Goal: Task Accomplishment & Management: Complete application form

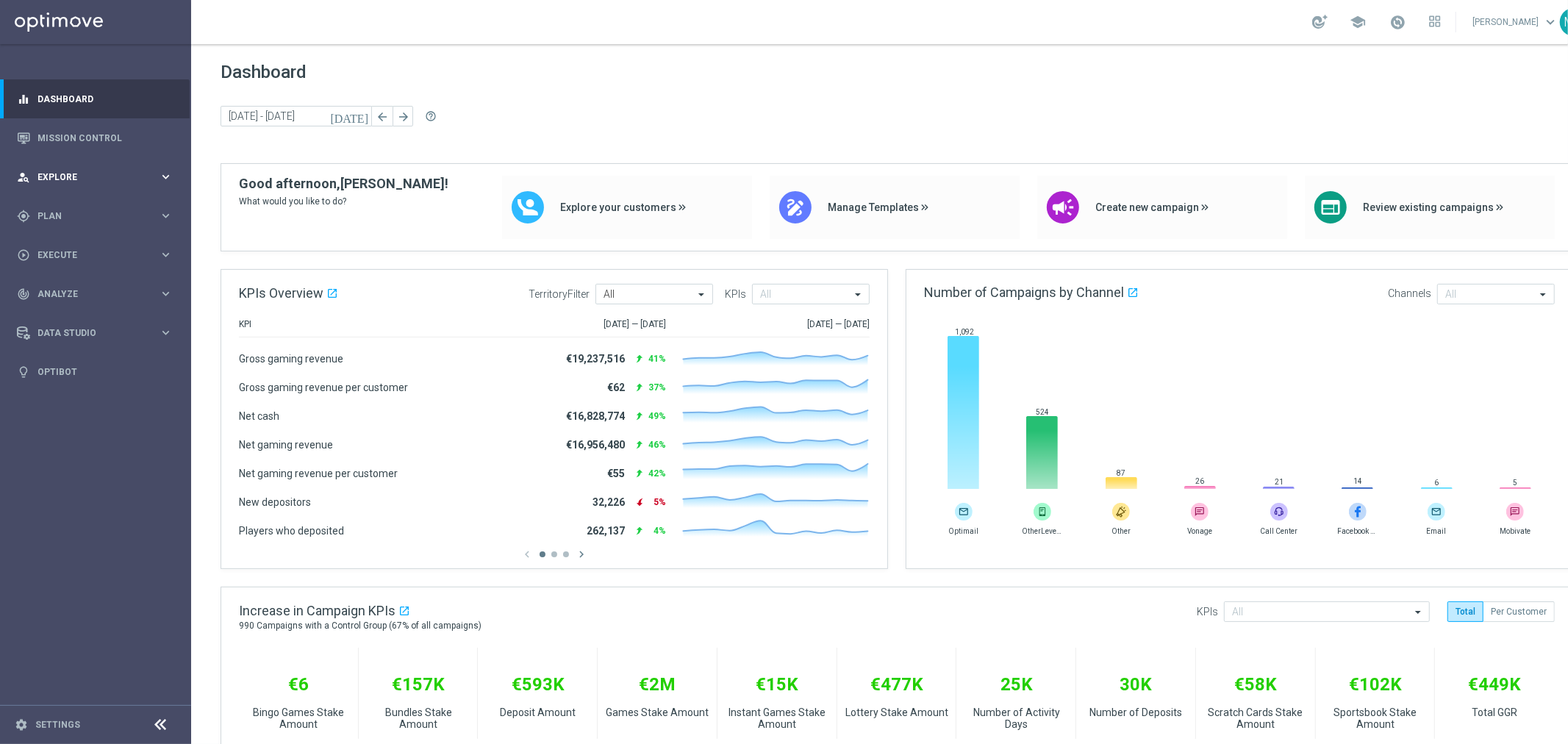
click at [105, 173] on span "Explore" at bounding box center [98, 177] width 121 height 9
click at [95, 171] on div "person_search Explore" at bounding box center [87, 176] width 141 height 13
click at [82, 207] on div "gps_fixed Plan keyboard_arrow_right" at bounding box center [94, 216] width 189 height 39
click at [72, 241] on link "Target Groups" at bounding box center [95, 245] width 114 height 11
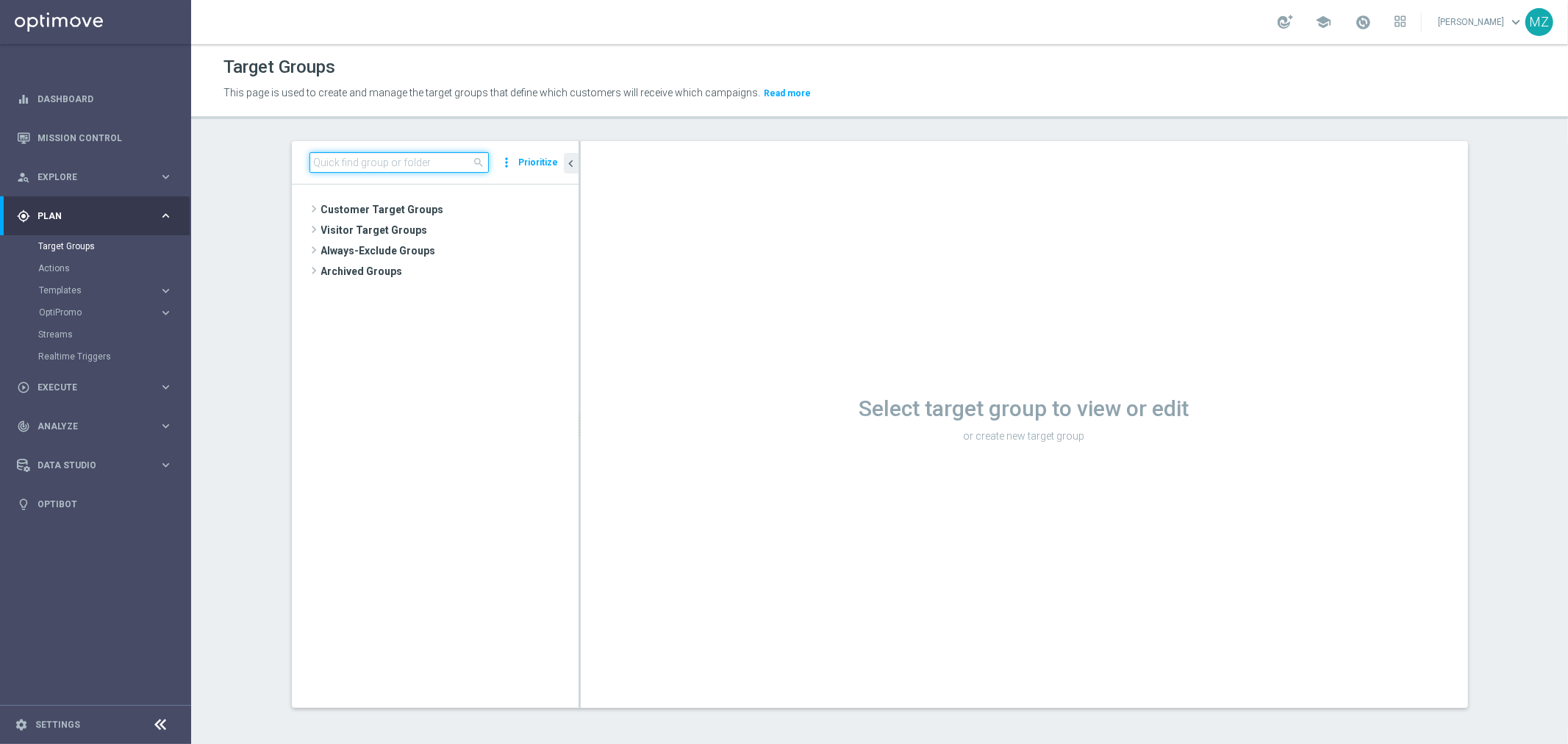
click at [347, 158] on input at bounding box center [398, 162] width 179 height 21
paste input "DE_ALL__EG25_EDUCREACT__VIP_ALL_AUT_LT"
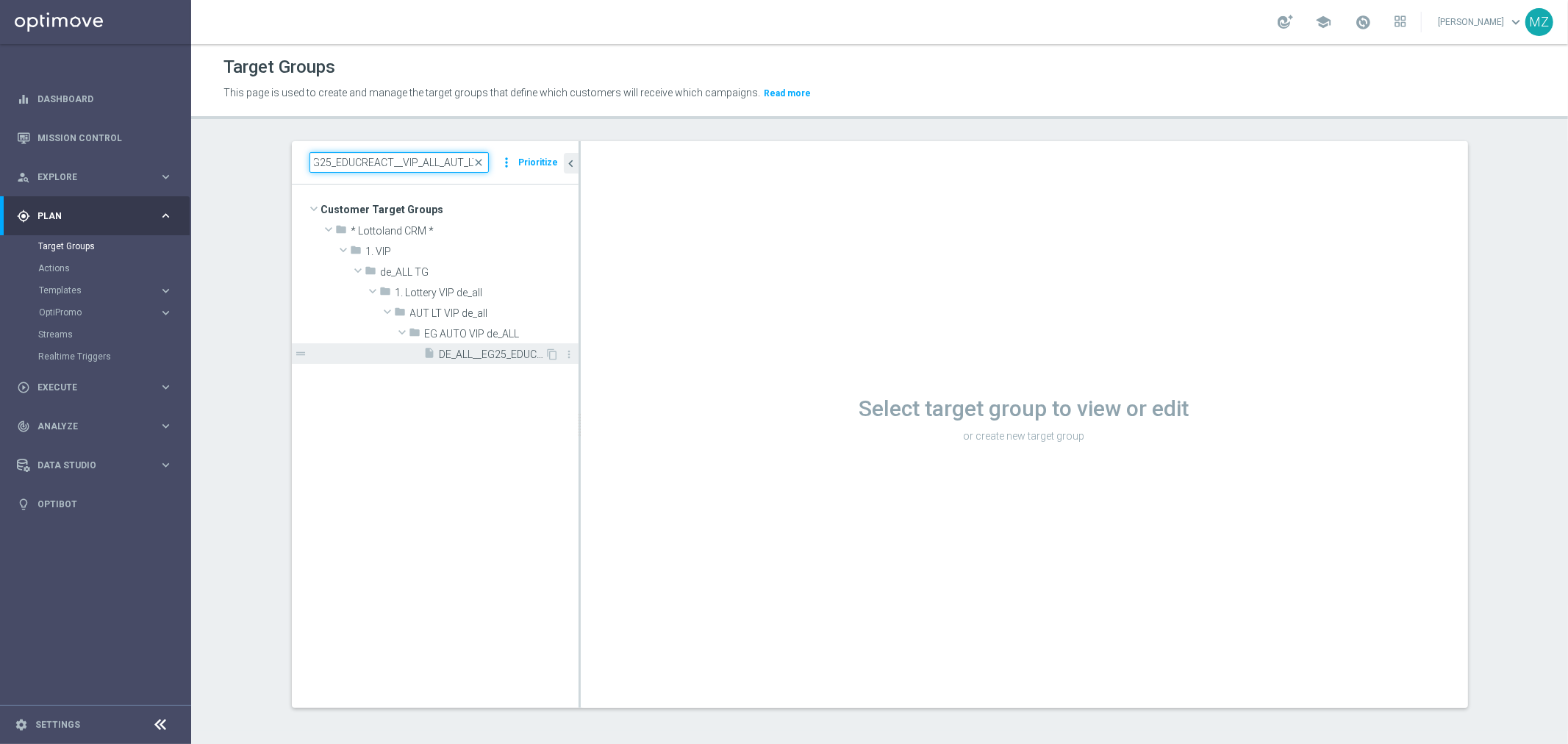
type input "DE_ALL__EG25_EDUCREACT__VIP_ALL_AUT_LT"
click at [444, 348] on span "DE_ALL__EG25_EDUCREACT__VIP_ALL_AUT_LT" at bounding box center [492, 355] width 106 height 12
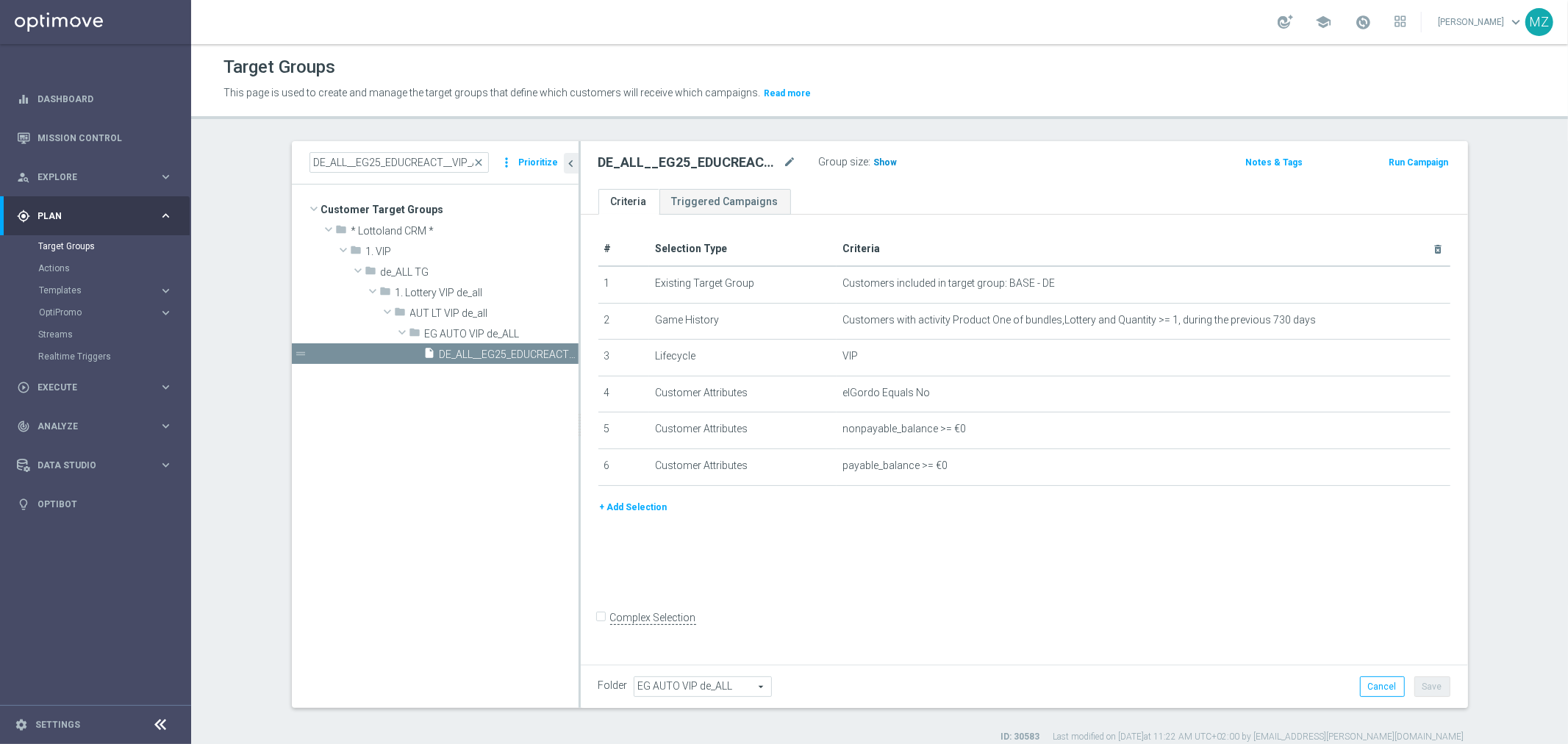
click at [874, 158] on span "Show" at bounding box center [885, 162] width 24 height 10
click at [701, 200] on link "Triggered Campaigns" at bounding box center [725, 201] width 132 height 25
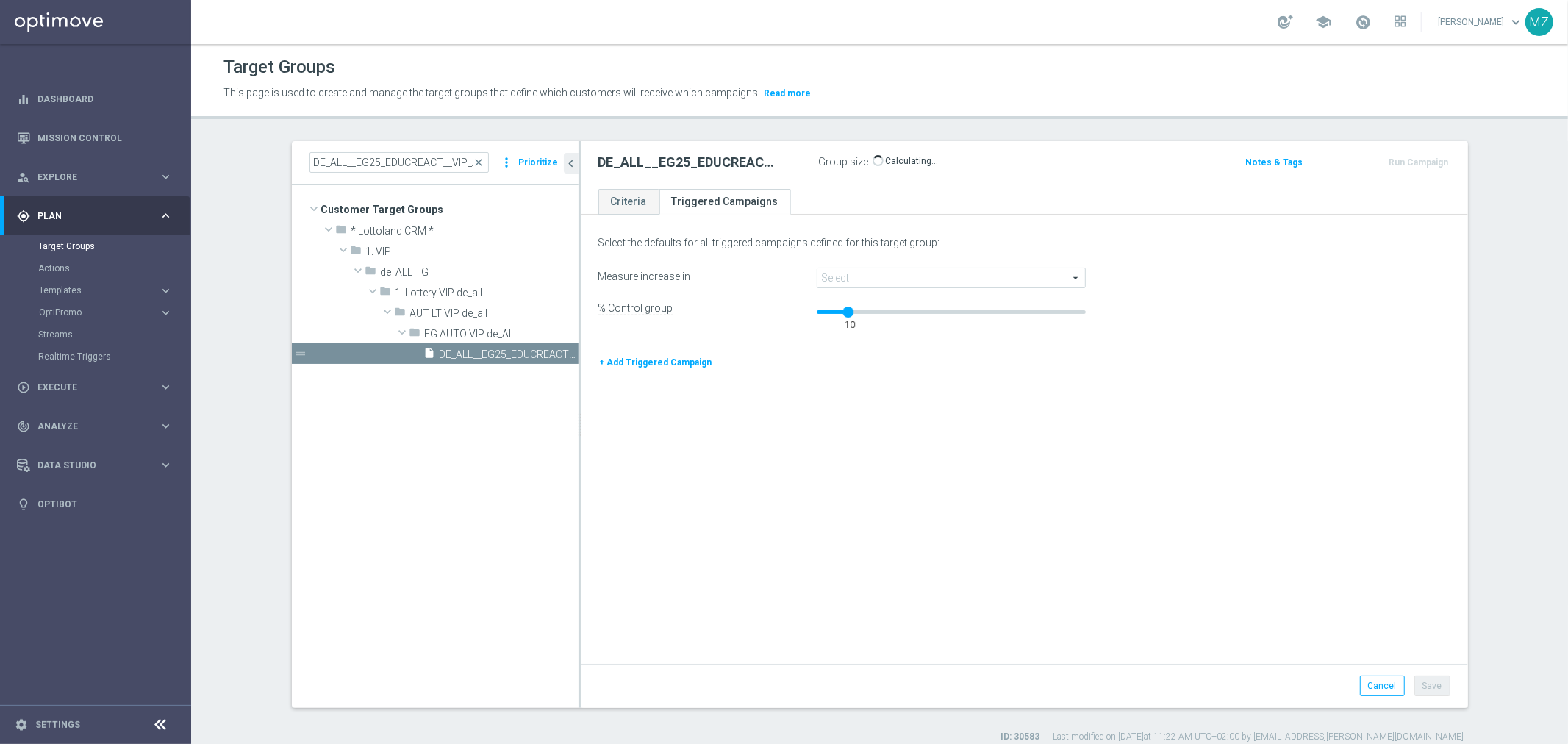
click at [876, 269] on span at bounding box center [951, 278] width 267 height 19
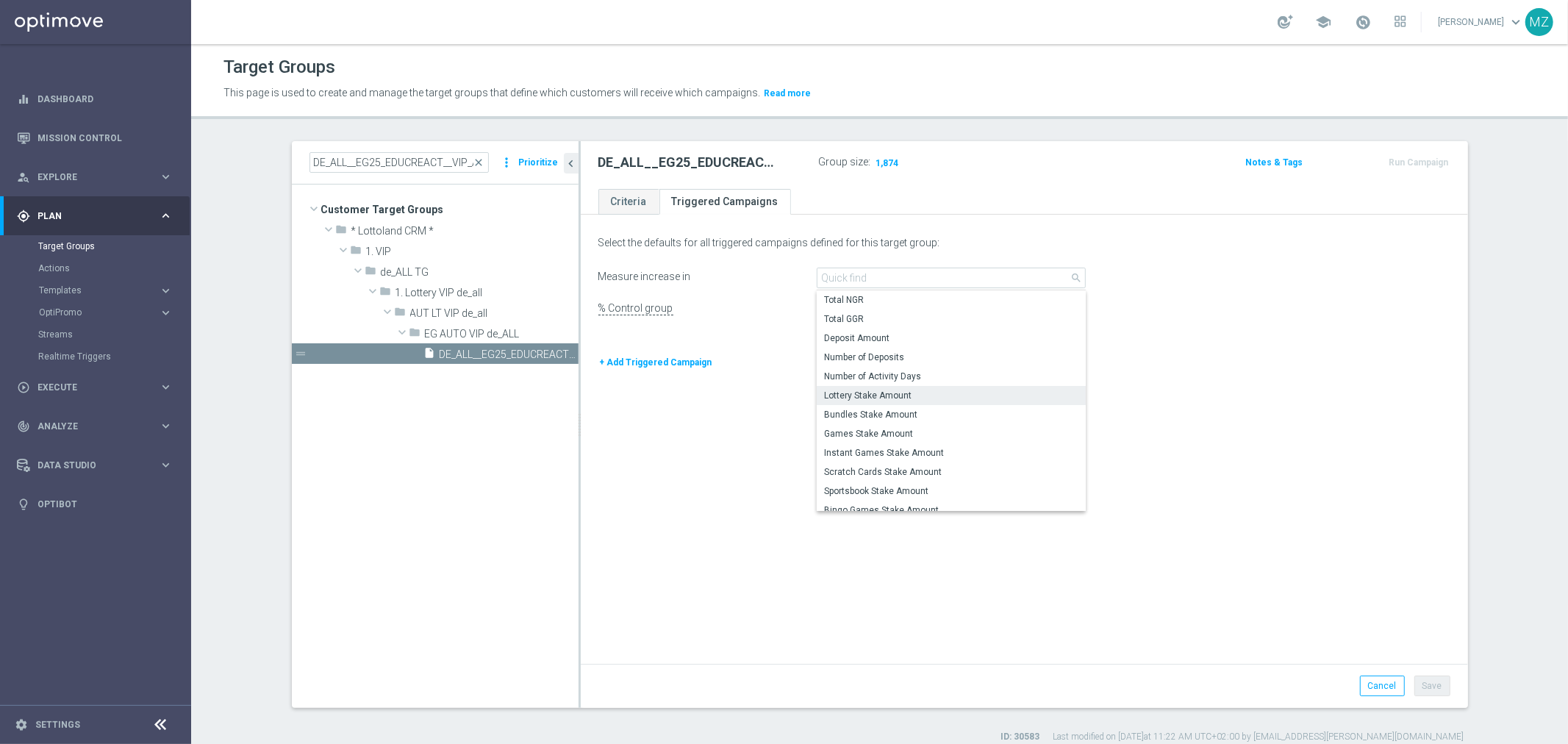
click at [897, 393] on span "Lottery Stake Amount" at bounding box center [951, 395] width 254 height 11
type input "Lottery Stake Amount"
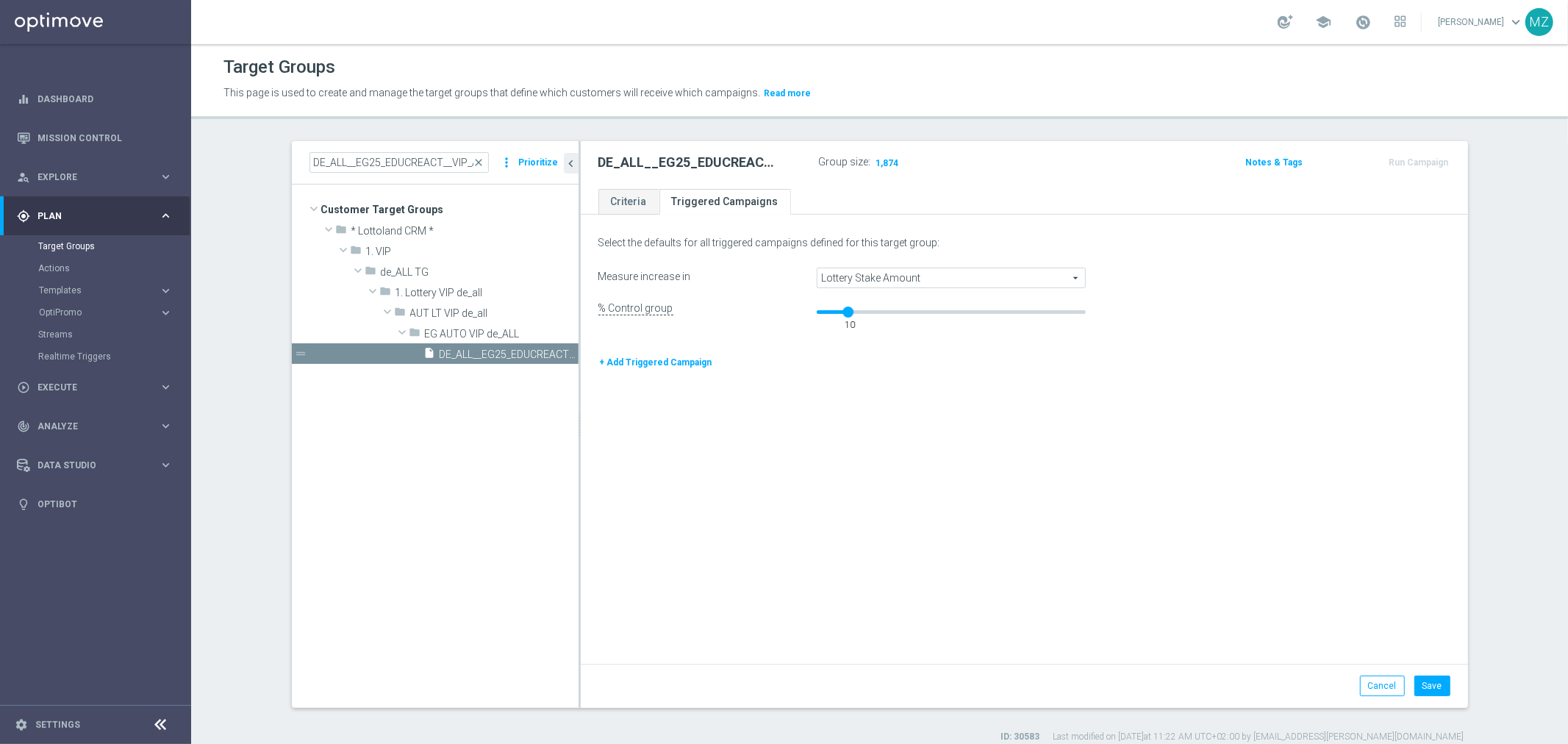
click at [1208, 402] on div "Select the defaults for all triggered campaigns defined for this target group: …" at bounding box center [1024, 441] width 887 height 444
click at [1420, 689] on button "Save" at bounding box center [1432, 686] width 36 height 21
click at [605, 199] on link "Criteria" at bounding box center [629, 201] width 61 height 25
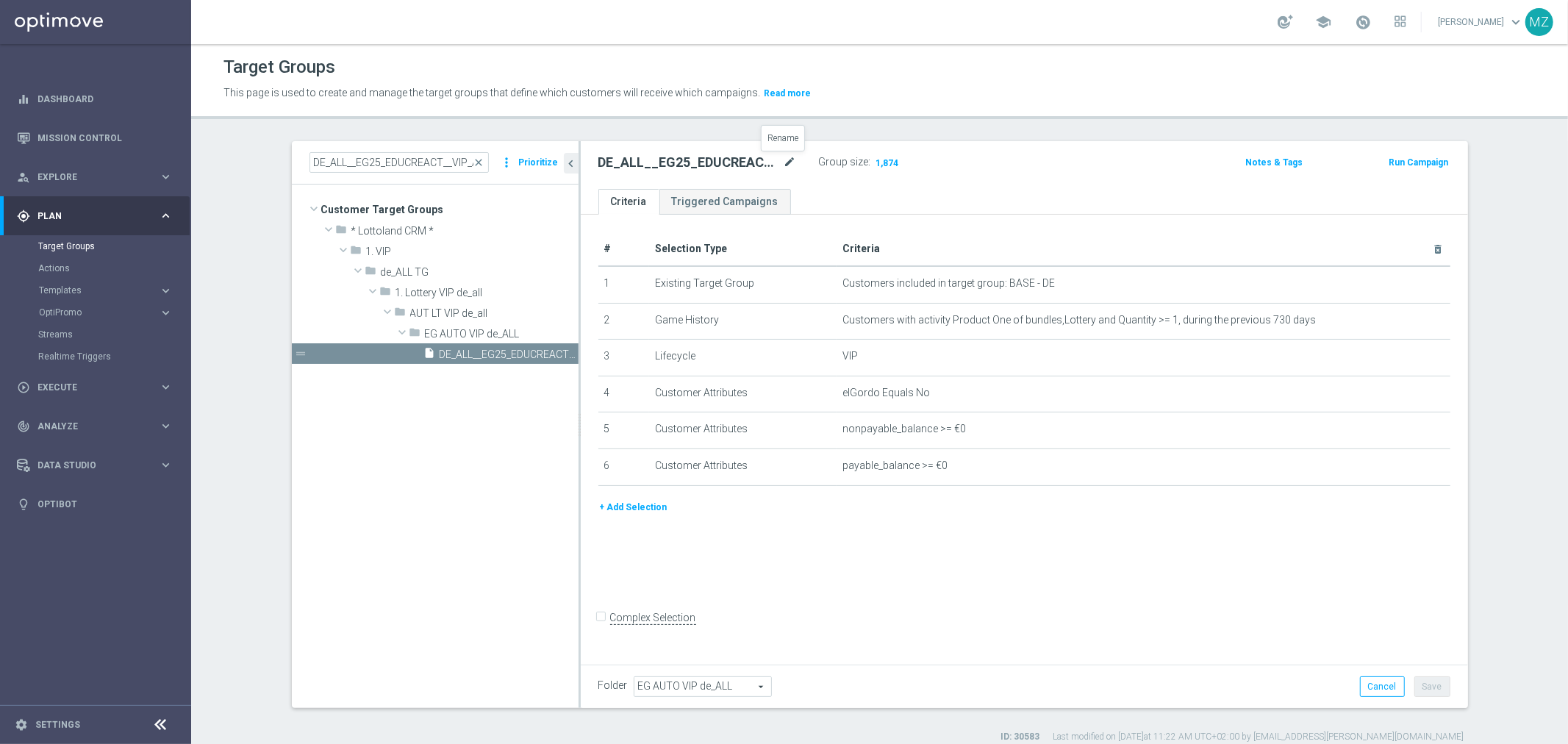
click at [783, 164] on icon "mode_edit" at bounding box center [789, 162] width 13 height 17
click at [1411, 161] on button "Run Campaign" at bounding box center [1418, 162] width 63 height 17
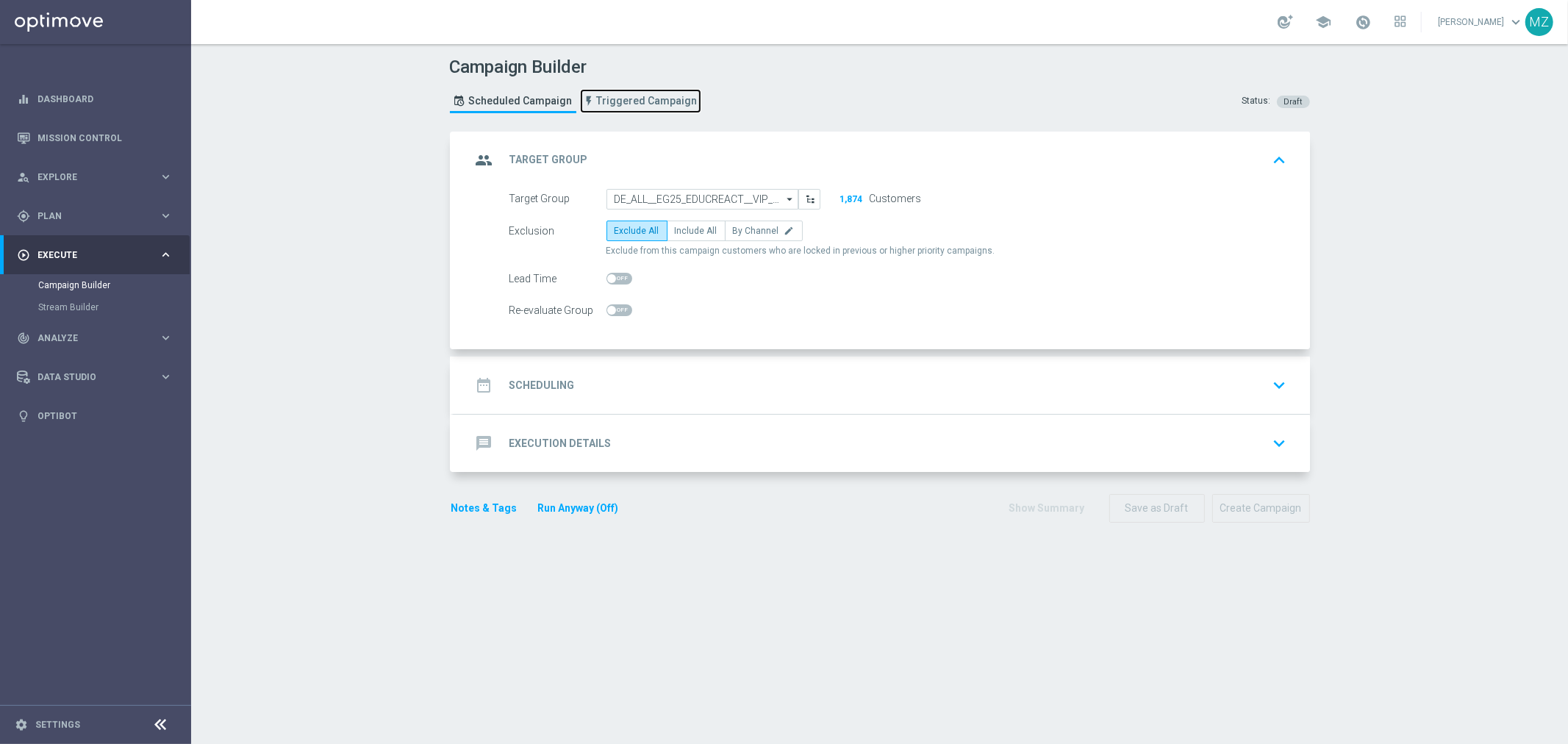
click at [629, 103] on span "Triggered Campaign" at bounding box center [647, 101] width 100 height 12
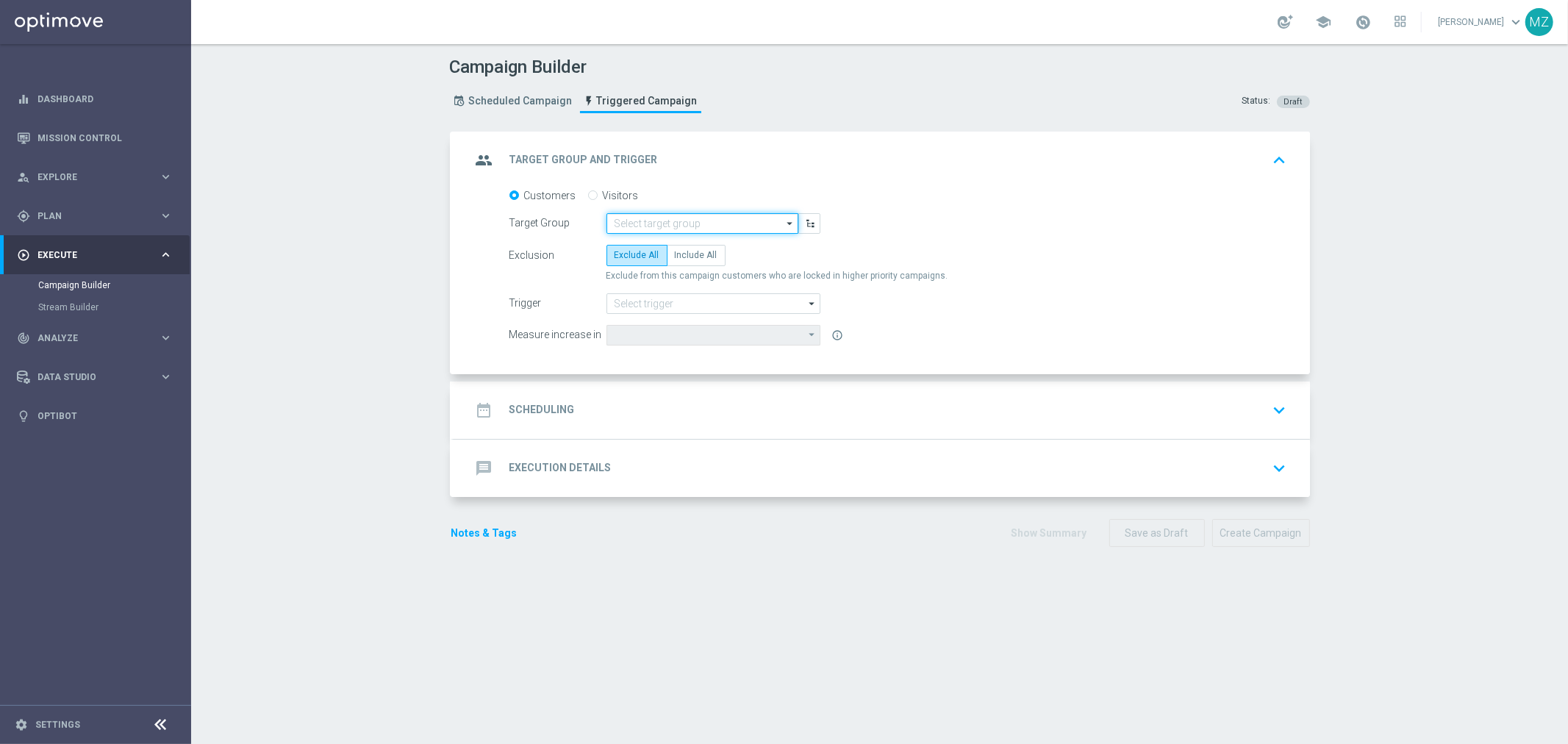
click at [694, 224] on input at bounding box center [702, 224] width 192 height 21
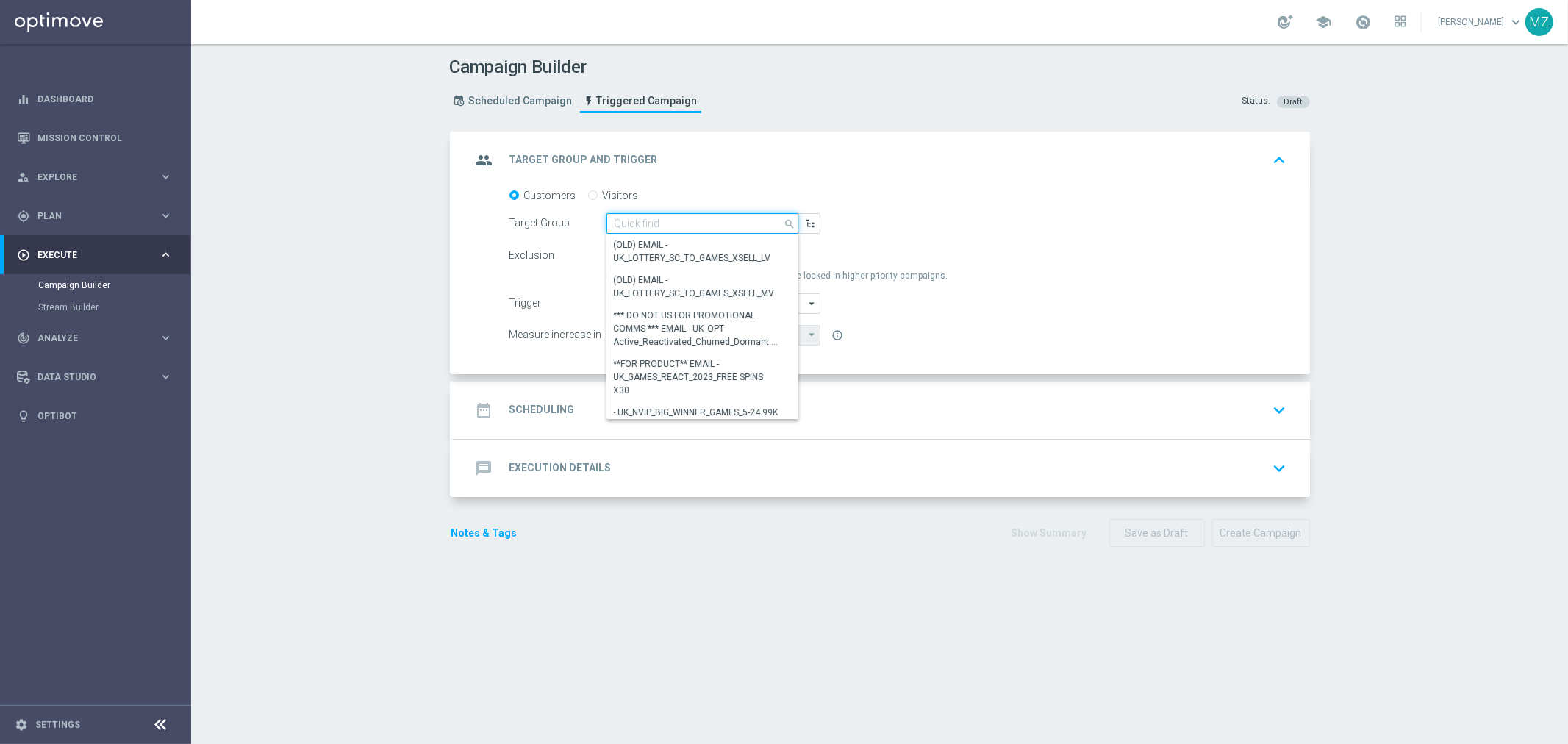
paste input "DE_ALL__EG25_EDUCREACT__VIP_ALL_AUT_LT"
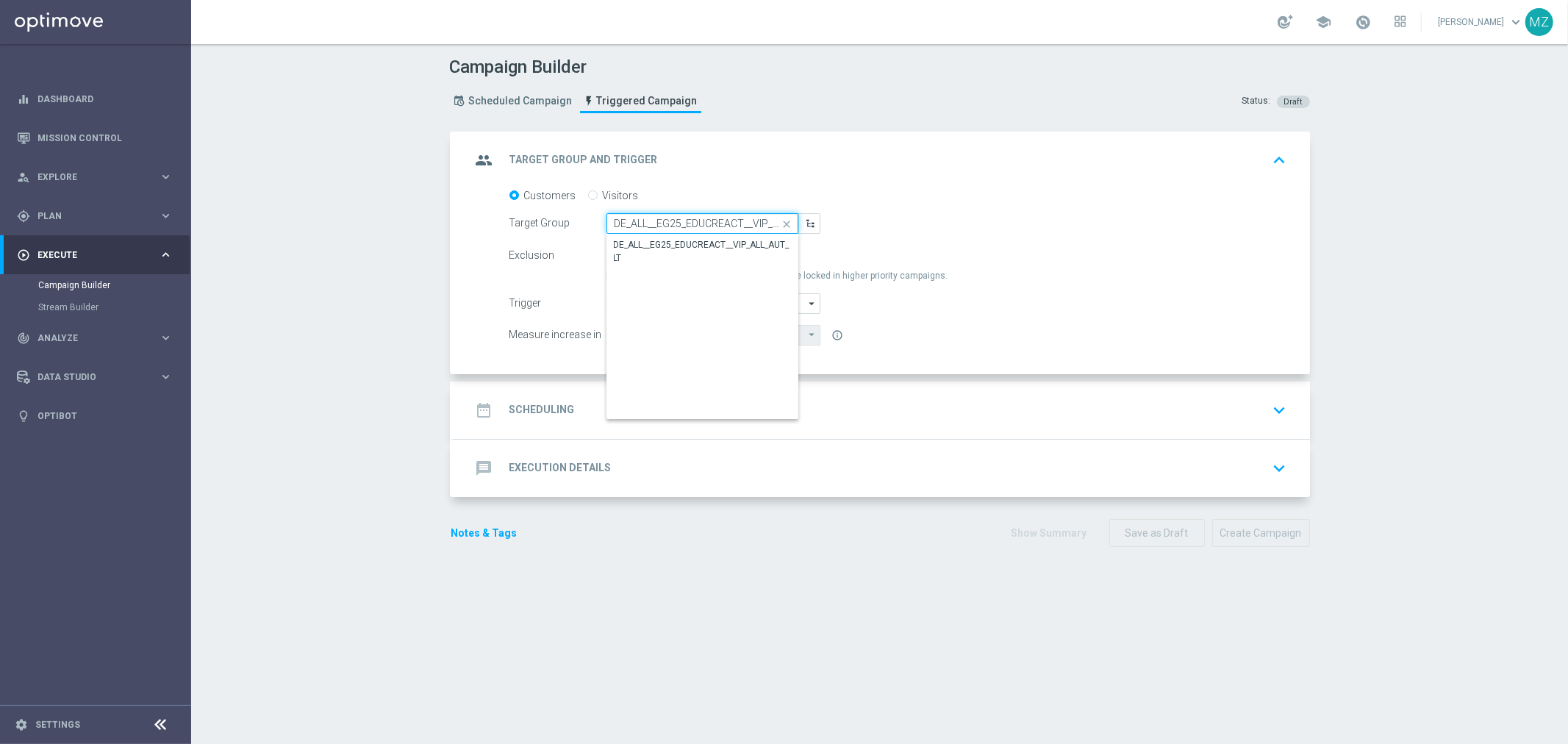
scroll to position [0, 45]
click at [699, 248] on div "DE_ALL__EG25_EDUCREACT__VIP_ALL_AUT_LT" at bounding box center [703, 252] width 176 height 26
type input "DE_ALL__EG25_EDUCREACT__VIP_ALL_AUT_LT"
type input "Lottery Stake Amount"
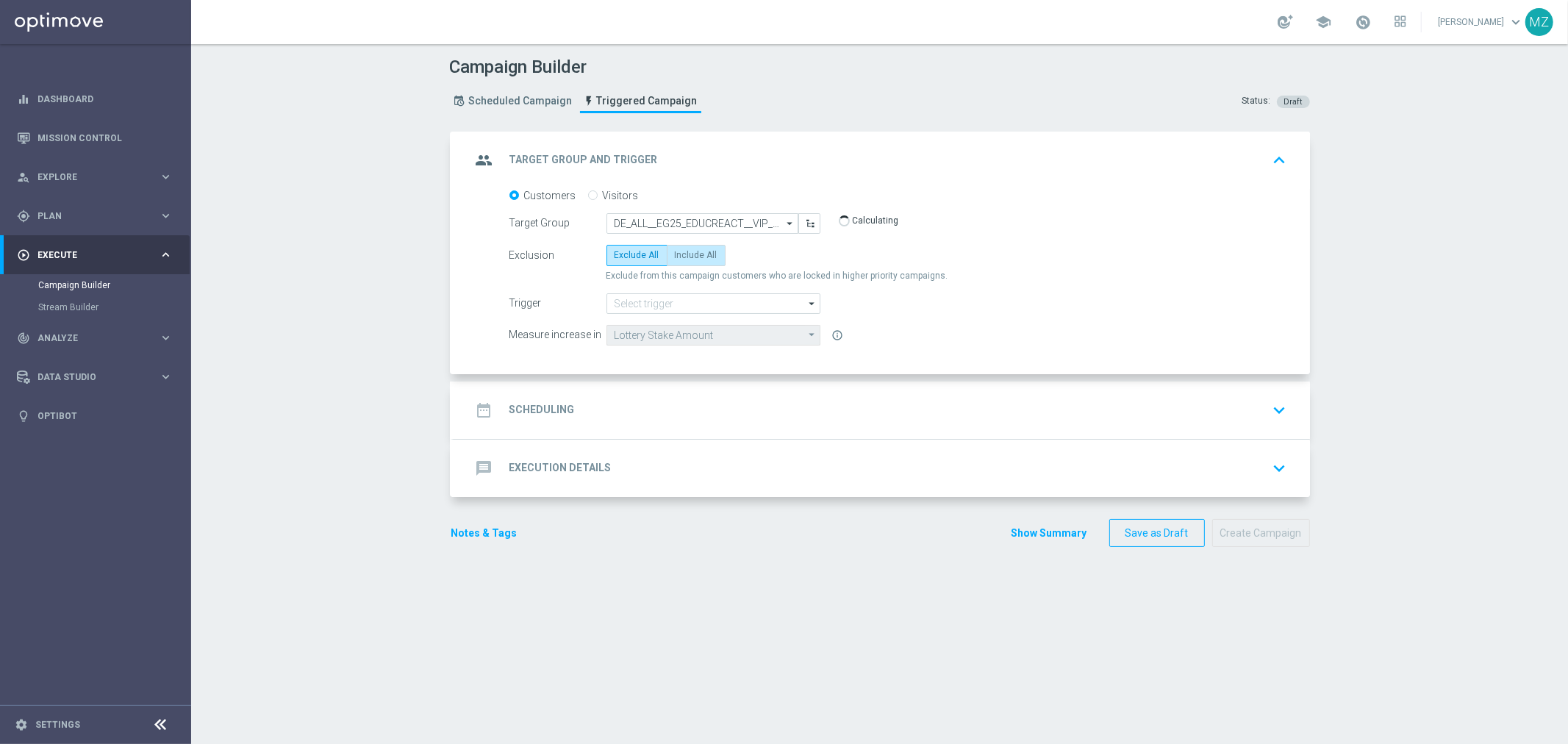
click at [684, 255] on span "Include All" at bounding box center [696, 255] width 43 height 10
click at [684, 255] on input "Include All" at bounding box center [679, 258] width 10 height 10
radio input "true"
click at [673, 298] on input at bounding box center [712, 304] width 214 height 21
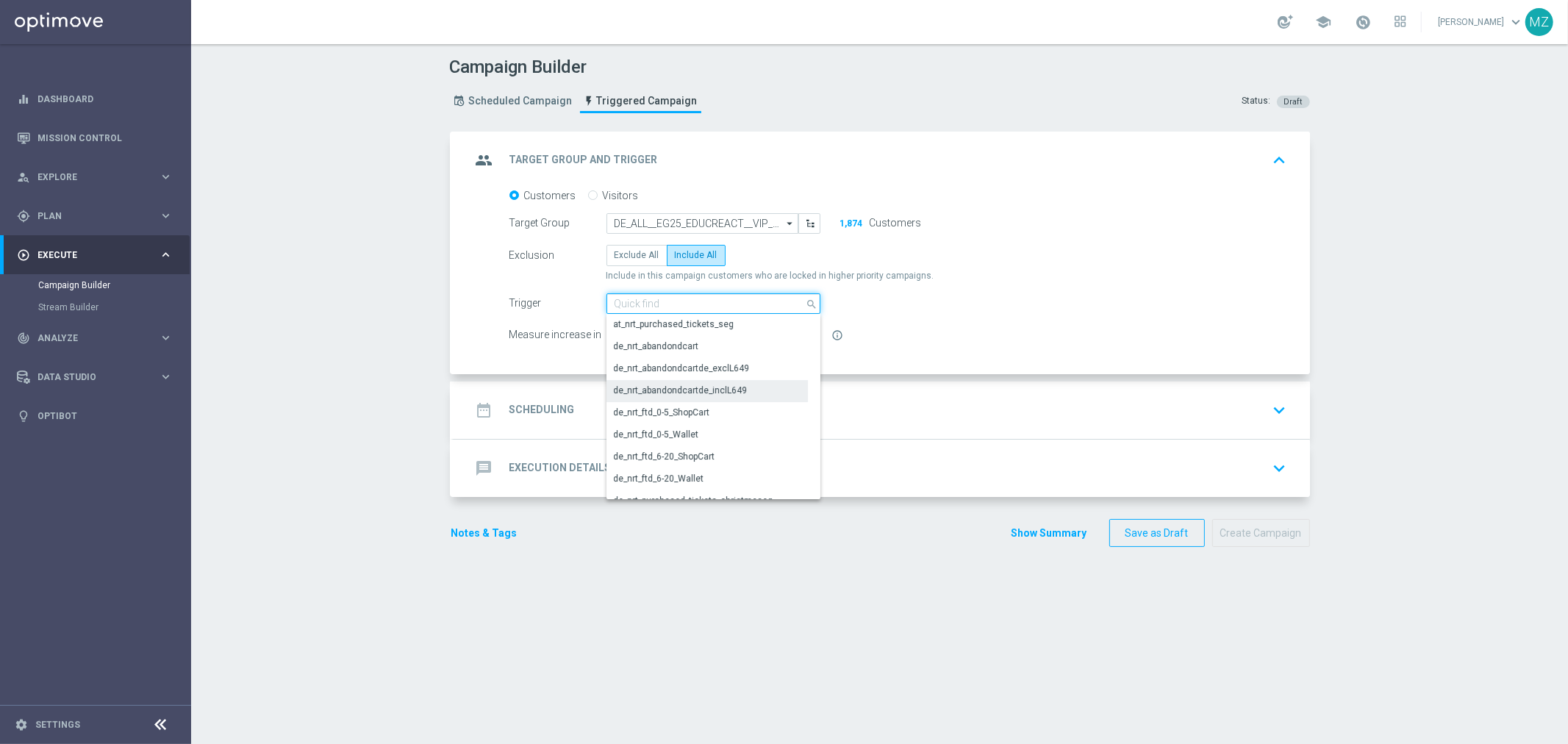
scroll to position [81, 0]
click at [739, 479] on div "de_nrt_purchased_tickets_christmaseg" at bounding box center [693, 486] width 160 height 13
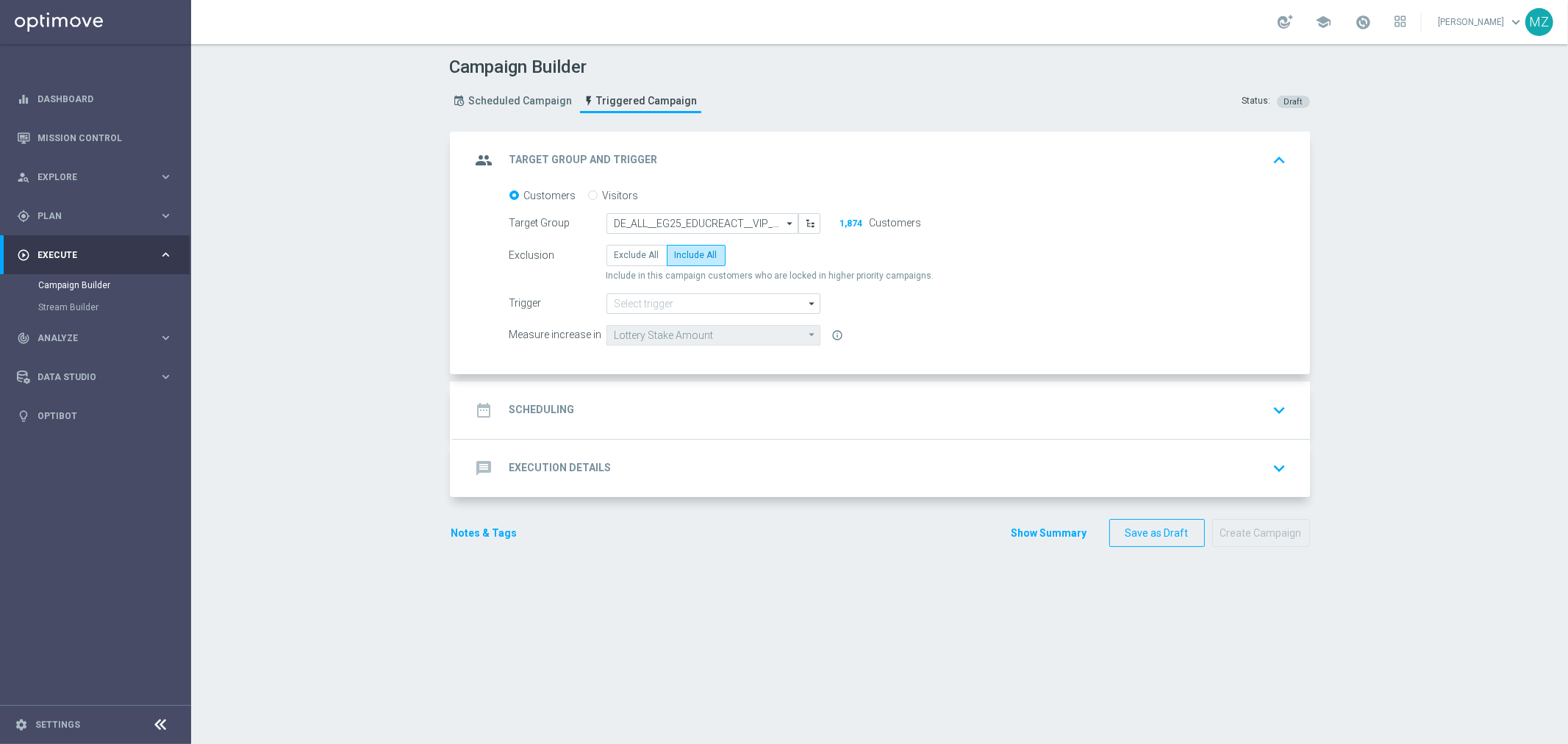
type input "de_nrt_purchased_tickets_christmaseg"
click at [1270, 412] on icon "keyboard_arrow_down" at bounding box center [1279, 410] width 22 height 22
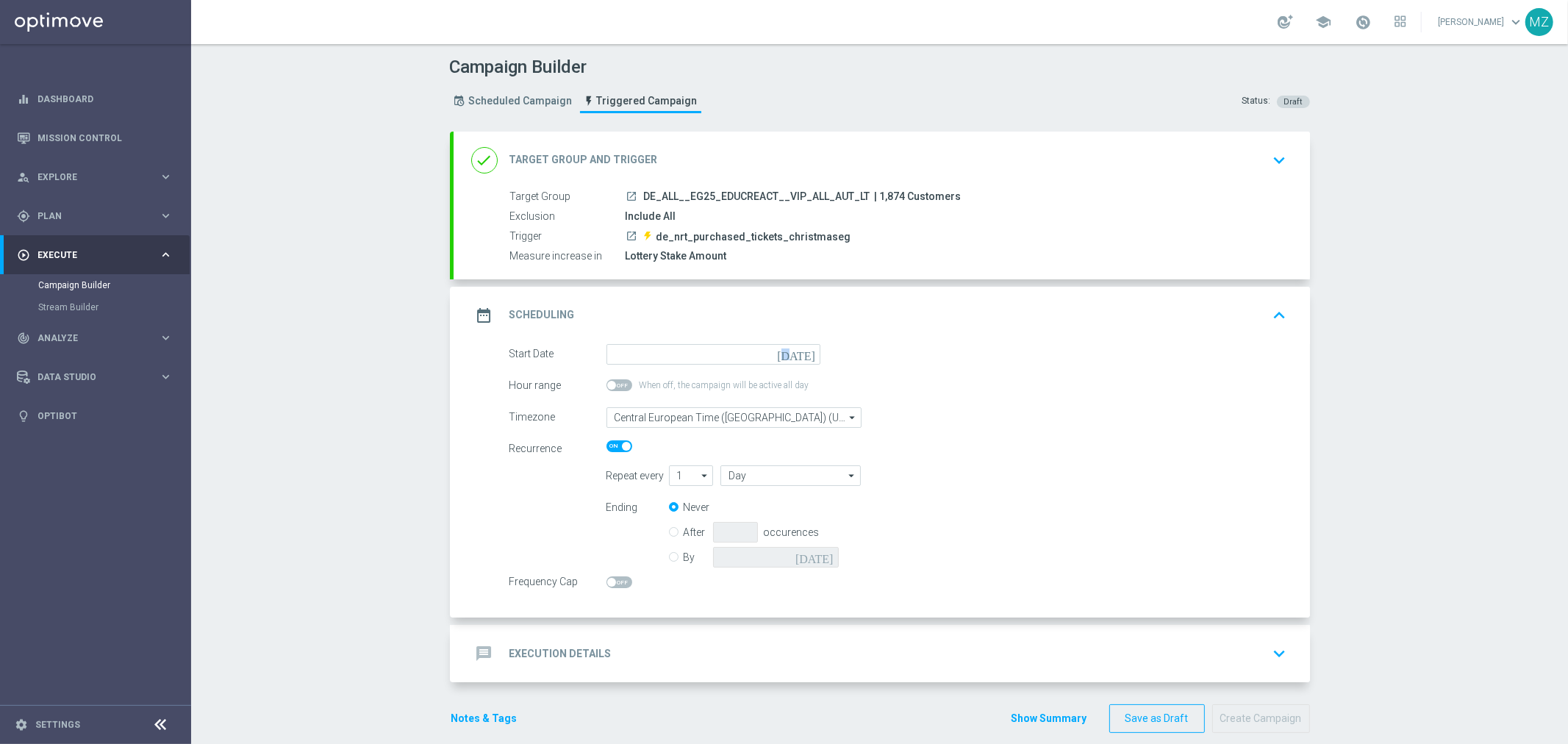
click at [801, 355] on icon "[DATE]" at bounding box center [799, 352] width 44 height 17
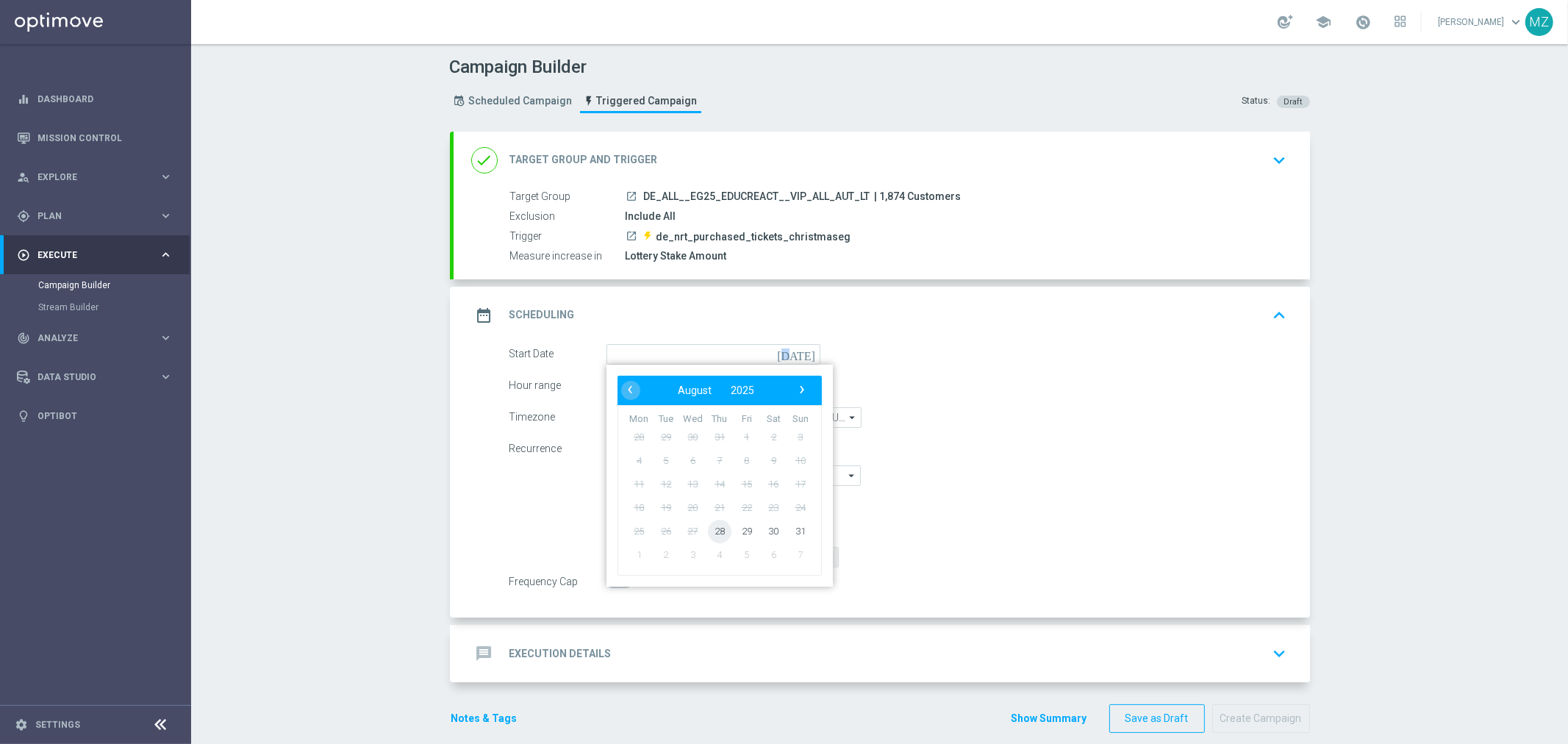
click at [717, 532] on span "28" at bounding box center [719, 530] width 24 height 24
type input "[DATE]"
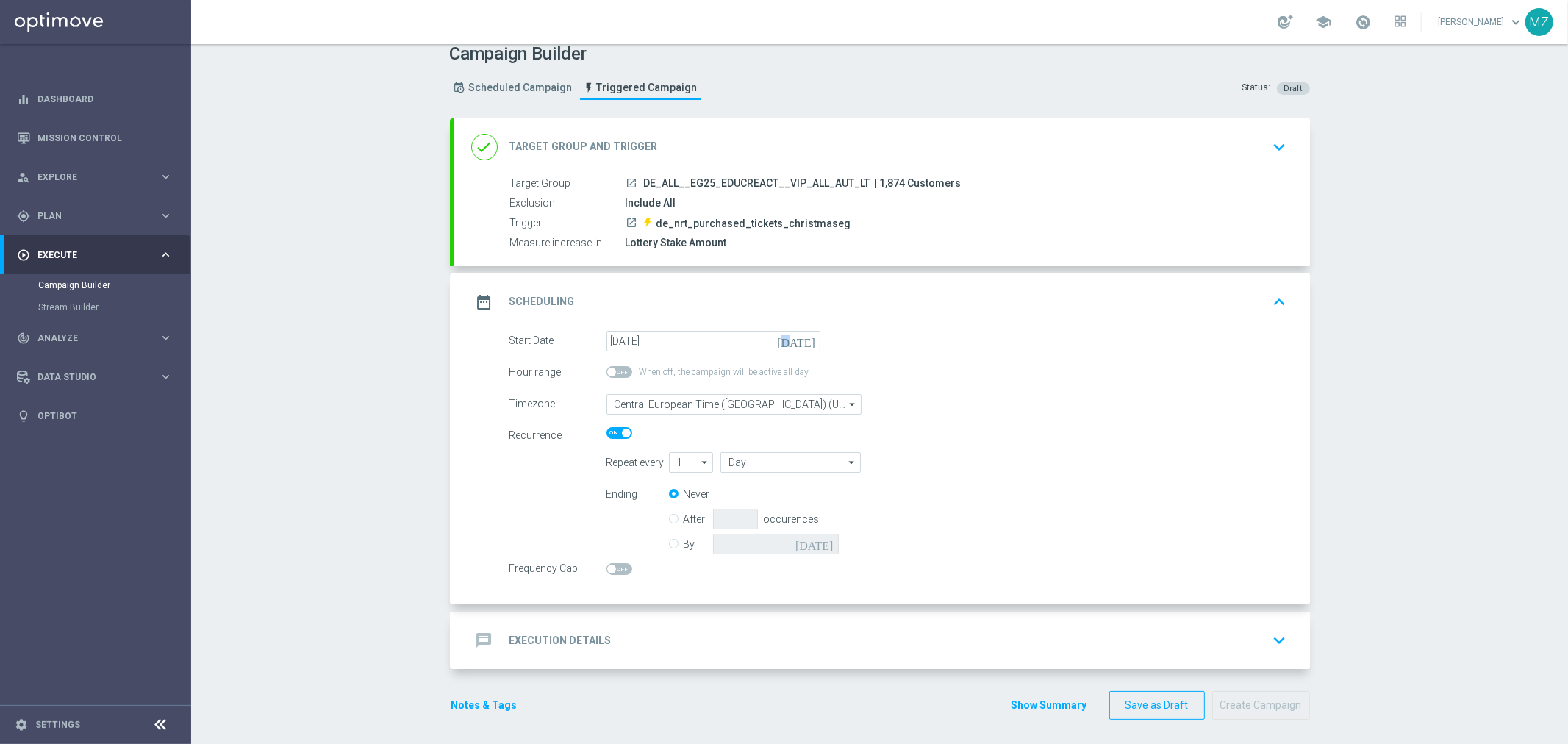
scroll to position [17, 0]
click at [607, 365] on span at bounding box center [611, 369] width 9 height 9
click at [606, 365] on input "checkbox" at bounding box center [618, 368] width 25 height 11
click at [920, 399] on div "Timezone Central European Time ([GEOGRAPHIC_DATA]) (UTC +02:00) Central Europea…" at bounding box center [765, 401] width 533 height 21
click at [622, 369] on span at bounding box center [626, 369] width 9 height 9
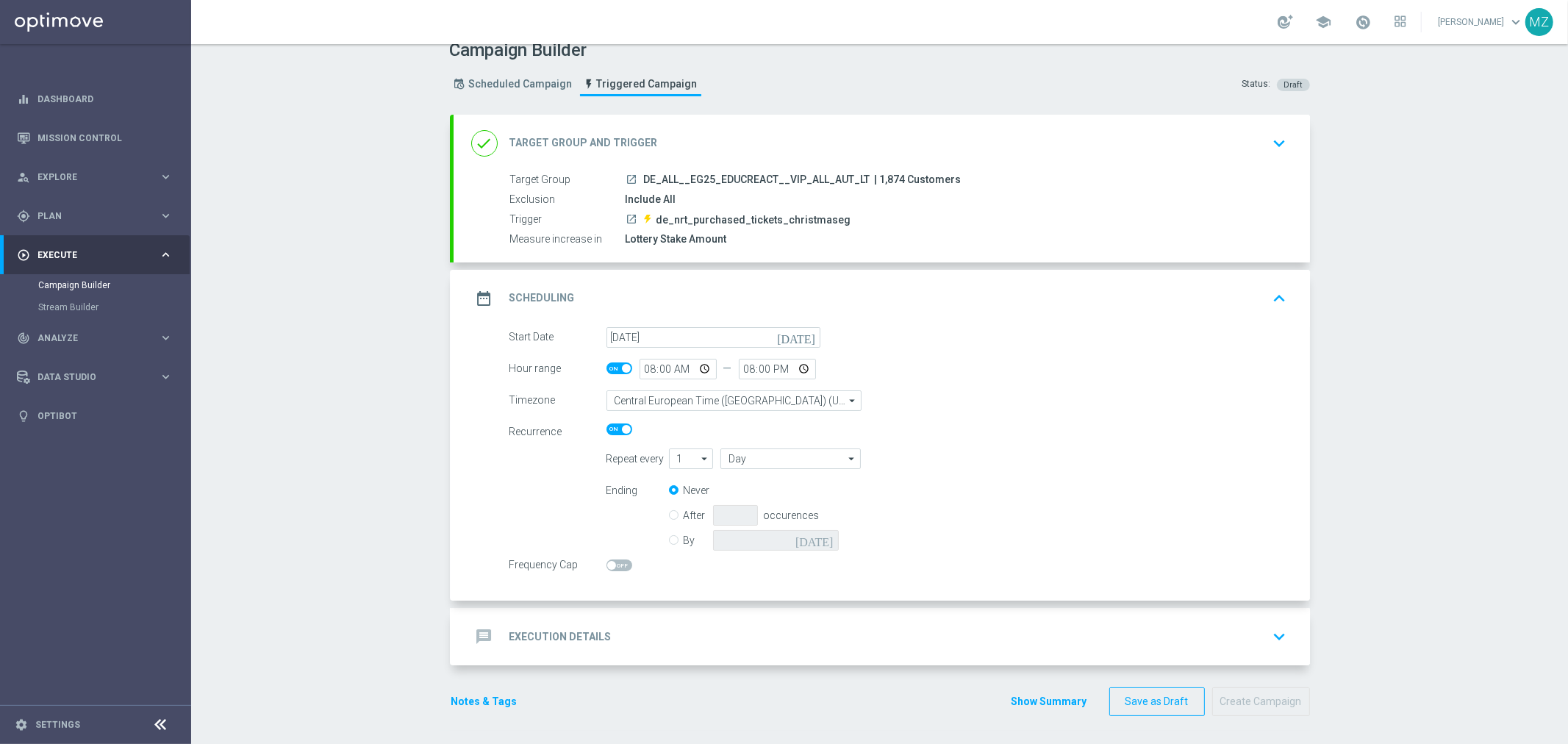
click at [616, 369] on input "checkbox" at bounding box center [618, 368] width 25 height 11
checkbox input "false"
click at [684, 541] on label "By" at bounding box center [698, 540] width 30 height 13
click at [669, 541] on input "By" at bounding box center [673, 537] width 10 height 10
radio input "true"
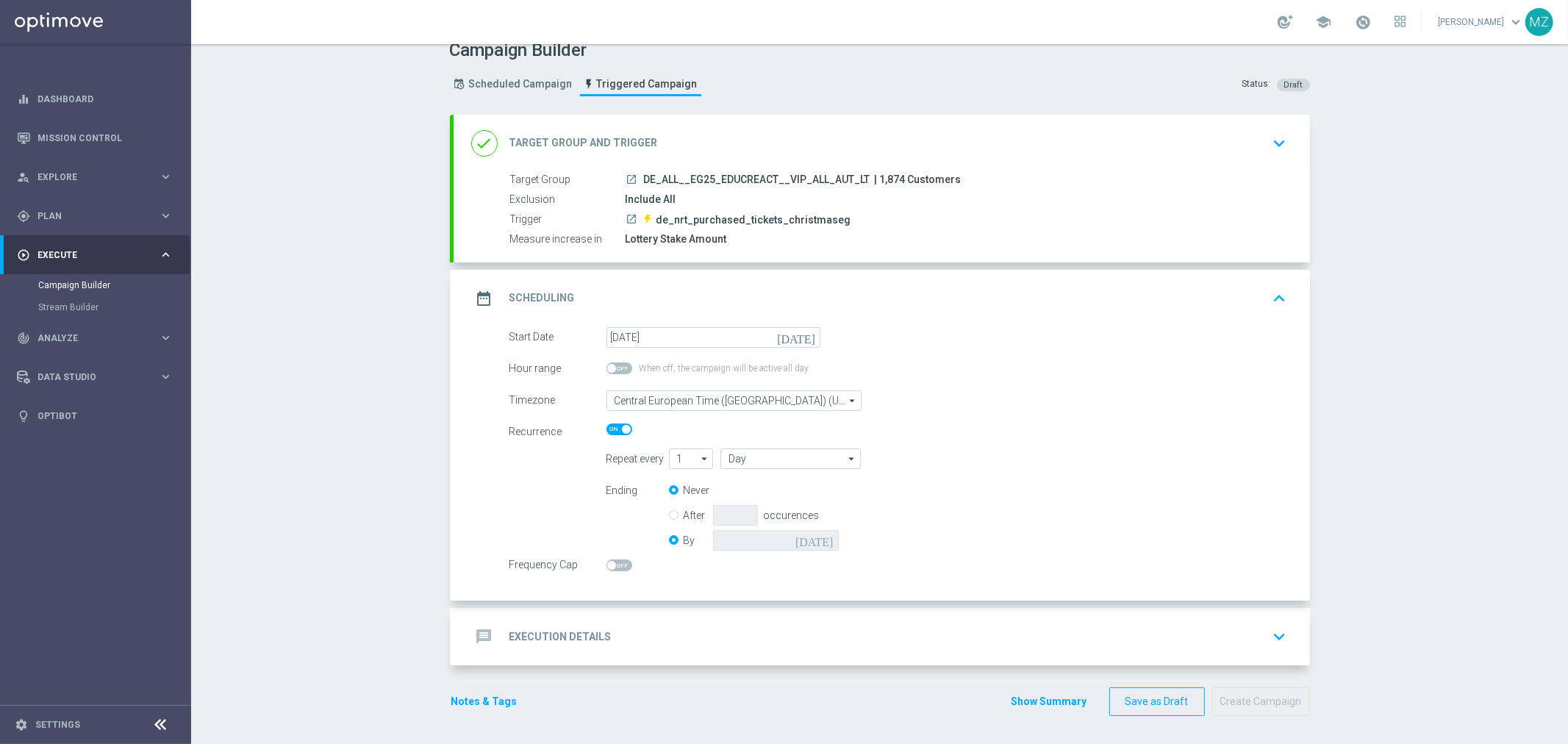
radio input "false"
click at [818, 537] on icon "[DATE]" at bounding box center [817, 538] width 44 height 17
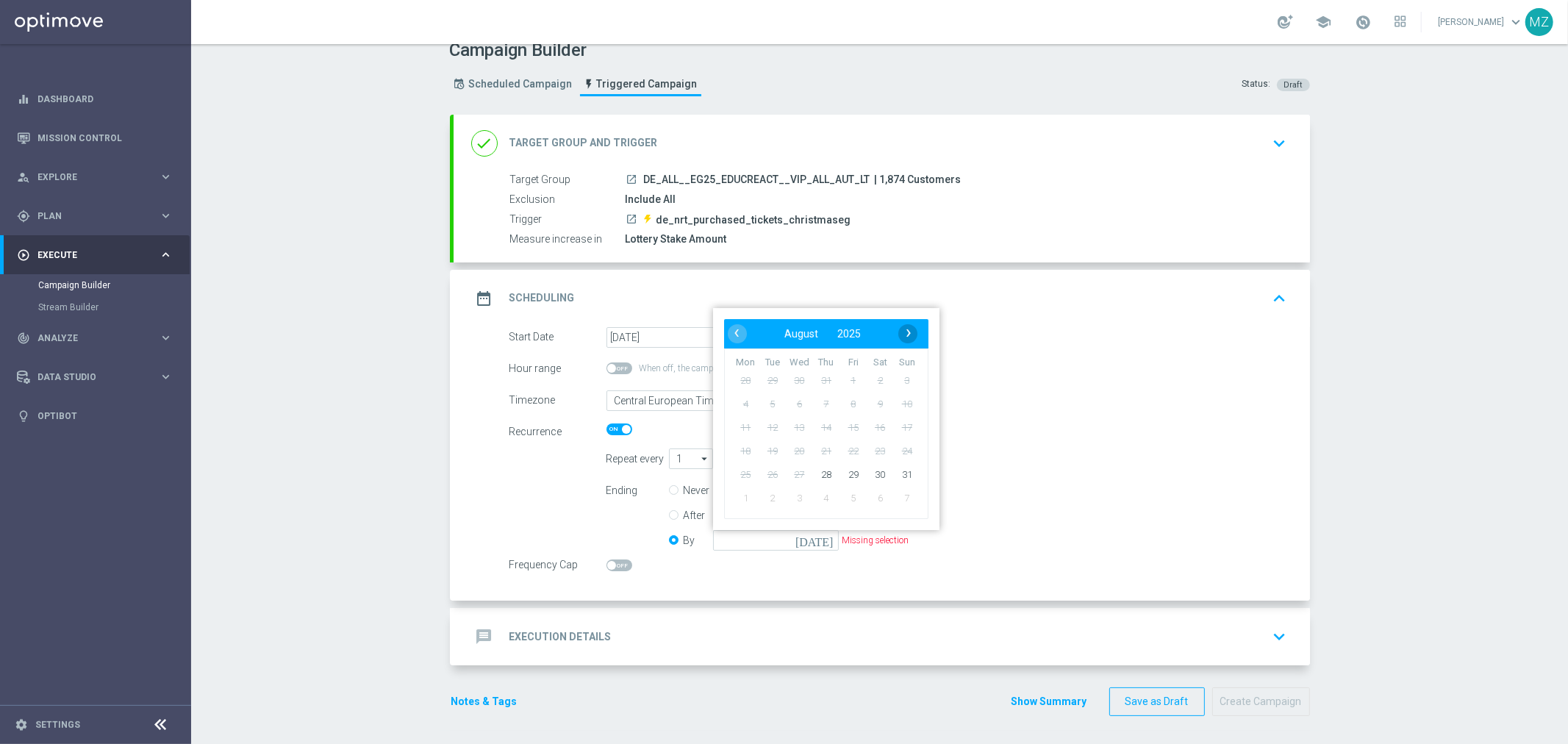
click at [906, 329] on span "›" at bounding box center [908, 333] width 19 height 19
click at [902, 327] on span "›" at bounding box center [908, 333] width 19 height 19
click at [898, 428] on span "21" at bounding box center [905, 427] width 24 height 24
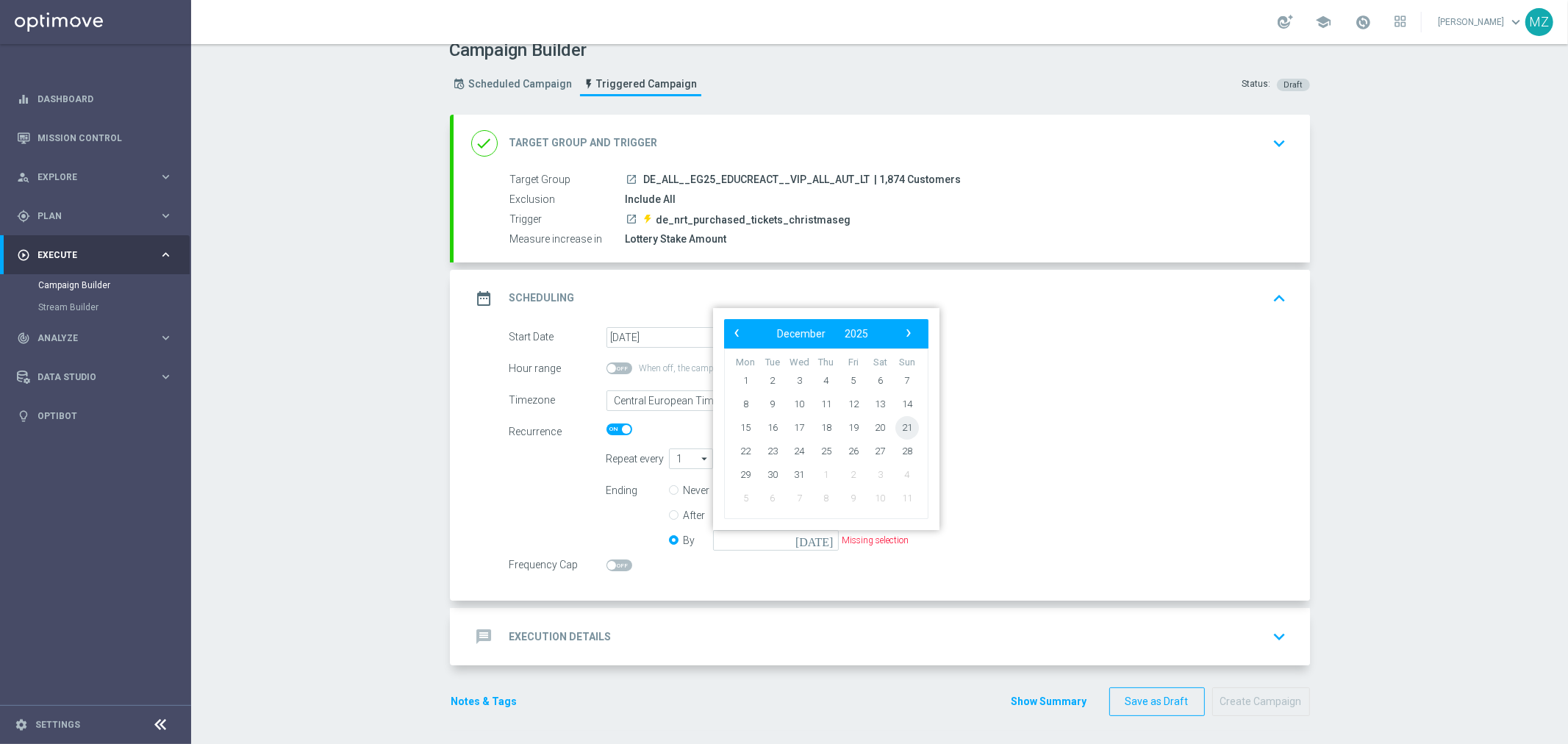
type input "[DATE]"
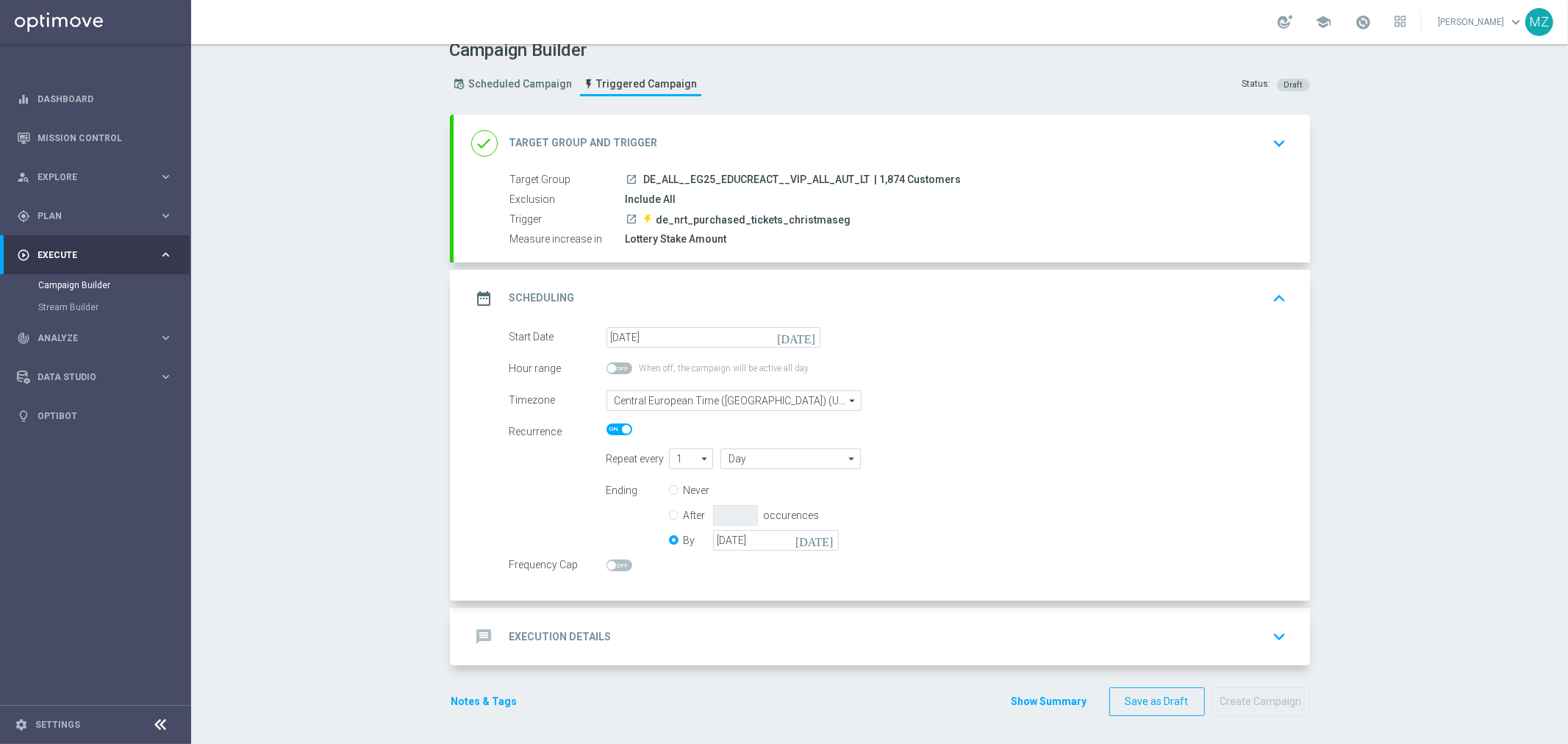
click at [607, 564] on span at bounding box center [611, 565] width 9 height 9
click at [606, 564] on input "checkbox" at bounding box center [618, 565] width 25 height 11
checkbox input "true"
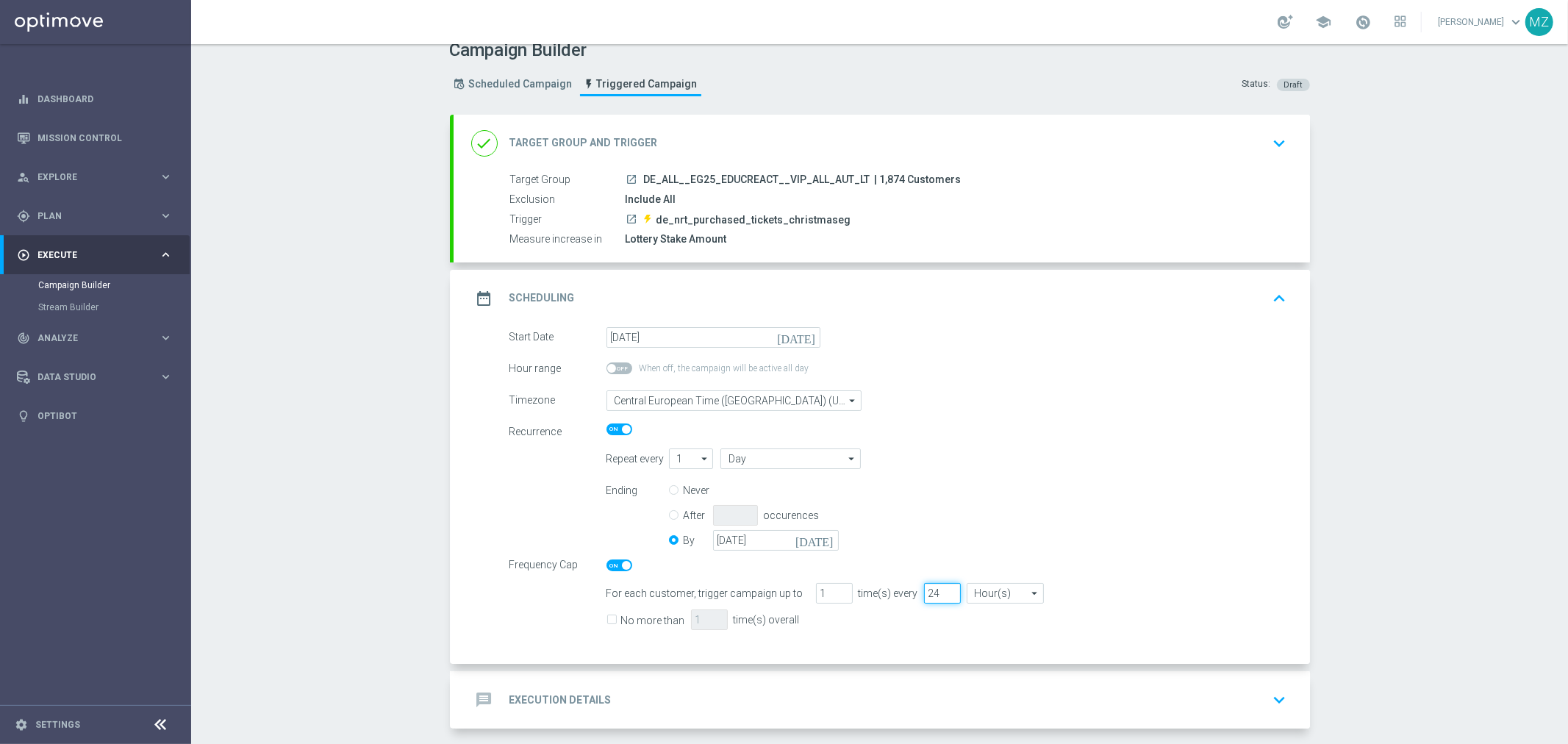
click at [924, 587] on input "24" at bounding box center [942, 594] width 37 height 21
type input "72"
click at [606, 620] on input "No more than" at bounding box center [610, 621] width 10 height 10
checkbox input "true"
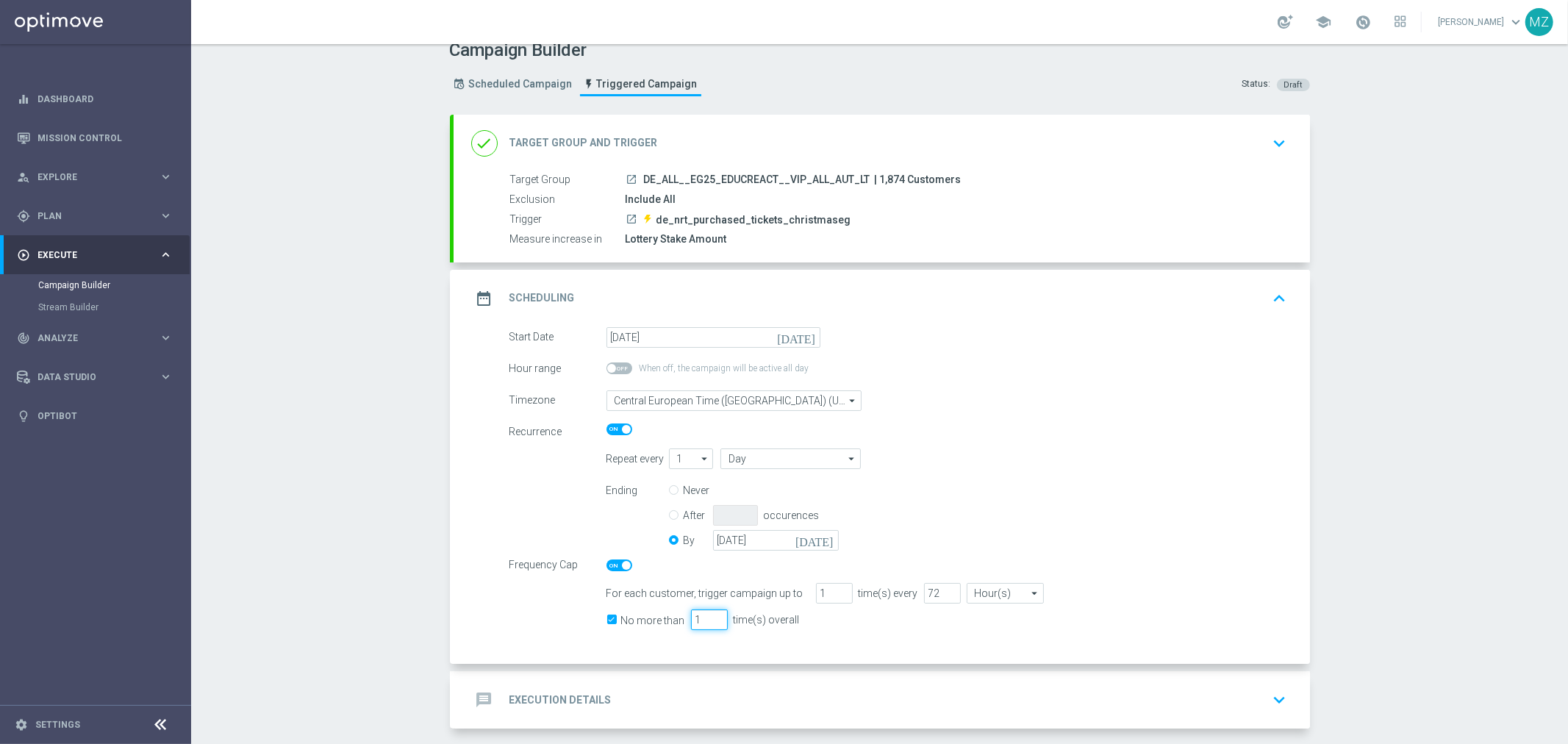
drag, startPoint x: 694, startPoint y: 620, endPoint x: 684, endPoint y: 618, distance: 10.2
click at [691, 618] on input "1" at bounding box center [709, 620] width 37 height 21
click at [691, 619] on input "1" at bounding box center [709, 620] width 37 height 21
click at [1076, 499] on div "Ending Never After occurences By [DATE] [DATE]" at bounding box center [946, 518] width 703 height 75
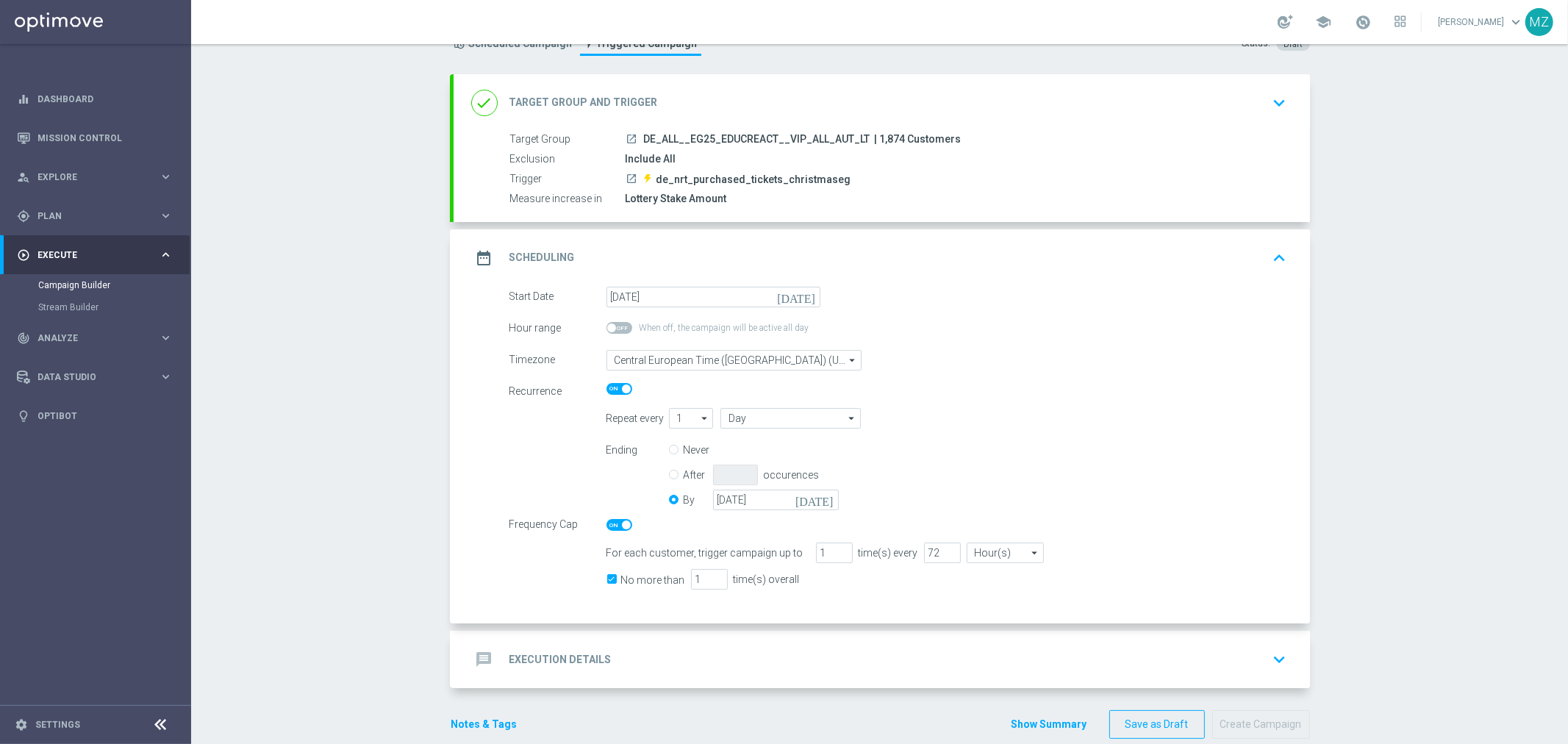
scroll to position [81, 0]
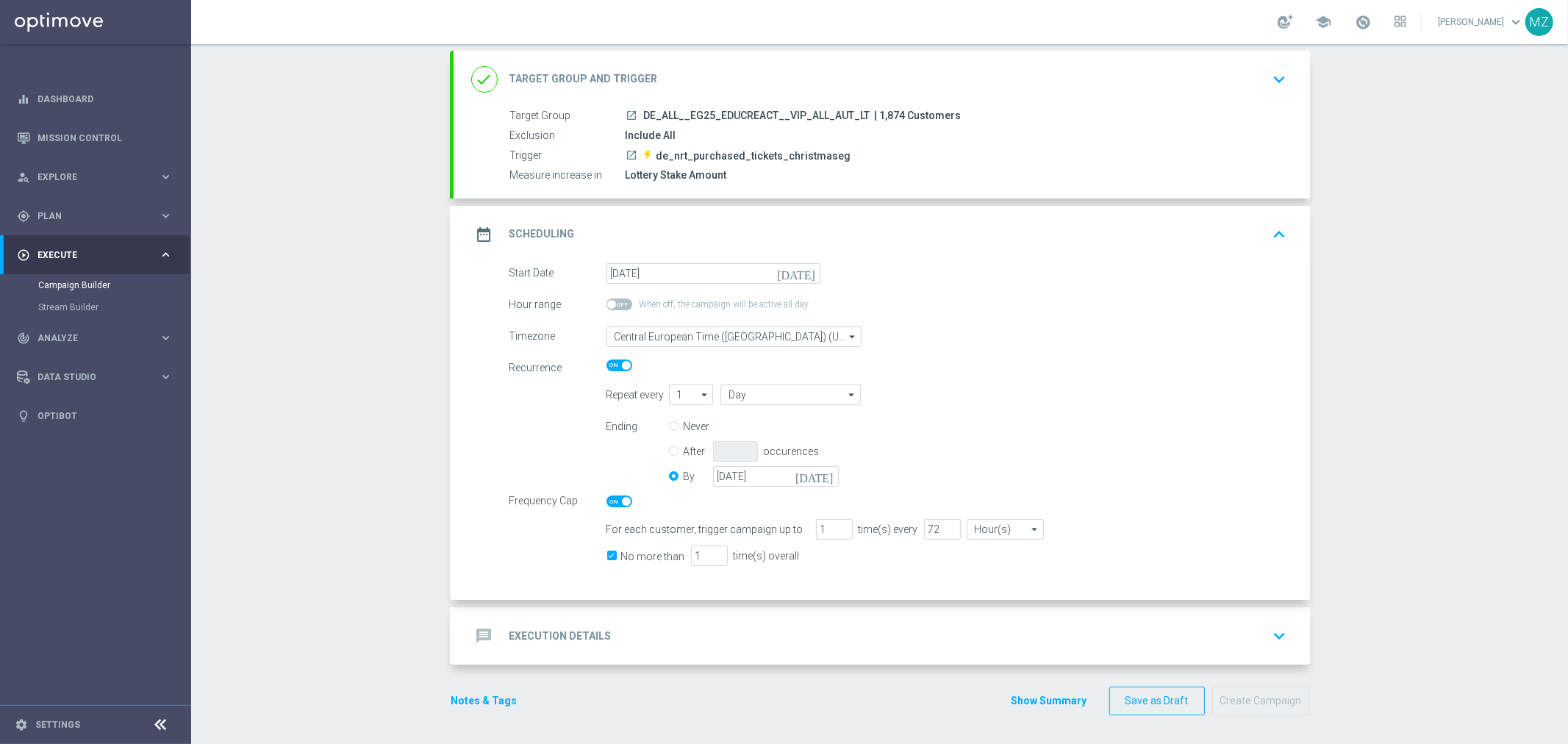
click at [1269, 642] on icon "keyboard_arrow_down" at bounding box center [1279, 636] width 22 height 22
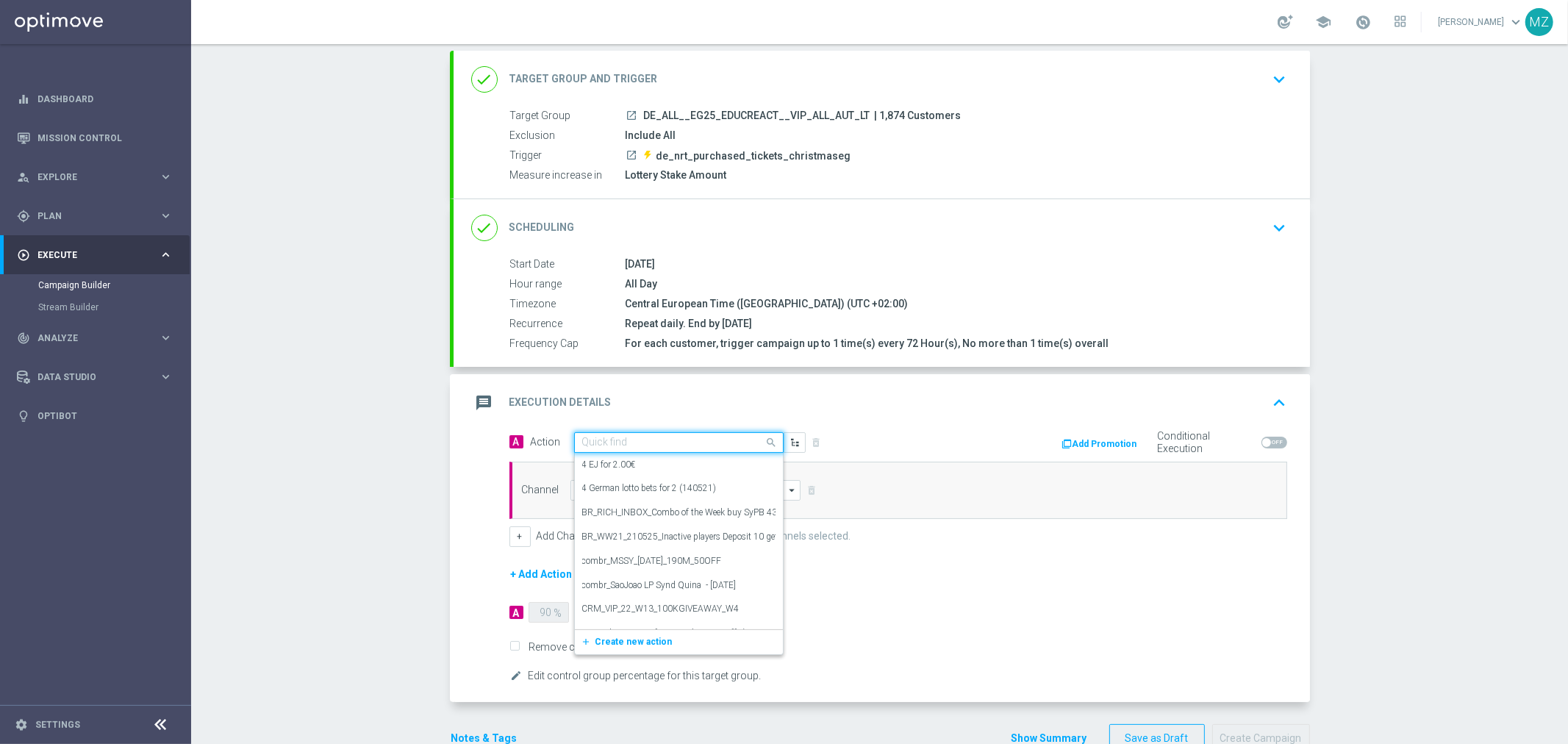
click at [729, 439] on input "text" at bounding box center [664, 443] width 164 height 12
click at [702, 439] on input "text" at bounding box center [664, 443] width 164 height 12
paste input "Track & Trigger nrt_purchased_tickets"
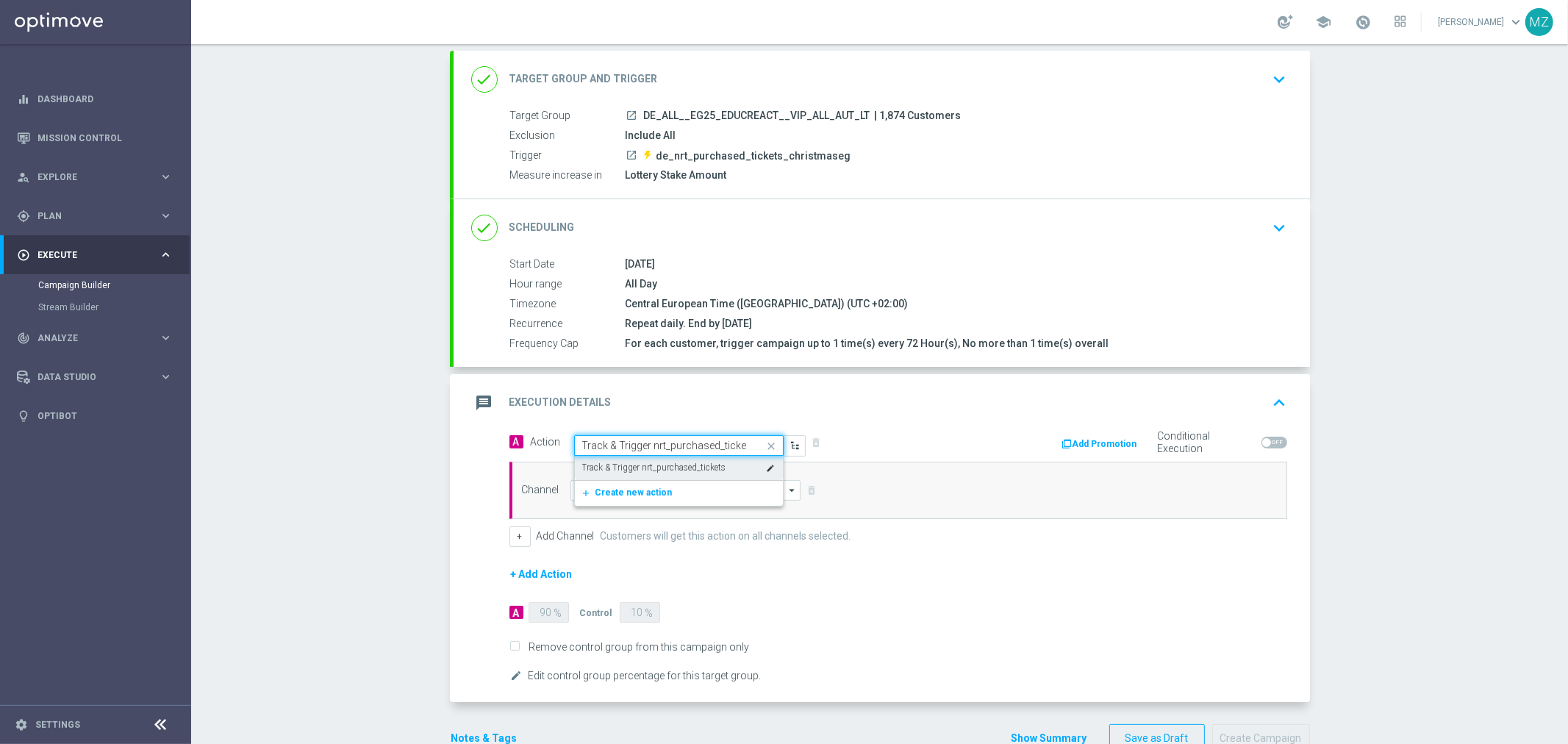
scroll to position [0, 4]
click at [663, 465] on label "Track & Trigger nrt_purchased_tickets" at bounding box center [654, 468] width 144 height 12
type input "Track & Trigger nrt_purchased_tickets"
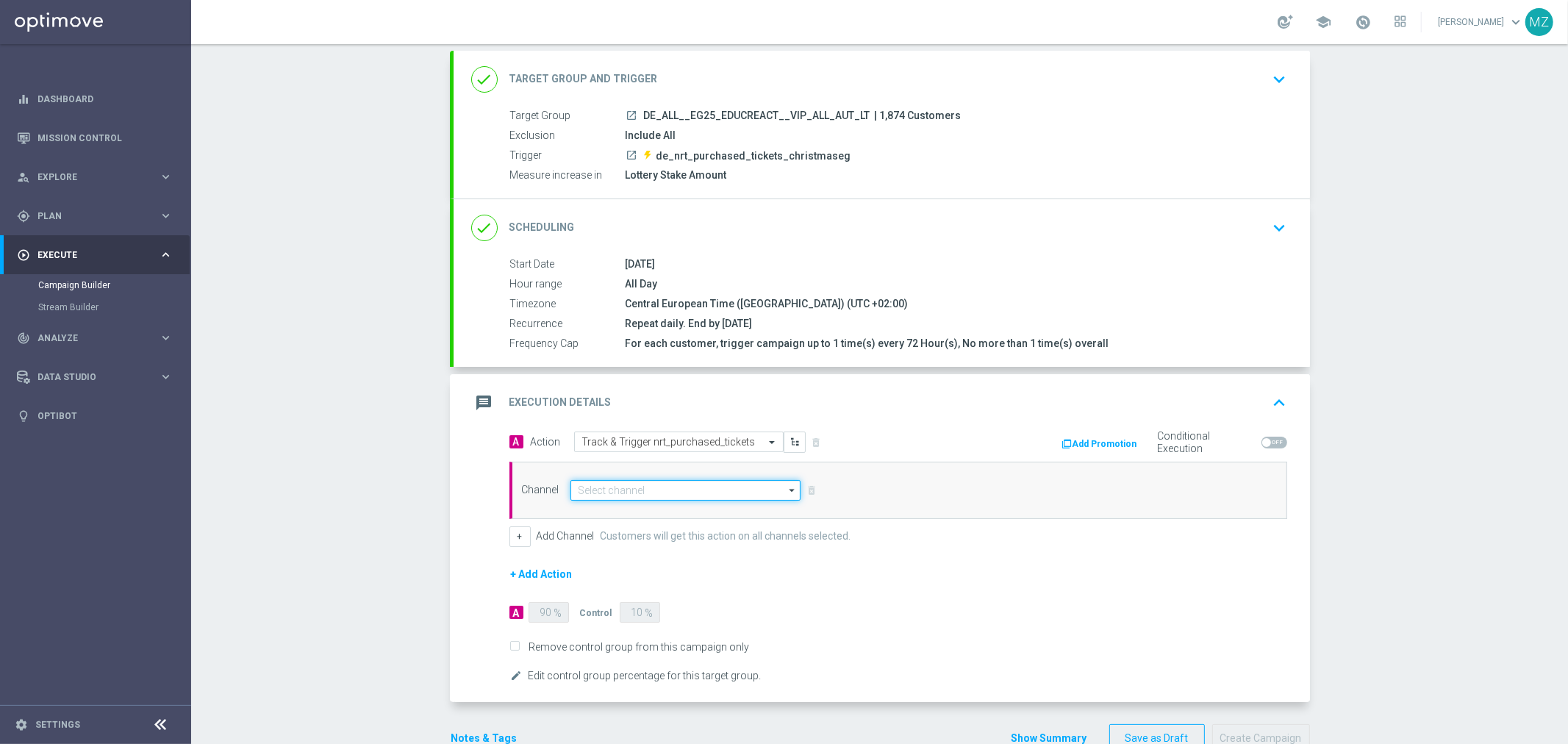
click at [633, 486] on input at bounding box center [685, 491] width 230 height 21
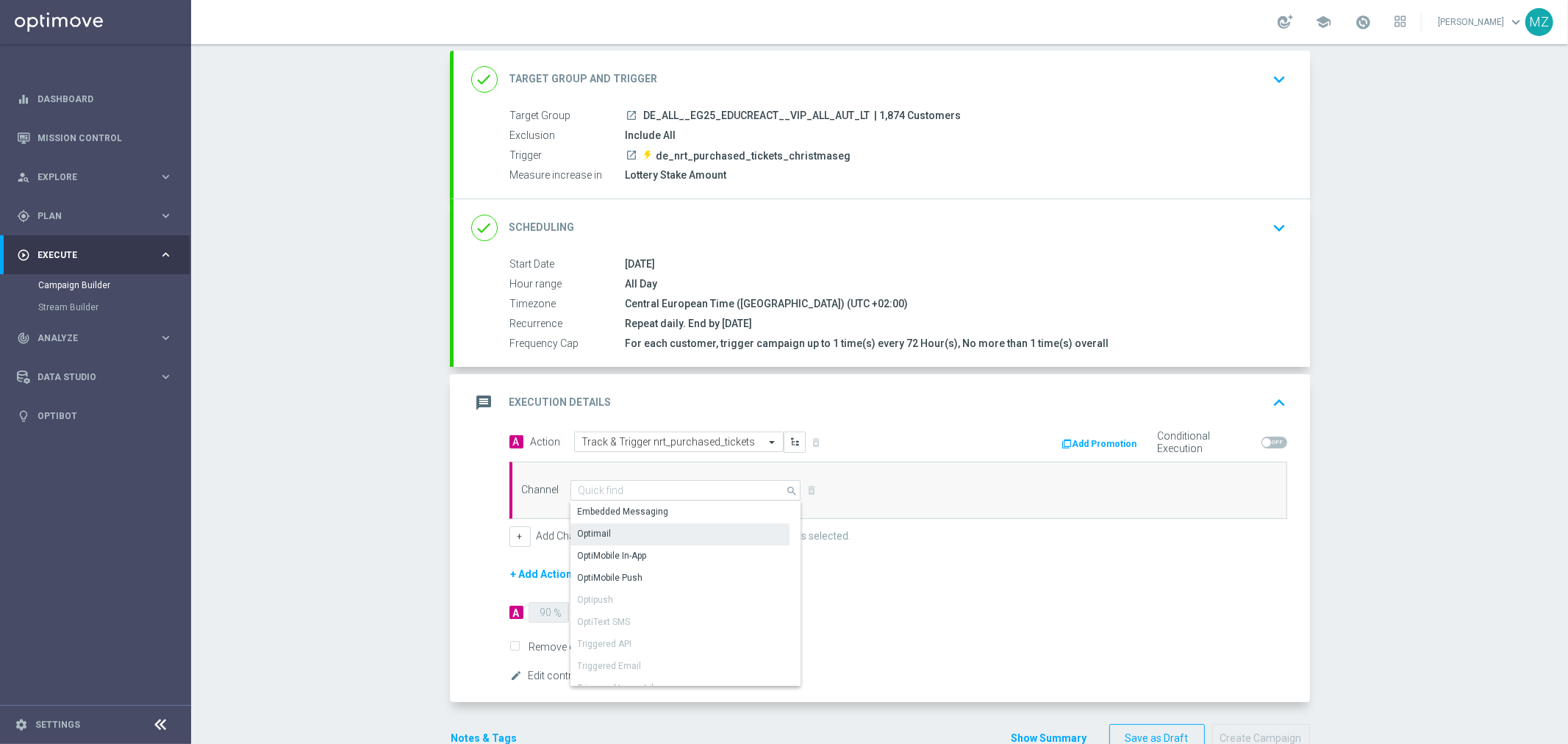
click at [614, 527] on div "Optimail" at bounding box center [679, 534] width 219 height 21
type input "Optimail"
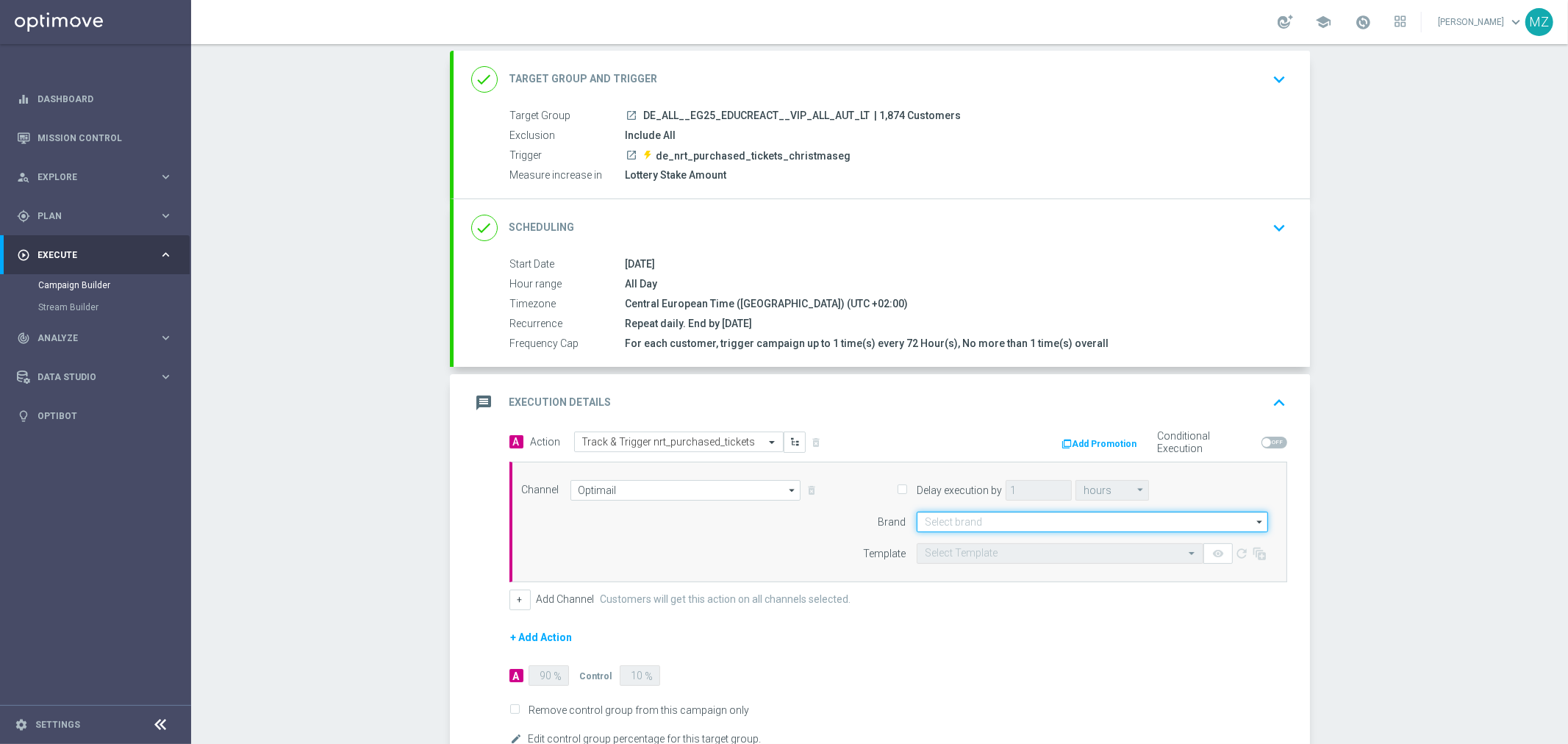
click at [938, 518] on input at bounding box center [1092, 522] width 351 height 21
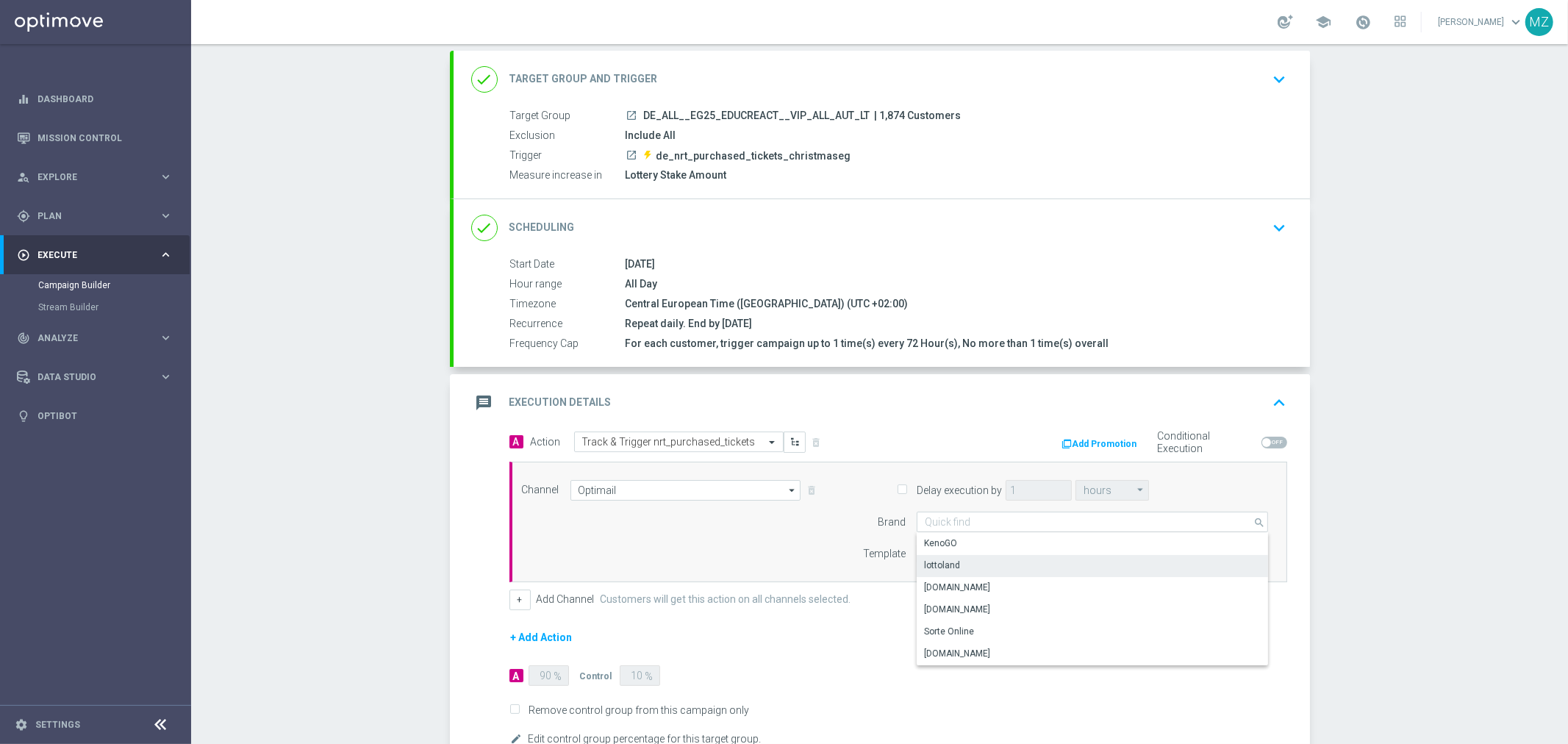
click at [944, 560] on div "lottoland" at bounding box center [941, 565] width 36 height 13
type input "lottoland"
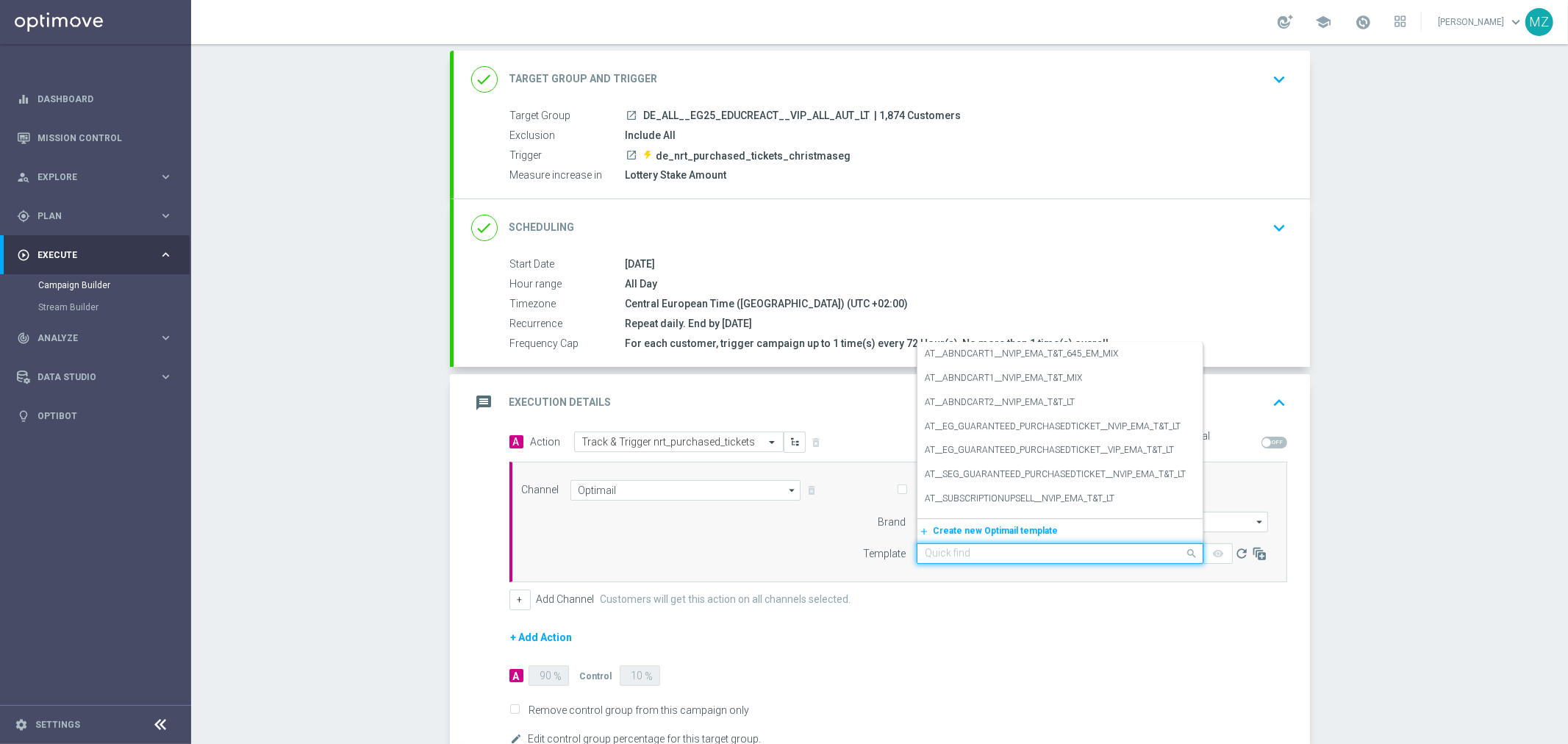
click at [972, 552] on input "text" at bounding box center [1045, 554] width 241 height 12
paste input "DE_ALL__EG_GUARANTEED_PURCHASEDTICKET__VIP_EMA_T&T_LT"
type input "DE_ALL__EG_GUARANTEED_PURCHASEDTICKET__VIP_EMA_T&T_LT"
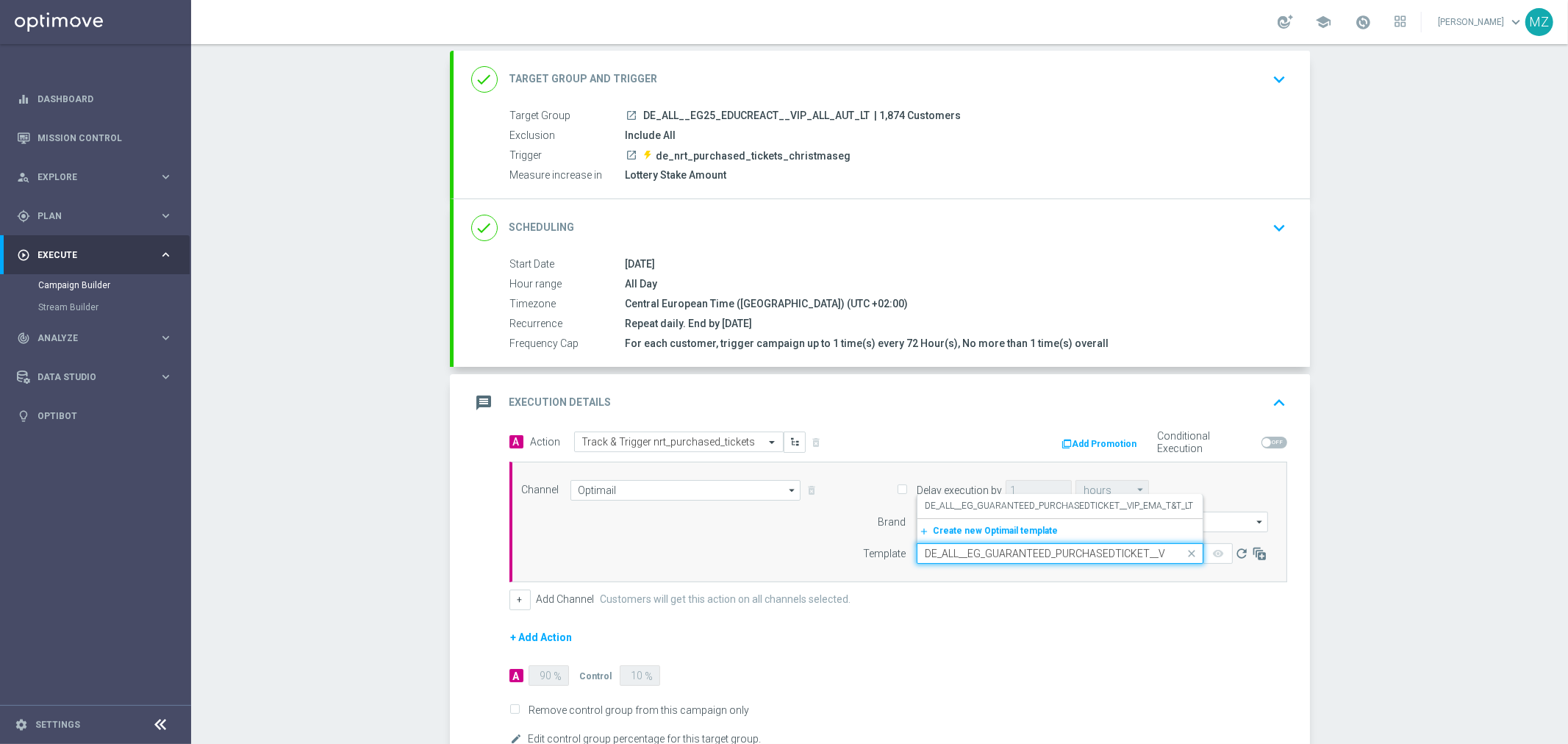
scroll to position [0, 68]
click at [981, 509] on label "DE_ALL__EG_GUARANTEED_PURCHASEDTICKET__VIP_EMA_T&T_LT" at bounding box center [1058, 506] width 268 height 12
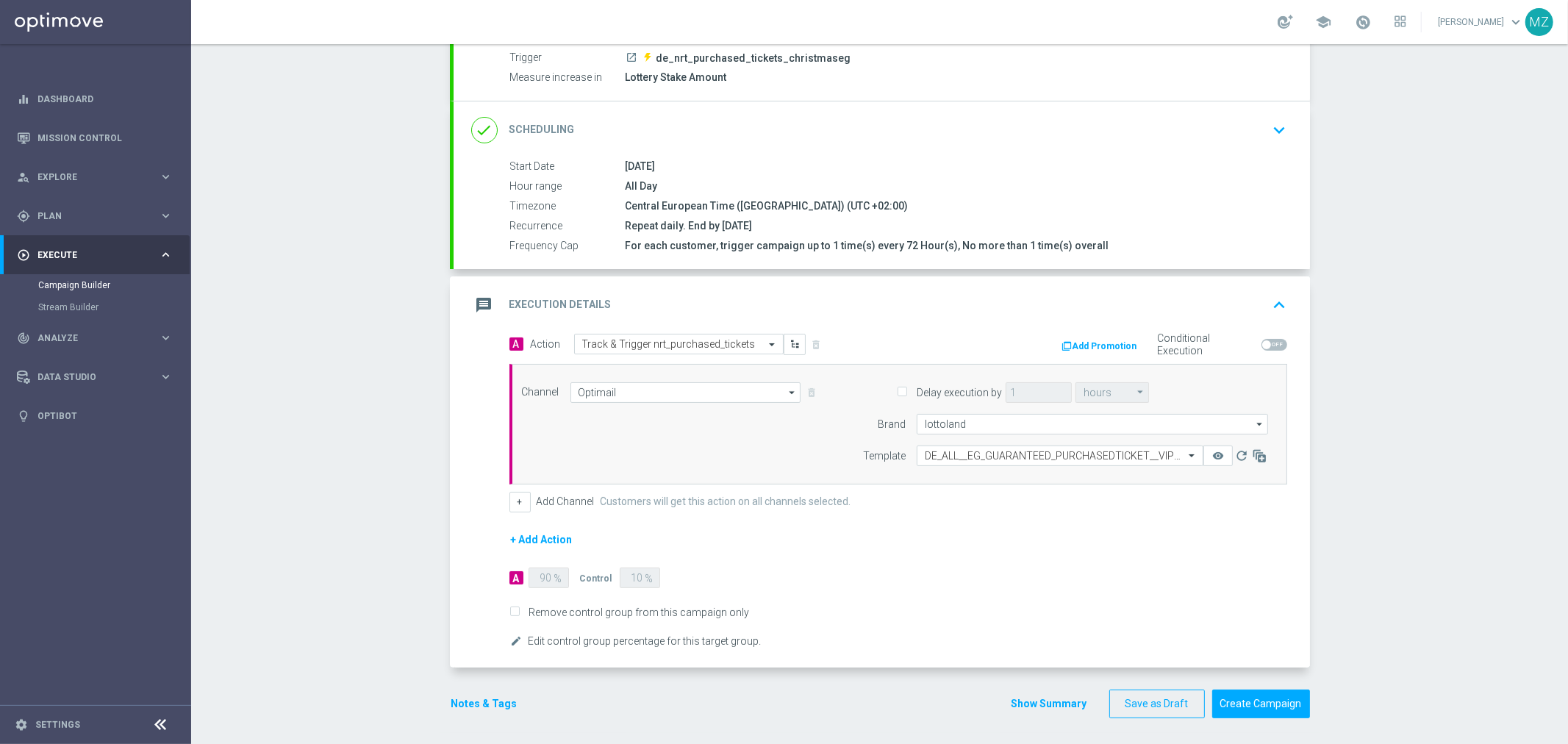
scroll to position [182, 0]
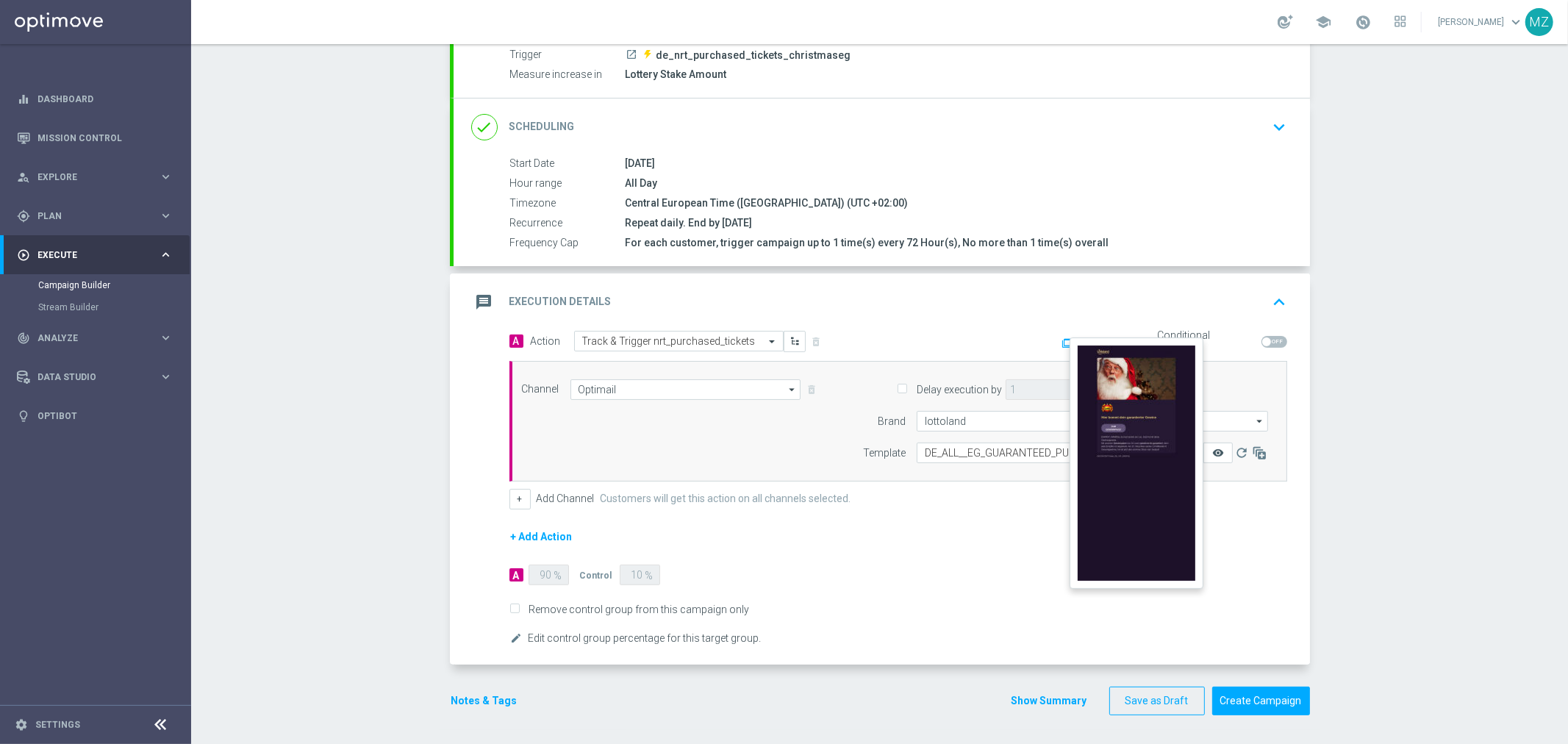
click at [1212, 451] on icon "remove_red_eye" at bounding box center [1217, 452] width 11 height 11
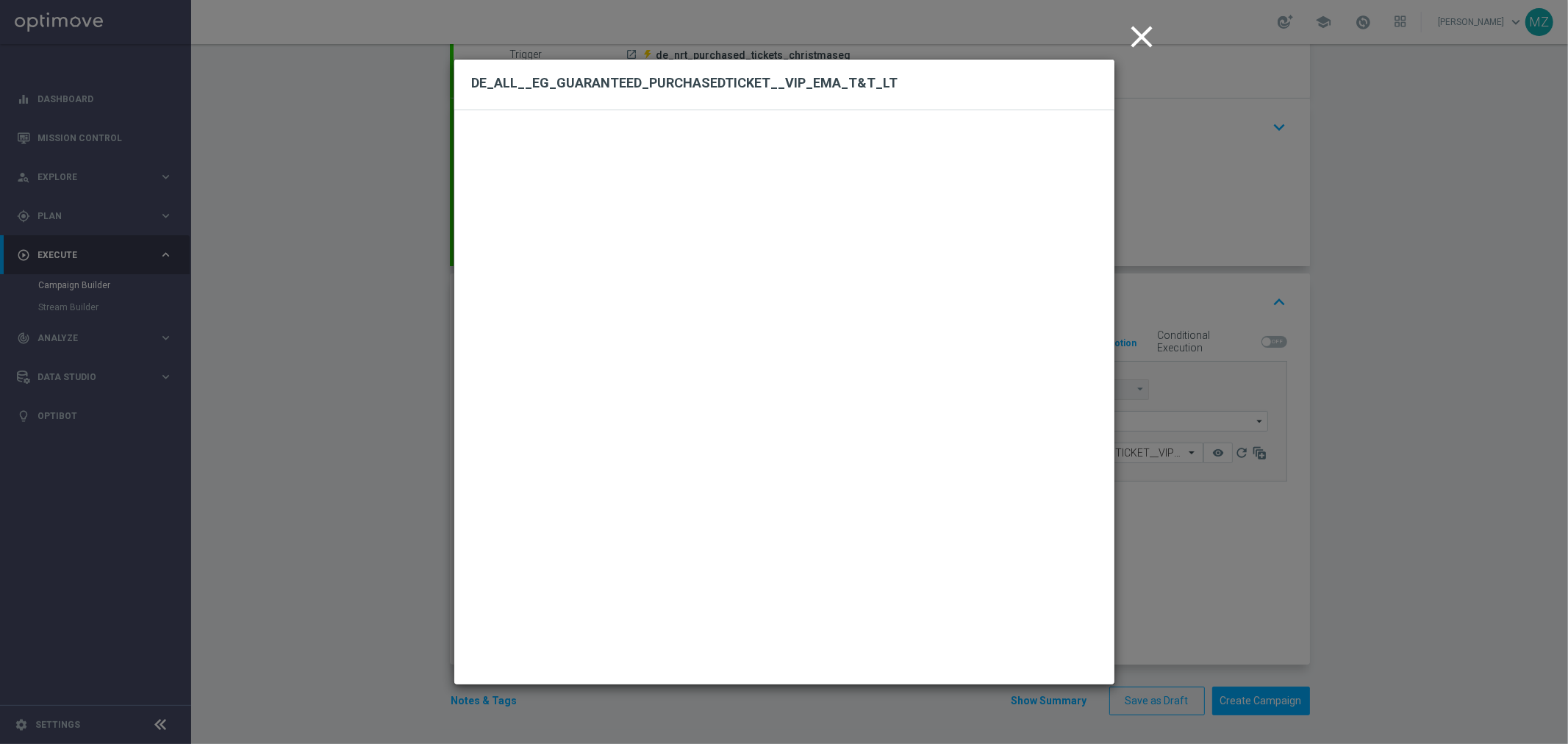
click at [1143, 38] on icon "close" at bounding box center [1142, 37] width 37 height 37
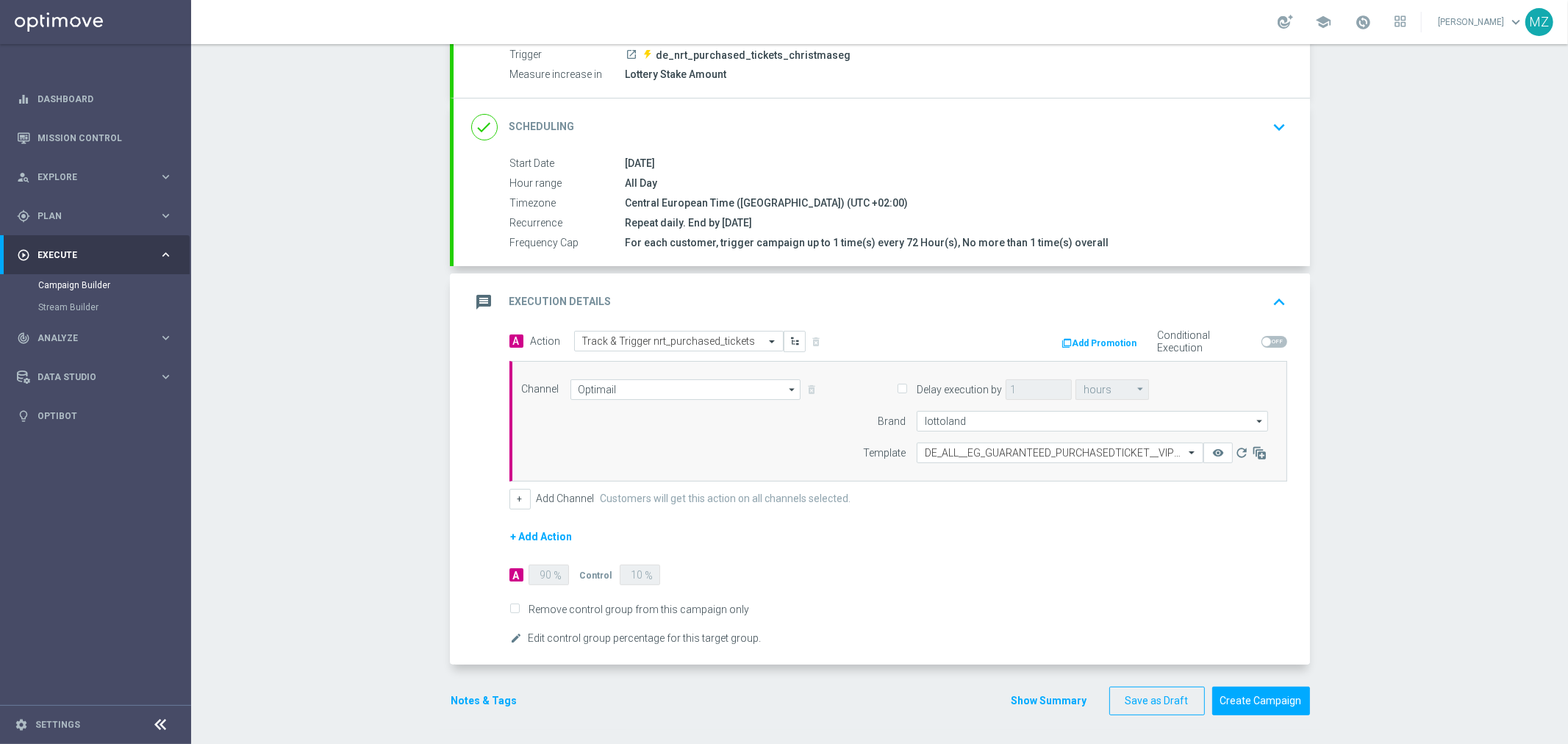
click at [487, 695] on button "Notes & Tags" at bounding box center [484, 700] width 69 height 18
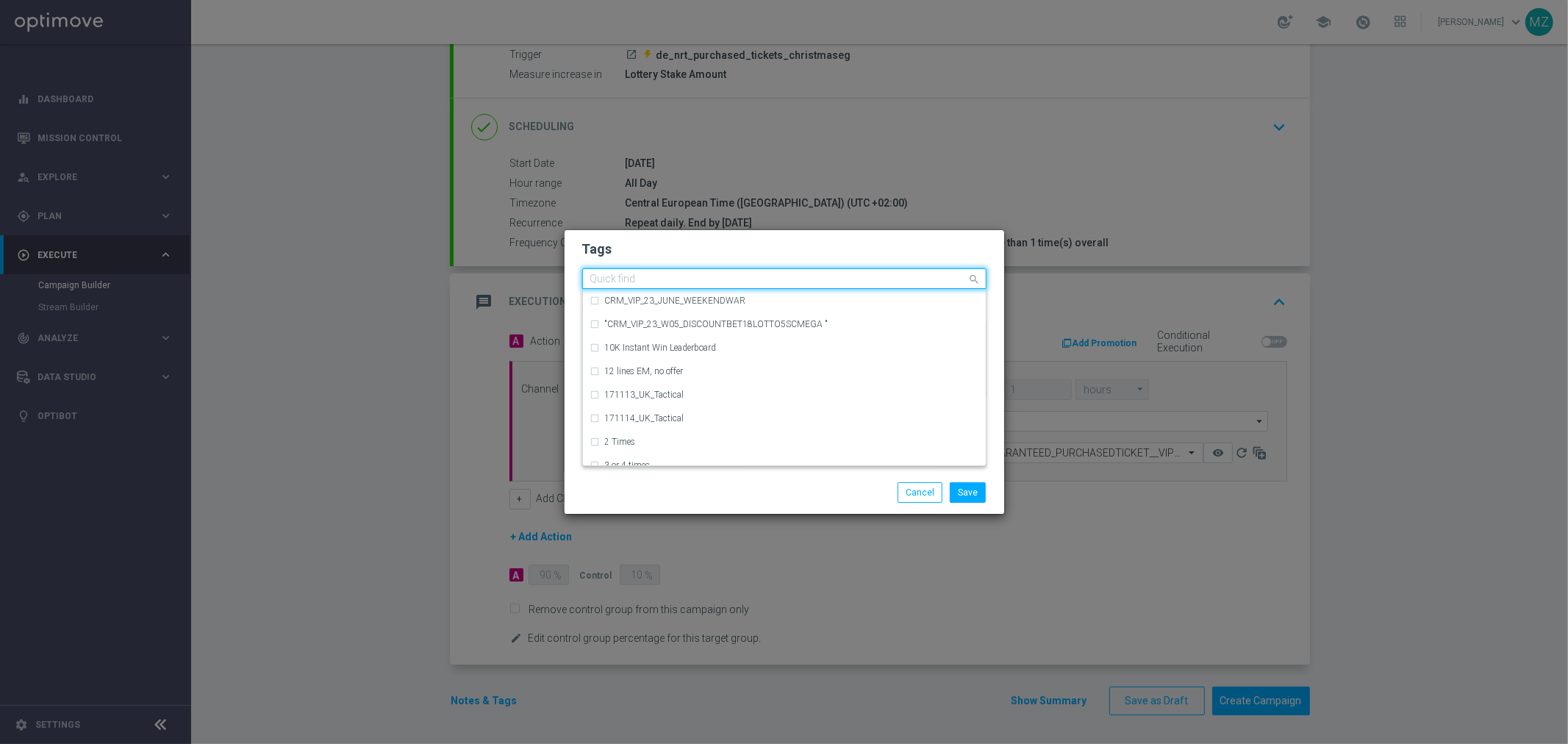
click at [650, 271] on div "Quick find" at bounding box center [775, 279] width 384 height 18
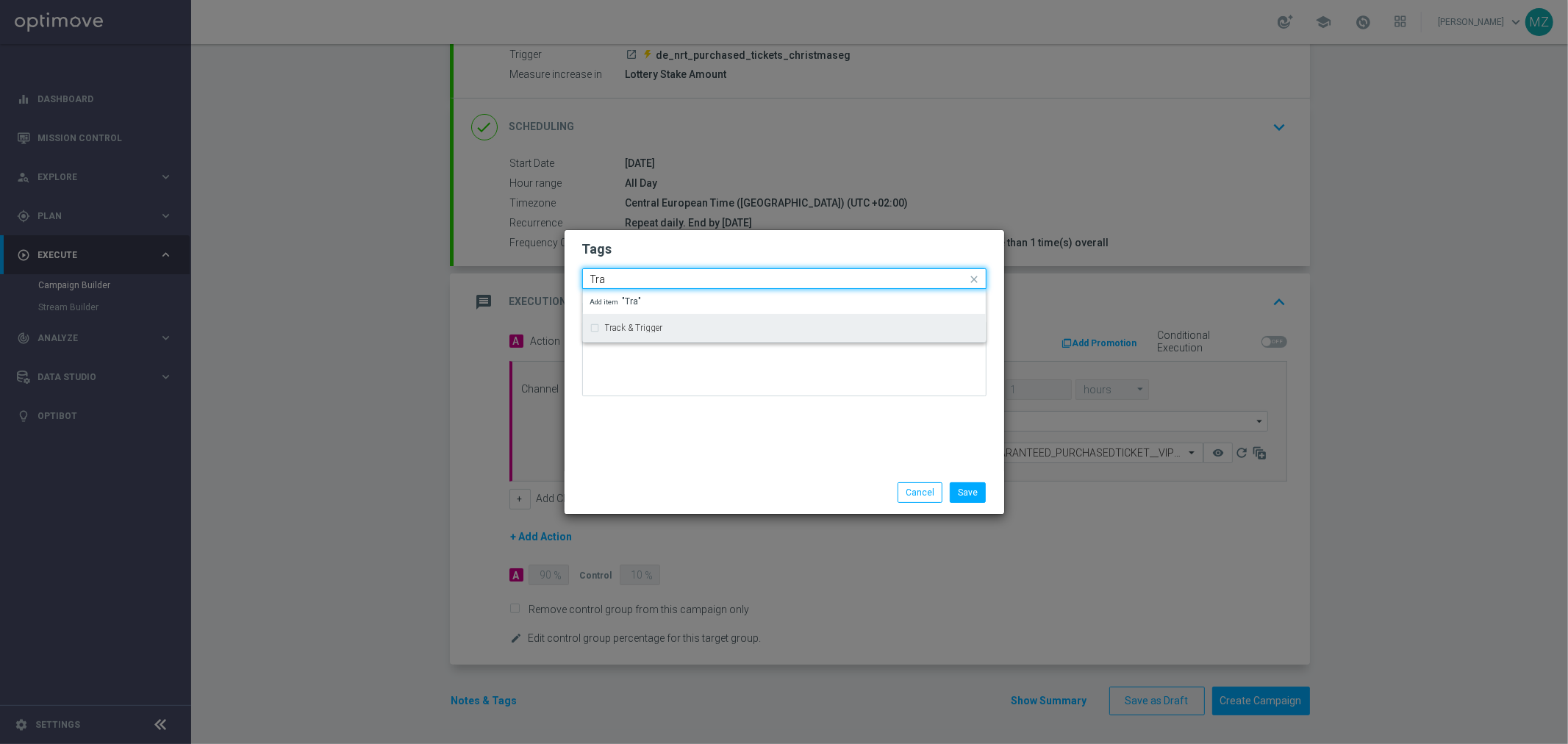
click at [647, 318] on div "Track & Trigger" at bounding box center [784, 327] width 388 height 24
type input "Tra"
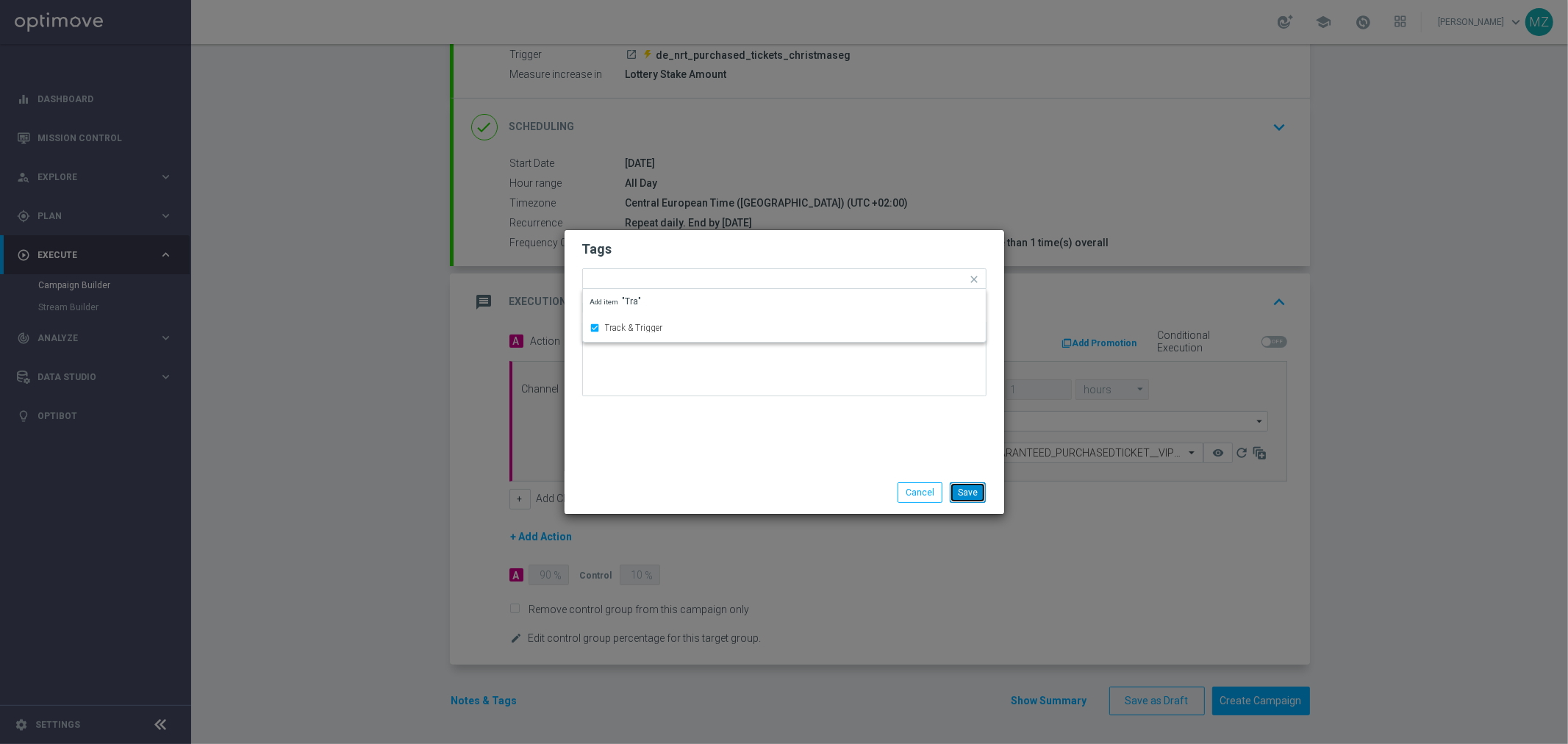
click at [966, 490] on button "Save" at bounding box center [967, 493] width 36 height 21
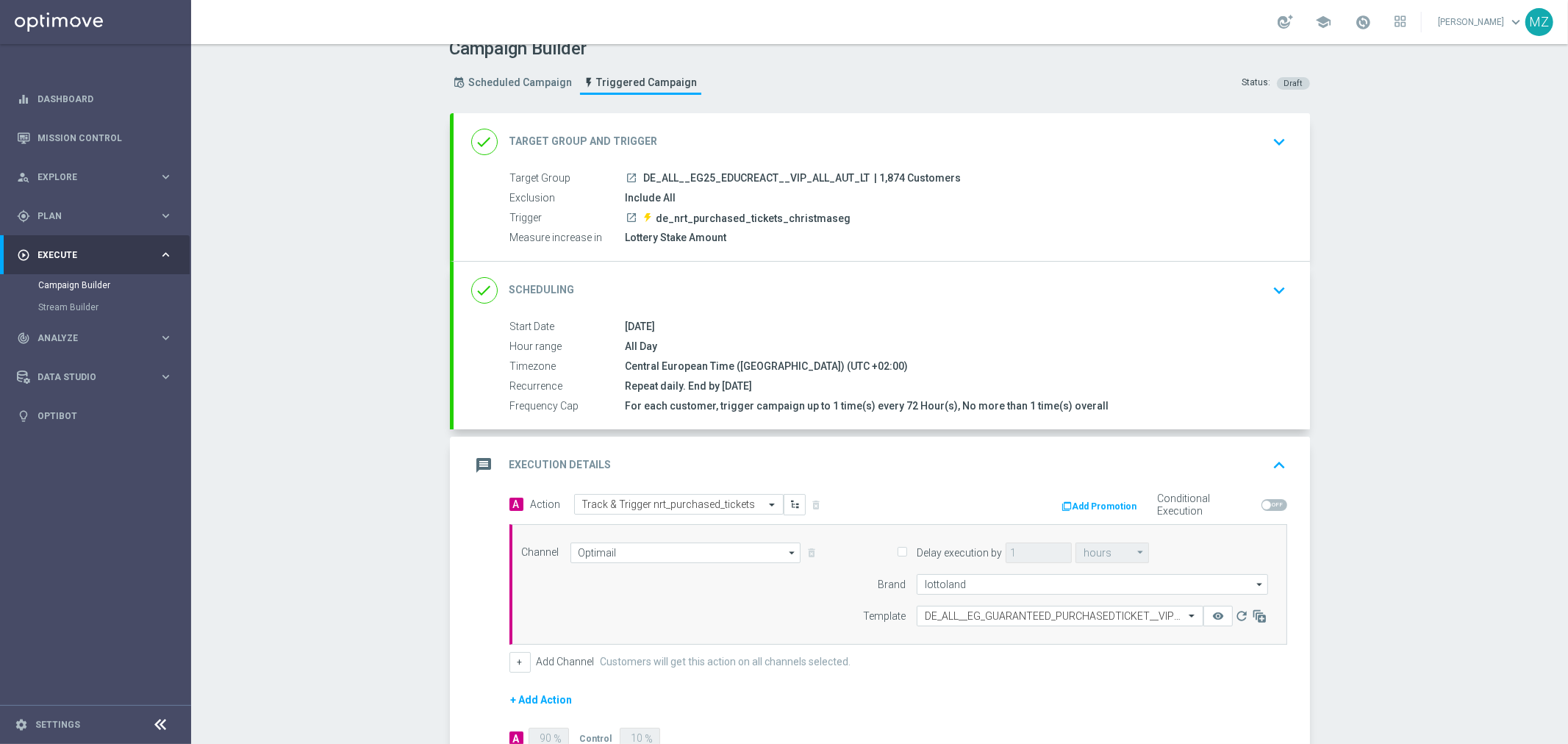
scroll to position [0, 0]
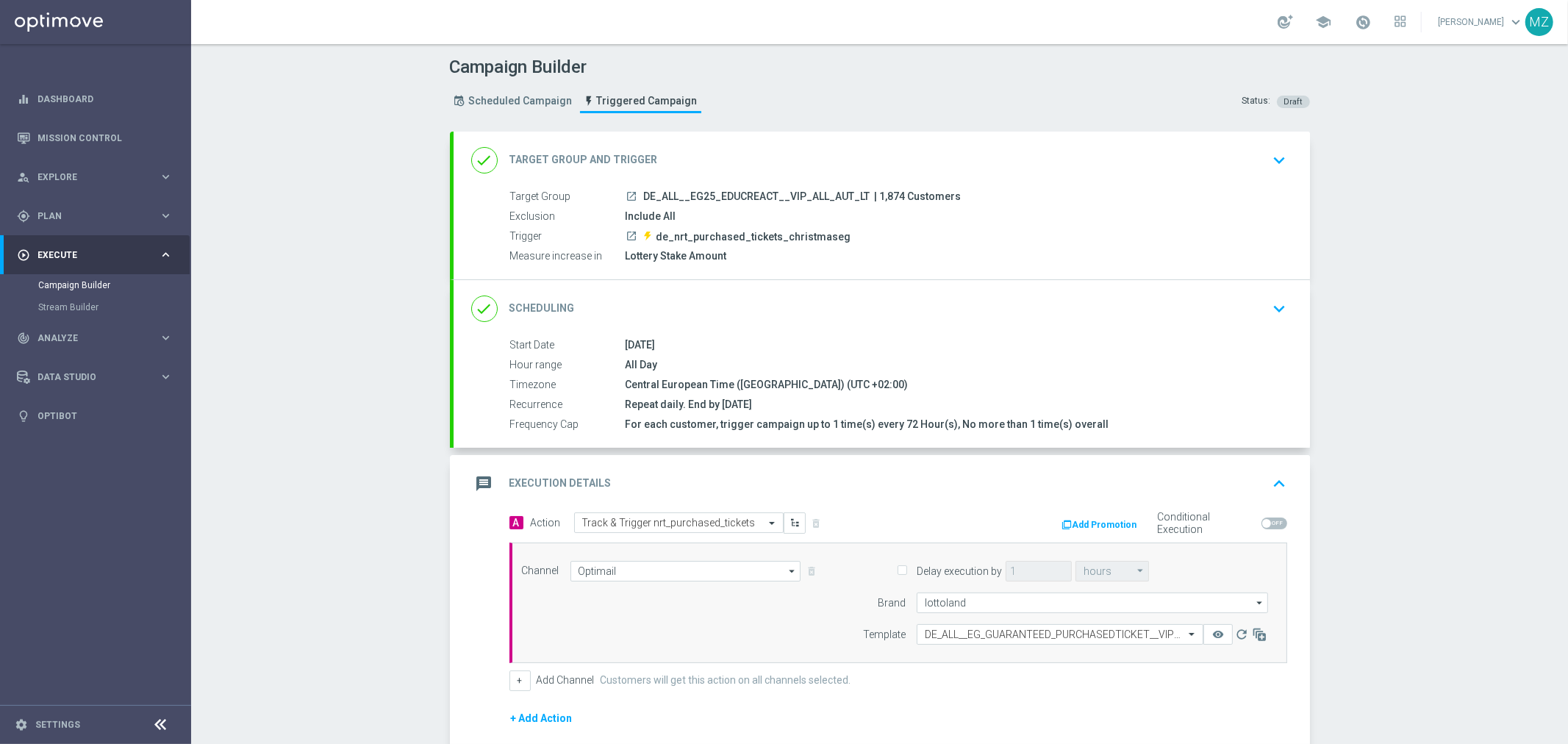
click at [1271, 302] on icon "keyboard_arrow_down" at bounding box center [1279, 308] width 22 height 22
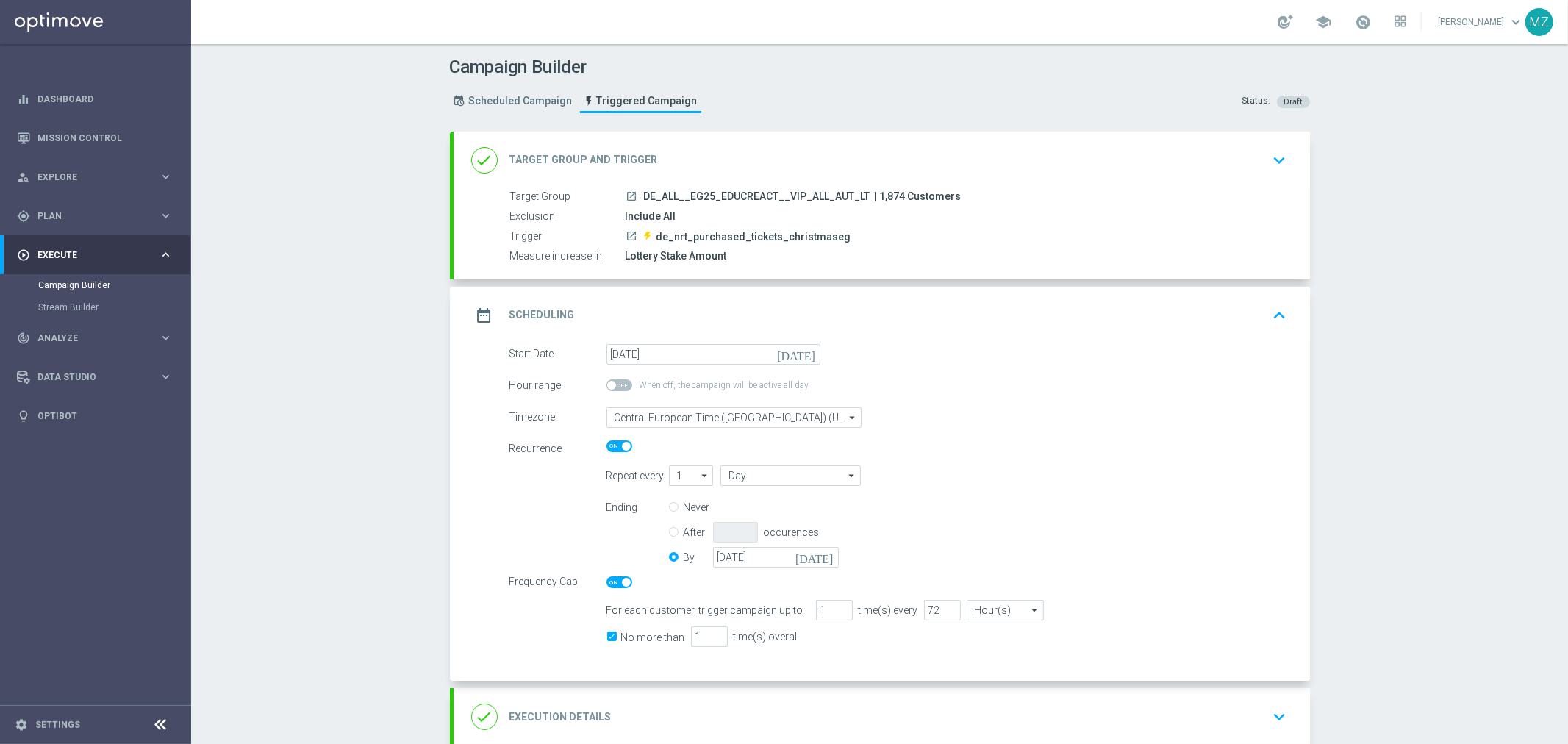
click at [1276, 304] on icon "keyboard_arrow_up" at bounding box center [1279, 314] width 22 height 22
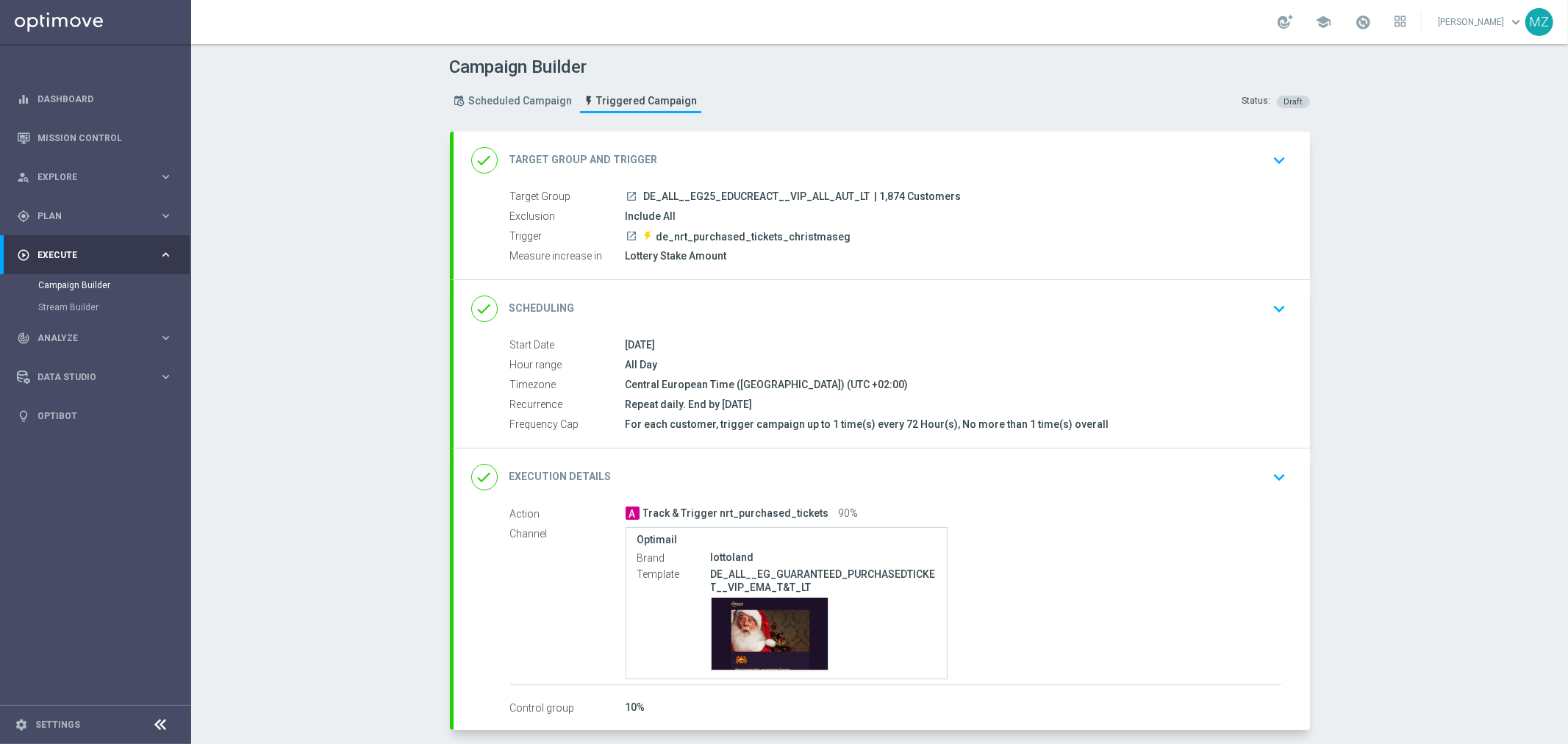
click at [1269, 468] on icon "keyboard_arrow_down" at bounding box center [1279, 477] width 22 height 22
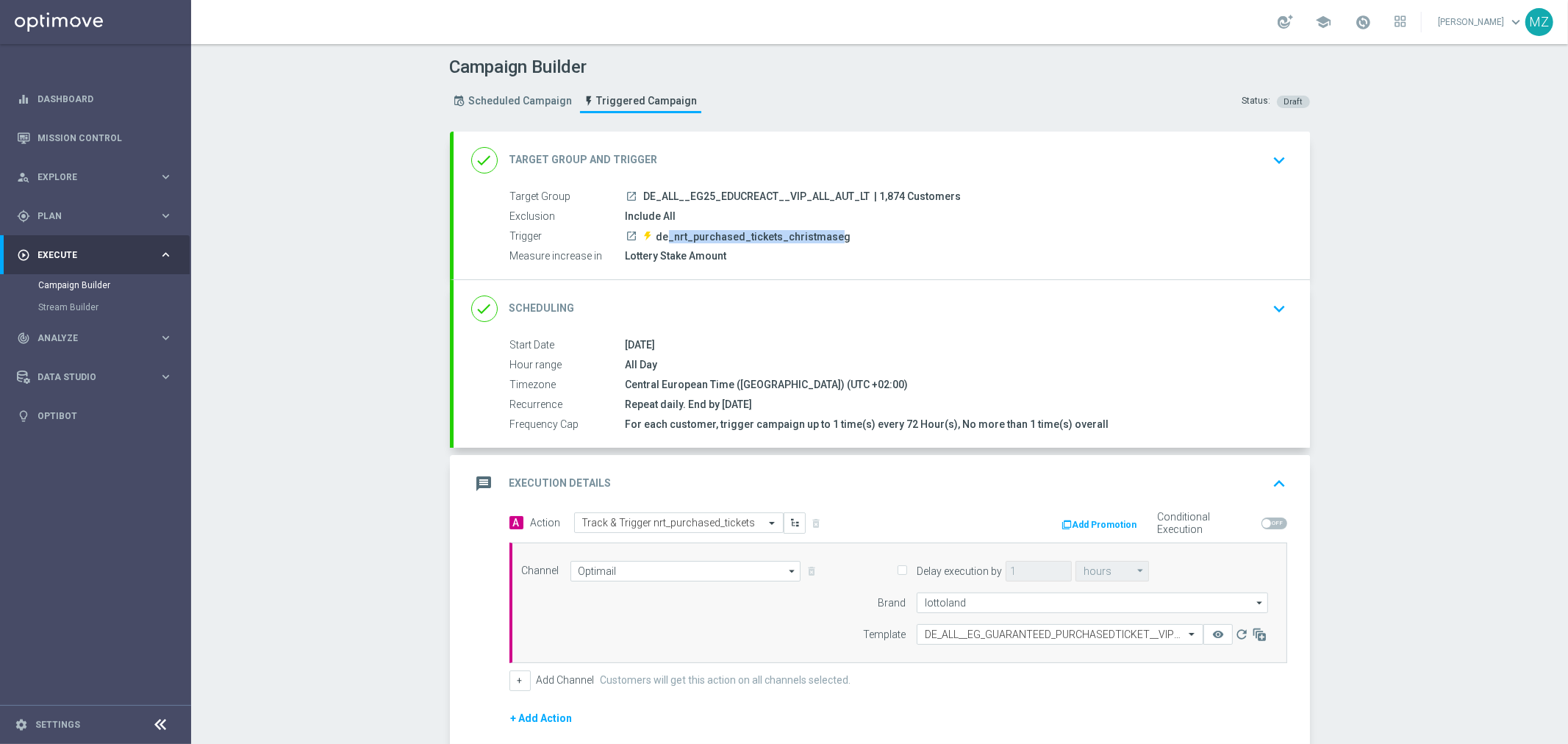
drag, startPoint x: 662, startPoint y: 236, endPoint x: 824, endPoint y: 235, distance: 162.0
click at [824, 235] on span "de_nrt_purchased_tickets_christmaseg" at bounding box center [753, 236] width 195 height 13
drag, startPoint x: 619, startPoint y: 258, endPoint x: 722, endPoint y: 258, distance: 103.0
click at [722, 258] on div "Lottery Stake Amount" at bounding box center [952, 256] width 656 height 15
drag, startPoint x: 618, startPoint y: 405, endPoint x: 803, endPoint y: 406, distance: 185.0
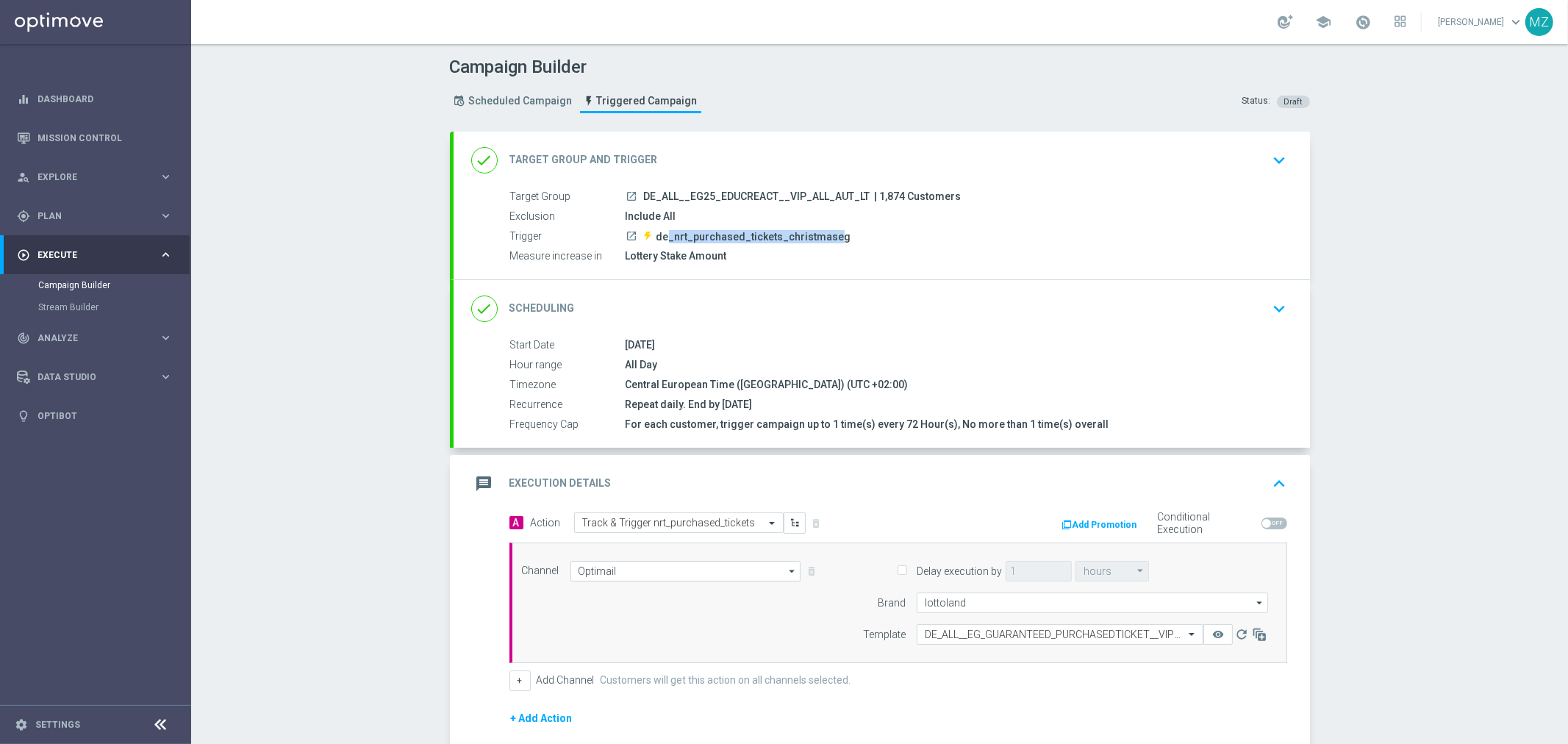
click at [803, 406] on div "Repeat daily. End by [DATE]" at bounding box center [952, 404] width 656 height 15
click at [726, 425] on div "For each customer, trigger campaign up to 1 time(s) every 72 Hour(s), No more t…" at bounding box center [952, 424] width 656 height 15
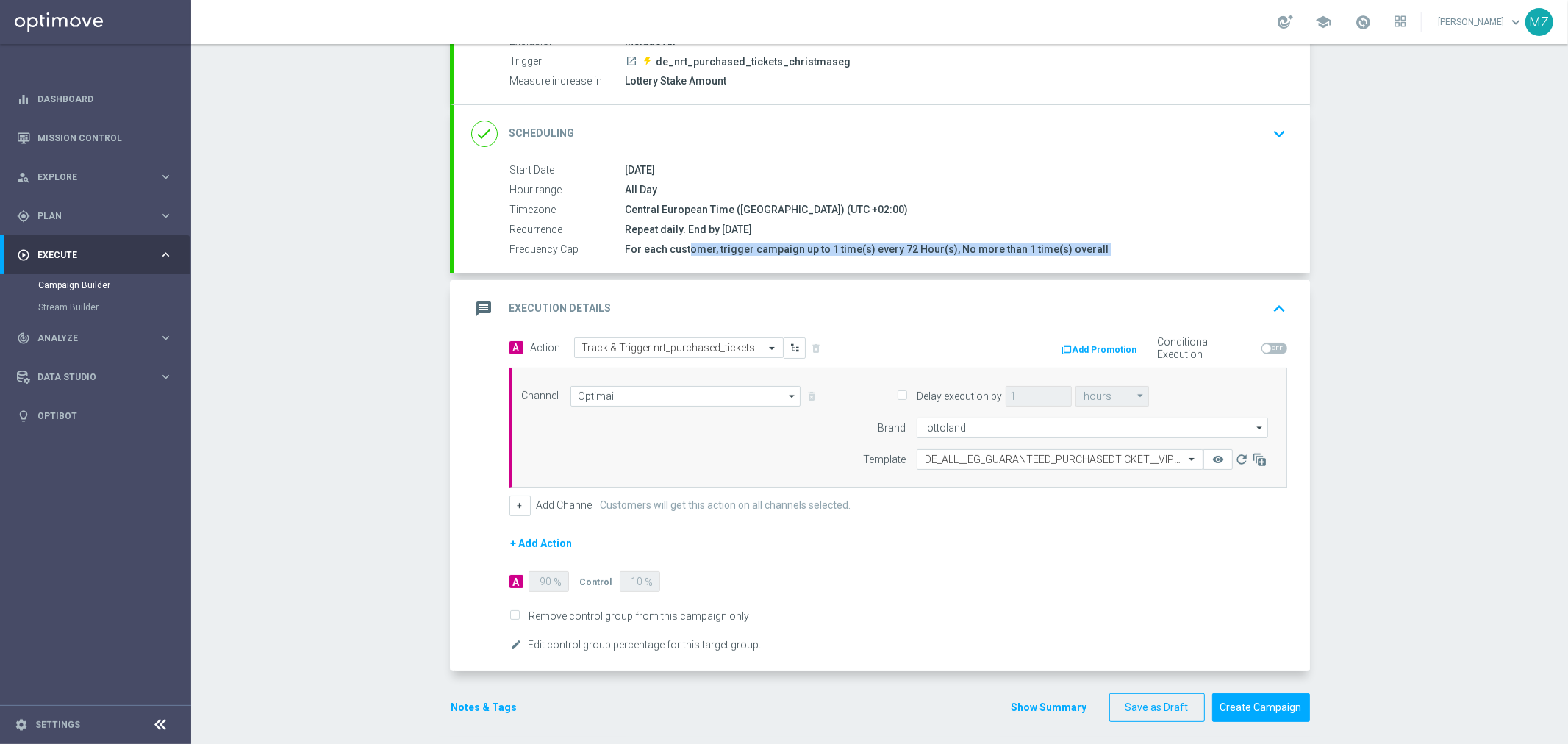
scroll to position [182, 0]
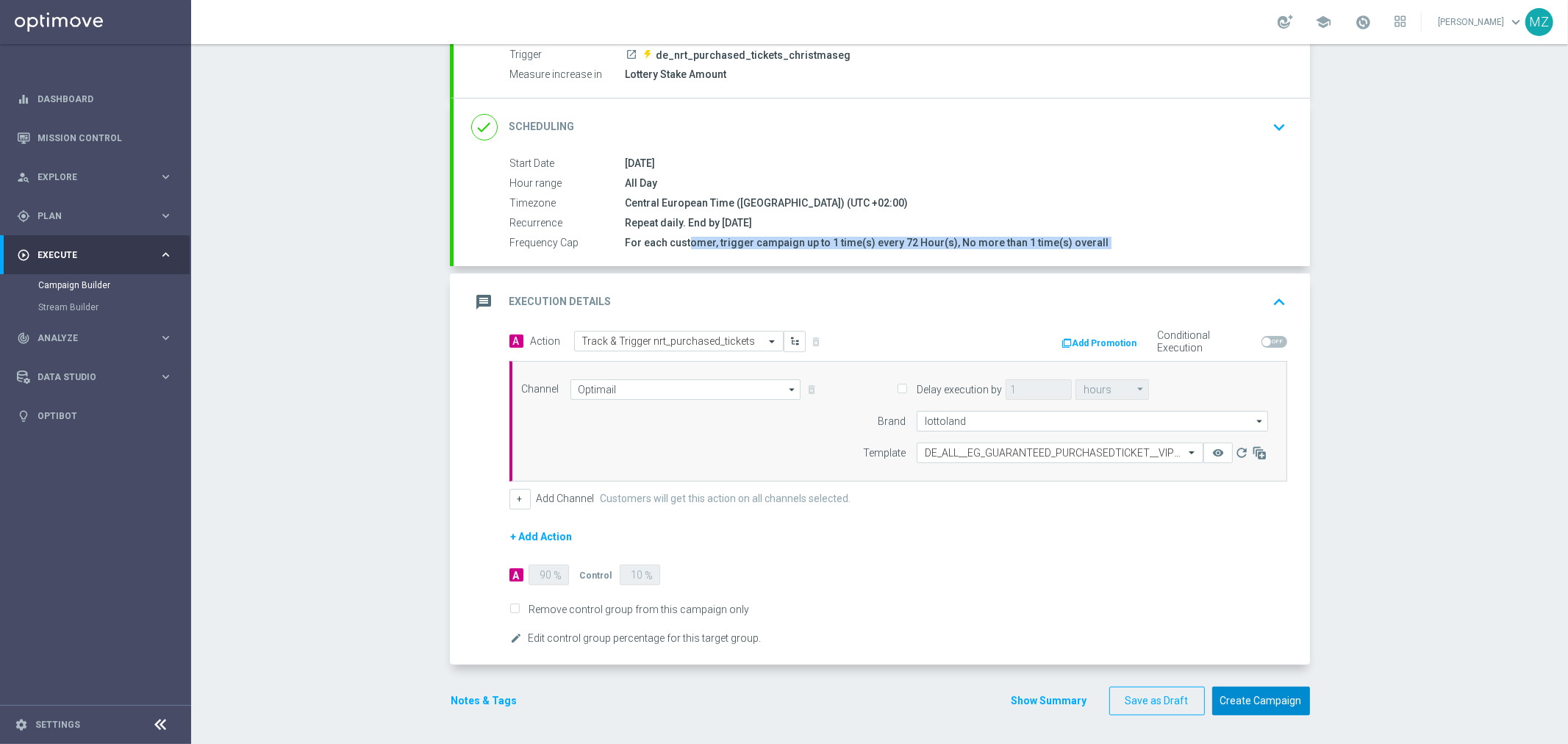
click at [1242, 701] on button "Create Campaign" at bounding box center [1261, 700] width 98 height 29
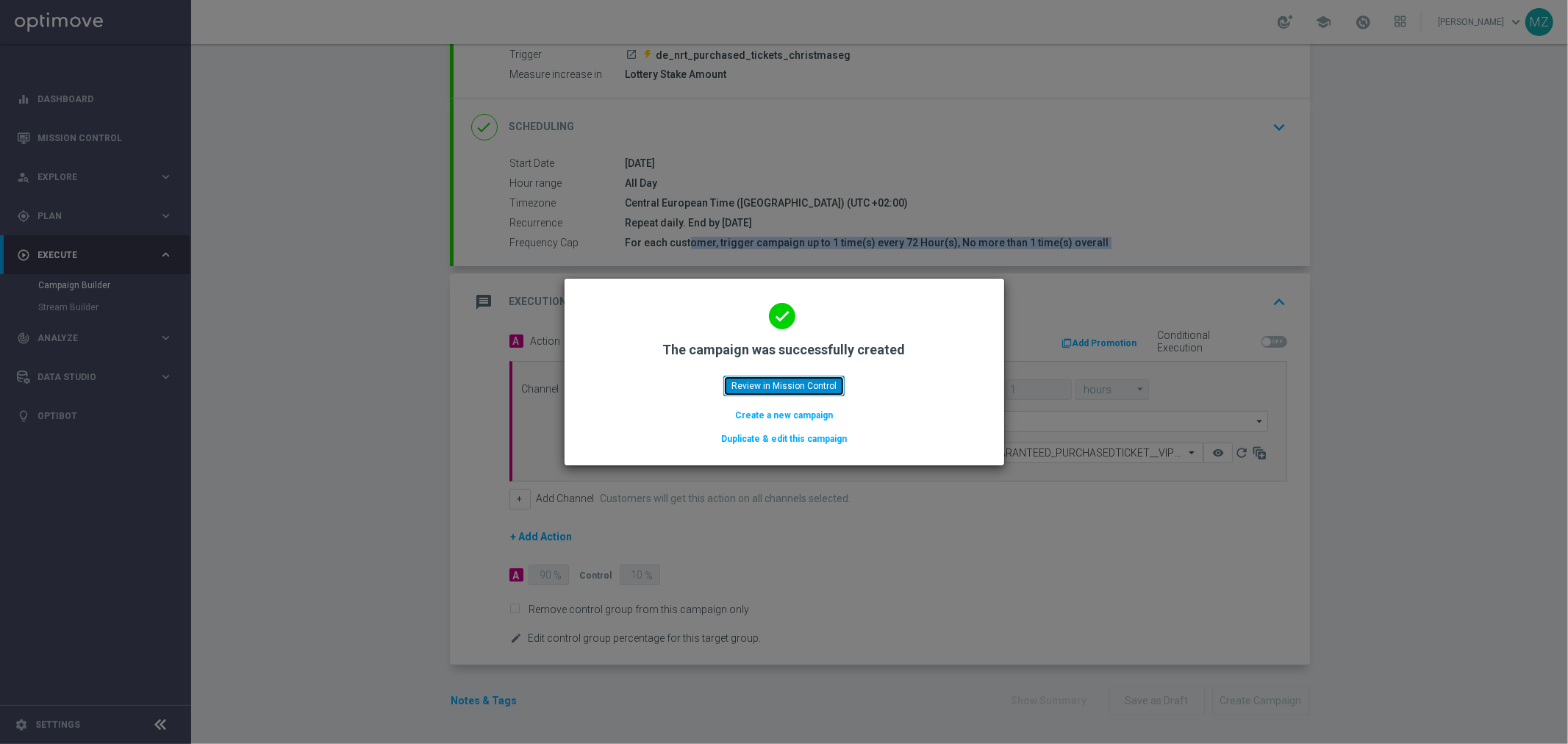
click at [799, 382] on button "Review in Mission Control" at bounding box center [783, 386] width 121 height 21
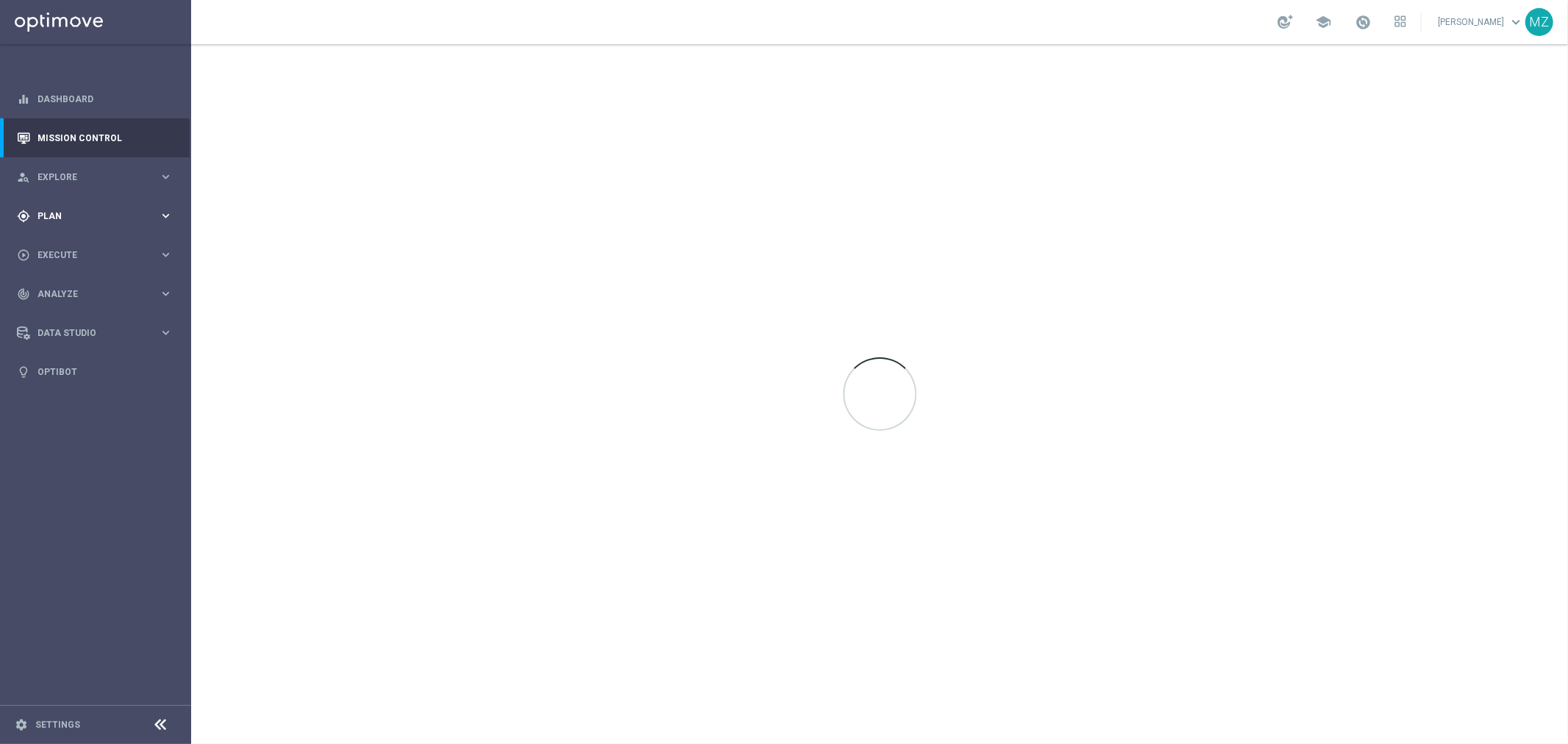
click at [112, 221] on div "gps_fixed Plan" at bounding box center [87, 216] width 141 height 13
click at [67, 247] on link "Target Groups" at bounding box center [95, 245] width 114 height 11
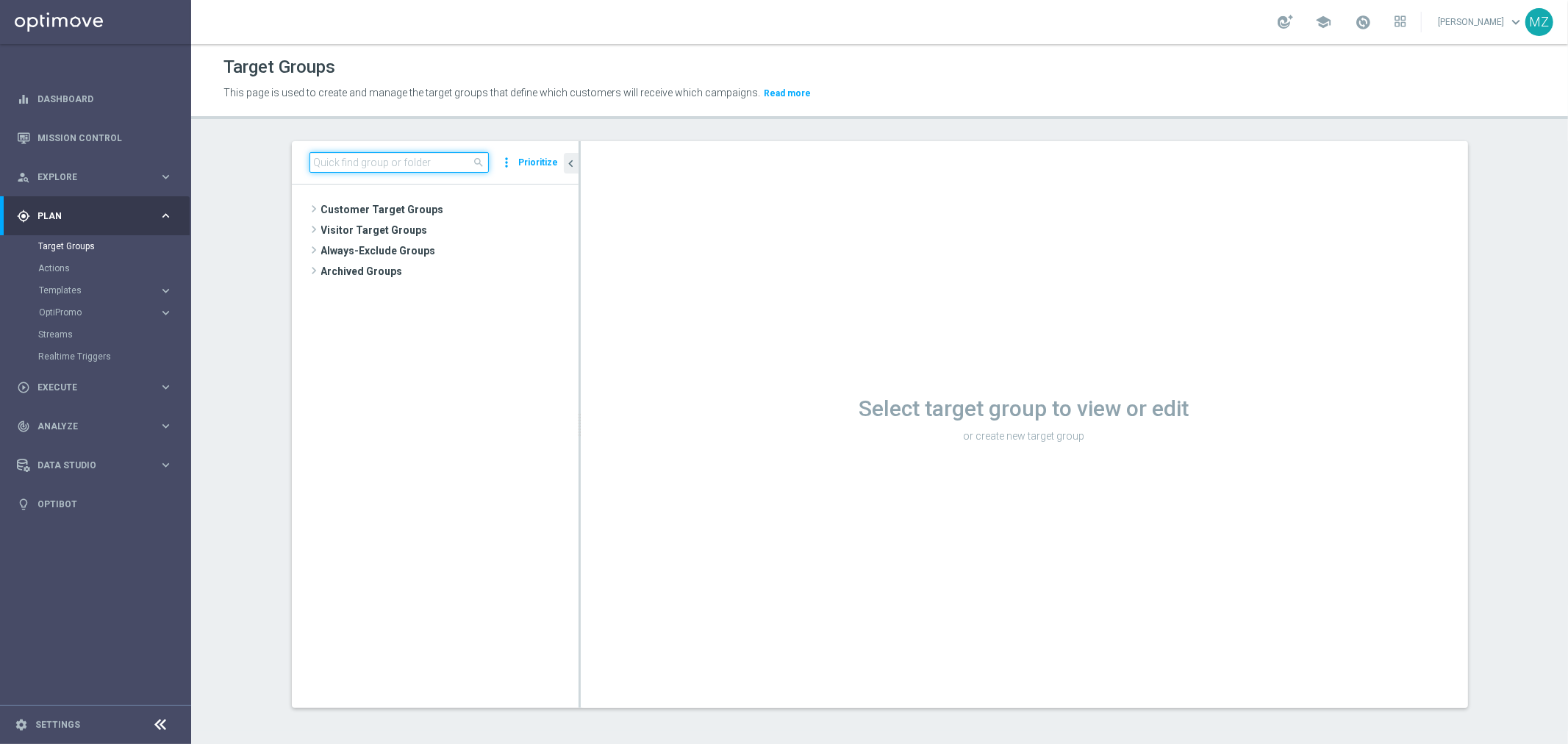
click at [363, 164] on input at bounding box center [398, 162] width 179 height 21
paste input "AT__EG25_EDUCREACT__VIP_ALL_AUT_LT"
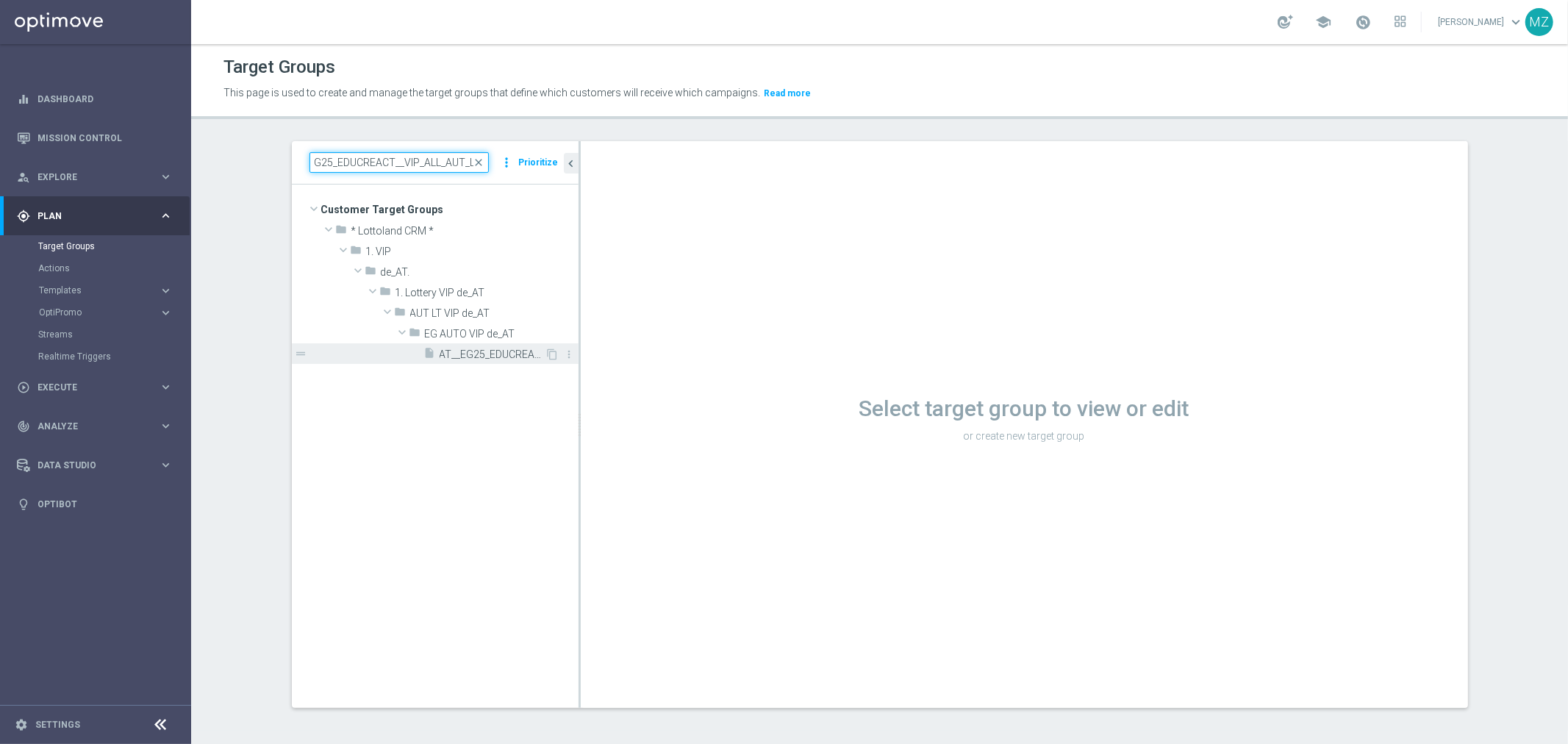
type input "AT__EG25_EDUCREACT__VIP_ALL_AUT_LT"
click at [461, 348] on span "AT__EG25_EDUCREACT__VIP_ALL_AUT_LT" at bounding box center [492, 355] width 106 height 12
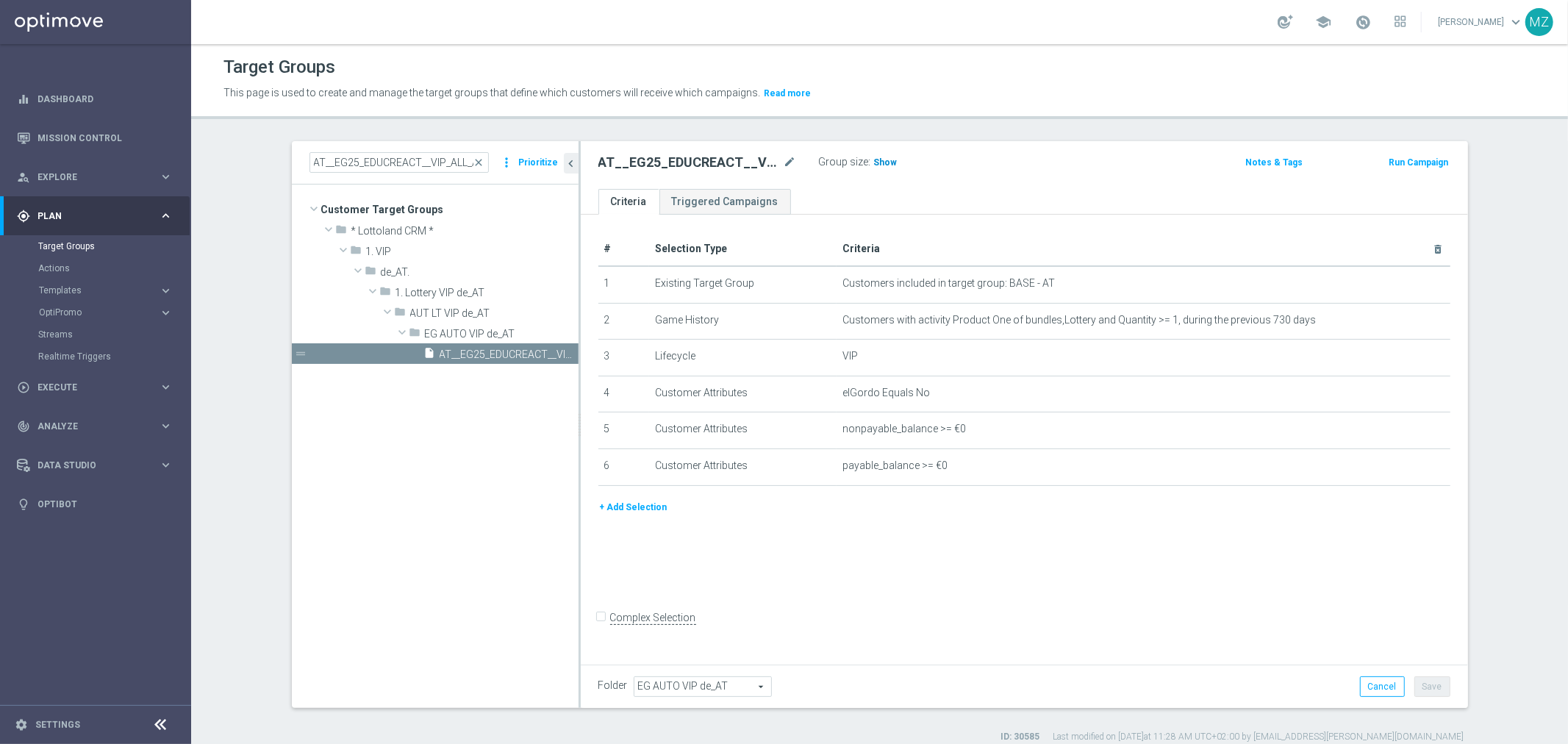
click at [876, 159] on span "Show" at bounding box center [885, 162] width 24 height 10
click at [699, 193] on link "Triggered Campaigns" at bounding box center [725, 201] width 132 height 25
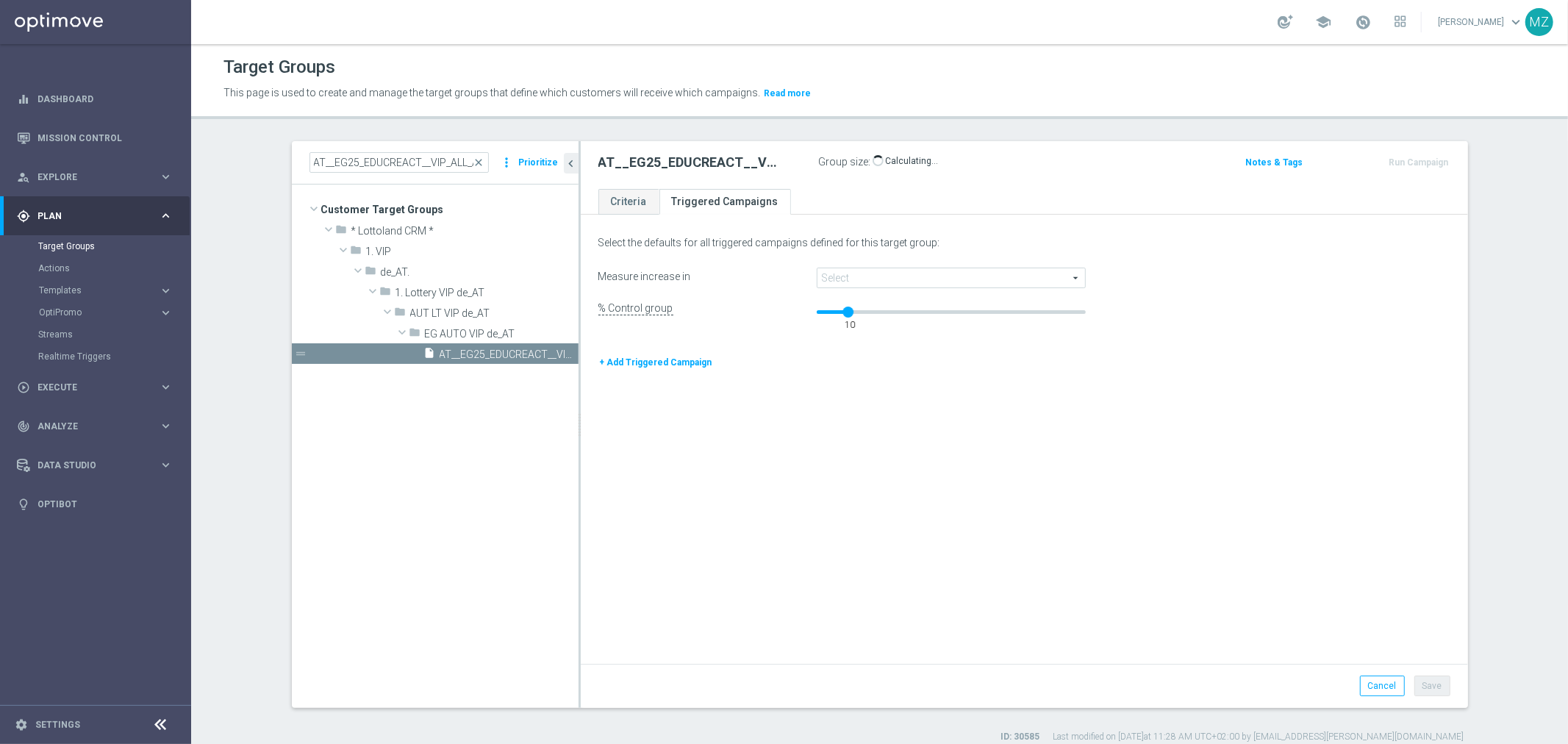
click at [847, 281] on span at bounding box center [951, 278] width 267 height 19
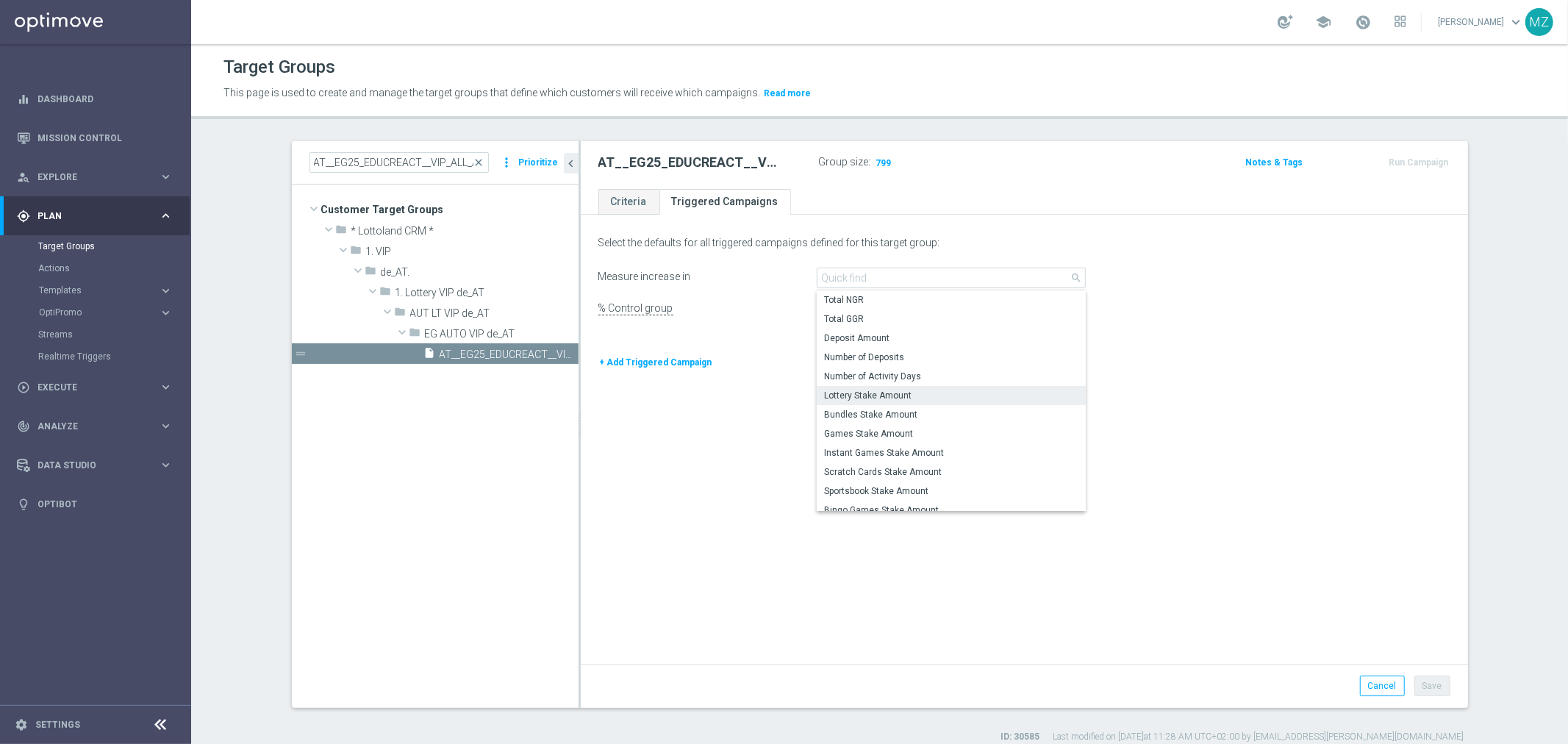
click at [879, 392] on span "Lottery Stake Amount" at bounding box center [951, 395] width 254 height 11
type input "Lottery Stake Amount"
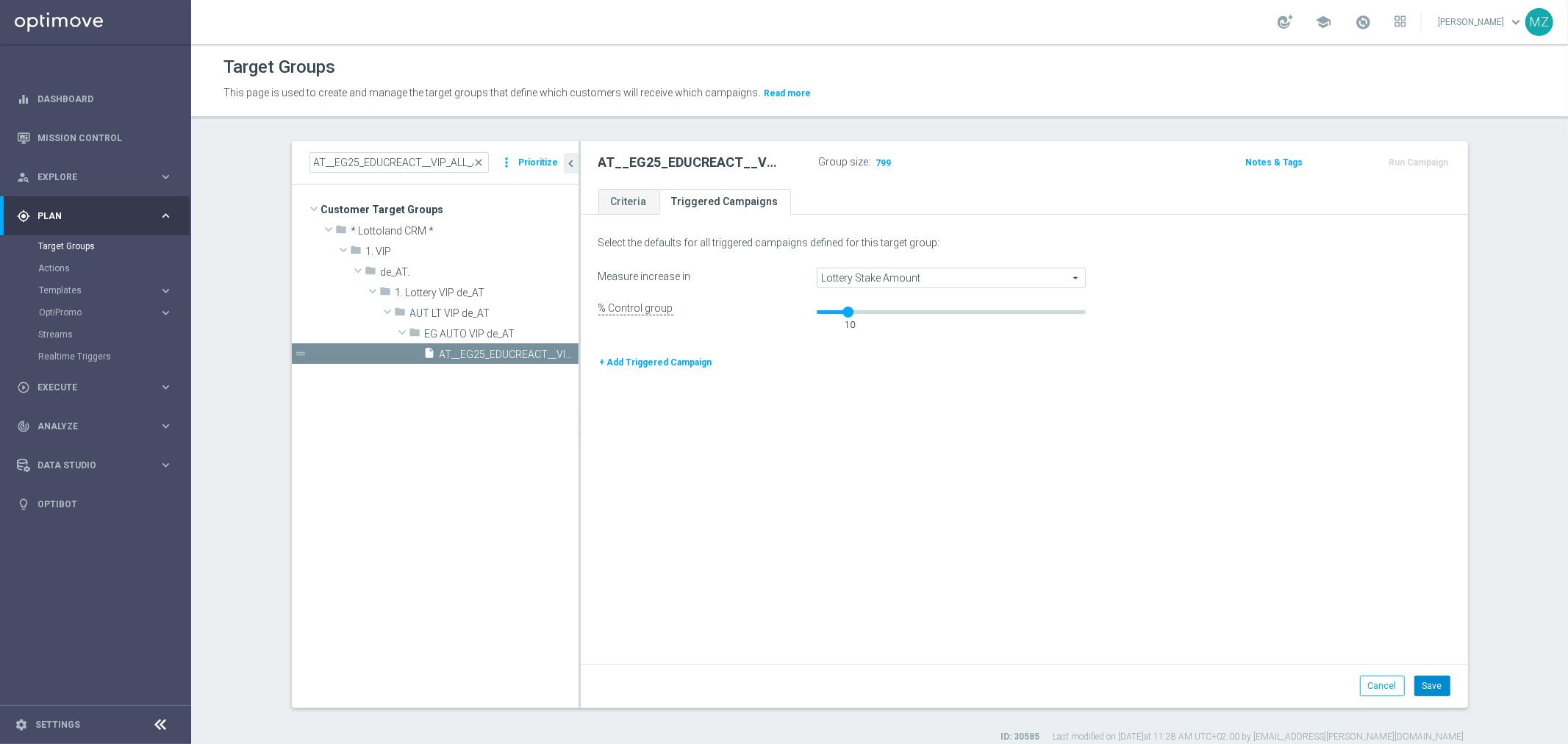
click at [1434, 693] on button "Save" at bounding box center [1432, 686] width 36 height 21
drag, startPoint x: 897, startPoint y: 162, endPoint x: 867, endPoint y: 162, distance: 30.0
click at [867, 162] on div "Group size : 799" at bounding box center [892, 161] width 147 height 17
click at [620, 210] on link "Criteria" at bounding box center [629, 201] width 61 height 25
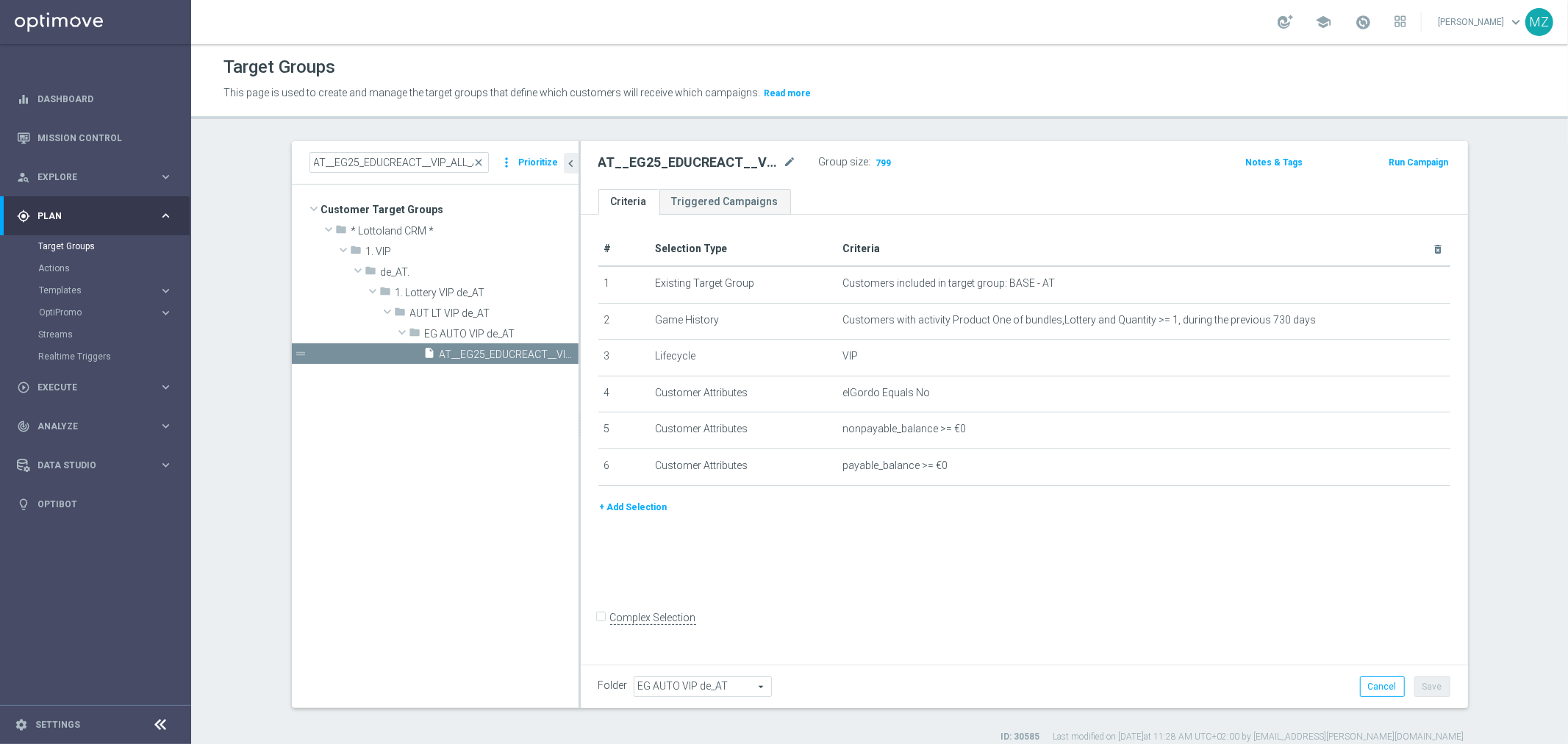
click at [1405, 155] on button "Run Campaign" at bounding box center [1418, 162] width 63 height 17
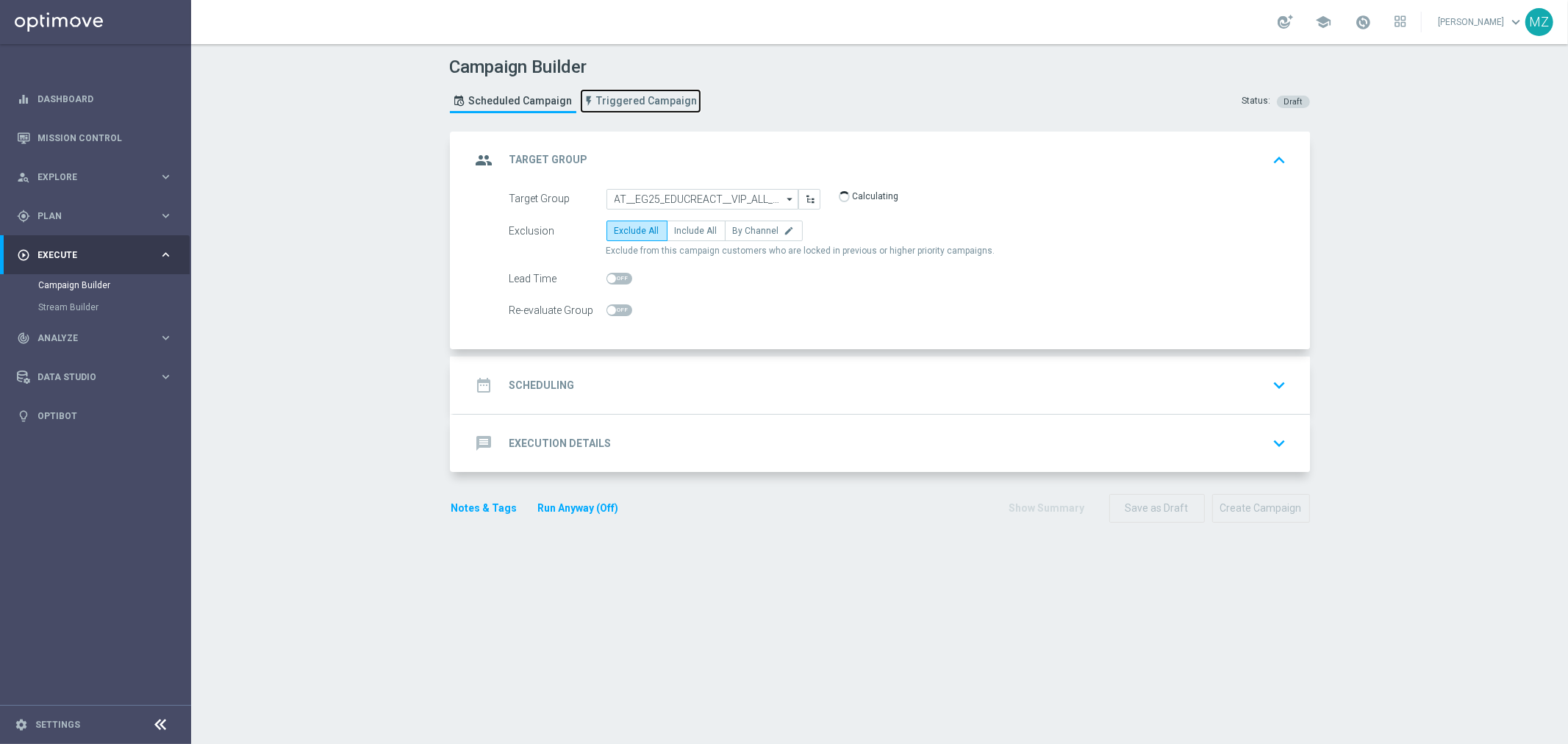
click at [654, 97] on span "Triggered Campaign" at bounding box center [647, 101] width 100 height 12
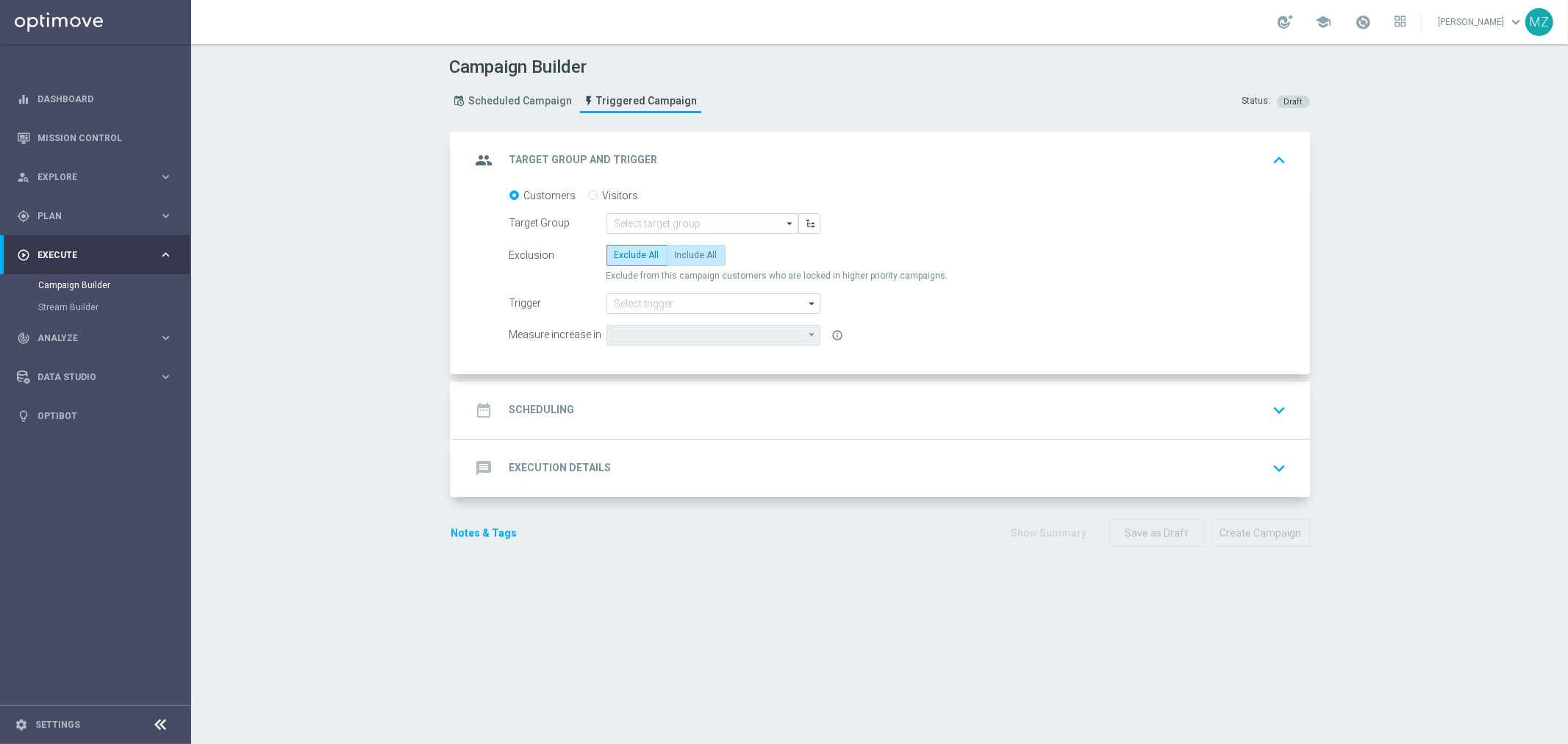
click at [675, 254] on span "Include All" at bounding box center [696, 255] width 43 height 10
click at [675, 254] on input "Include All" at bounding box center [679, 258] width 10 height 10
radio input "true"
click at [670, 306] on input at bounding box center [712, 304] width 214 height 21
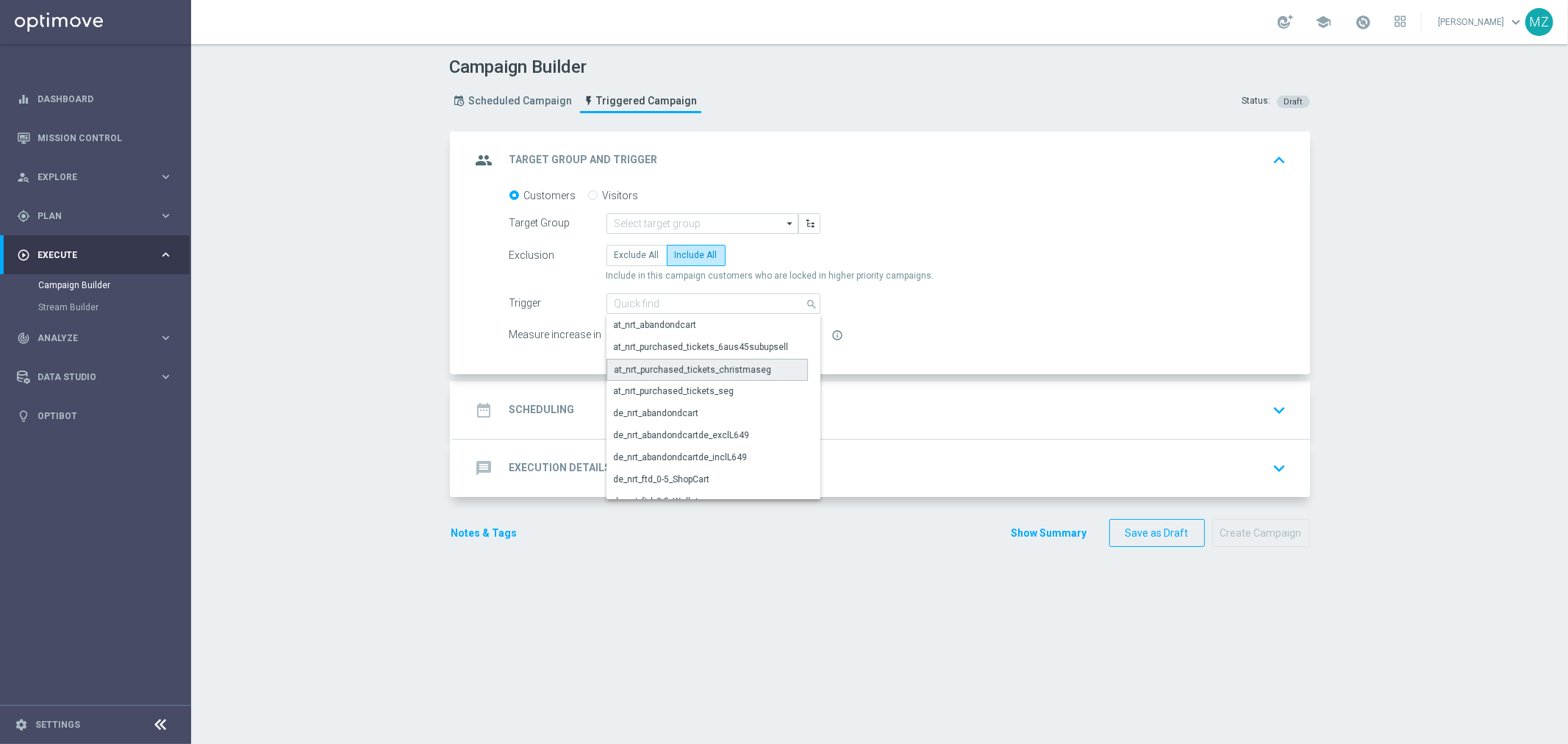
click at [726, 369] on div "at_nrt_purchased_tickets_christmaseg" at bounding box center [693, 369] width 157 height 13
type input "at_nrt_purchased_tickets_christmaseg"
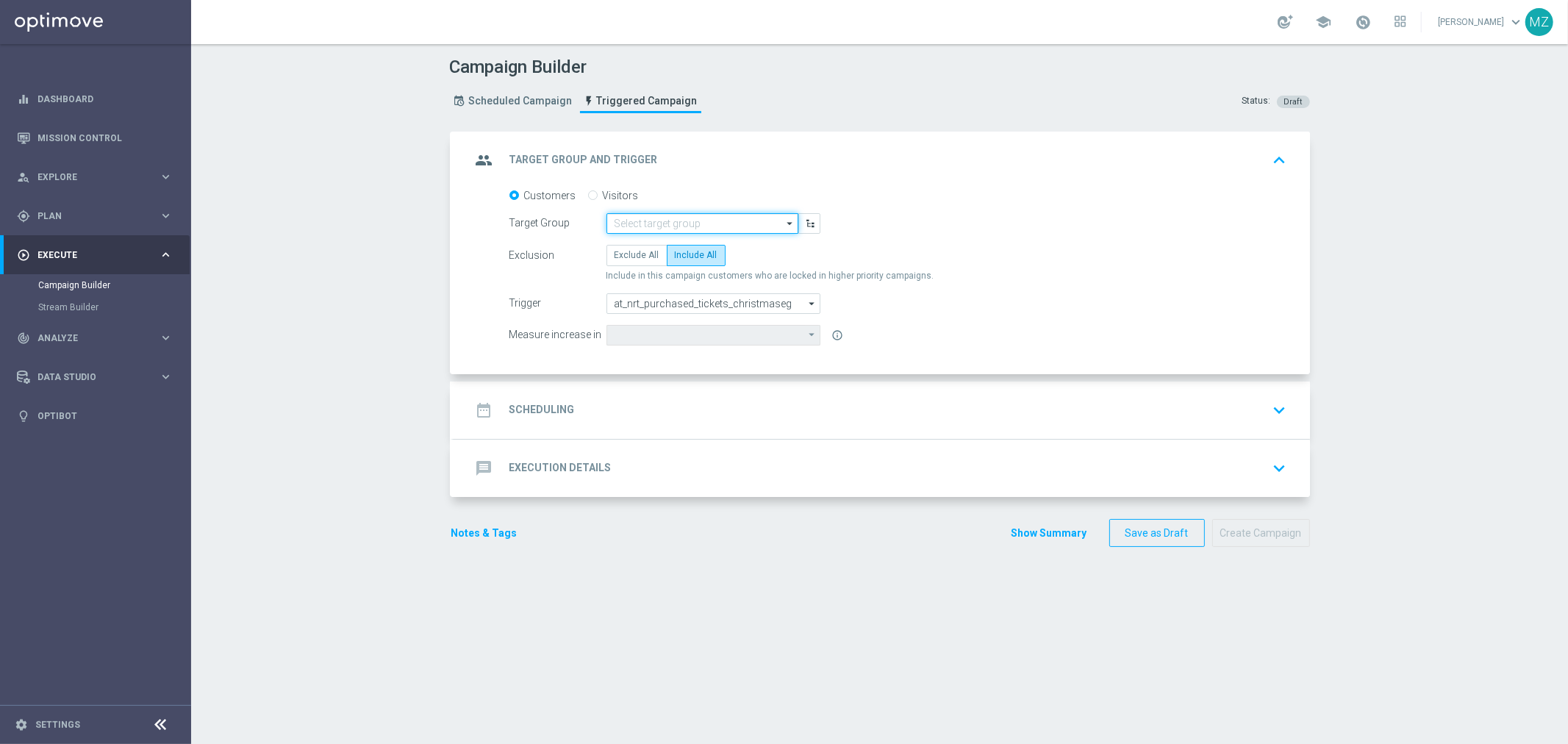
click at [768, 225] on input at bounding box center [702, 224] width 192 height 21
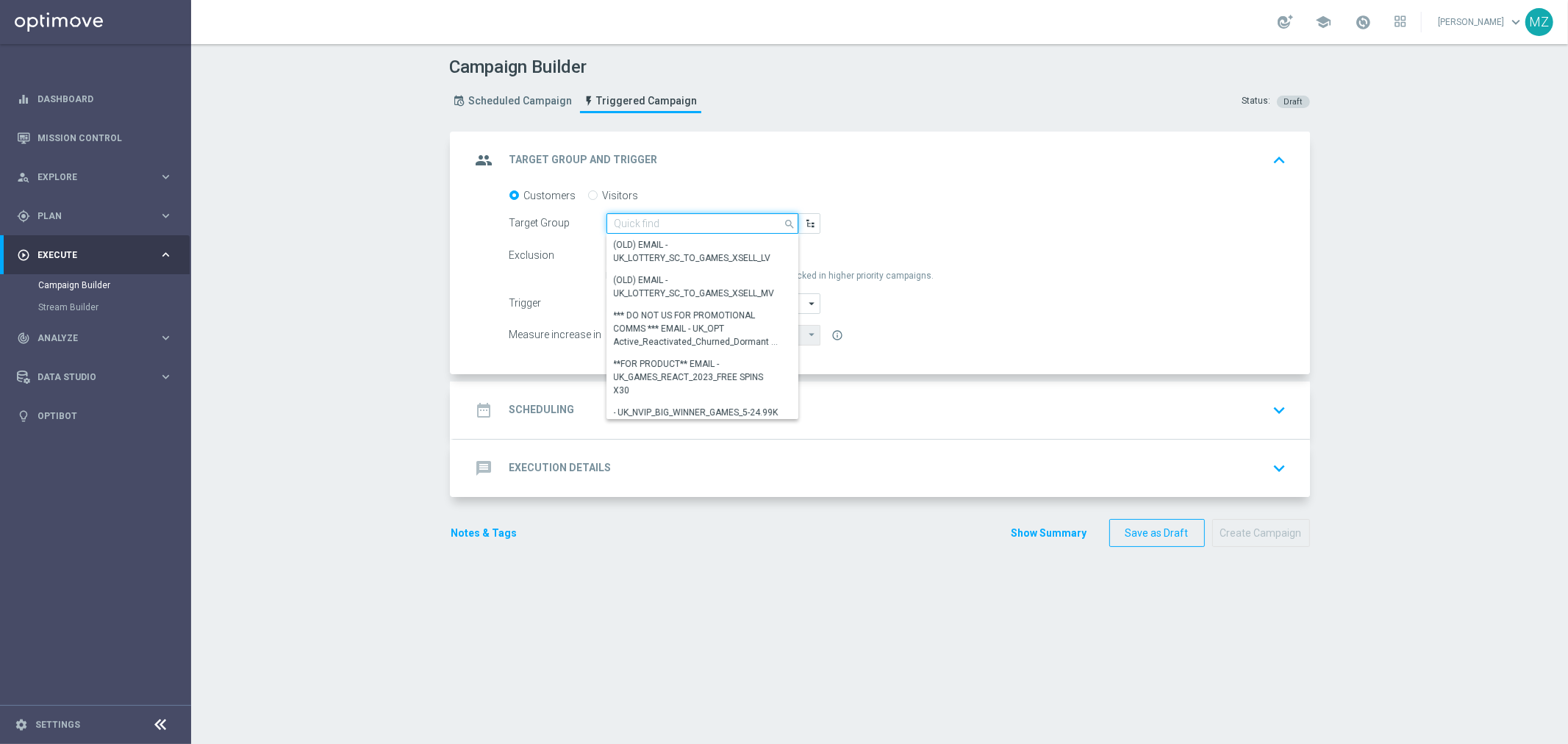
paste input "AT__EG25_EDUCREACT__VIP_ALL_AUT_LT"
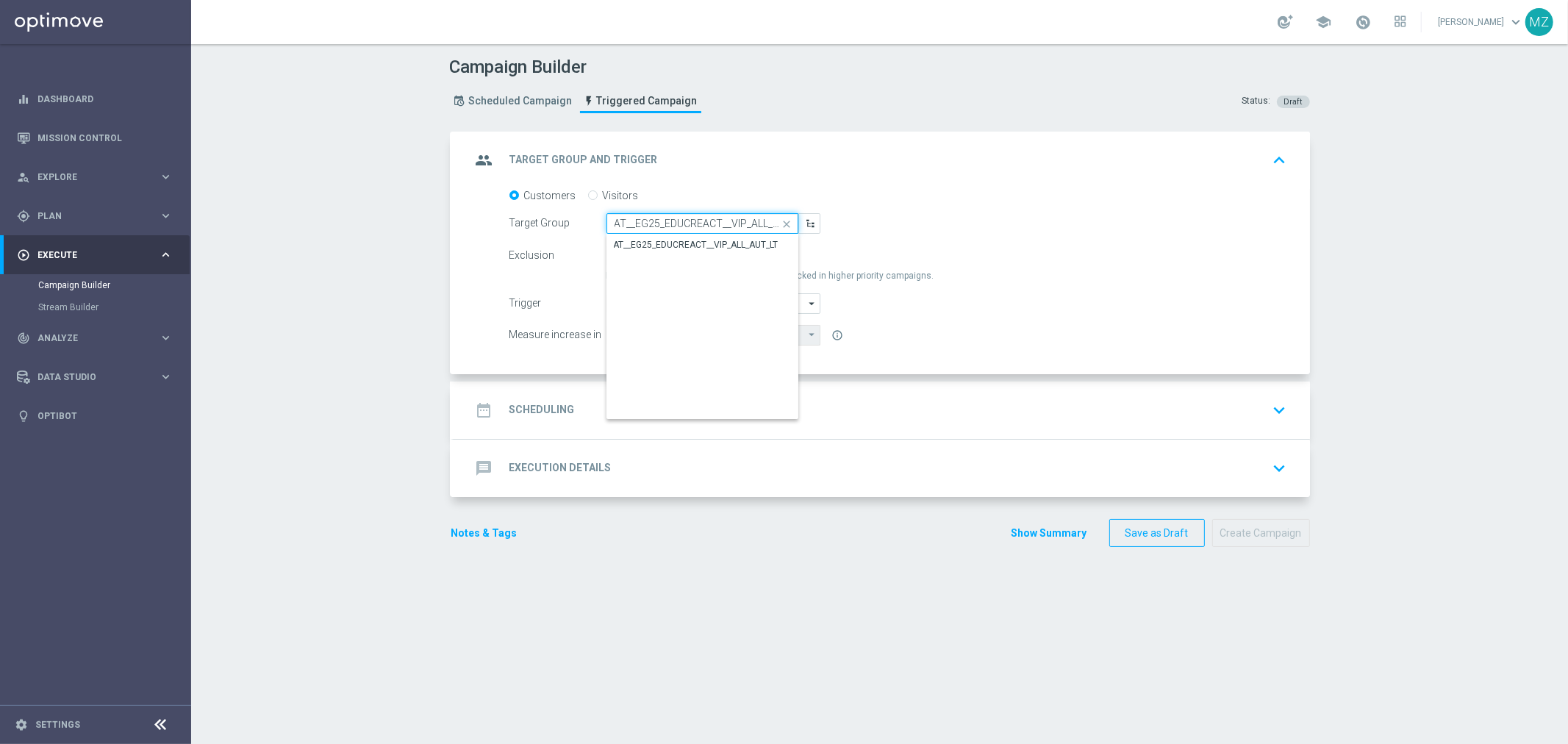
scroll to position [0, 23]
click at [679, 246] on div "AT__EG25_EDUCREACT__VIP_ALL_AUT_LT" at bounding box center [696, 245] width 165 height 13
type input "AT__EG25_EDUCREACT__VIP_ALL_AUT_LT"
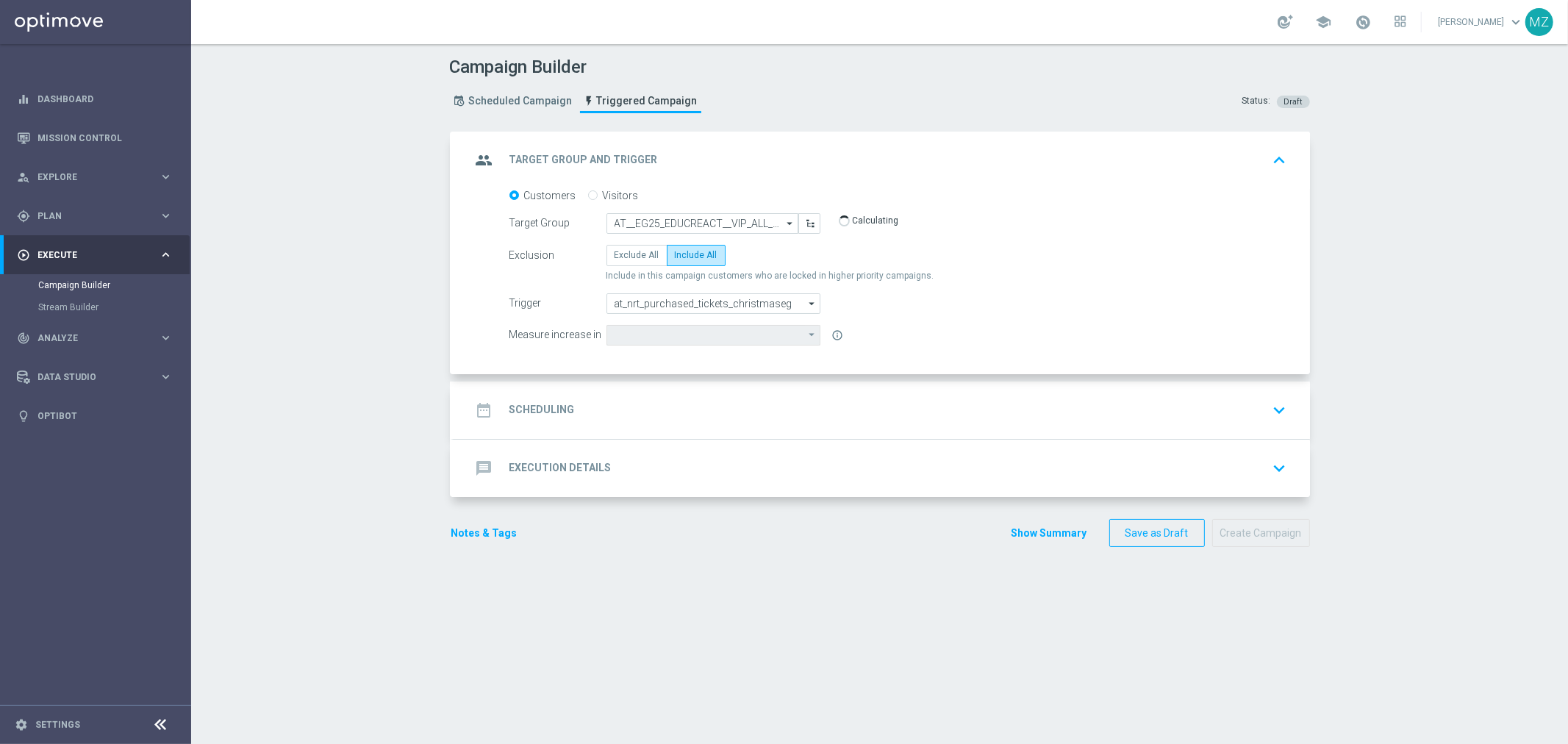
type input "Lottery Stake Amount"
click at [1162, 408] on div "date_range Scheduling keyboard_arrow_down" at bounding box center [882, 410] width 821 height 28
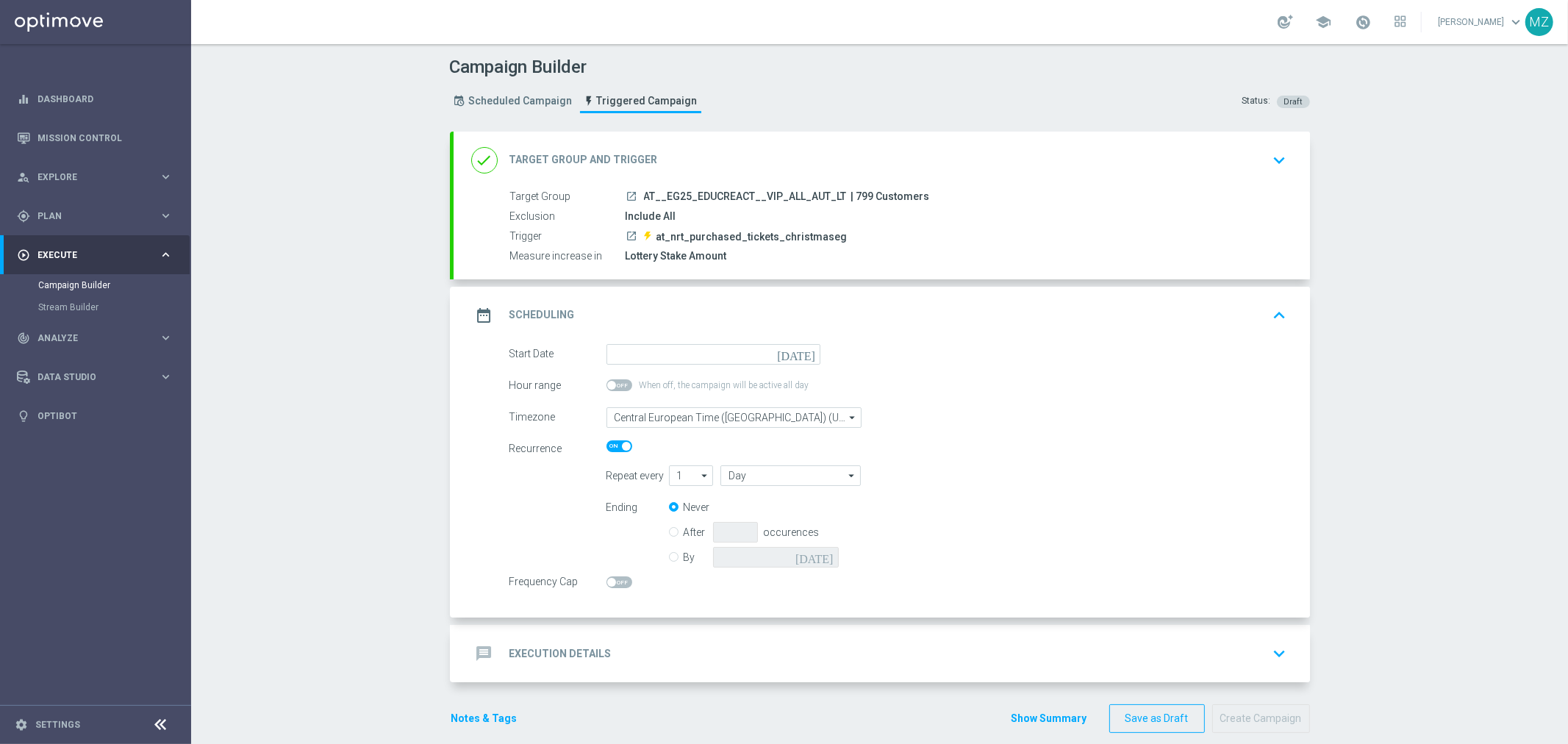
click at [800, 355] on icon "[DATE]" at bounding box center [799, 352] width 44 height 17
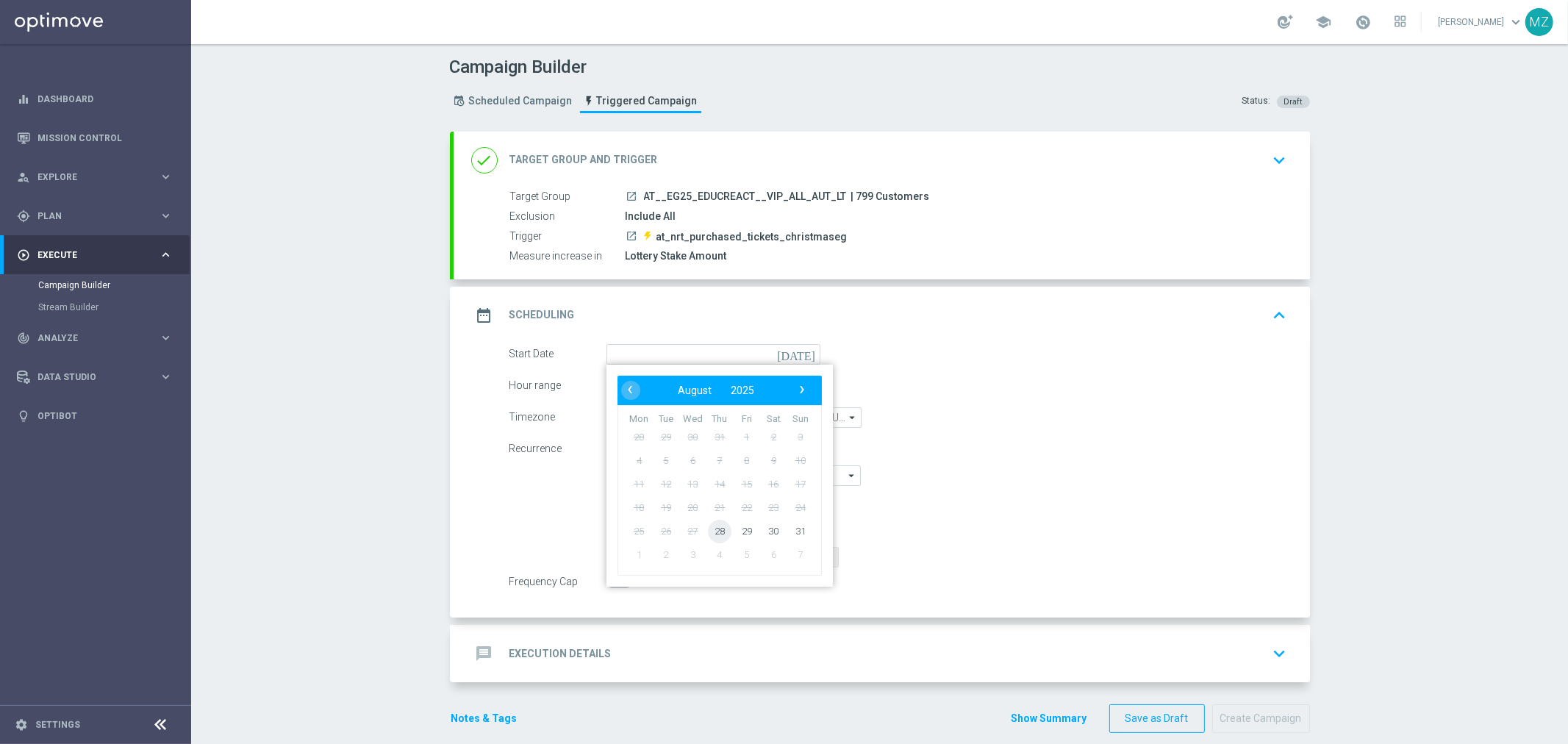
click at [707, 531] on span "28" at bounding box center [719, 530] width 24 height 24
type input "[DATE]"
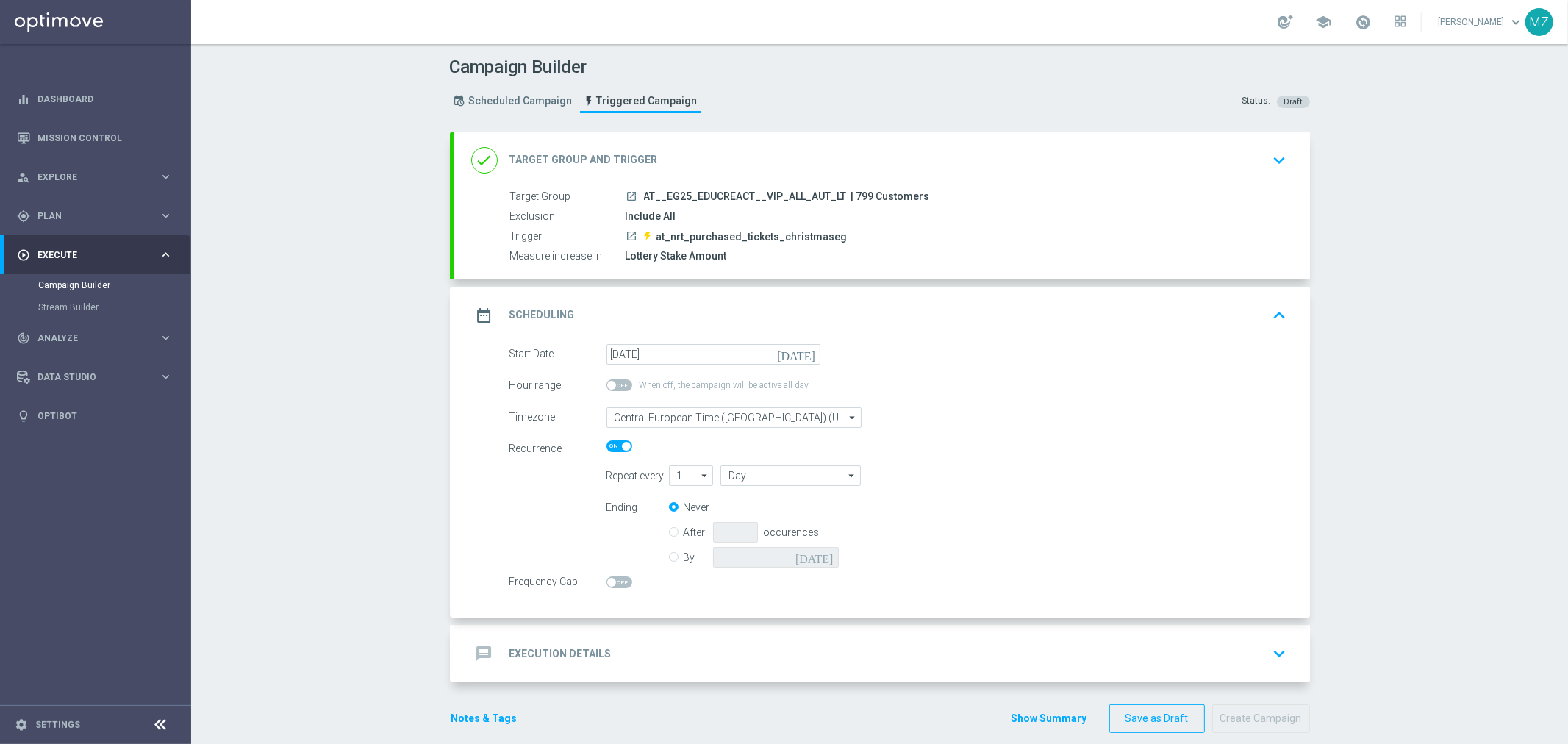
click at [669, 556] on input "By" at bounding box center [673, 555] width 10 height 10
radio input "true"
radio input "false"
click at [820, 559] on icon "[DATE]" at bounding box center [817, 555] width 44 height 17
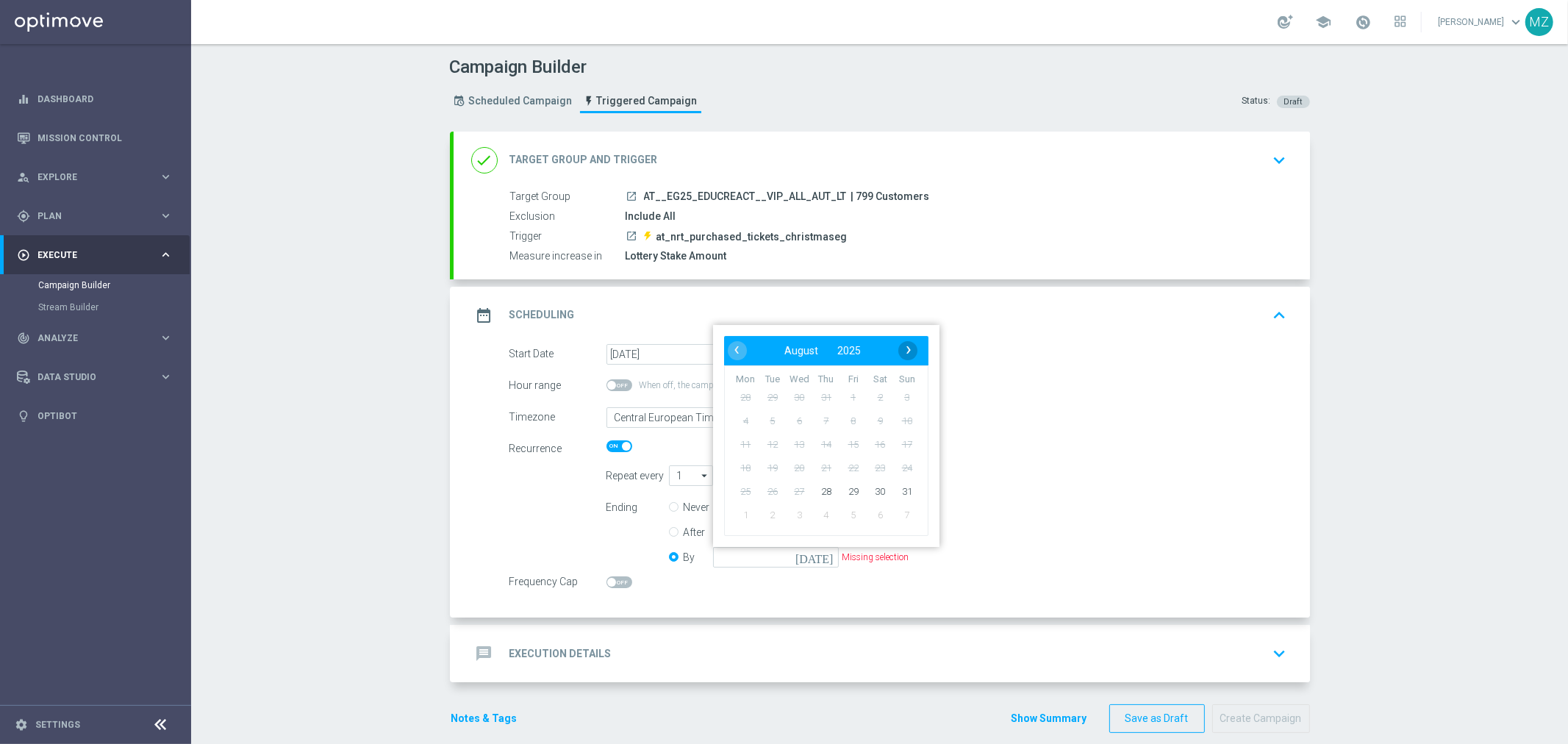
click at [898, 349] on span "›" at bounding box center [908, 350] width 19 height 19
click at [897, 444] on span "21" at bounding box center [905, 444] width 24 height 24
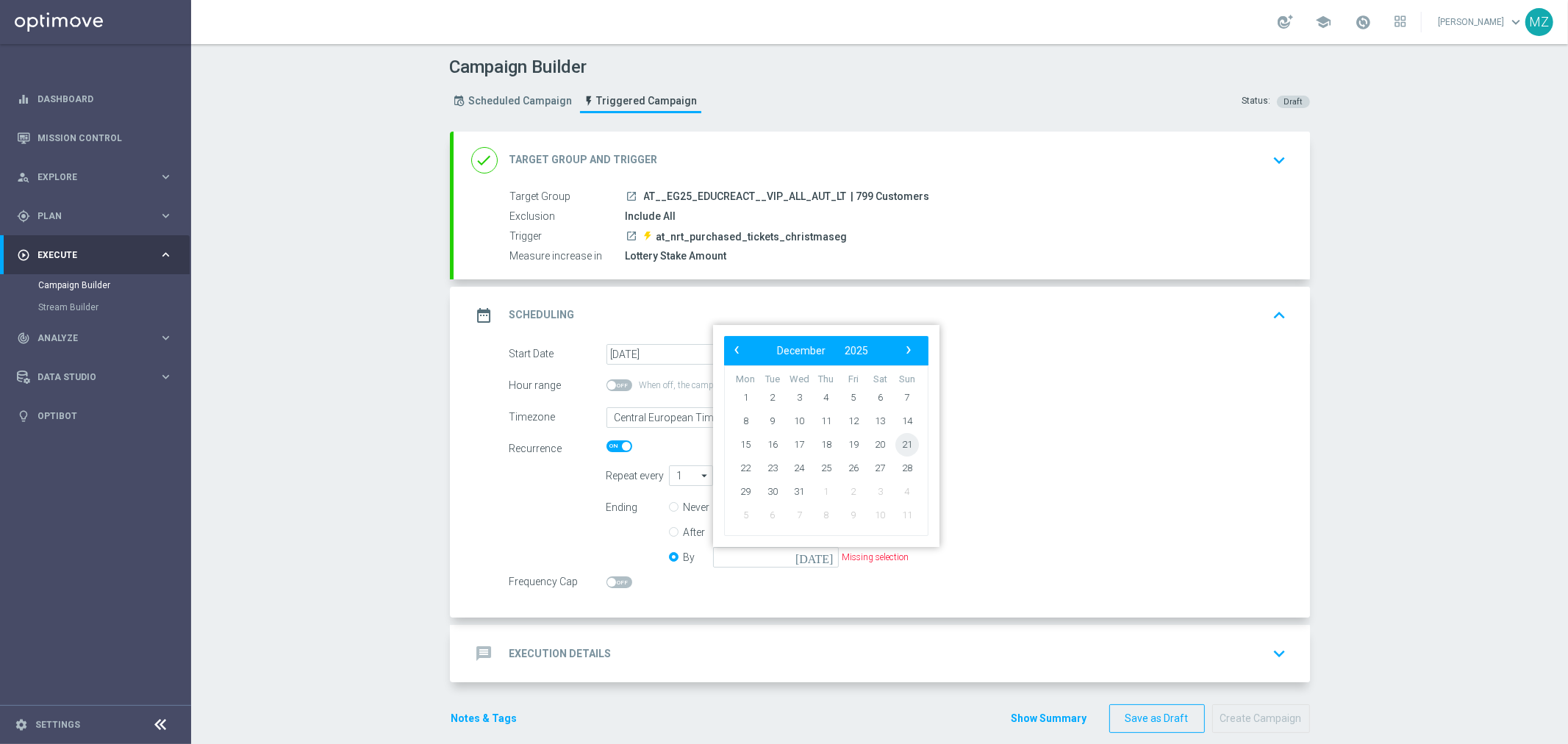
type input "[DATE]"
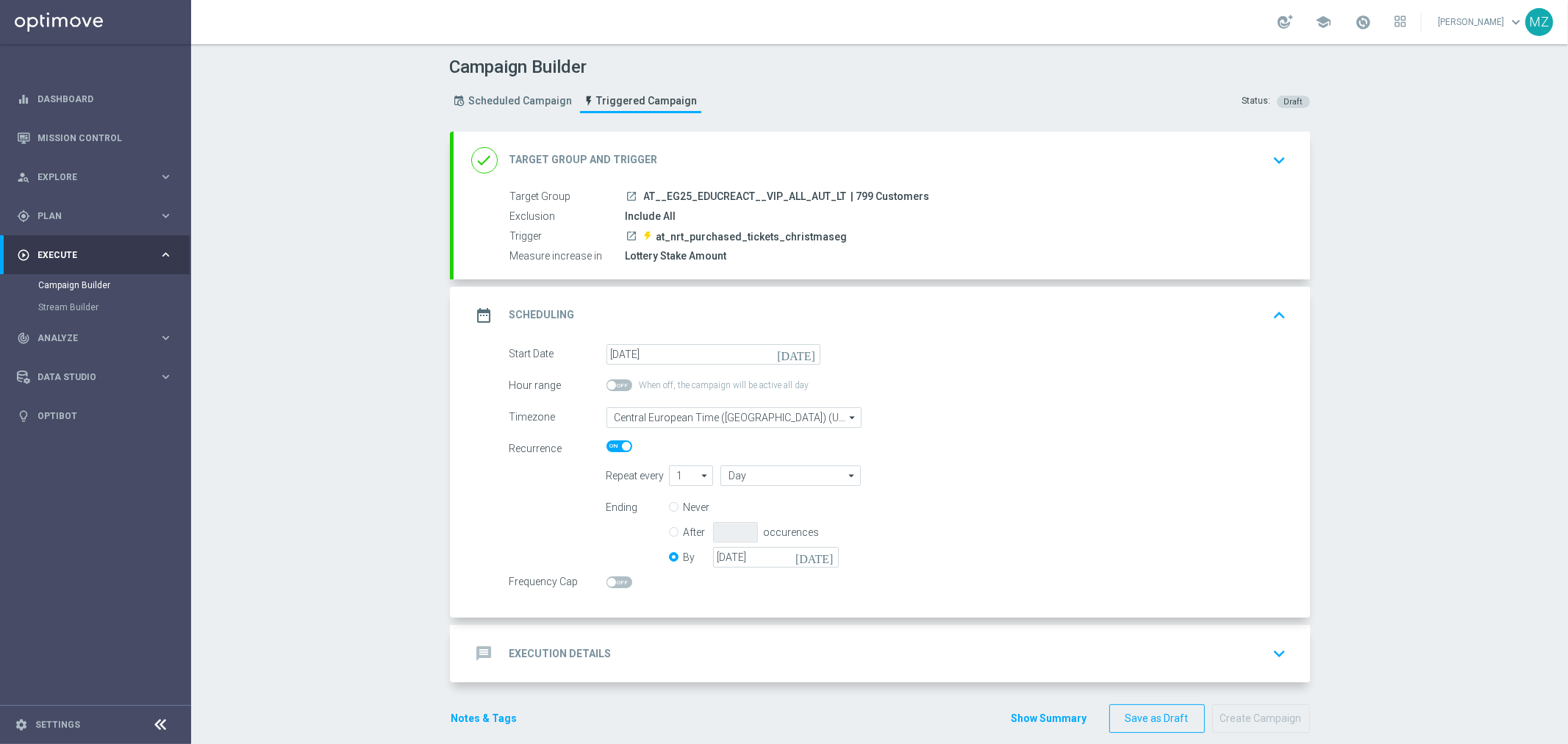
click at [1113, 474] on div "Repeat every 1 1 arrow_drop_down Show Selected 0 of NaN 1" at bounding box center [946, 476] width 703 height 21
click at [598, 587] on div "Frequency Cap" at bounding box center [664, 580] width 333 height 17
click at [607, 582] on span at bounding box center [611, 582] width 9 height 9
click at [606, 582] on input "checkbox" at bounding box center [618, 582] width 25 height 11
checkbox input "true"
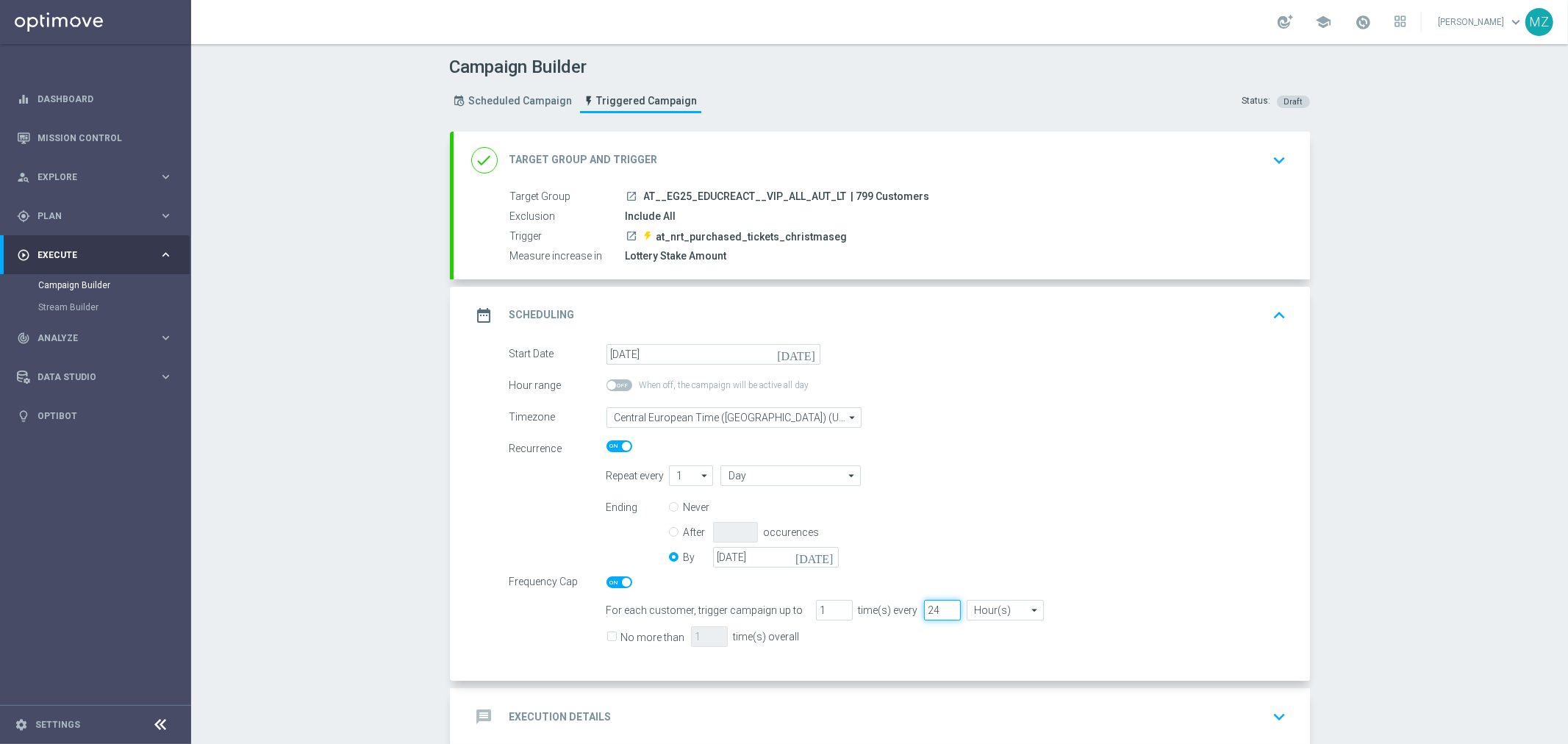
click at [927, 610] on input "24" at bounding box center [942, 610] width 37 height 21
type input "2"
type input "72"
click at [621, 630] on label "No more than" at bounding box center [652, 637] width 64 height 13
click at [606, 634] on input "No more than" at bounding box center [610, 638] width 10 height 10
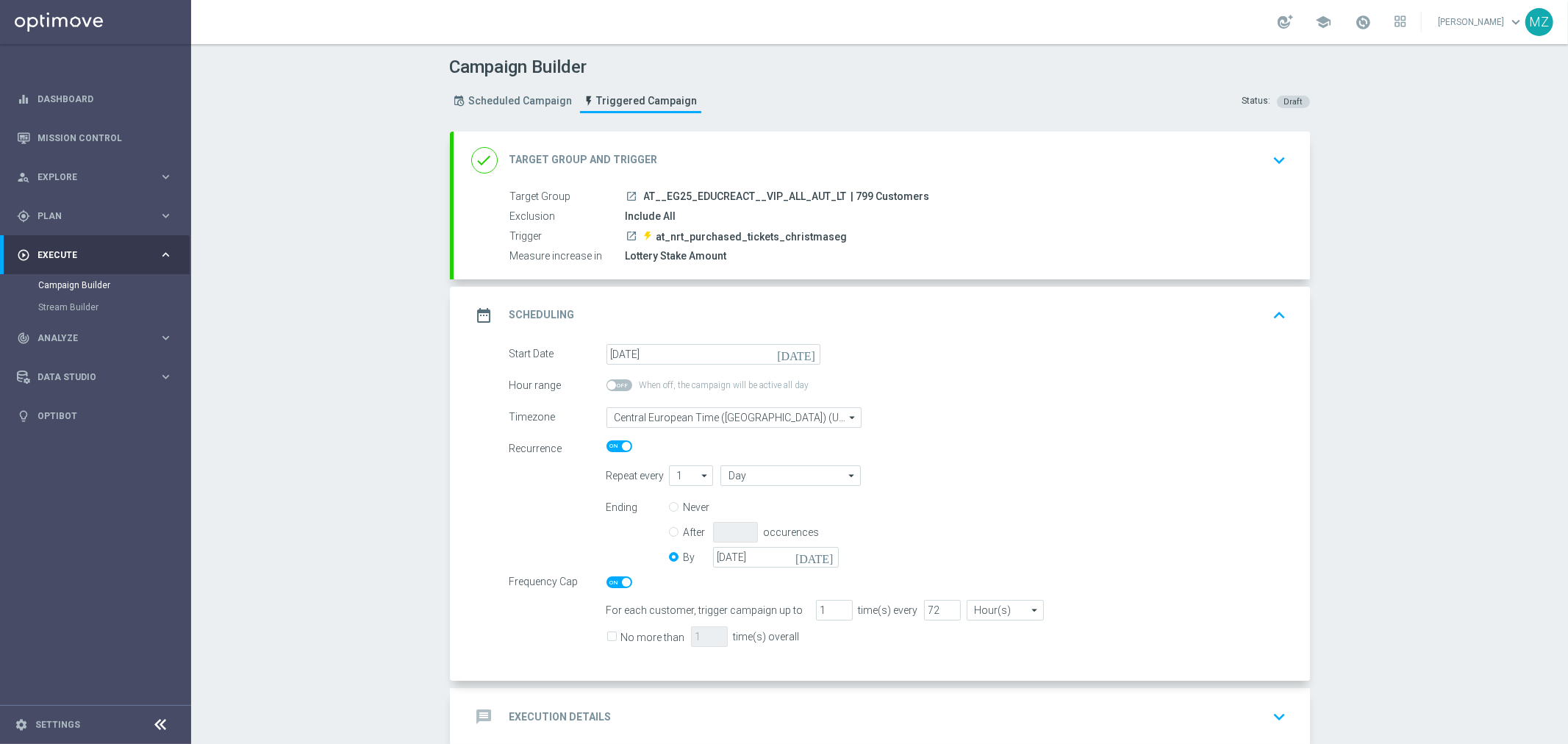
checkbox input "true"
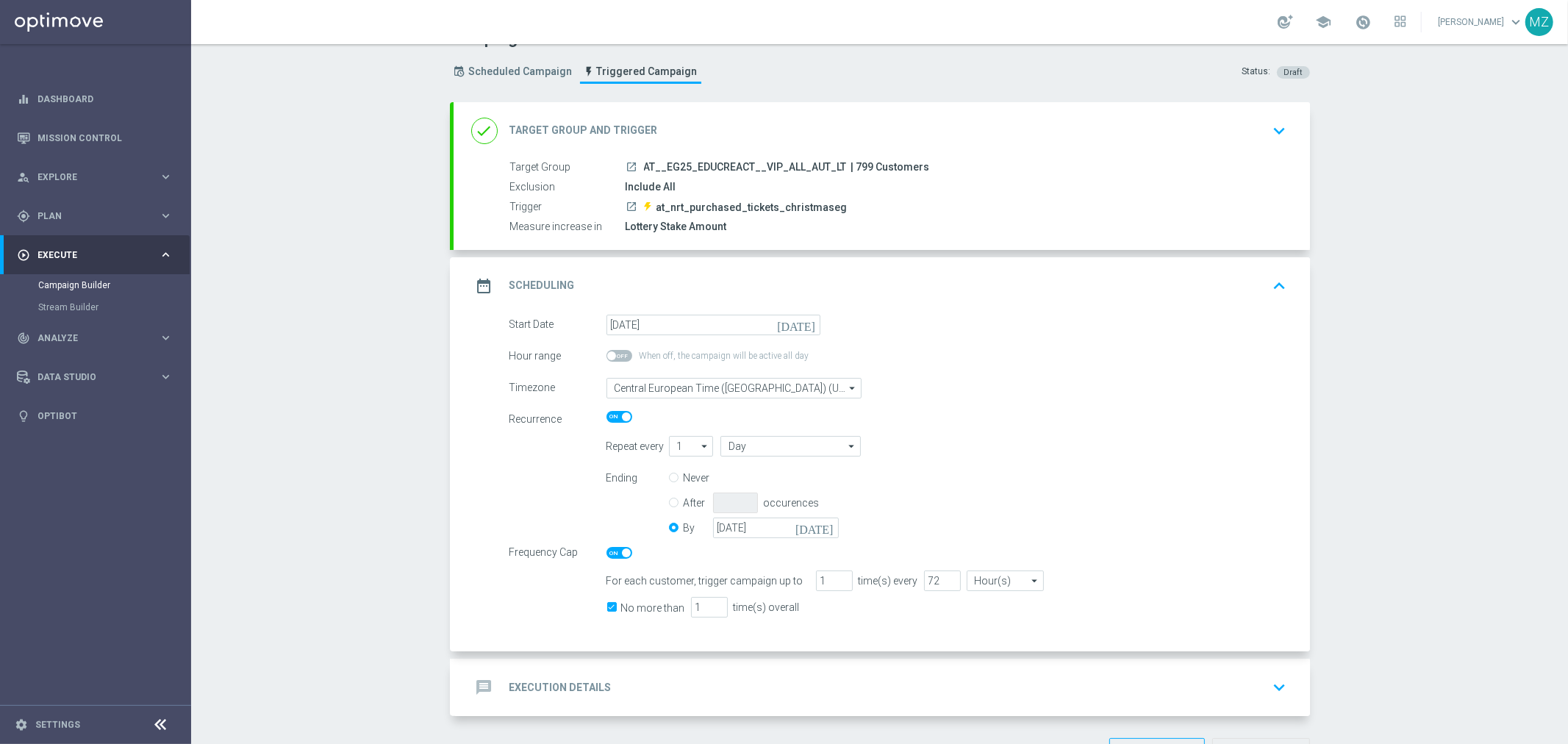
scroll to position [81, 0]
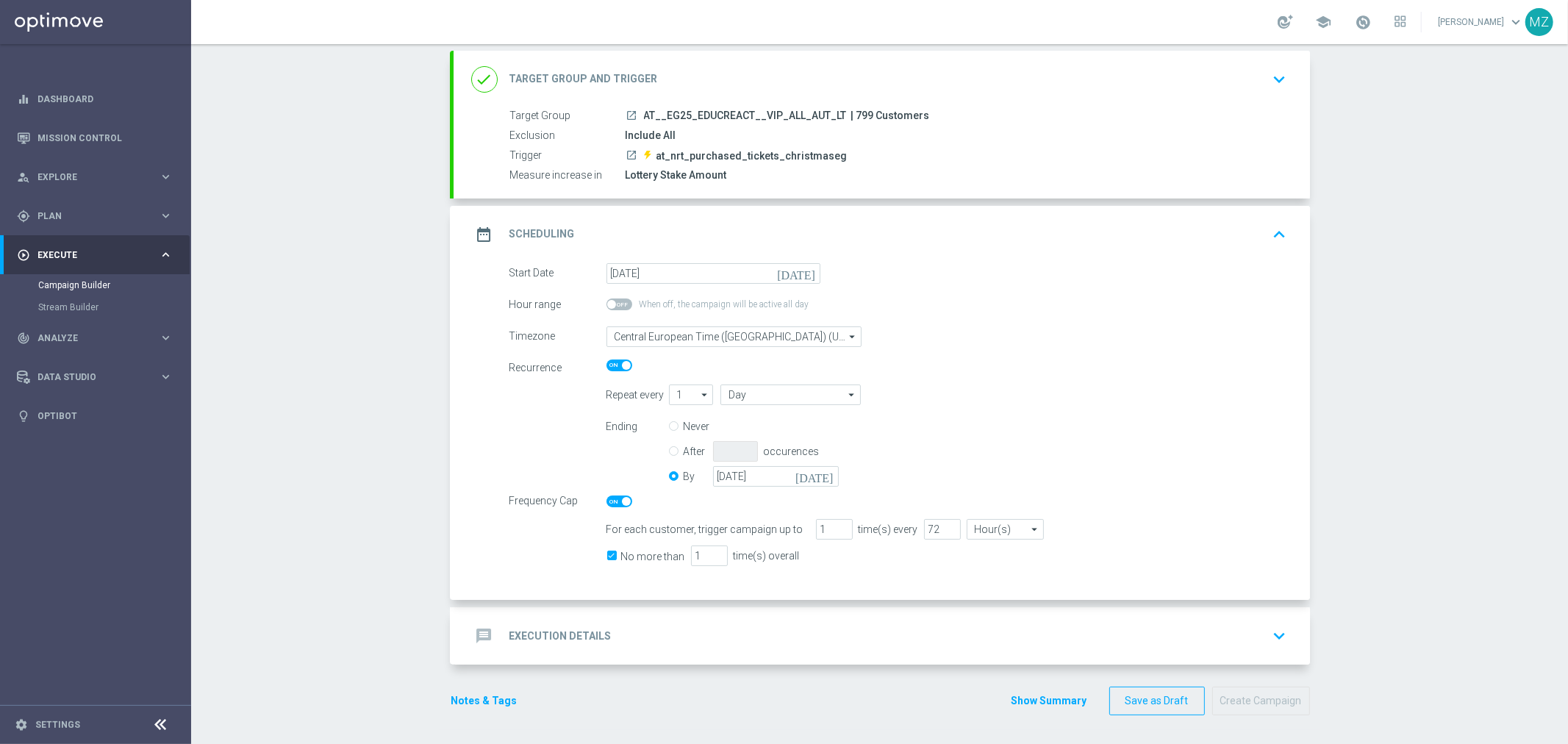
click at [1269, 234] on icon "keyboard_arrow_up" at bounding box center [1279, 234] width 22 height 22
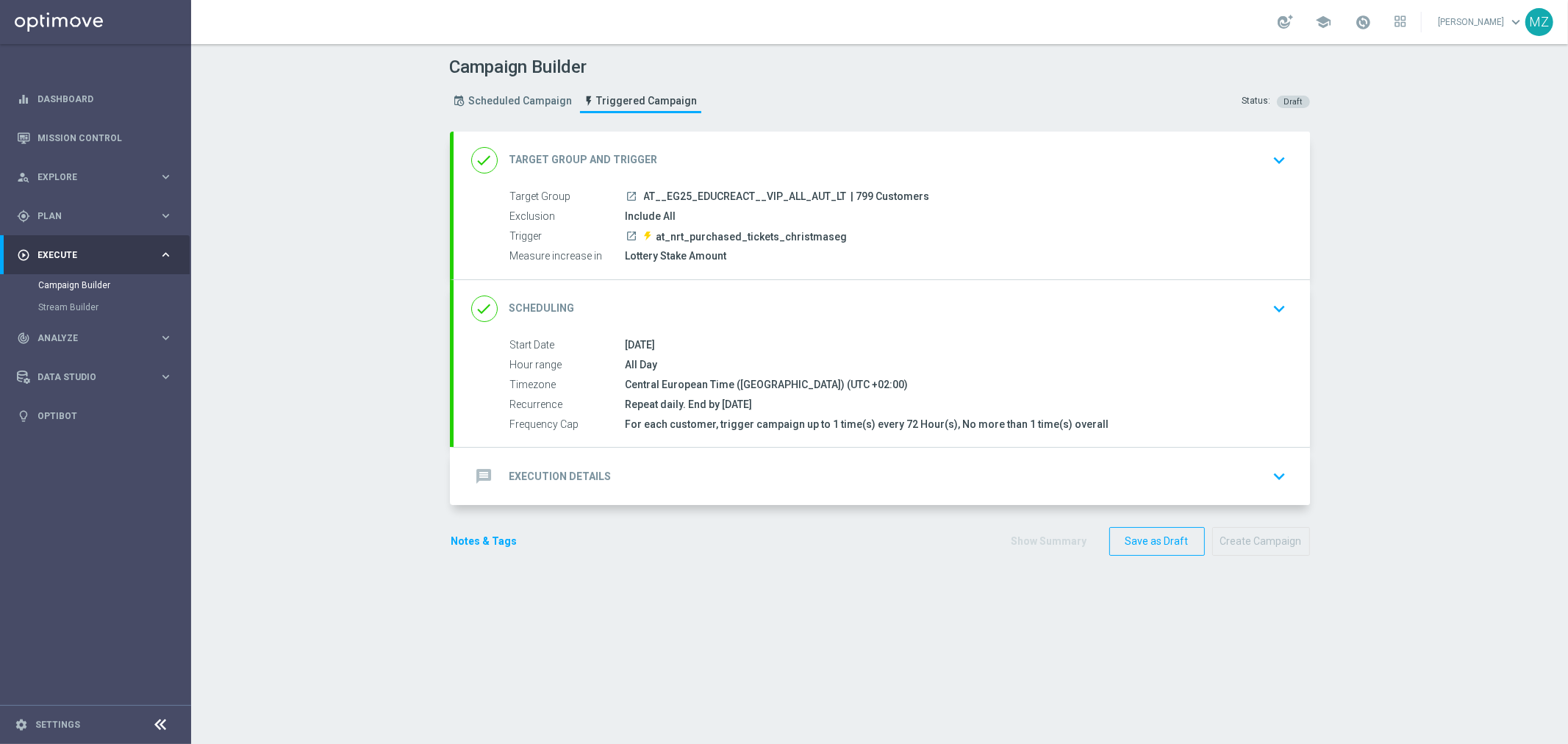
scroll to position [0, 0]
click at [1272, 478] on icon "keyboard_arrow_down" at bounding box center [1279, 477] width 22 height 22
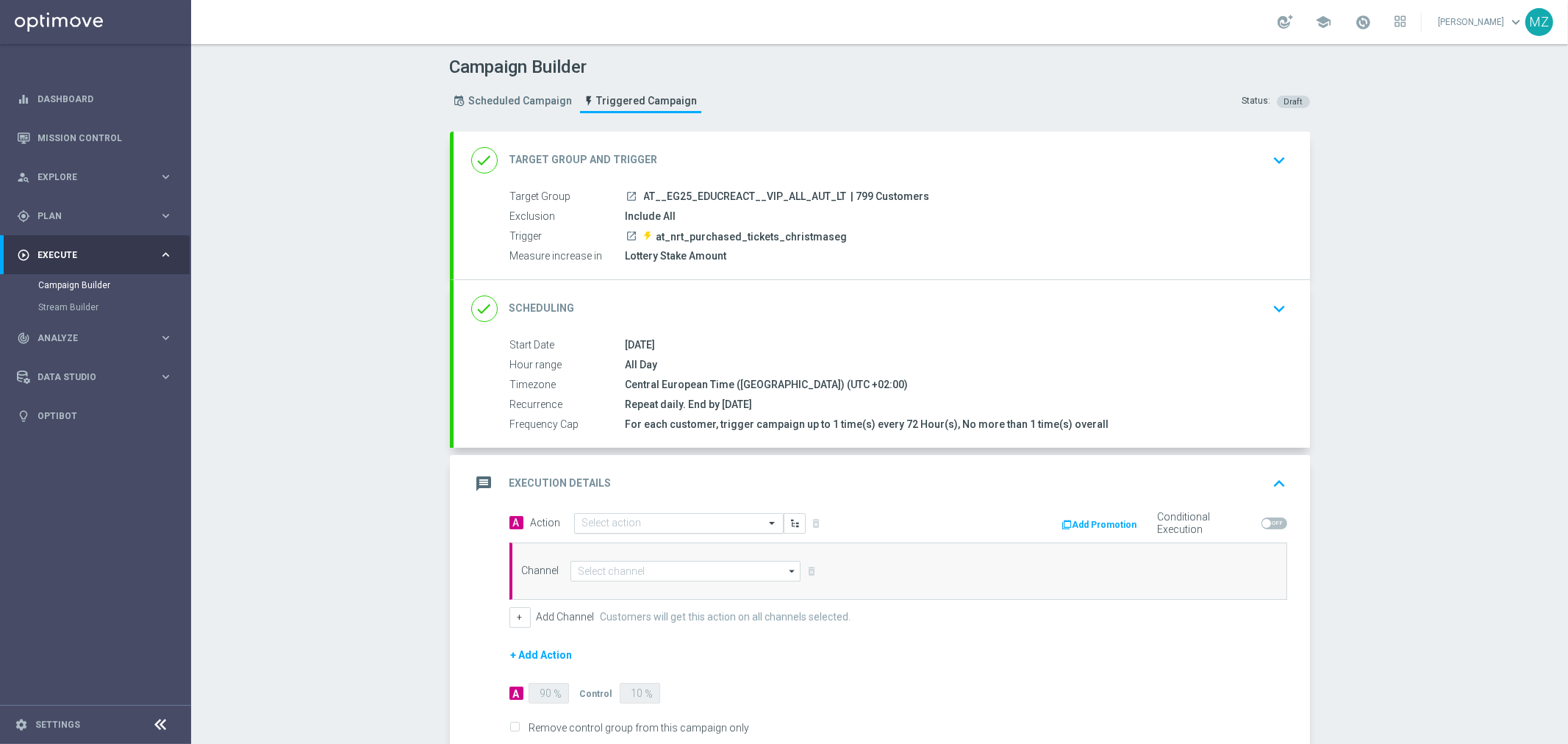
click at [641, 519] on input "text" at bounding box center [664, 524] width 164 height 12
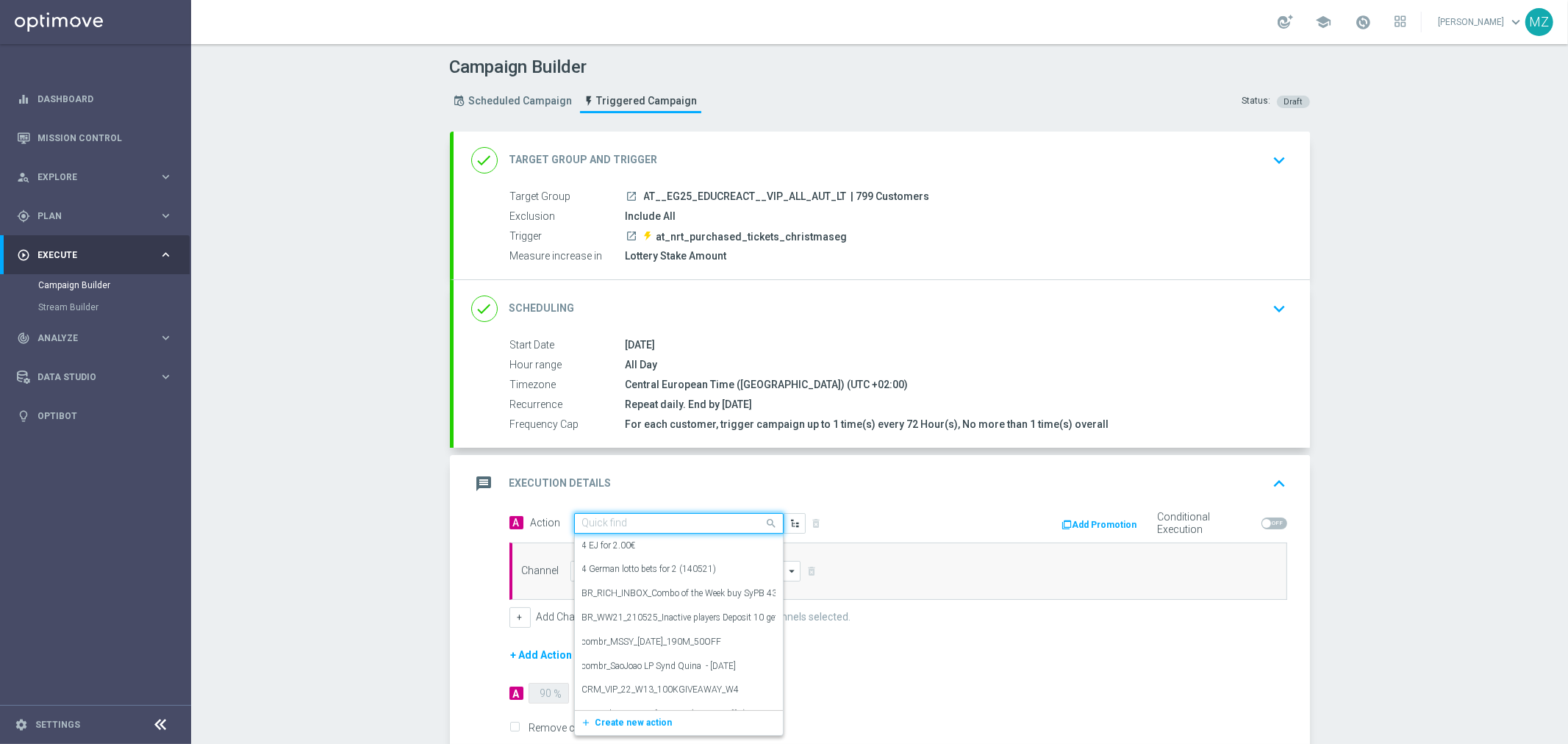
paste input "Track & Trigger nrt_purchased_tickets"
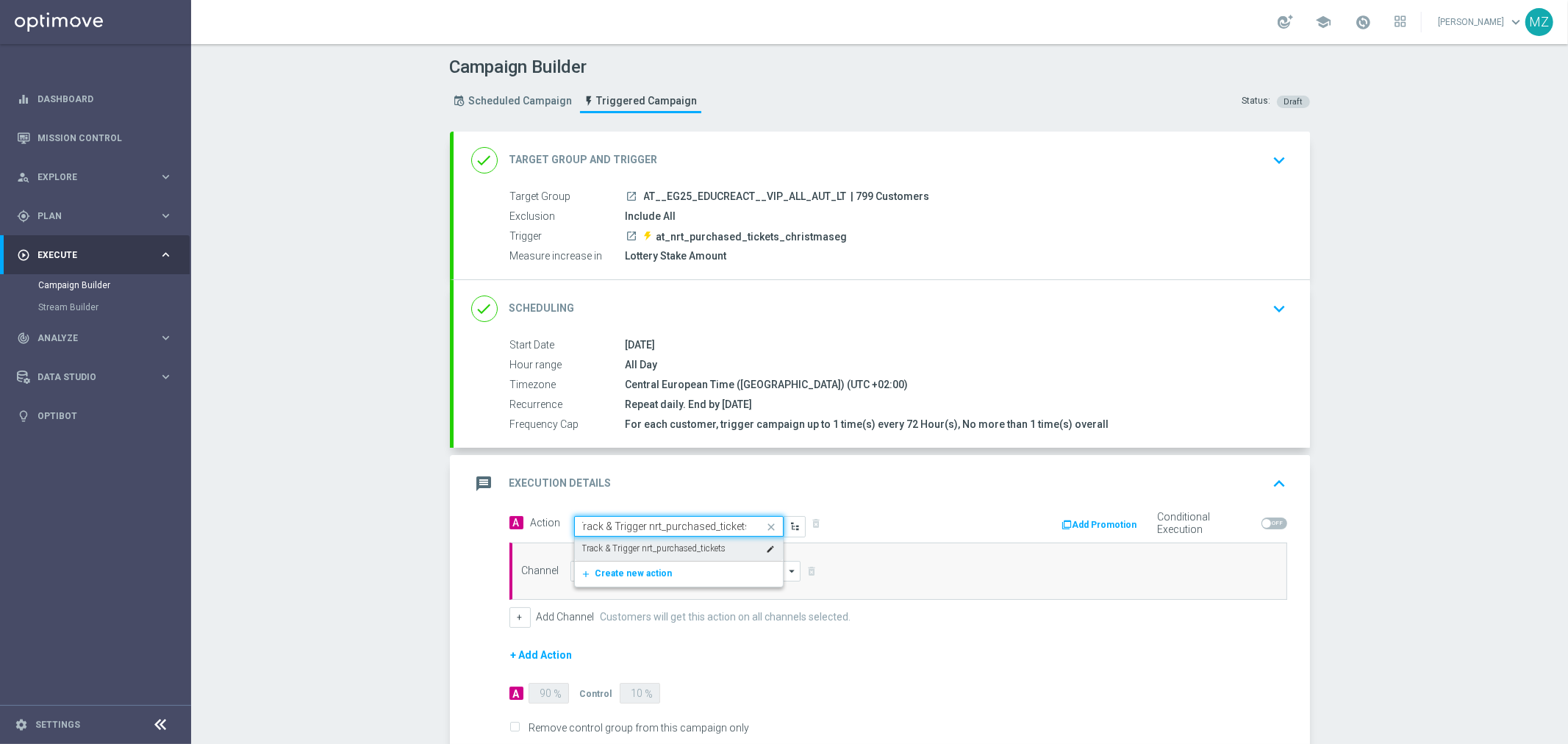
click at [636, 542] on label "Track & Trigger nrt_purchased_tickets" at bounding box center [654, 548] width 144 height 12
type input "Track & Trigger nrt_purchased_tickets"
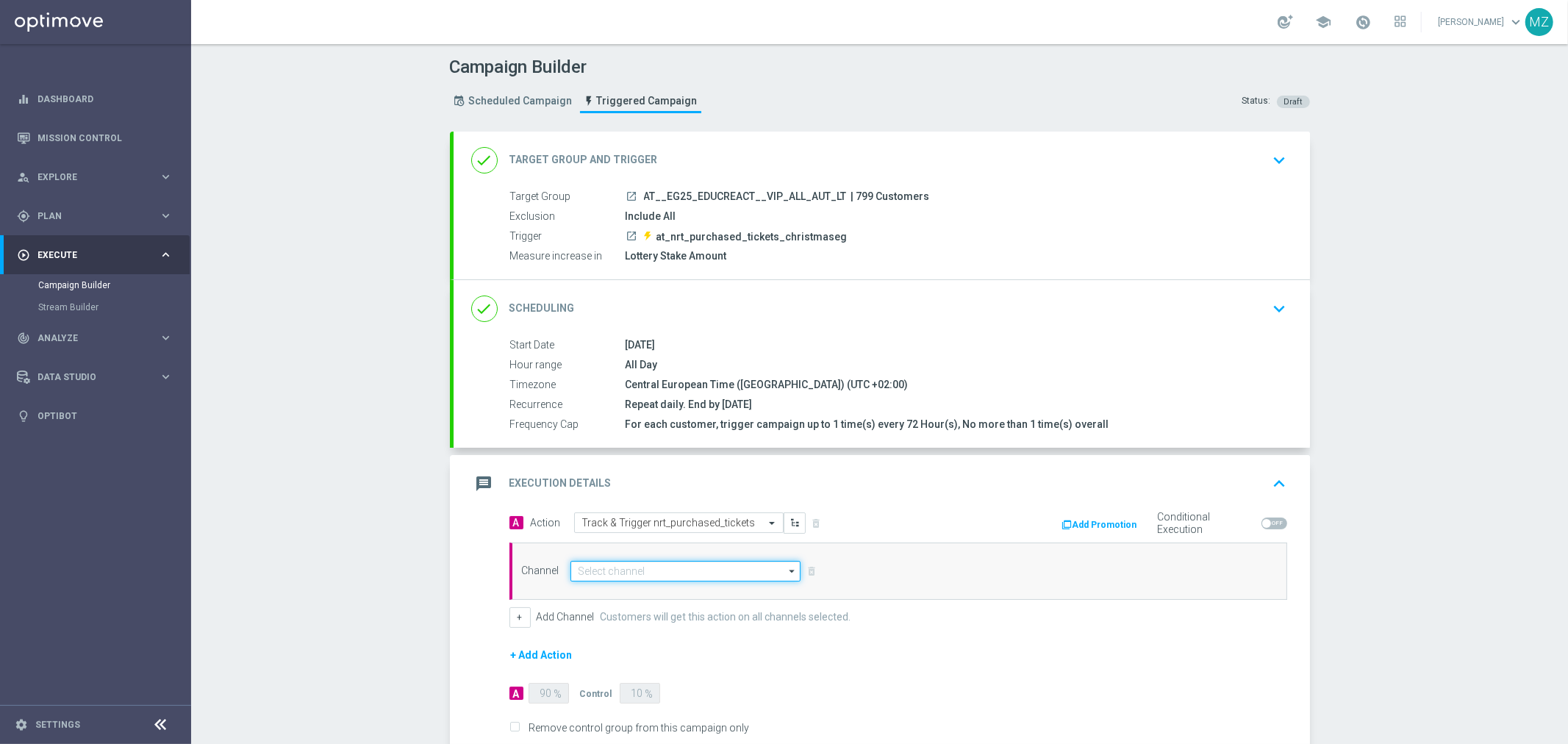
click at [634, 566] on input at bounding box center [685, 571] width 230 height 21
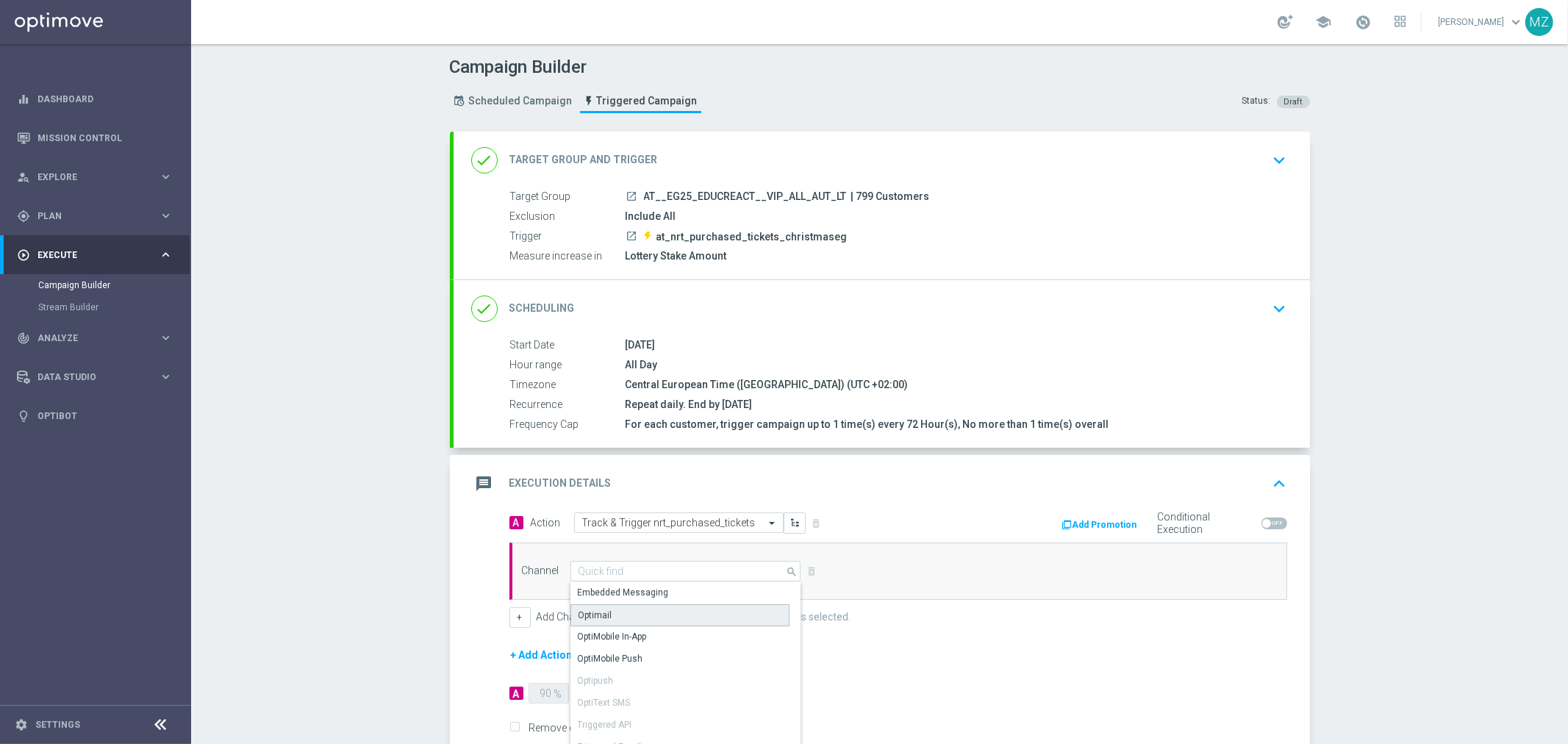
click at [616, 606] on div "Optimail" at bounding box center [679, 615] width 219 height 22
type input "Optimail"
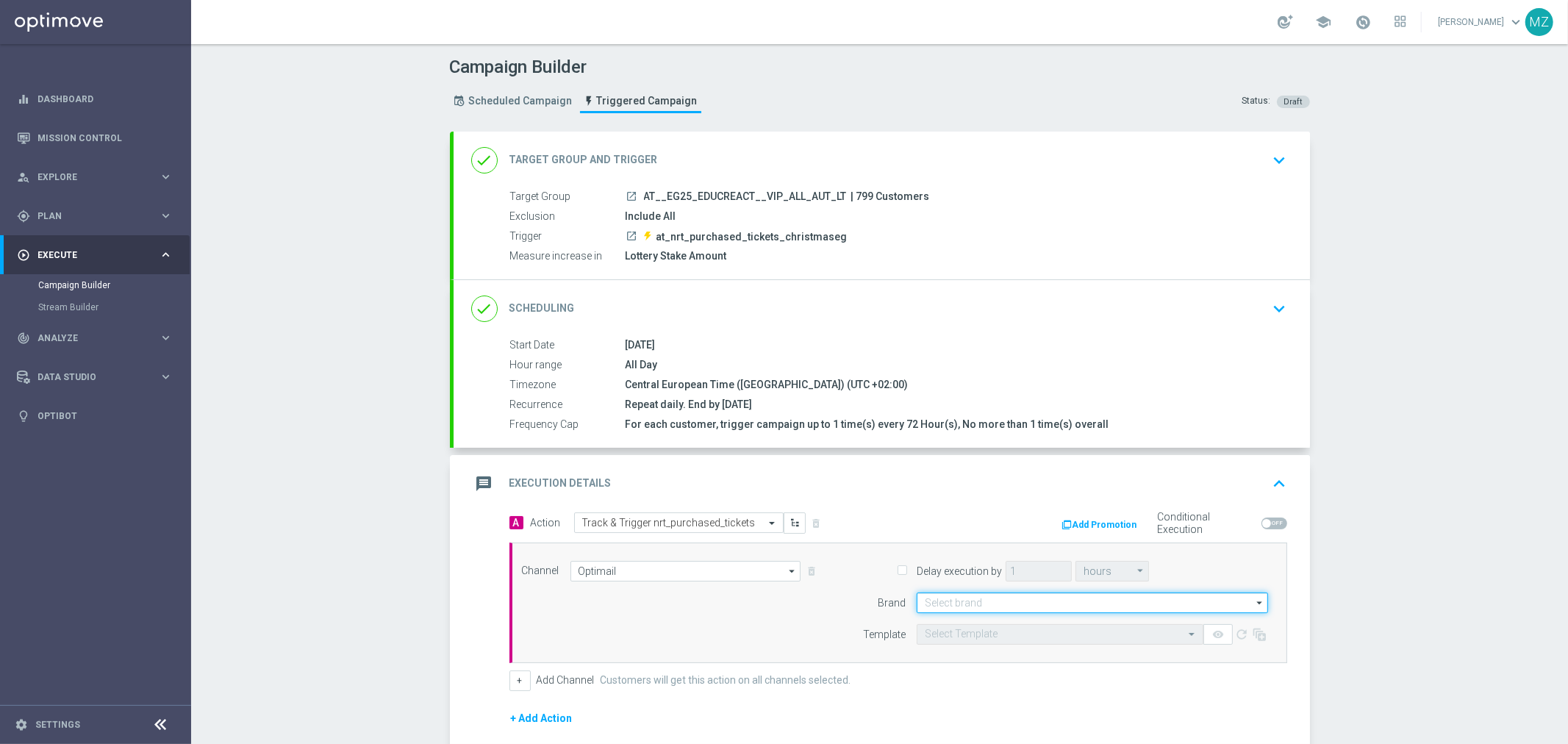
click at [1000, 602] on input at bounding box center [1092, 603] width 351 height 21
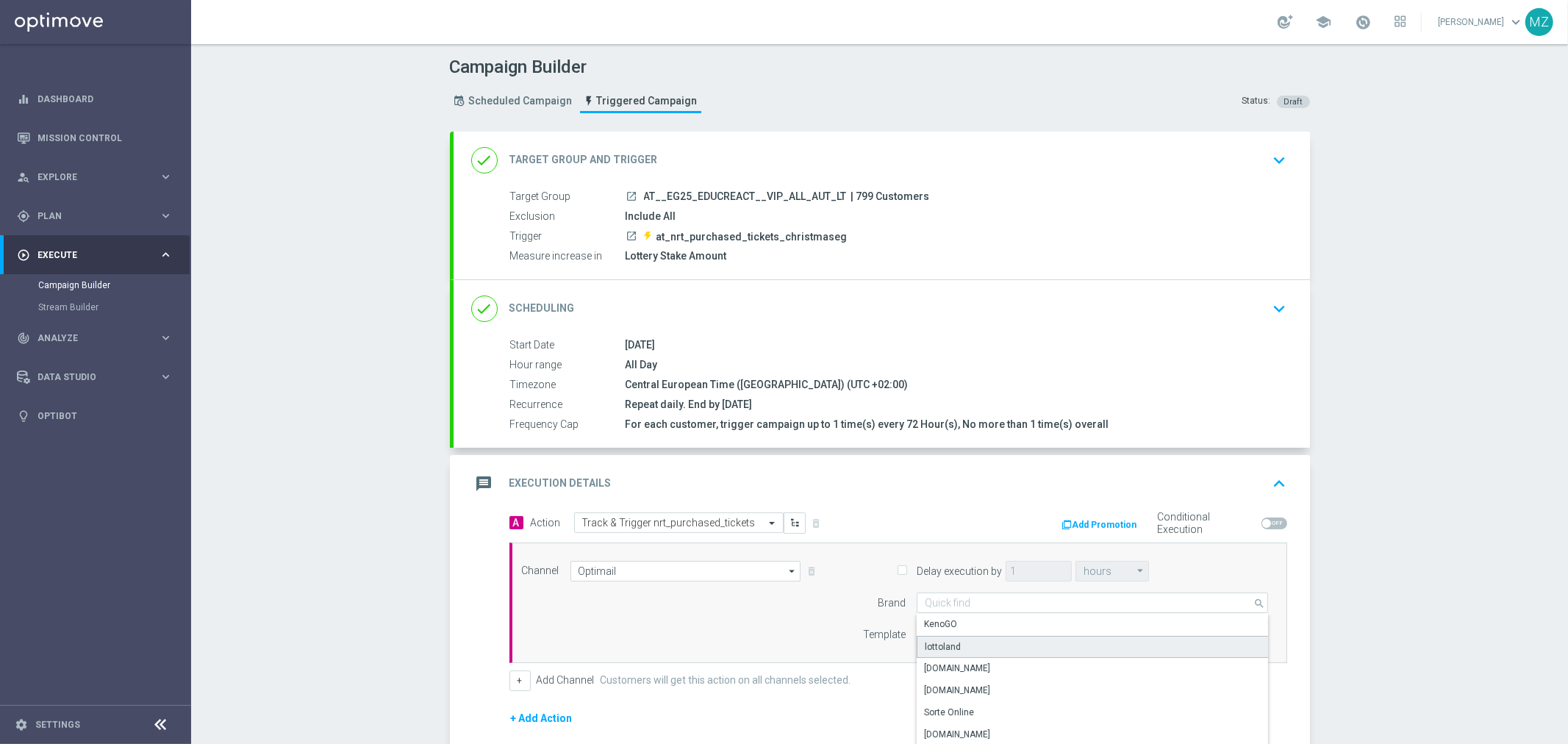
click at [978, 644] on div "lottoland" at bounding box center [1092, 646] width 352 height 22
type input "lottoland"
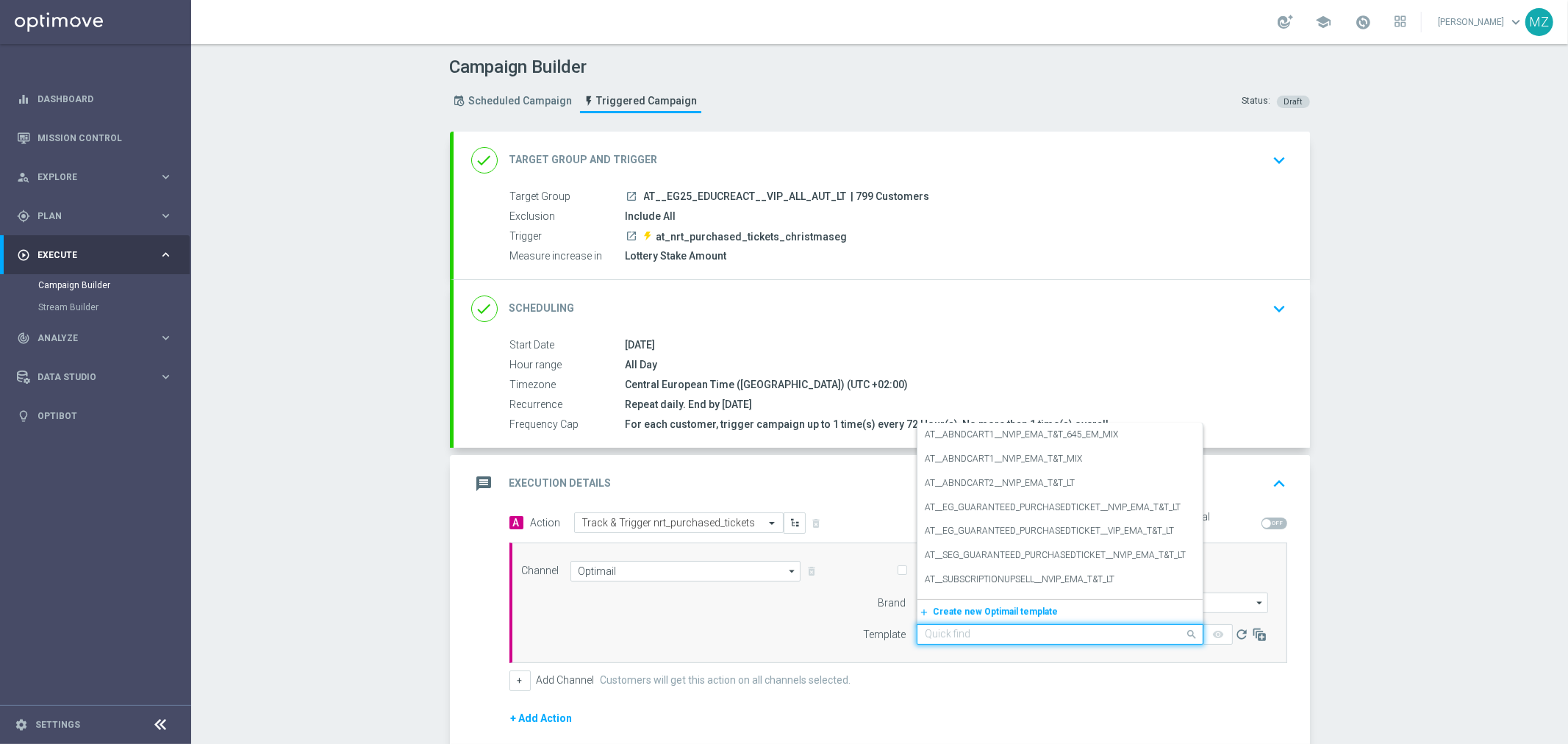
click at [990, 633] on input "text" at bounding box center [1045, 635] width 241 height 12
paste input "AT__EG_GUARANTEED_PURCHASEDTICKET__VIP_EMA_T&T_LT"
type input "AT__EG_GUARANTEED_PURCHASEDTICKET__VIP_EMA_T&T_LT"
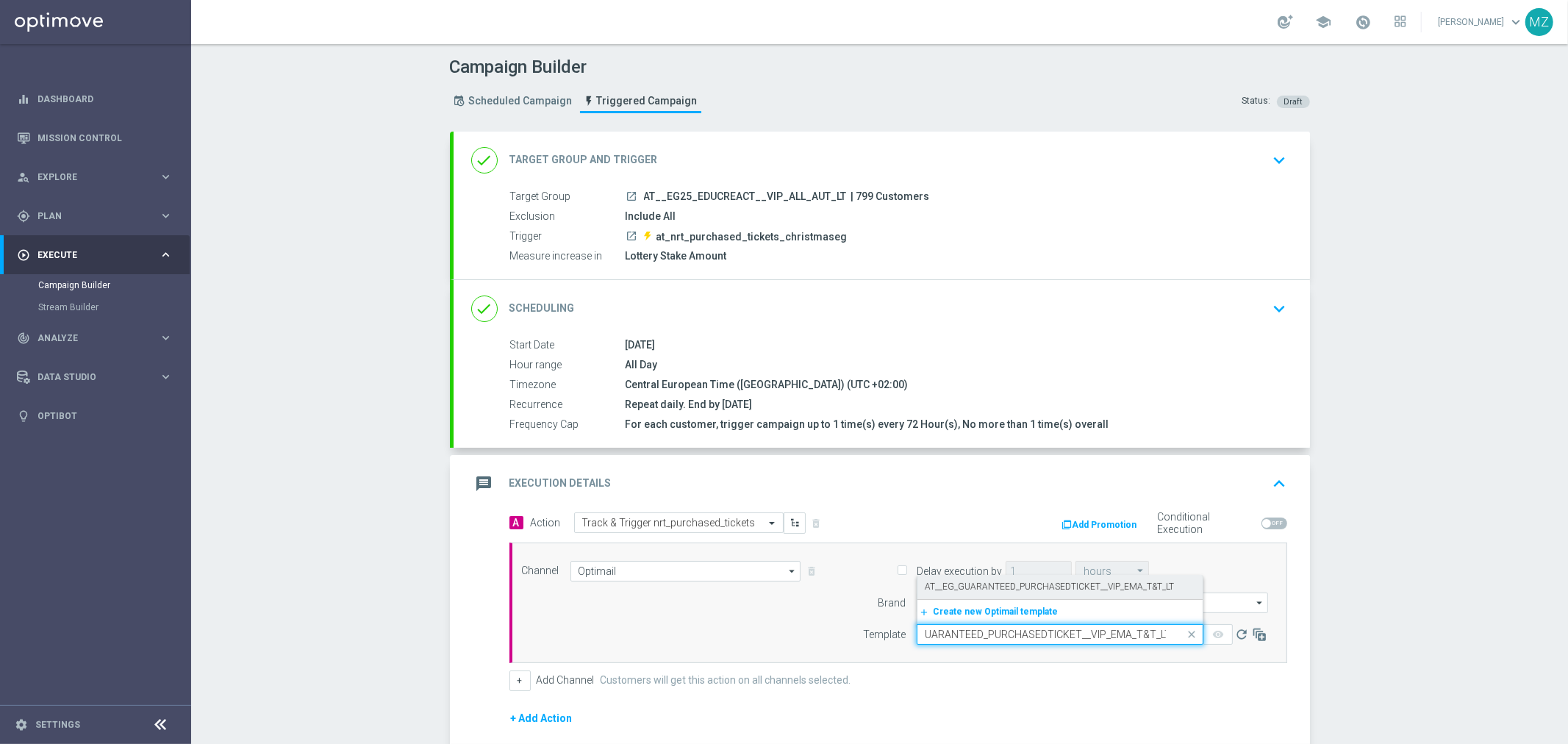
click at [1001, 585] on label "AT__EG_GUARANTEED_PURCHASEDTICKET__VIP_EMA_T&T_LT" at bounding box center [1049, 587] width 249 height 12
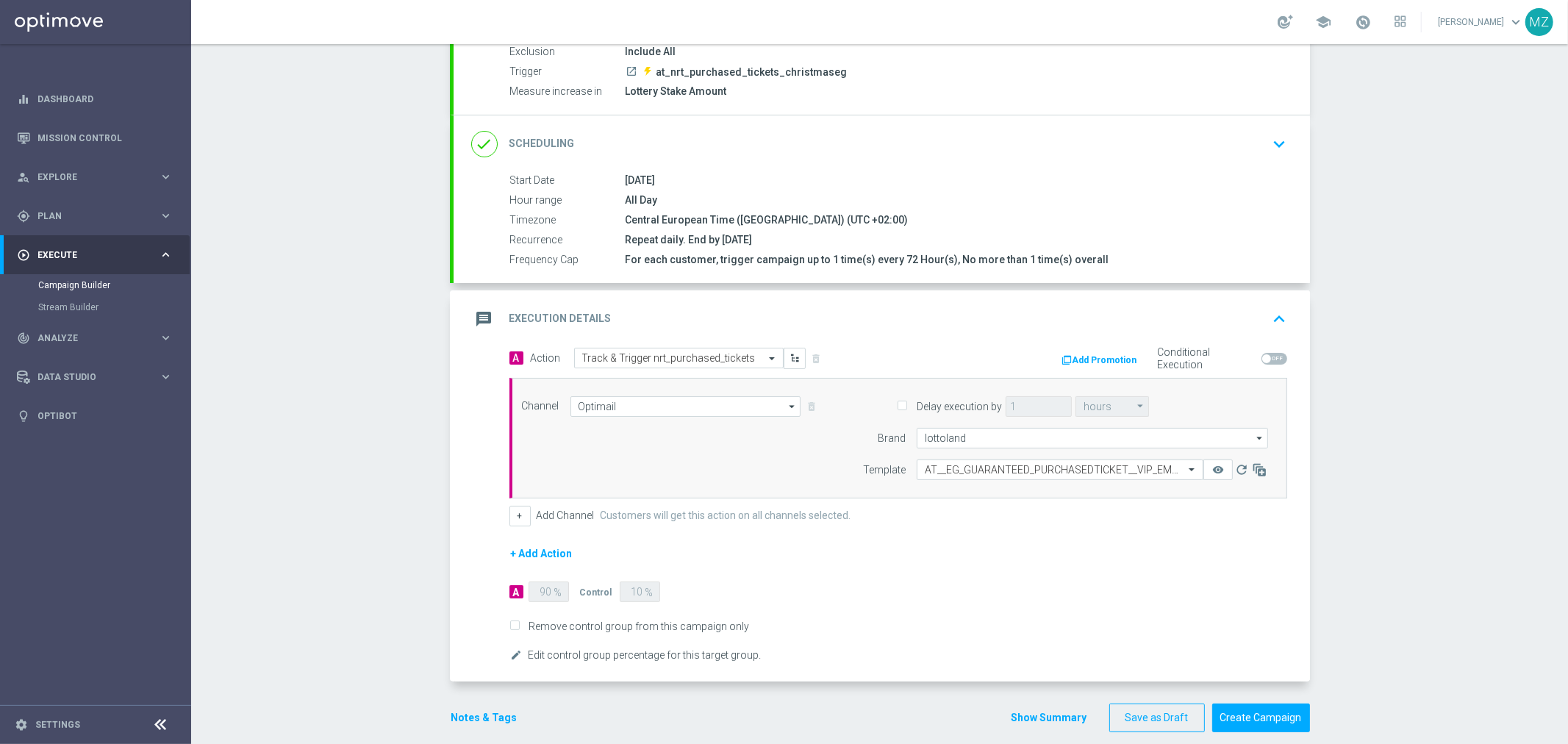
scroll to position [182, 0]
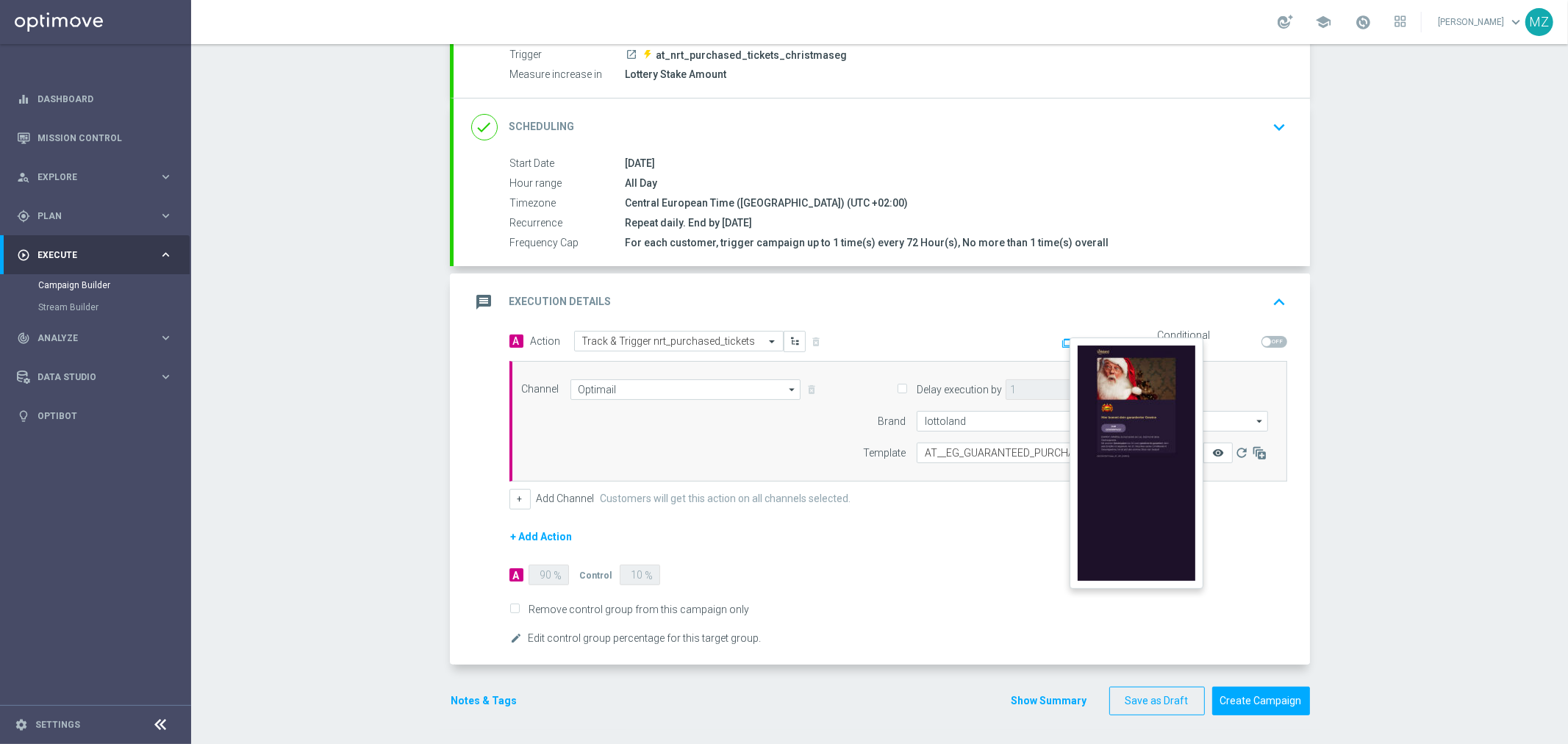
click at [1212, 453] on icon "remove_red_eye" at bounding box center [1217, 452] width 11 height 11
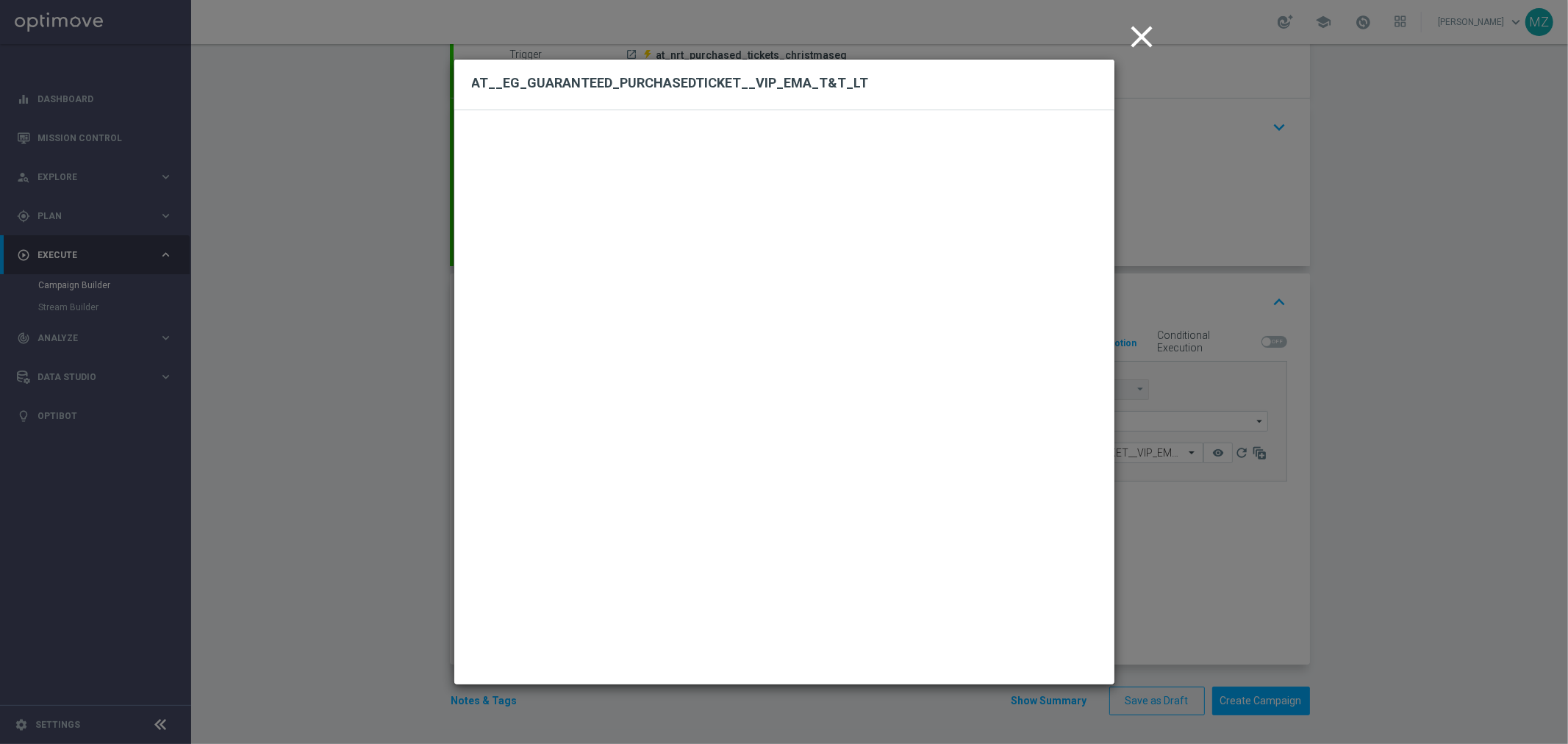
click at [1140, 37] on icon "close" at bounding box center [1142, 37] width 37 height 37
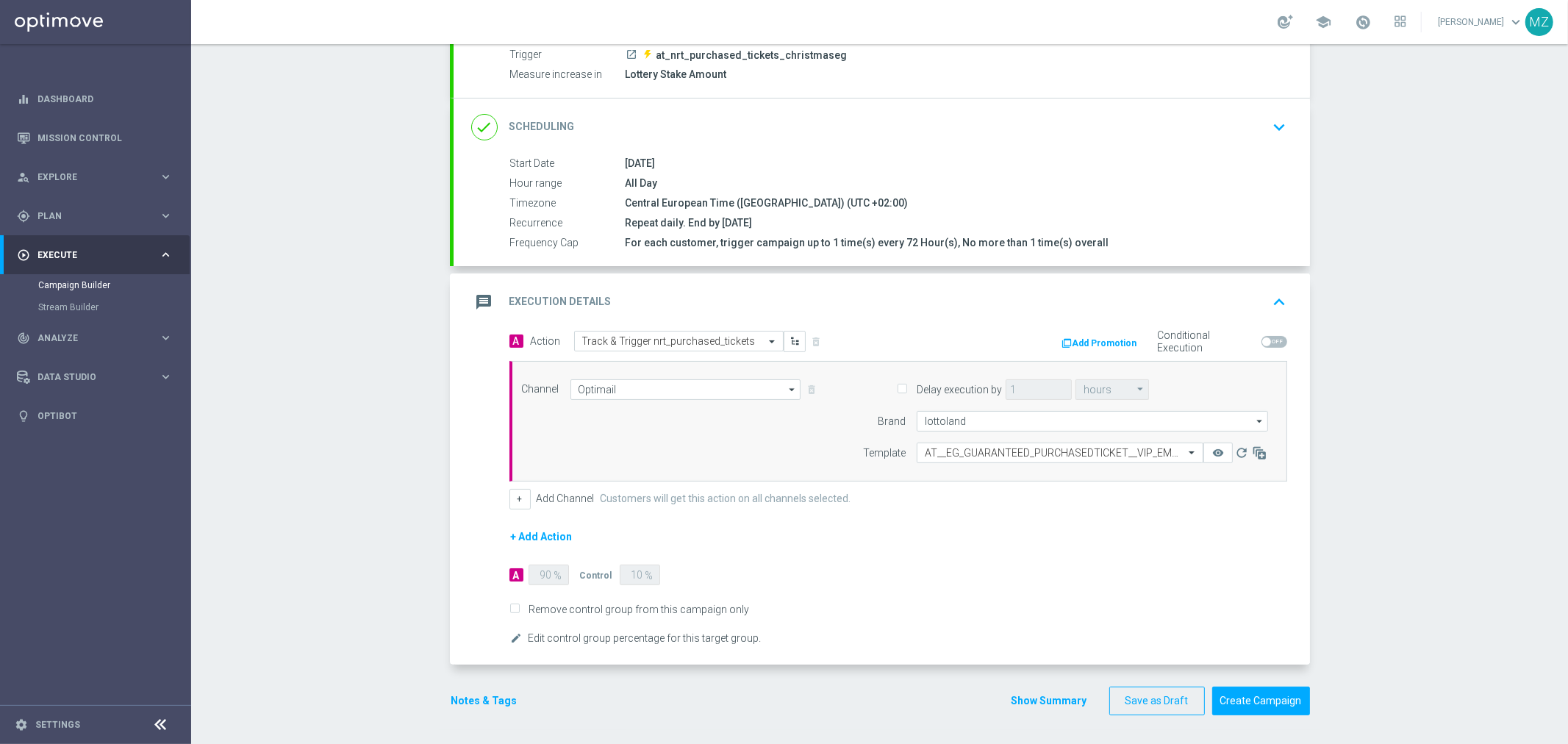
click at [479, 699] on button "Notes & Tags" at bounding box center [484, 700] width 69 height 18
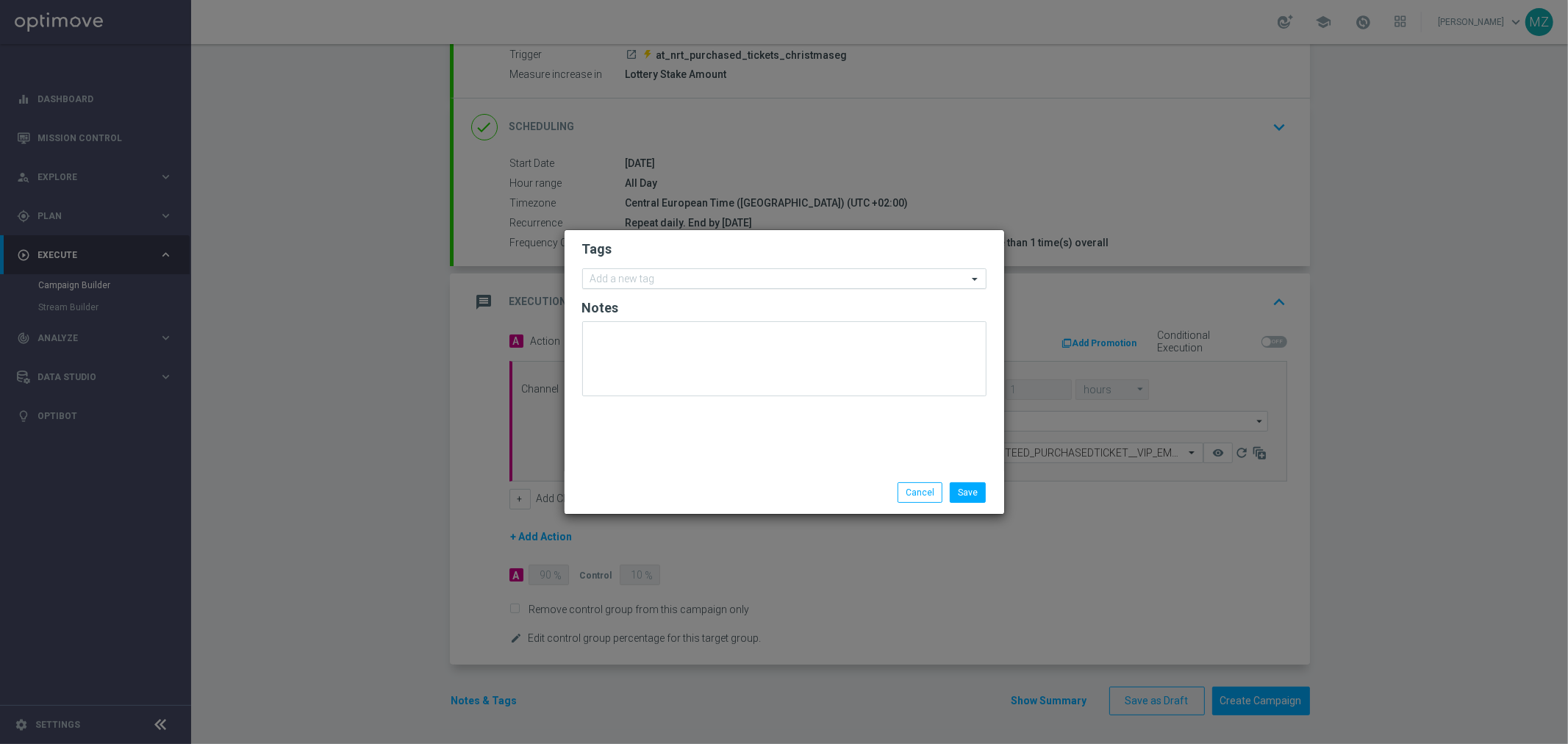
click at [647, 271] on div "Add a new tag" at bounding box center [775, 279] width 384 height 18
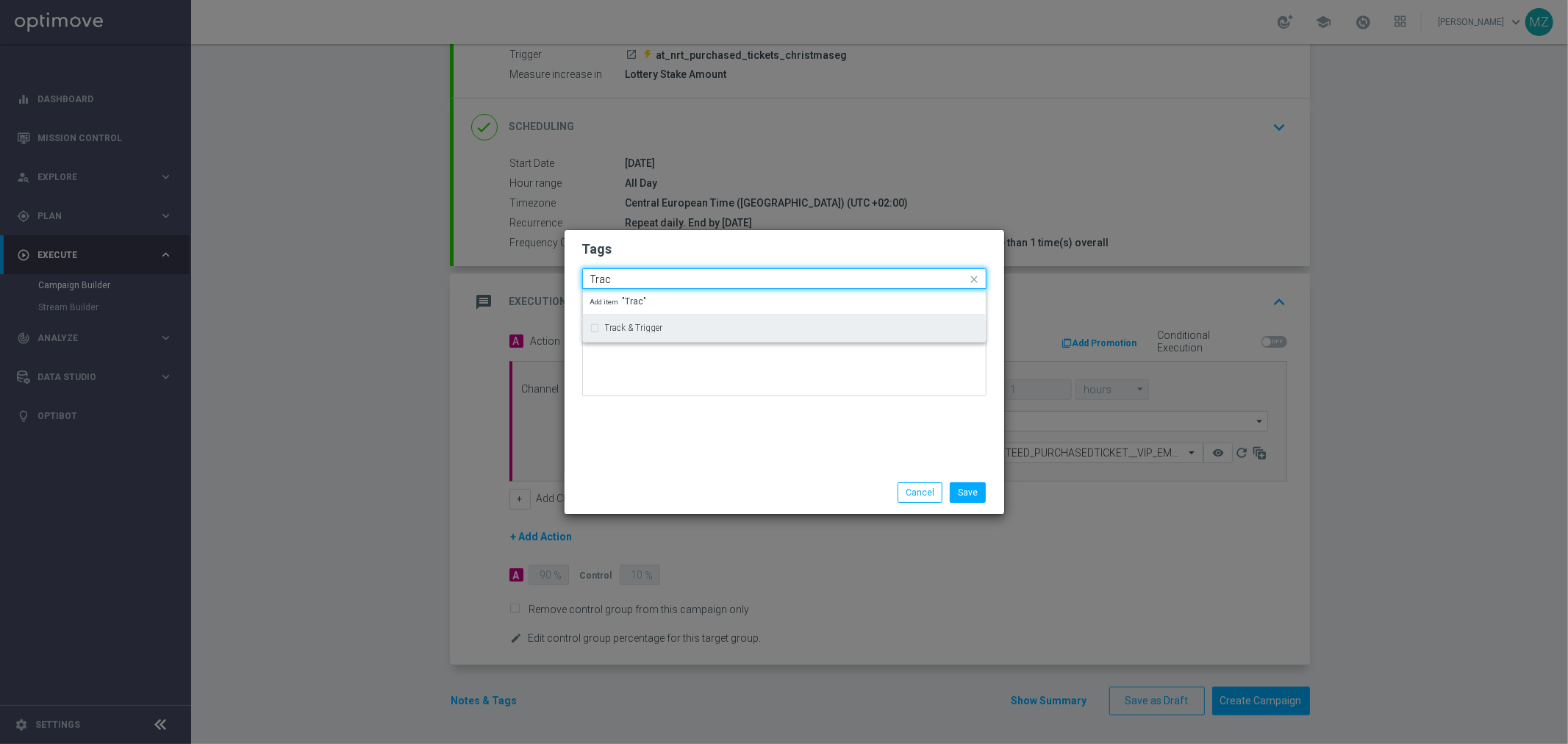
click at [622, 325] on label "Track & Trigger" at bounding box center [634, 327] width 58 height 9
type input "Trac"
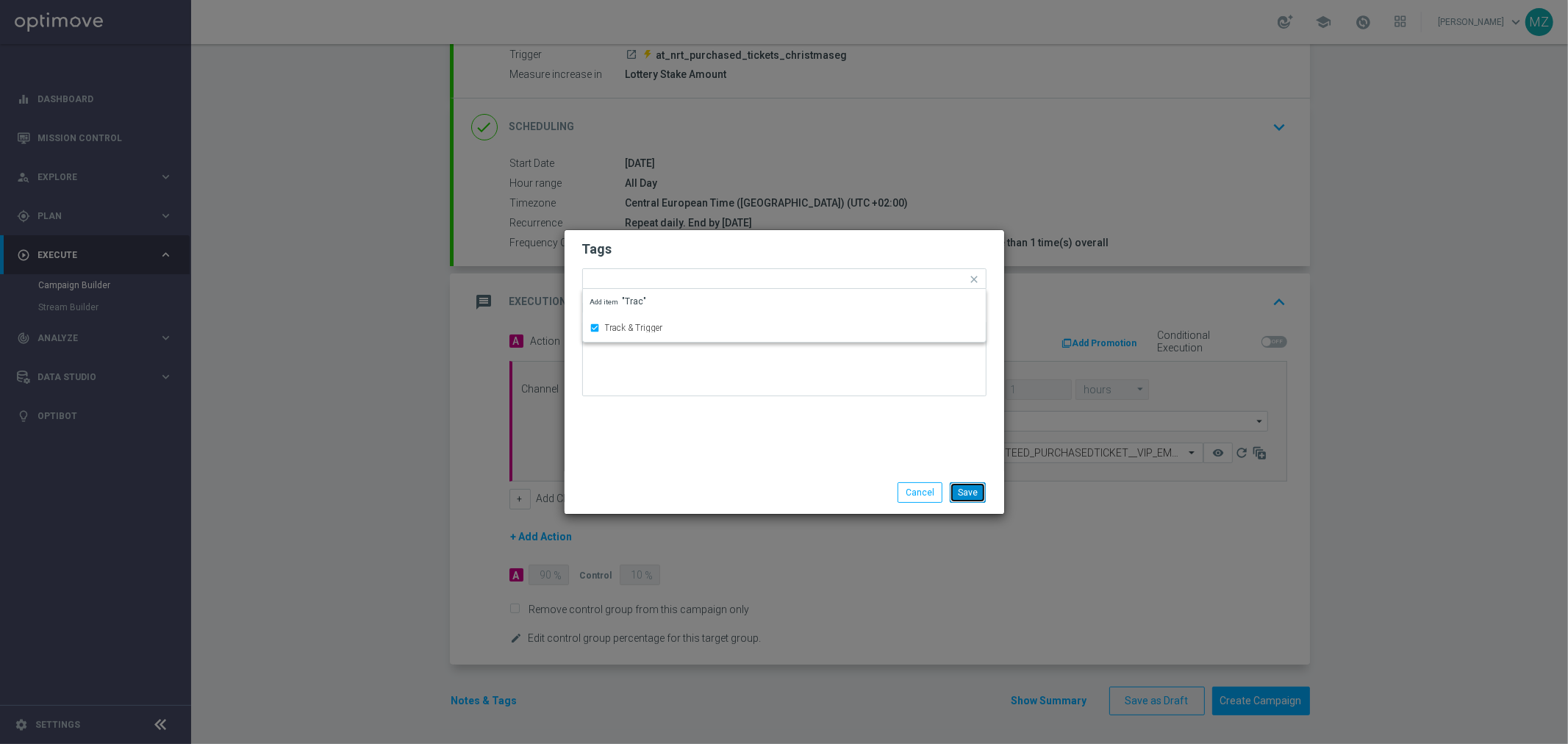
click at [959, 490] on button "Save" at bounding box center [967, 493] width 36 height 21
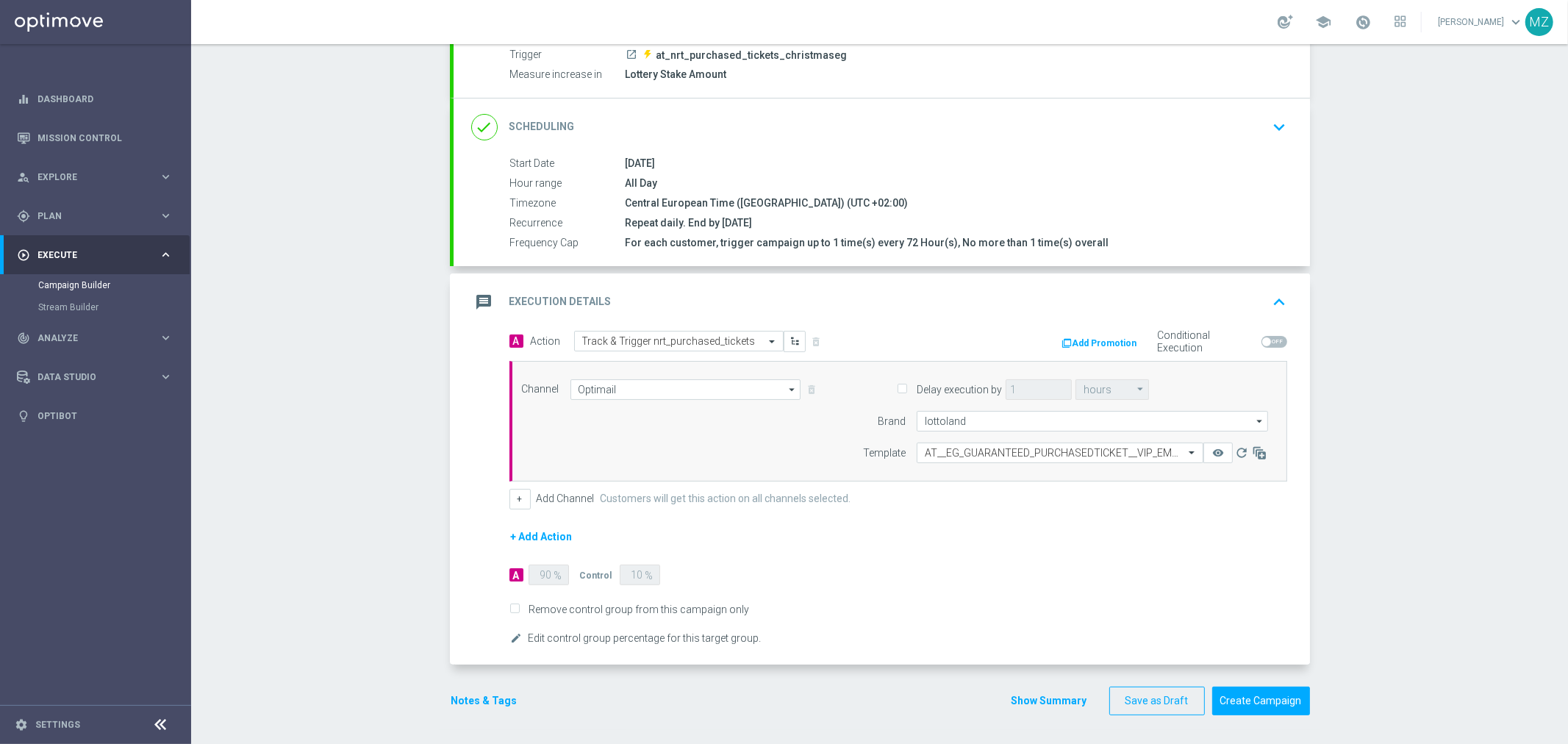
click at [1152, 518] on form "A Action Select action Track & Trigger nrt_purchased_tickets delete_forever Add…" at bounding box center [897, 489] width 778 height 317
click at [1270, 302] on icon "keyboard_arrow_up" at bounding box center [1279, 301] width 22 height 22
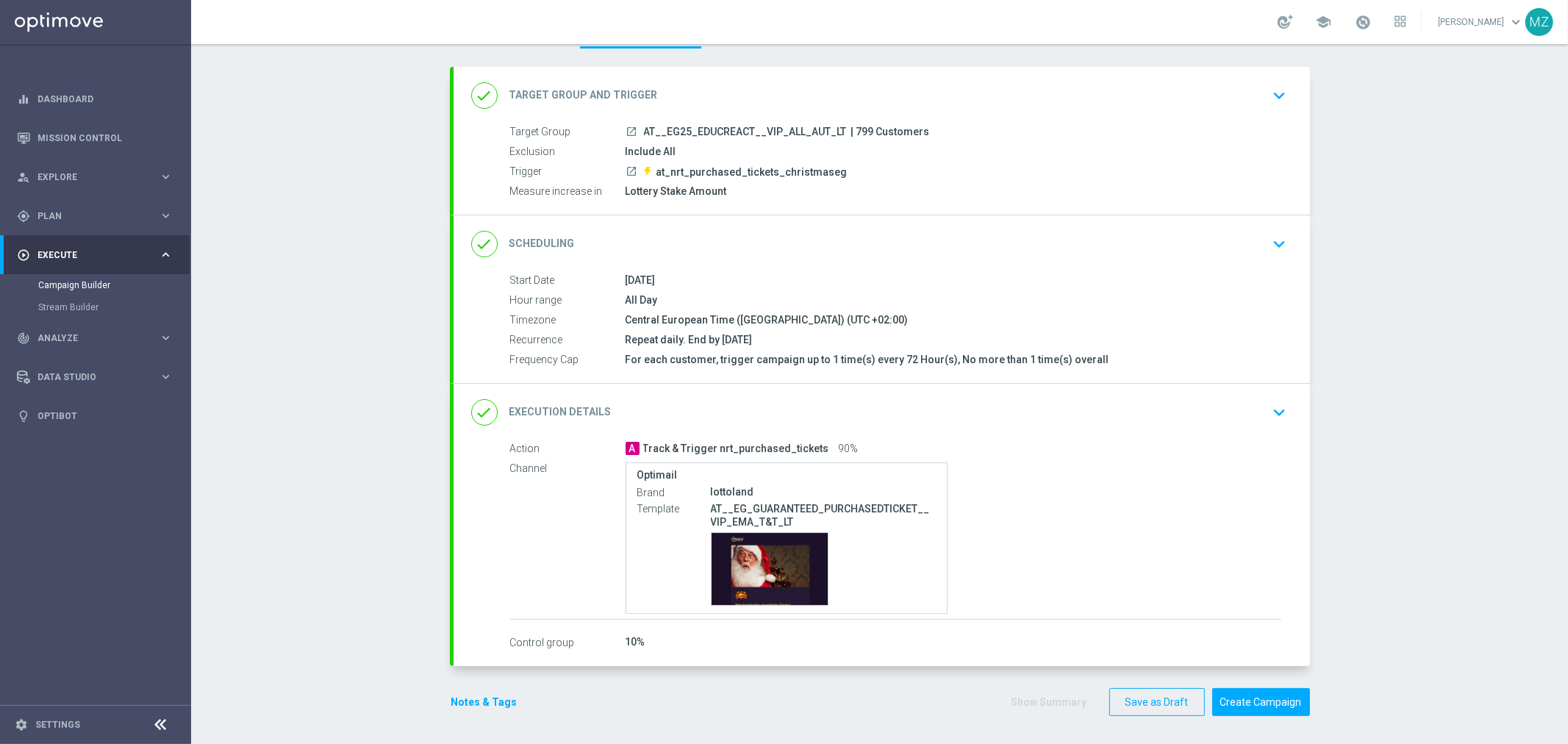
scroll to position [66, 0]
drag, startPoint x: 897, startPoint y: 127, endPoint x: 648, endPoint y: 120, distance: 249.1
click at [648, 120] on div "done Target Group and Trigger keyboard_arrow_down Target Group launch AT__EG25_…" at bounding box center [881, 139] width 856 height 148
drag, startPoint x: 867, startPoint y: 172, endPoint x: 650, endPoint y: 173, distance: 217.0
click at [650, 173] on div "launch at_nrt_purchased_tickets_christmaseg" at bounding box center [952, 169] width 656 height 15
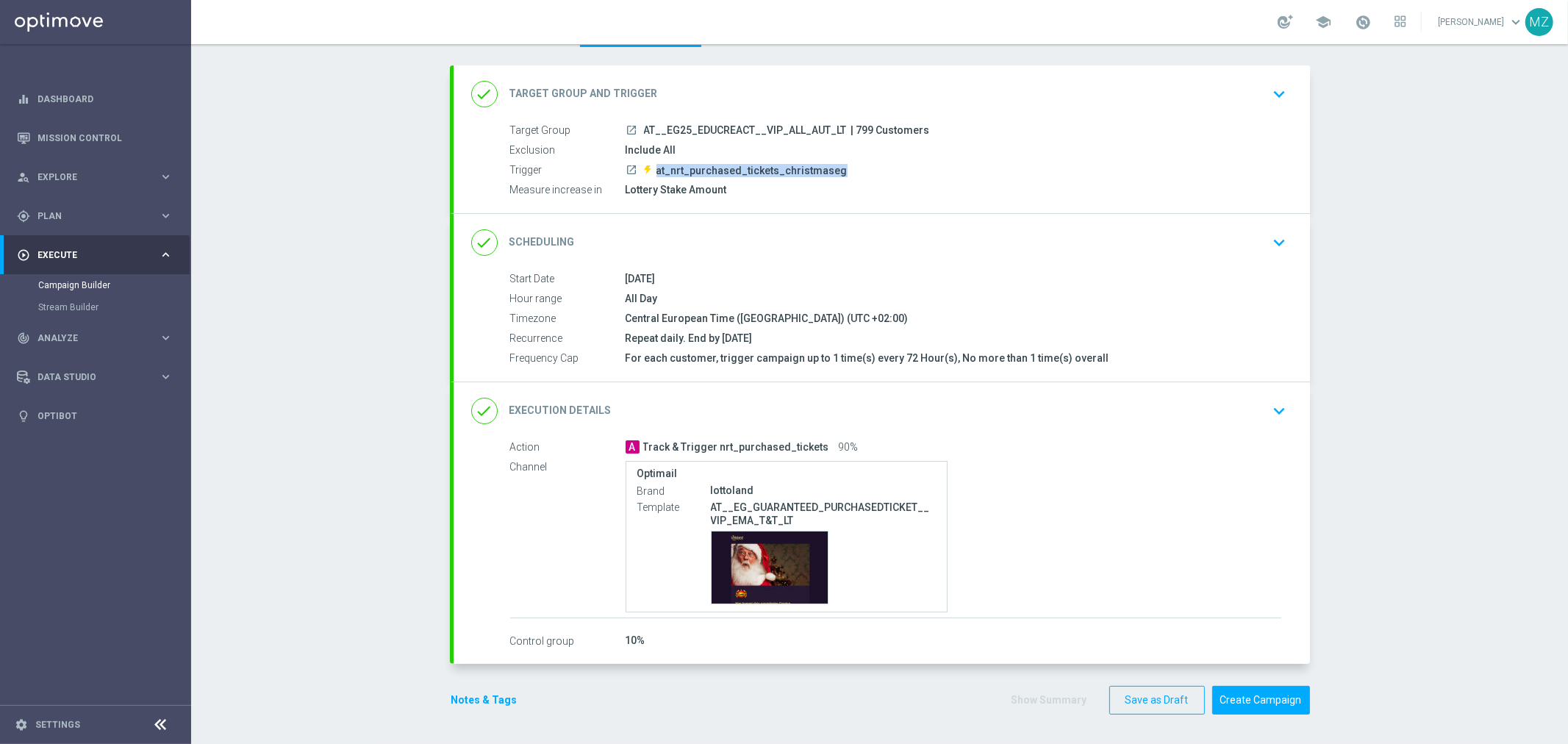
drag, startPoint x: 728, startPoint y: 194, endPoint x: 619, endPoint y: 194, distance: 109.0
click at [625, 194] on div "Lottery Stake Amount" at bounding box center [952, 189] width 656 height 15
click at [1238, 694] on button "Create Campaign" at bounding box center [1261, 699] width 98 height 29
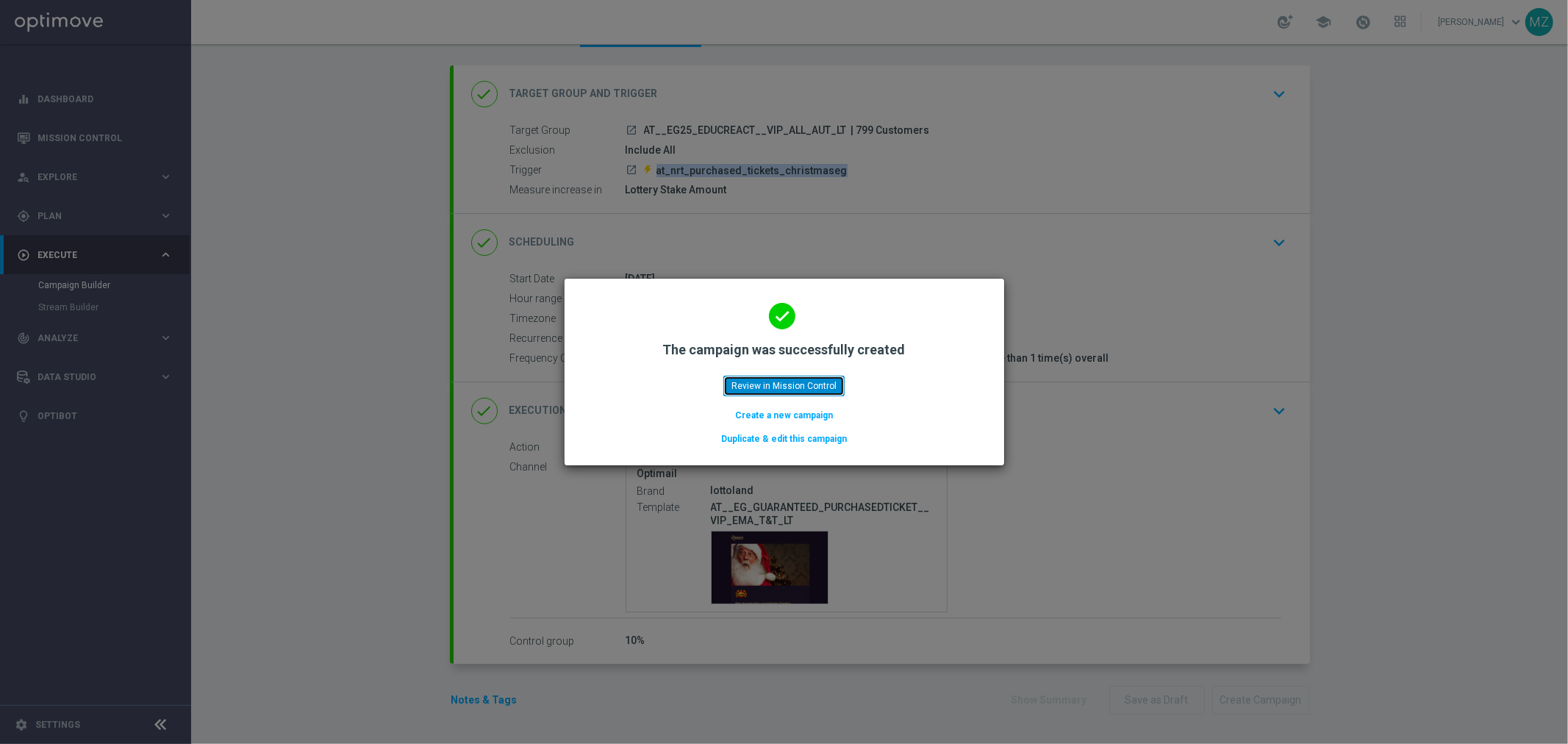
click at [768, 387] on button "Review in Mission Control" at bounding box center [783, 386] width 121 height 21
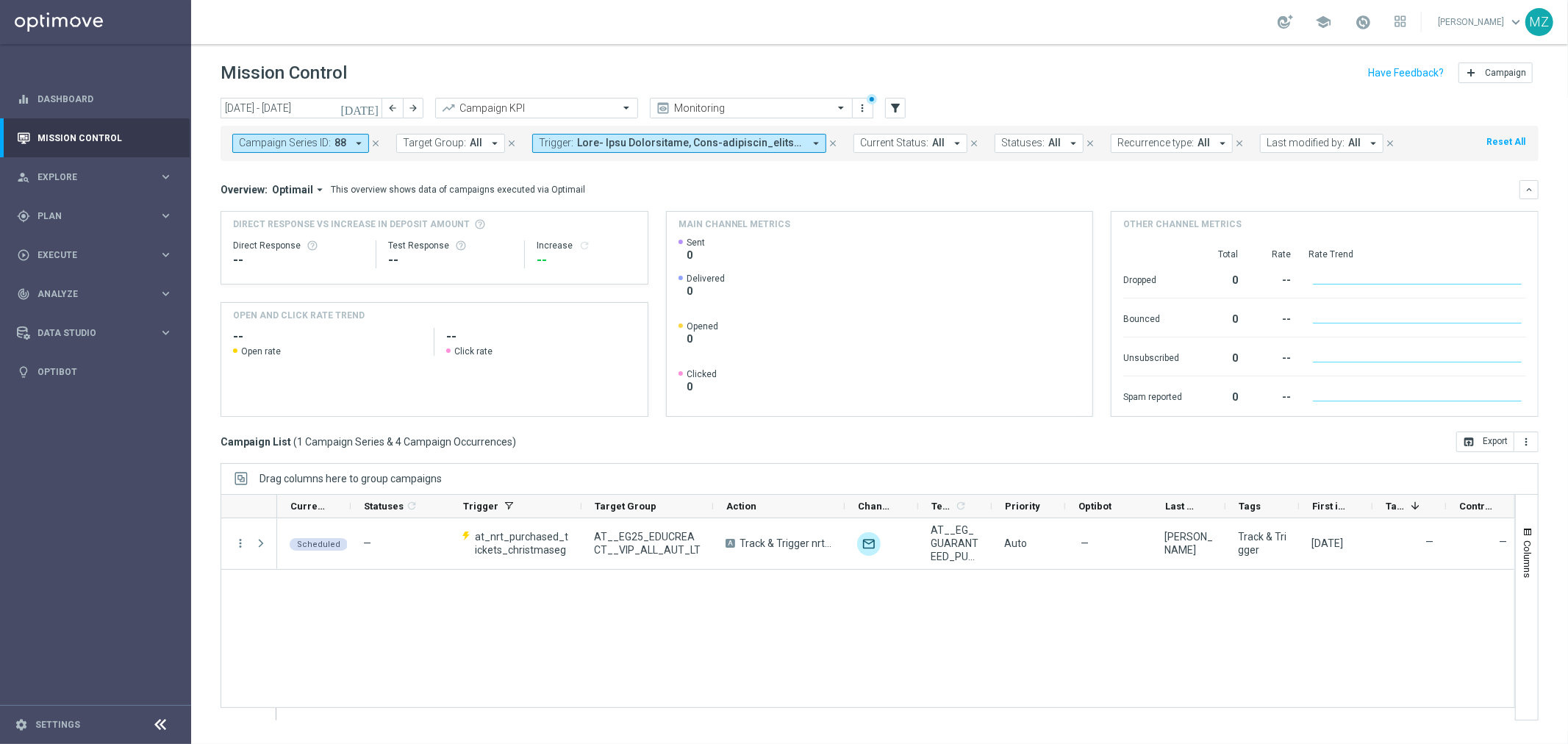
click at [592, 141] on span at bounding box center [690, 143] width 226 height 12
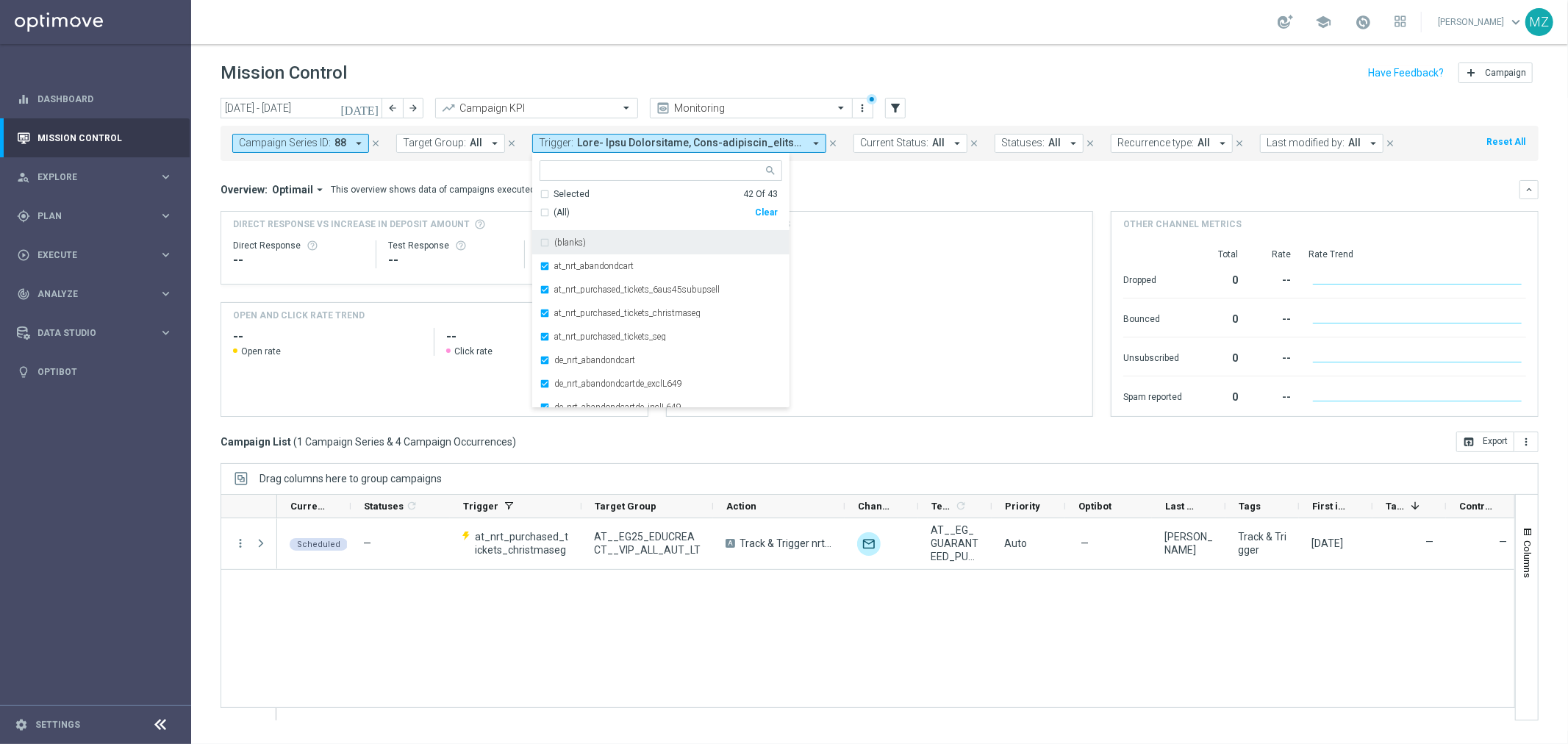
click at [0, 0] on div "Clear" at bounding box center [0, 0] width 0 height 0
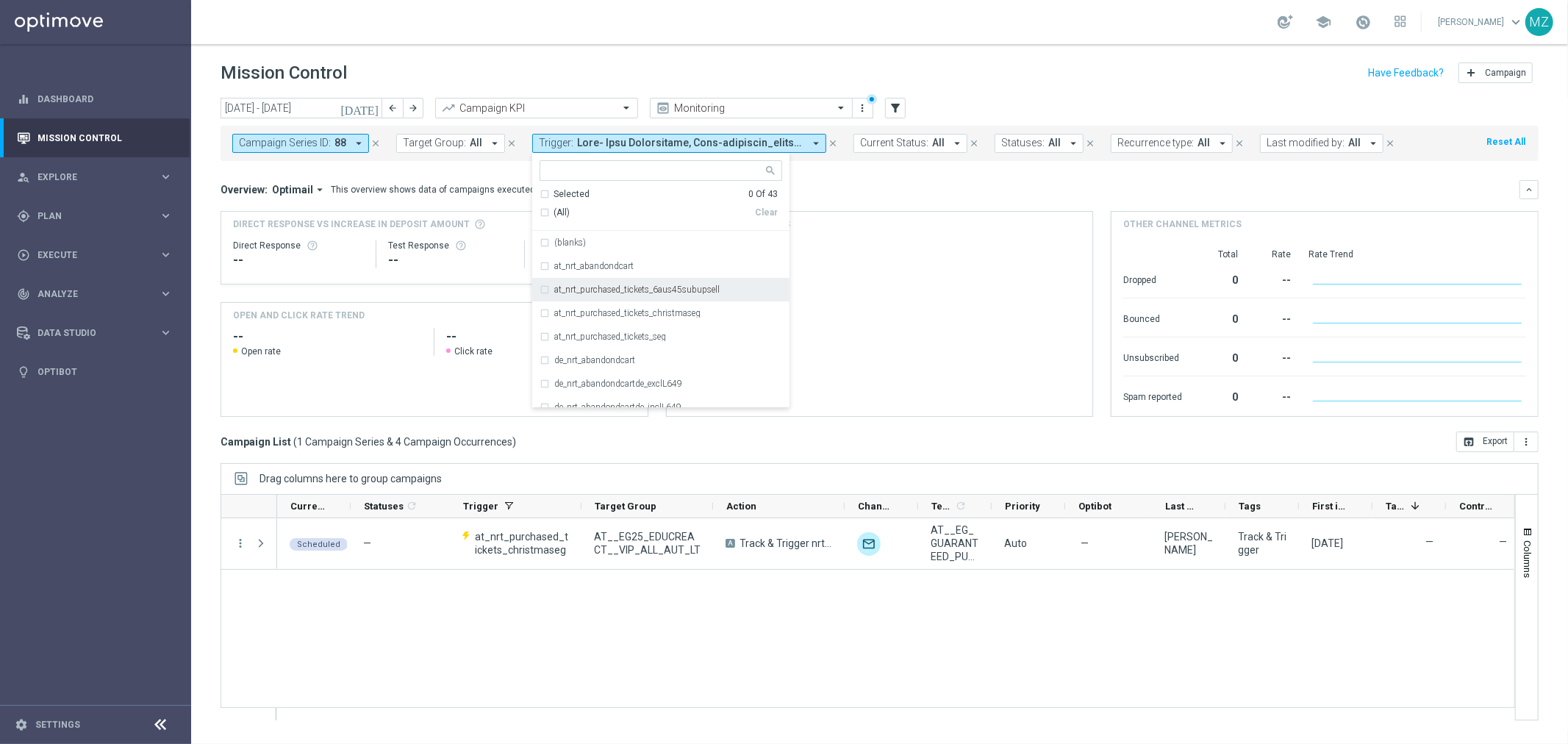
click at [673, 291] on label "at_nrt_purchased_tickets_6aus45subupsell" at bounding box center [636, 290] width 165 height 9
click at [671, 309] on label "at_nrt_purchased_tickets_christmaseg" at bounding box center [628, 313] width 147 height 9
click at [681, 355] on div "de_nrt_purchased_tickets_christmaseg" at bounding box center [661, 362] width 243 height 24
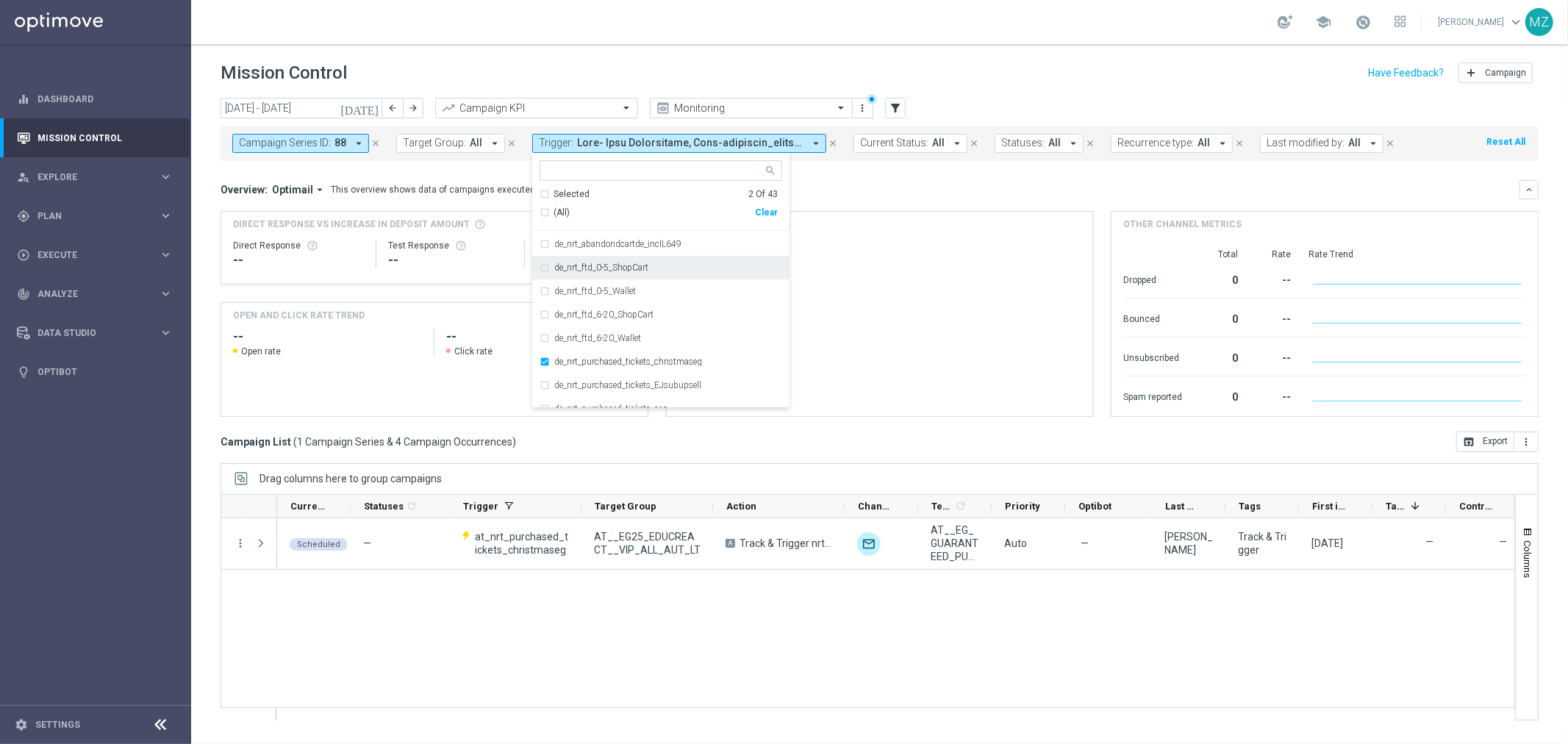
click at [861, 42] on div "school [PERSON_NAME] keyboard_arrow_down MZ" at bounding box center [879, 22] width 1377 height 45
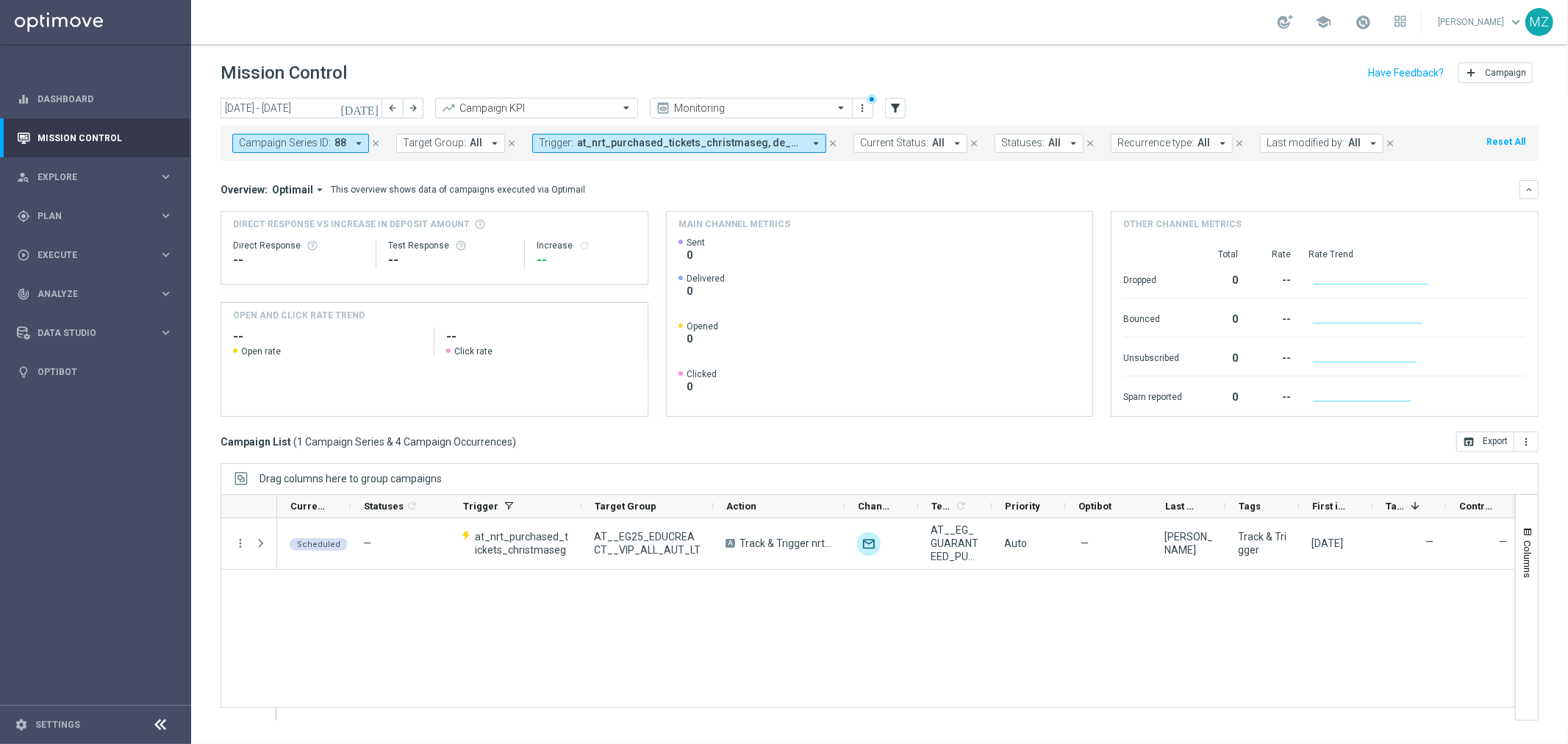
click at [374, 107] on icon "[DATE]" at bounding box center [360, 107] width 39 height 13
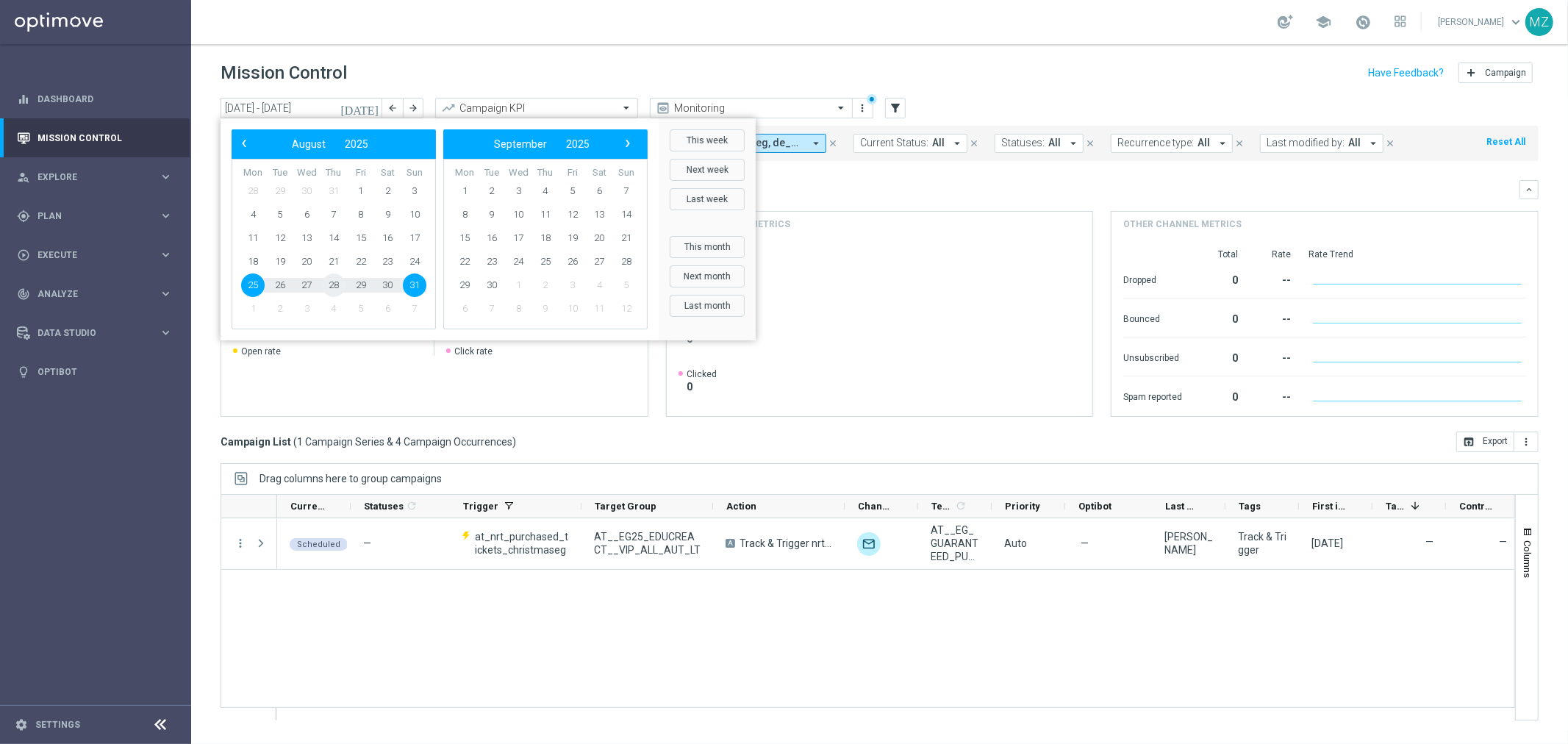
click at [327, 286] on span "28" at bounding box center [334, 285] width 24 height 24
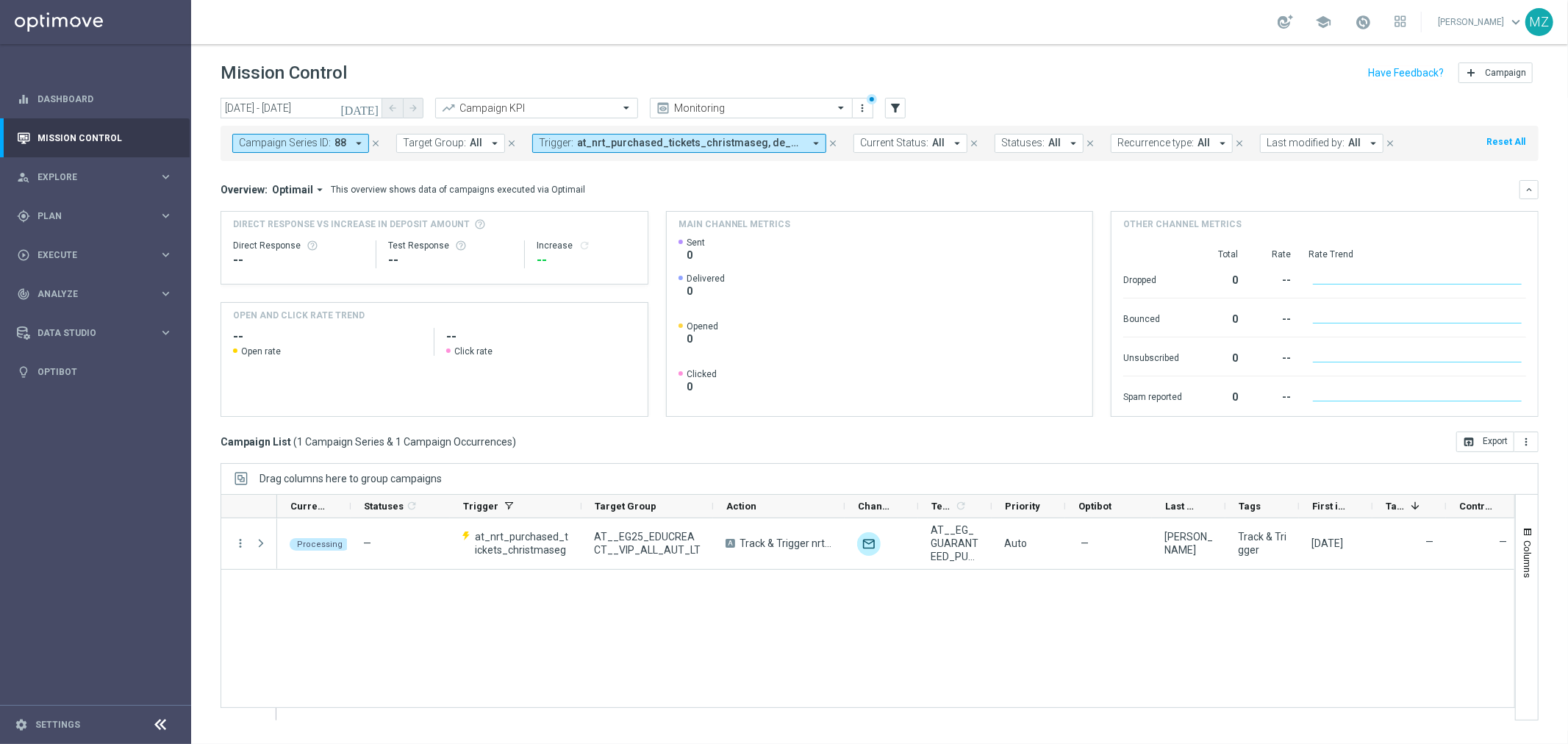
click at [373, 108] on icon "[DATE]" at bounding box center [360, 107] width 39 height 13
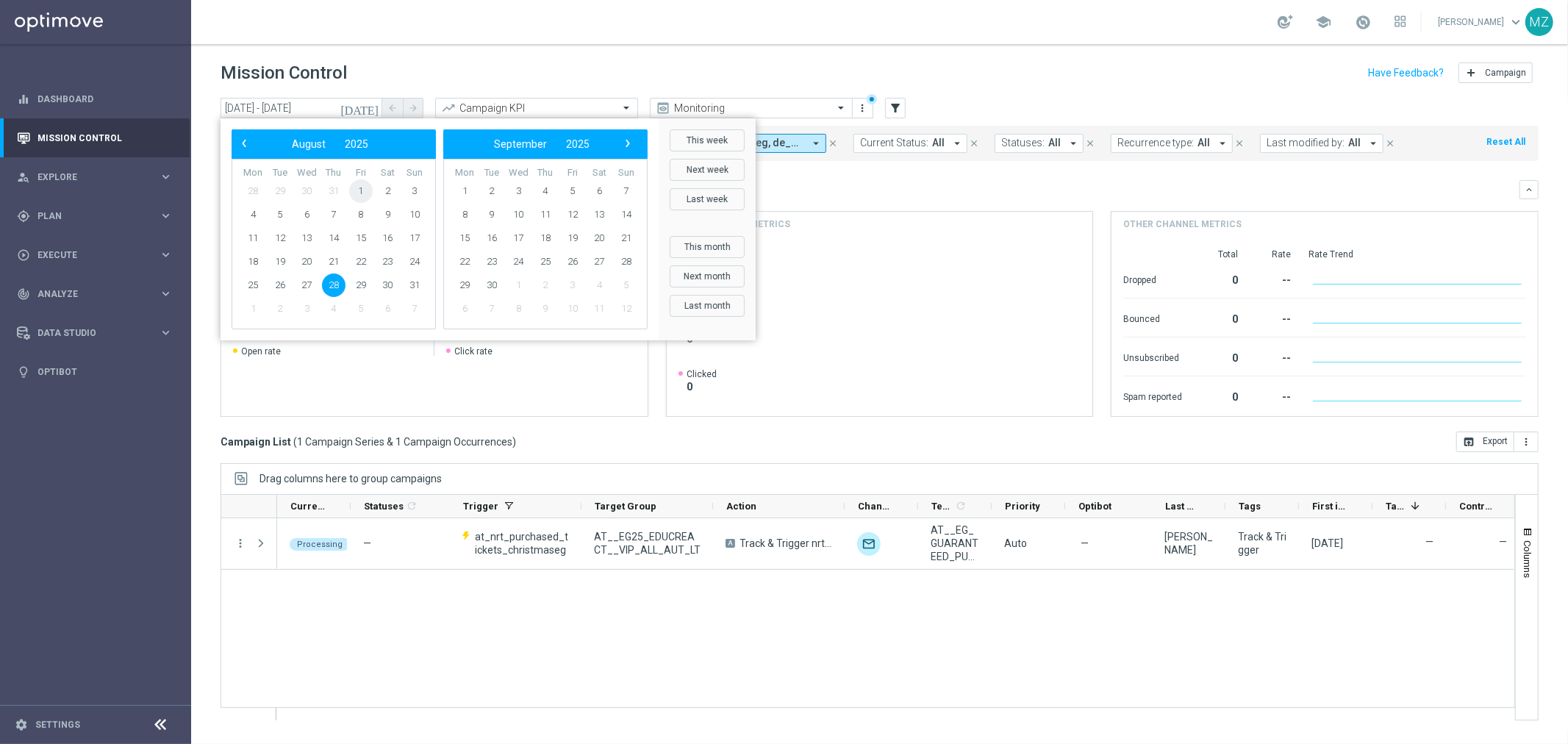
click at [356, 188] on span "1" at bounding box center [361, 190] width 24 height 24
click at [328, 290] on span "28" at bounding box center [334, 285] width 24 height 24
type input "[DATE] - [DATE]"
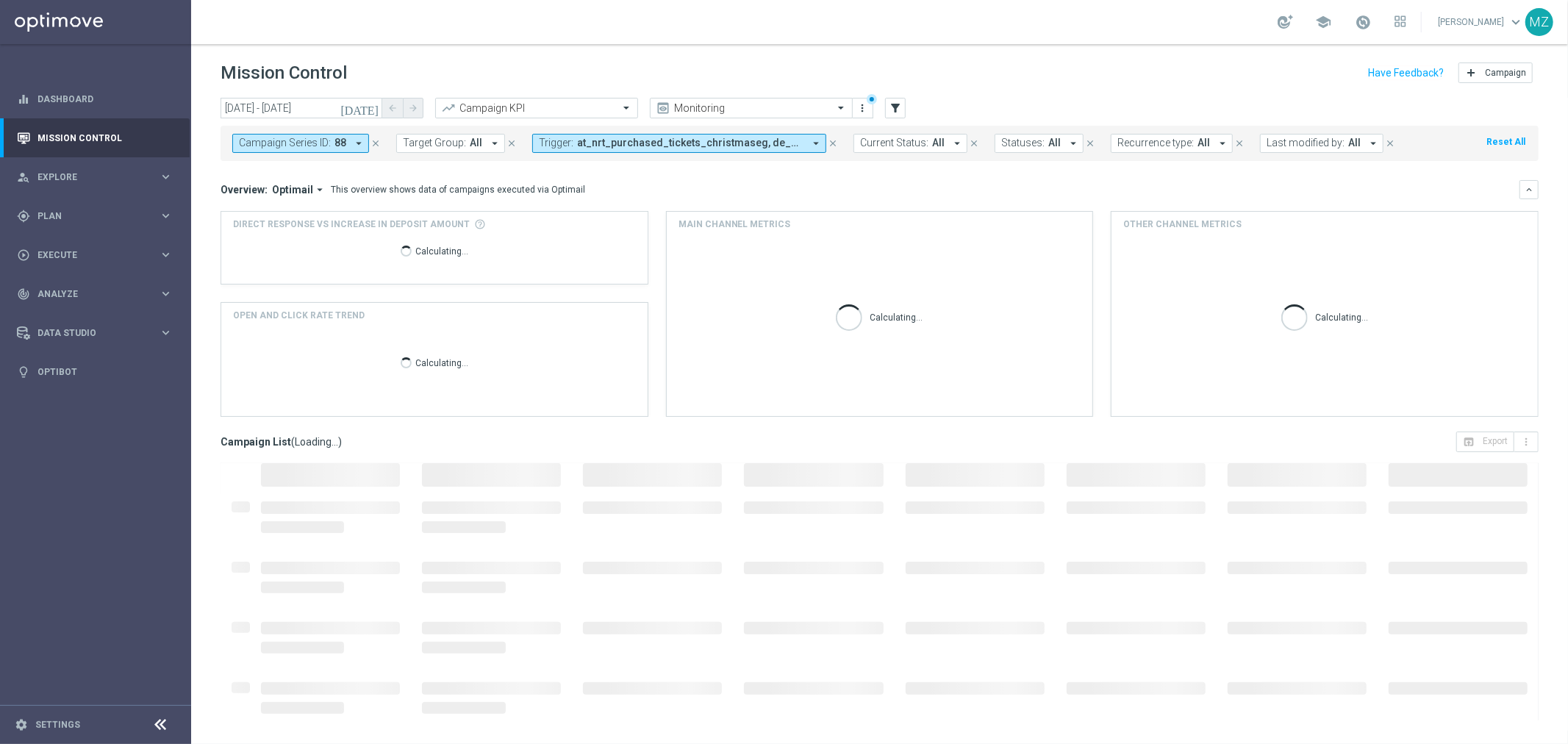
click at [680, 146] on span "at_nrt_purchased_tickets_christmaseg, de_nrt_purchased_tickets_christmaseg" at bounding box center [690, 143] width 226 height 12
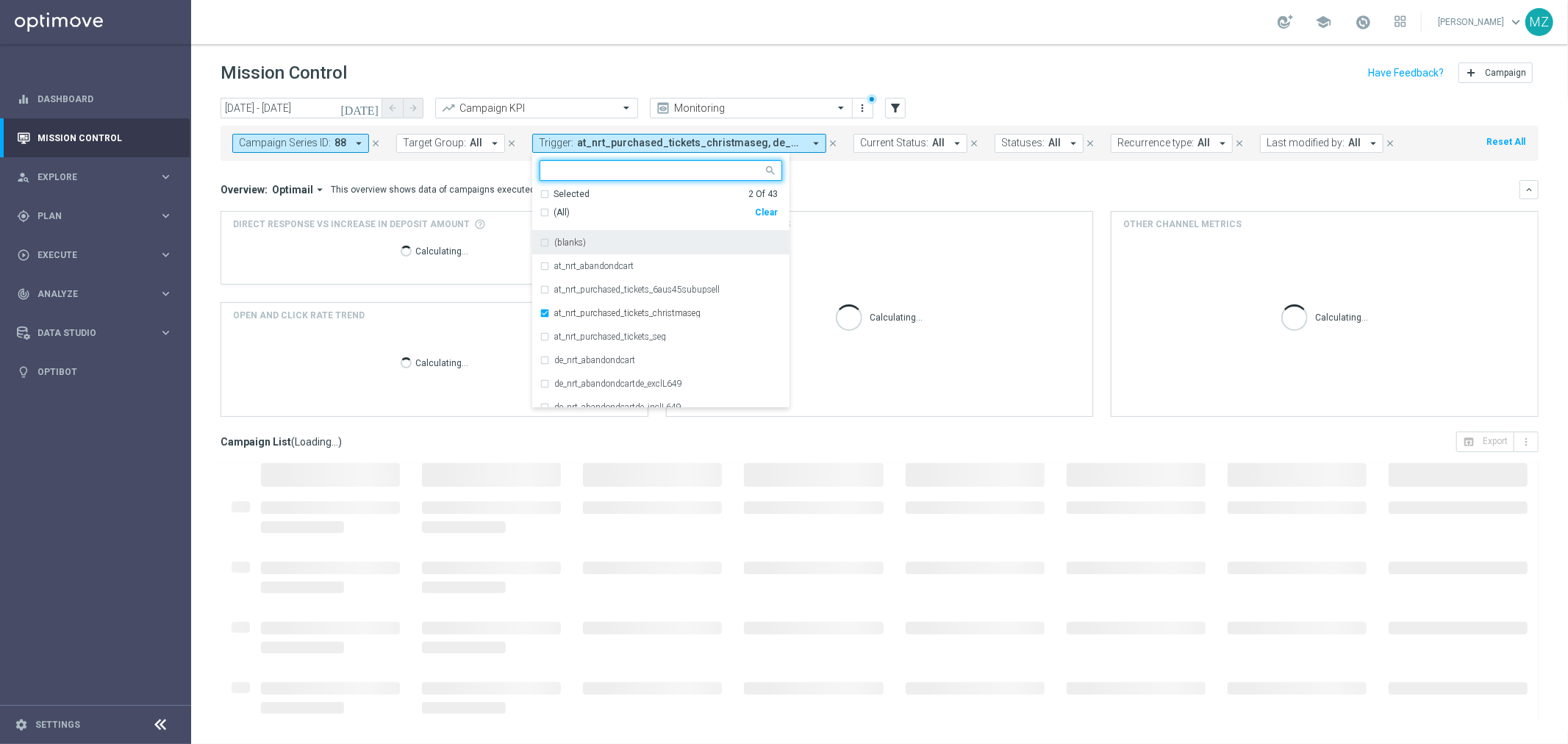
click at [818, 39] on div "school [PERSON_NAME] keyboard_arrow_down MZ" at bounding box center [879, 22] width 1377 height 45
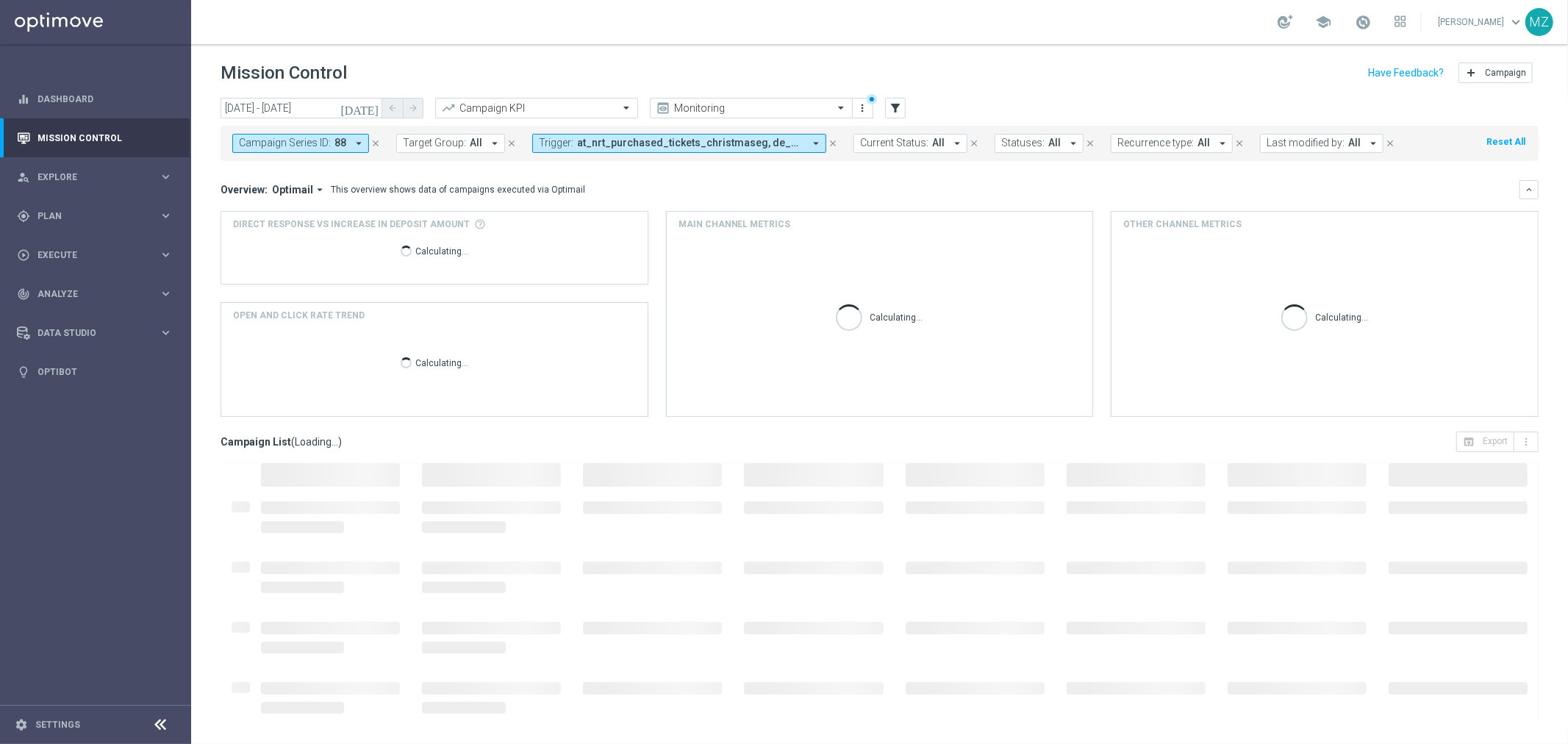
click at [700, 141] on span "at_nrt_purchased_tickets_christmaseg, de_nrt_purchased_tickets_christmaseg" at bounding box center [690, 143] width 226 height 12
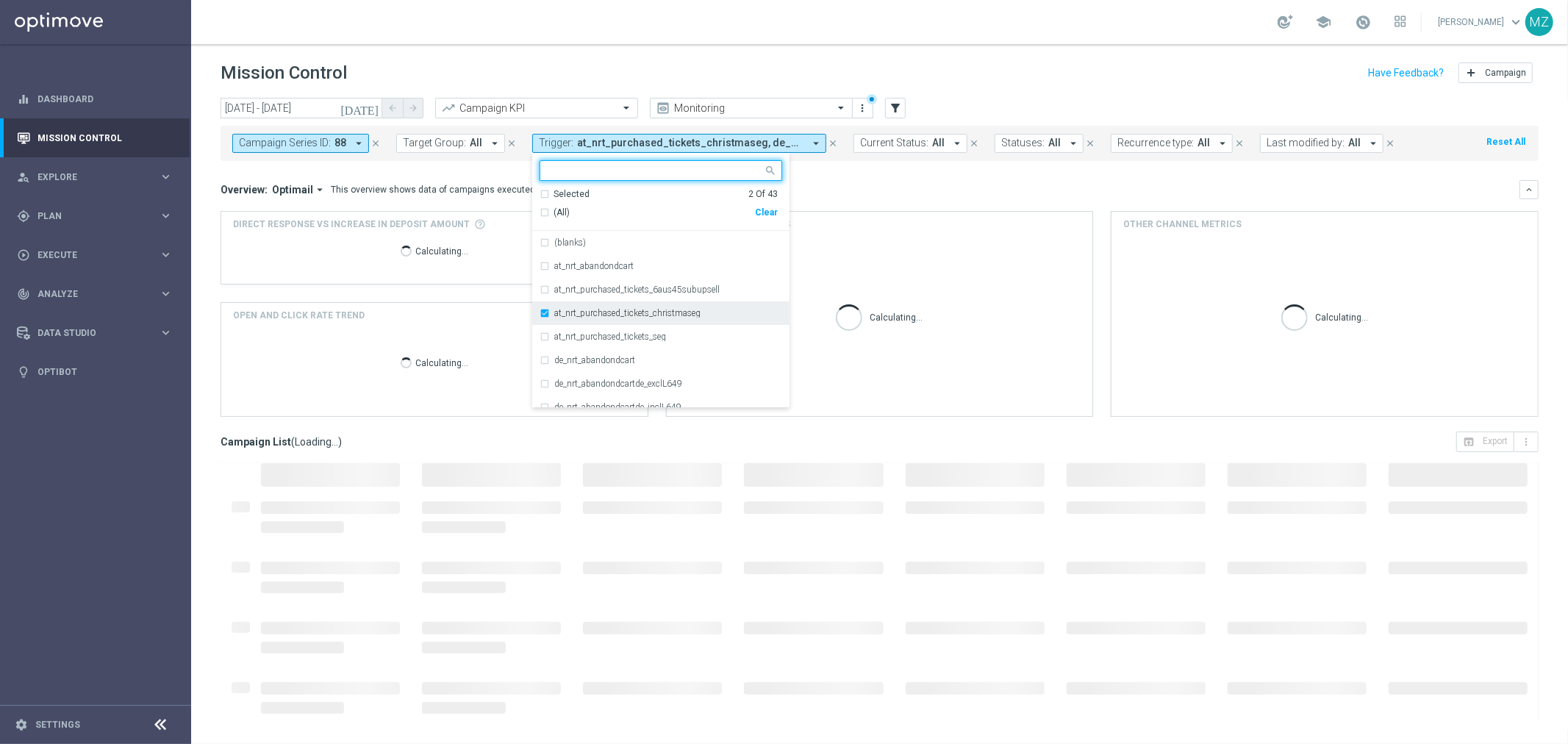
click at [554, 313] on label "at_nrt_purchased_tickets_christmaseg" at bounding box center [628, 313] width 147 height 9
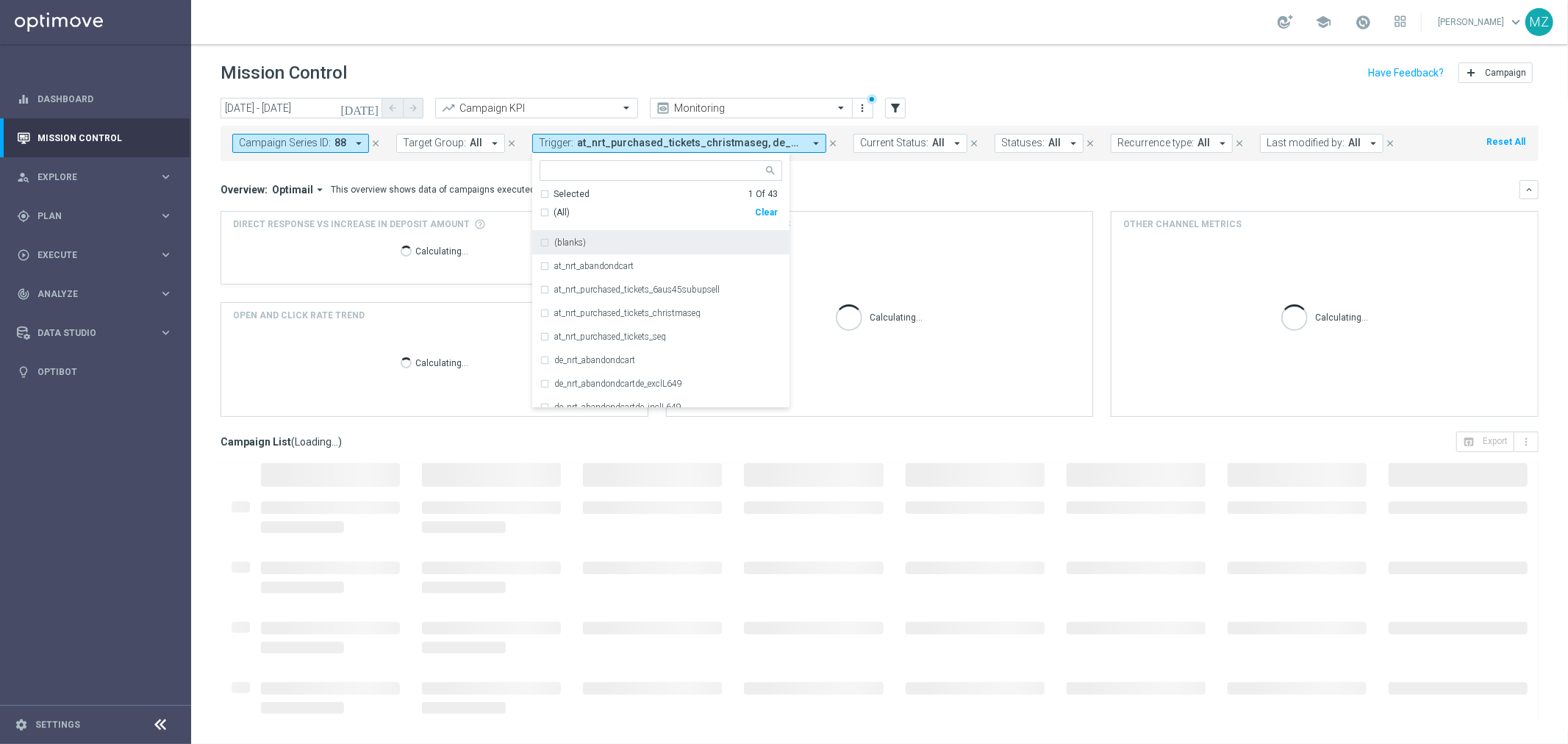
click at [899, 48] on header "Mission Control add Campaign" at bounding box center [879, 71] width 1377 height 53
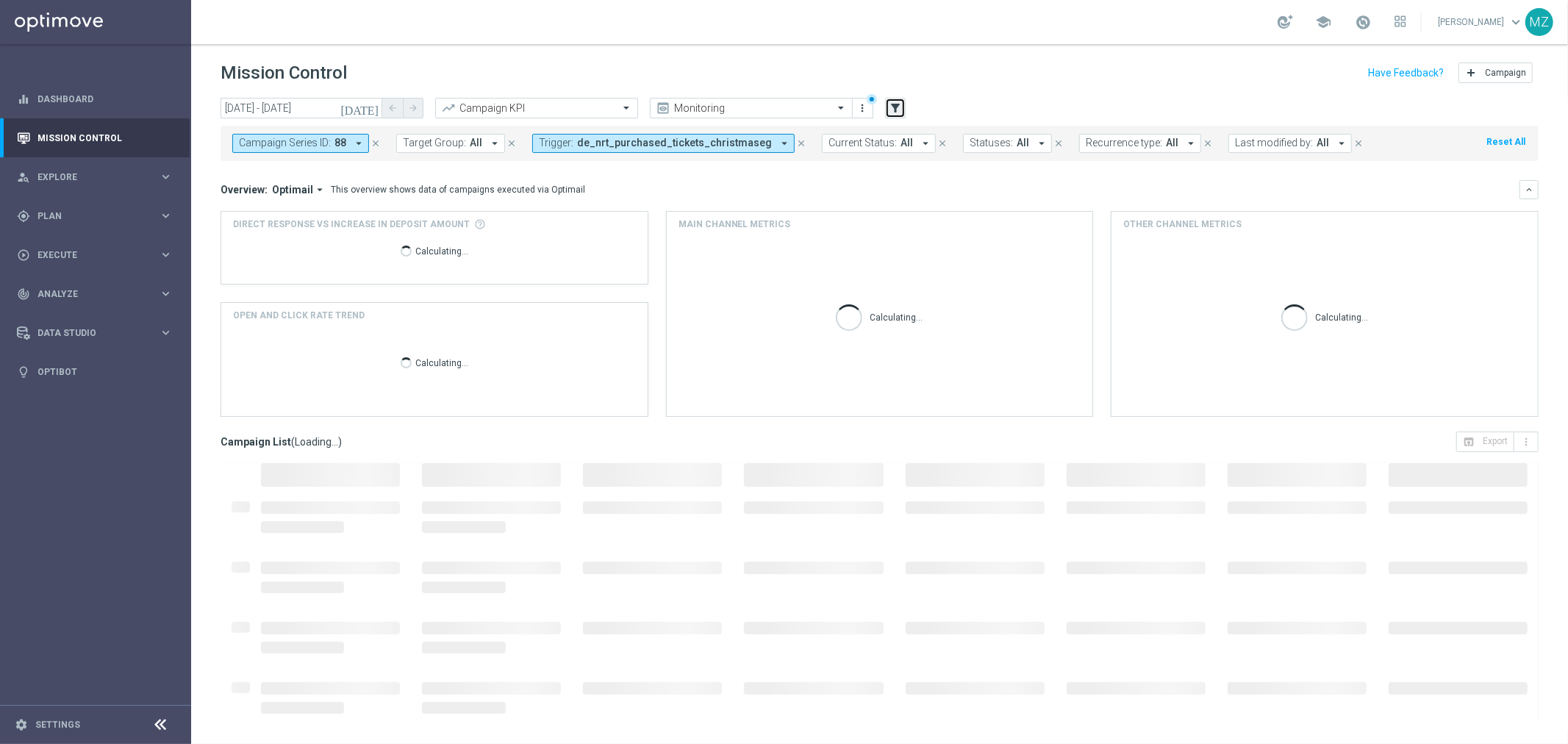
click at [897, 101] on icon "filter_alt" at bounding box center [895, 107] width 13 height 13
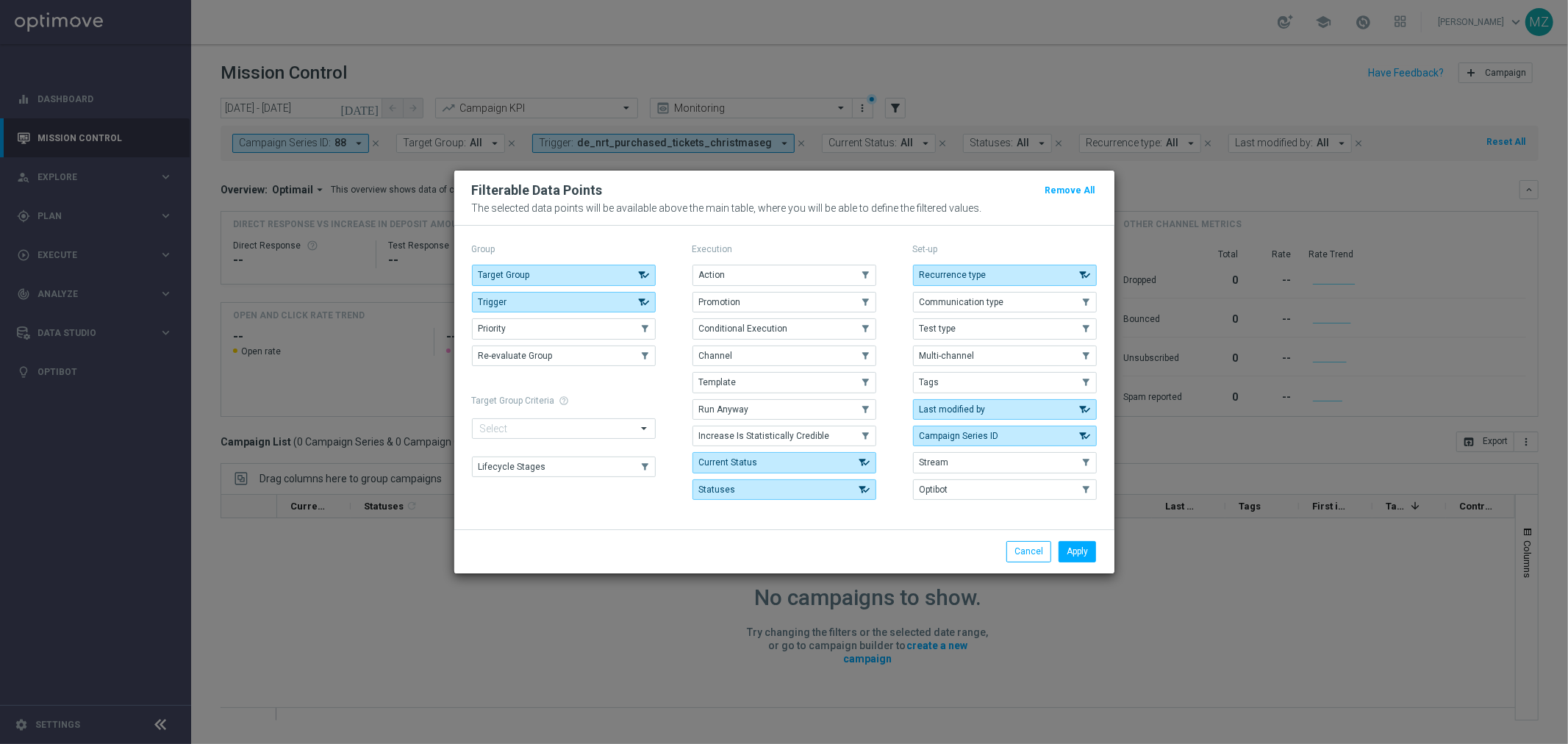
click at [371, 141] on modal-container "Filterable Data Points Remove All The selected data points will be available ab…" at bounding box center [784, 372] width 1568 height 744
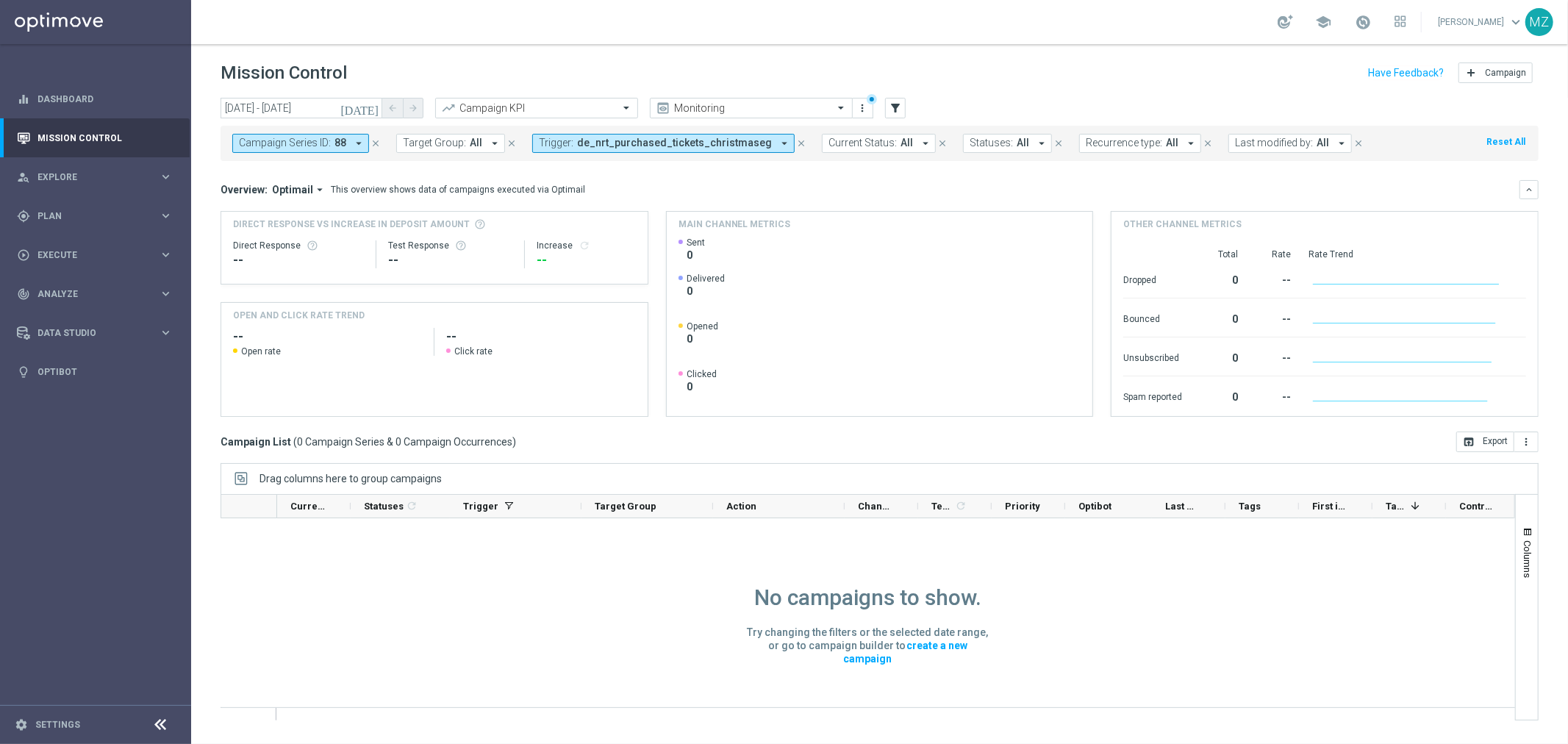
click at [375, 141] on icon "close" at bounding box center [375, 143] width 10 height 10
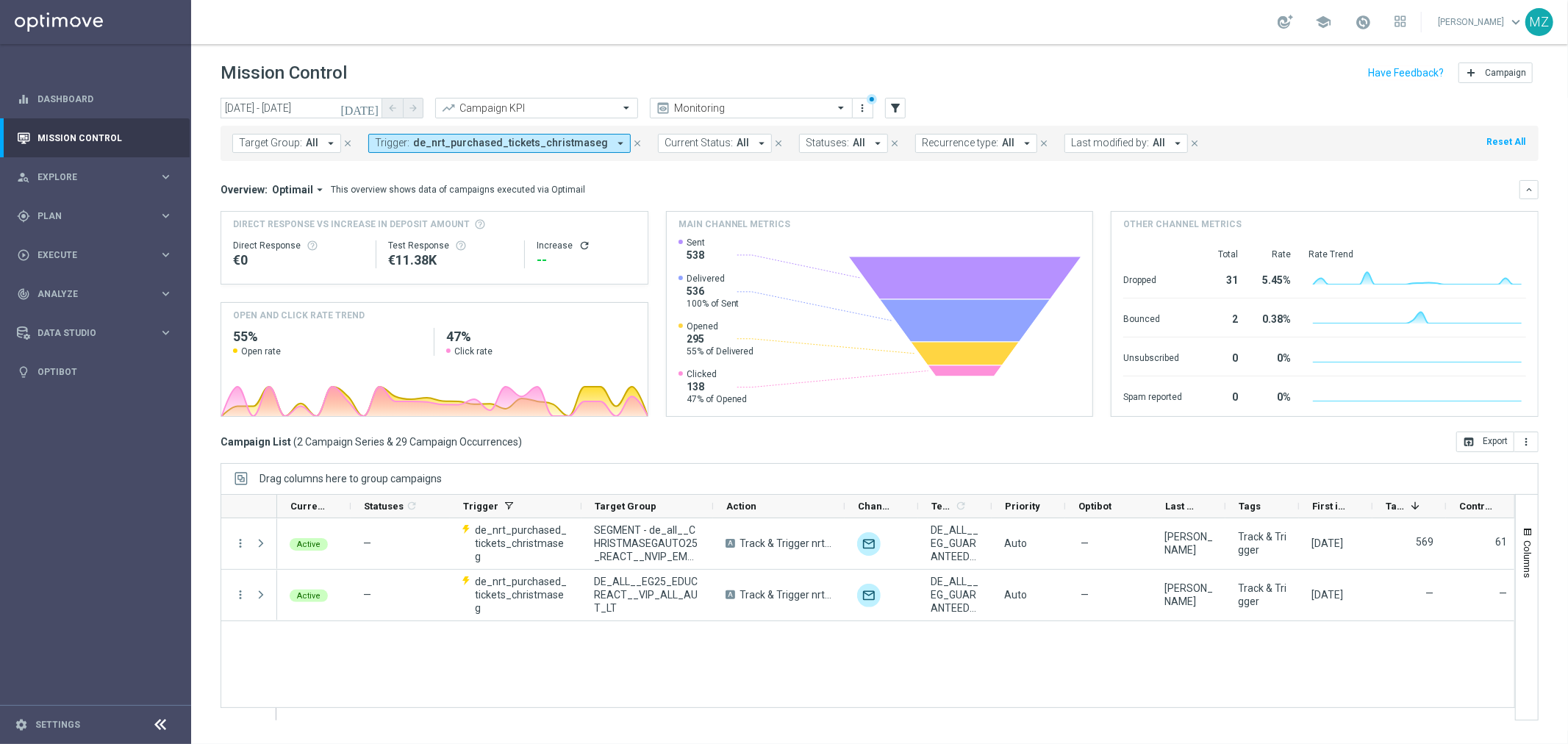
click at [581, 245] on icon "refresh" at bounding box center [583, 245] width 11 height 11
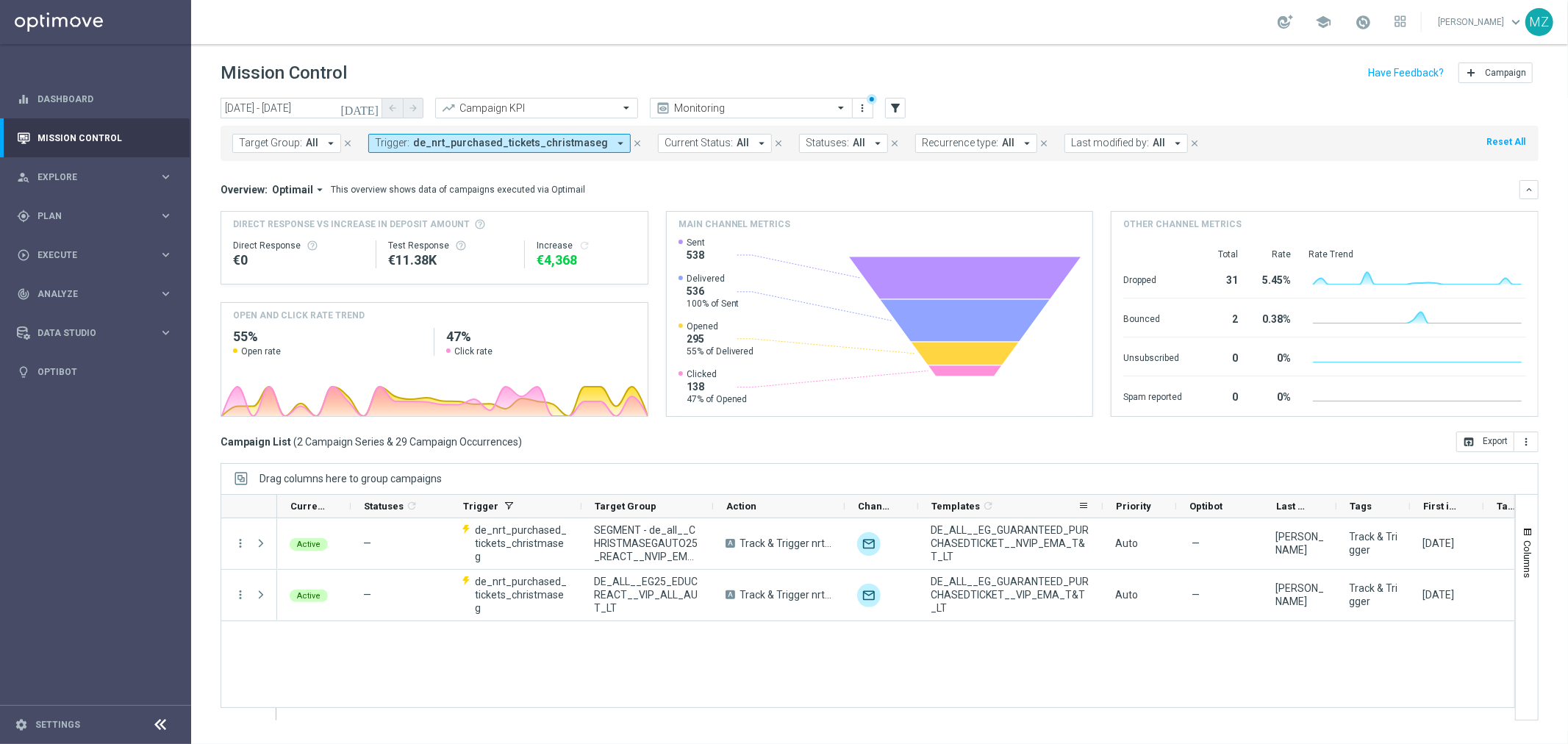
drag, startPoint x: 988, startPoint y: 505, endPoint x: 1099, endPoint y: 505, distance: 111.0
click at [1099, 505] on div at bounding box center [1102, 506] width 6 height 23
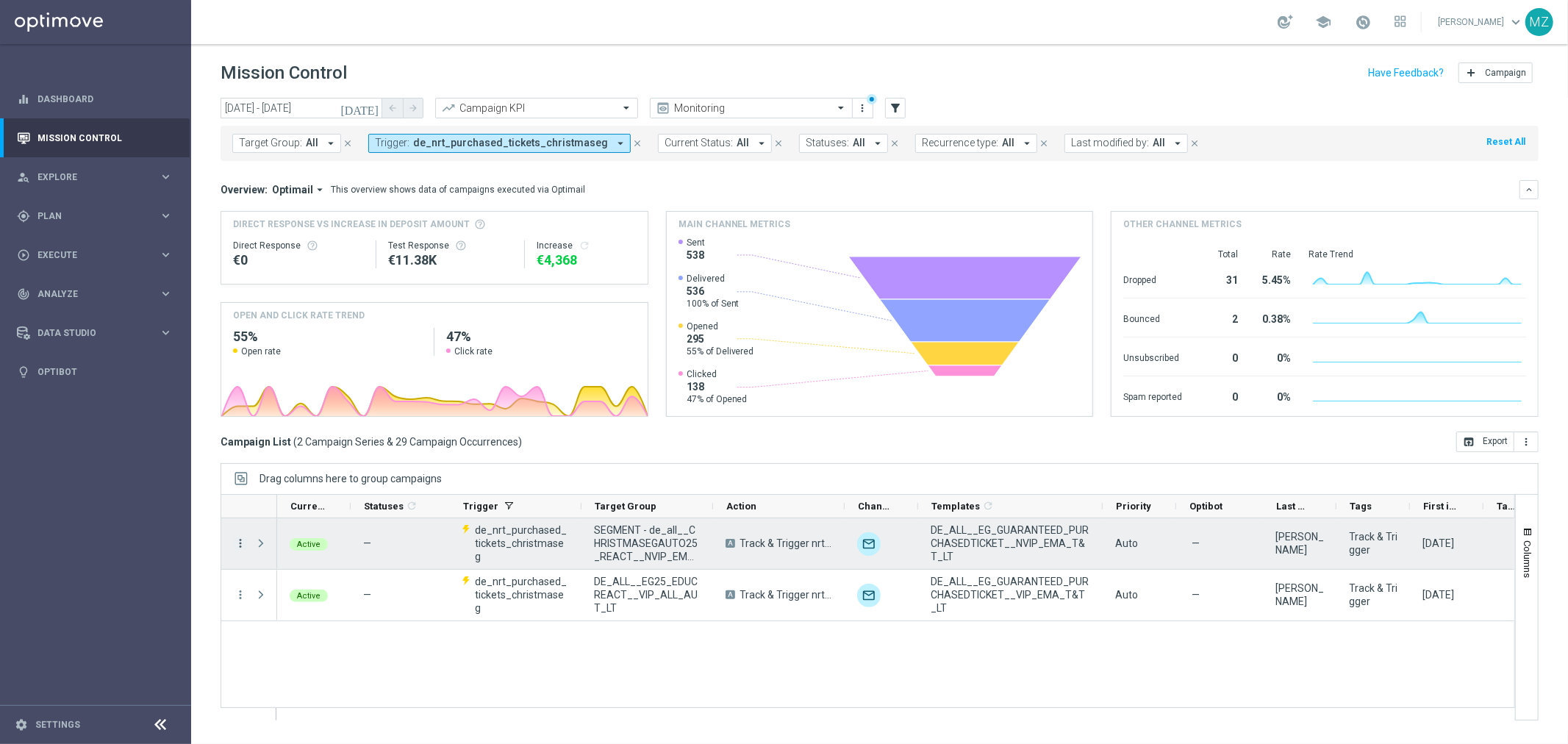
click at [239, 544] on icon "more_vert" at bounding box center [240, 542] width 13 height 13
click at [292, 576] on span "Campaign Metrics" at bounding box center [307, 574] width 77 height 10
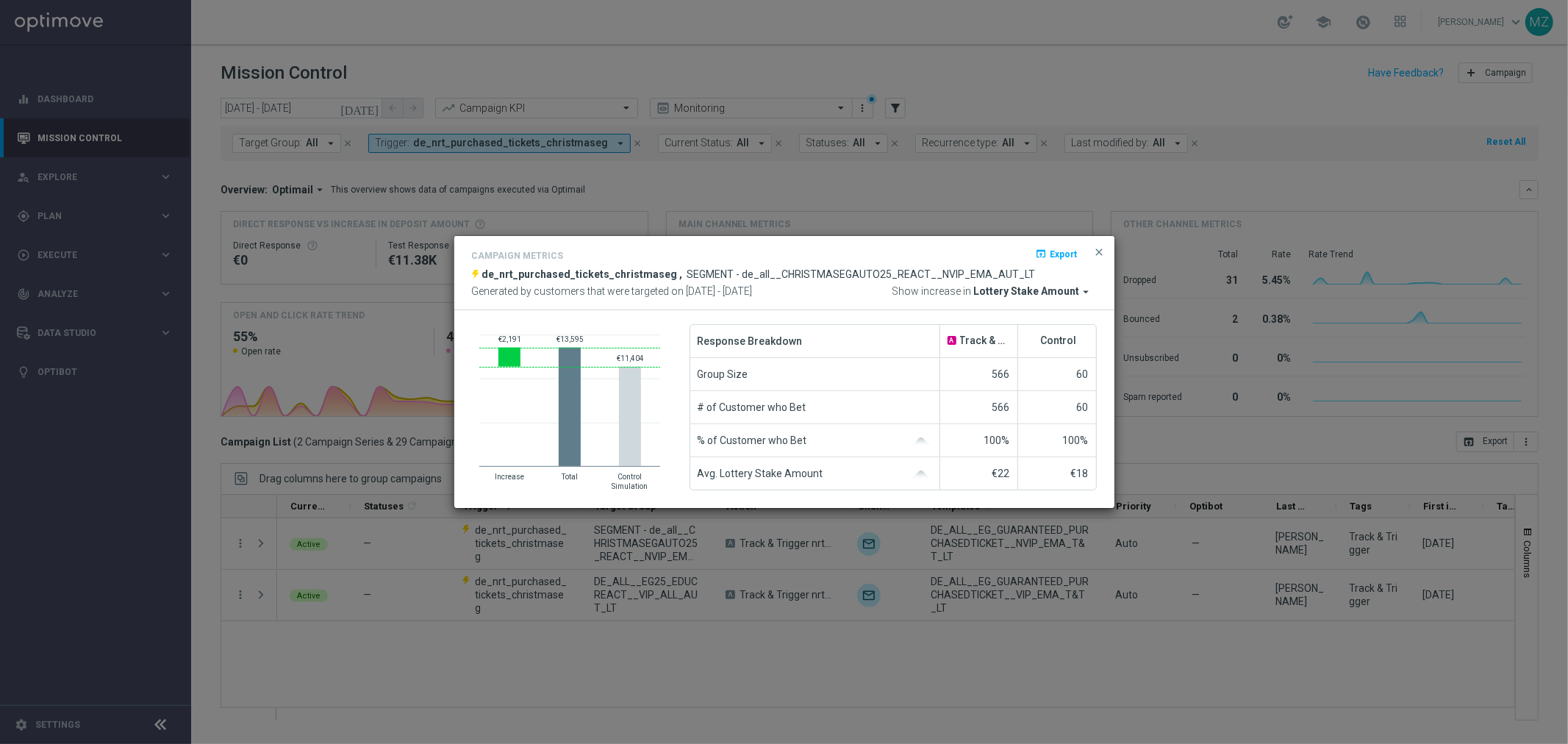
click at [1041, 296] on span "Lottery Stake Amount" at bounding box center [1026, 292] width 106 height 13
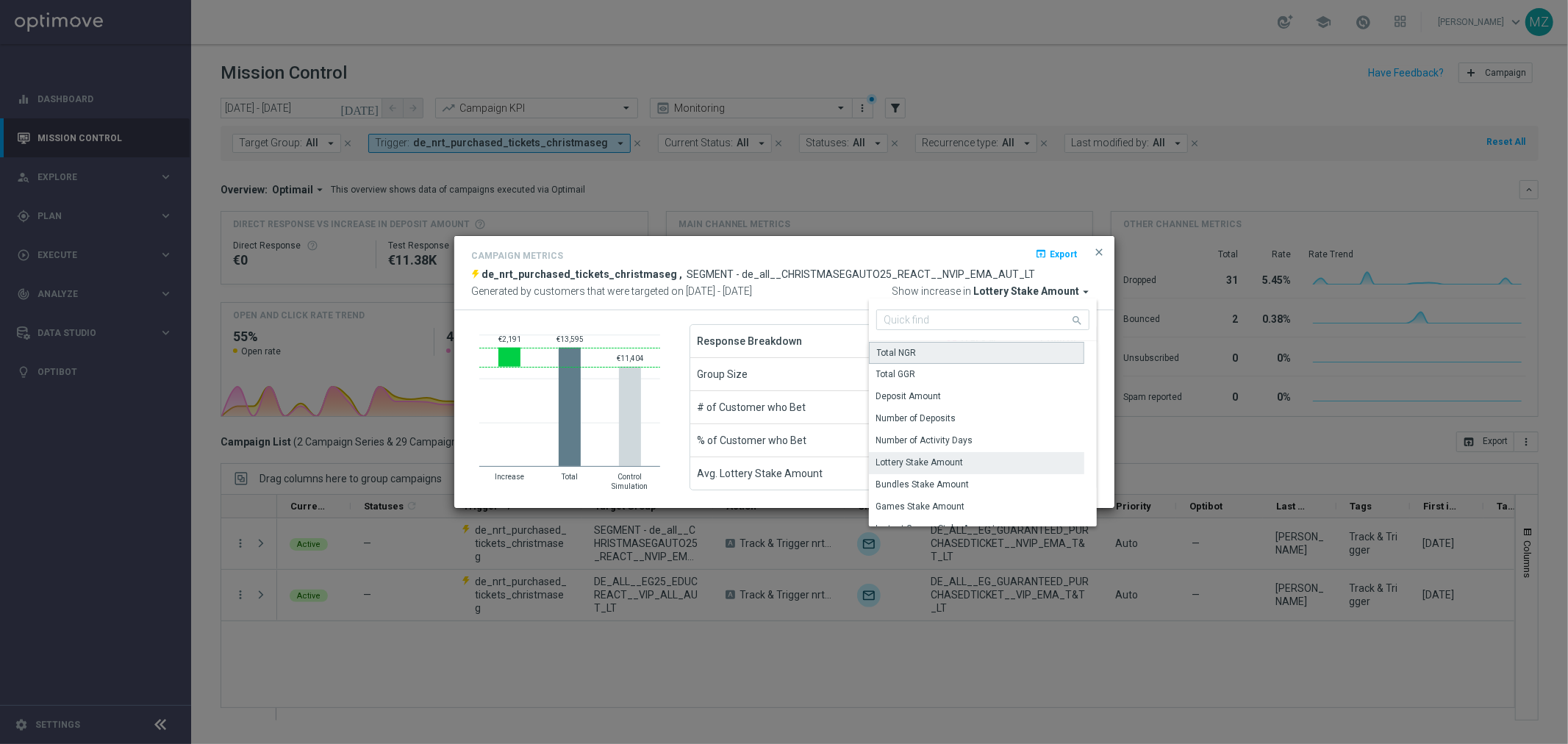
click at [917, 355] on div "Total NGR" at bounding box center [976, 352] width 216 height 22
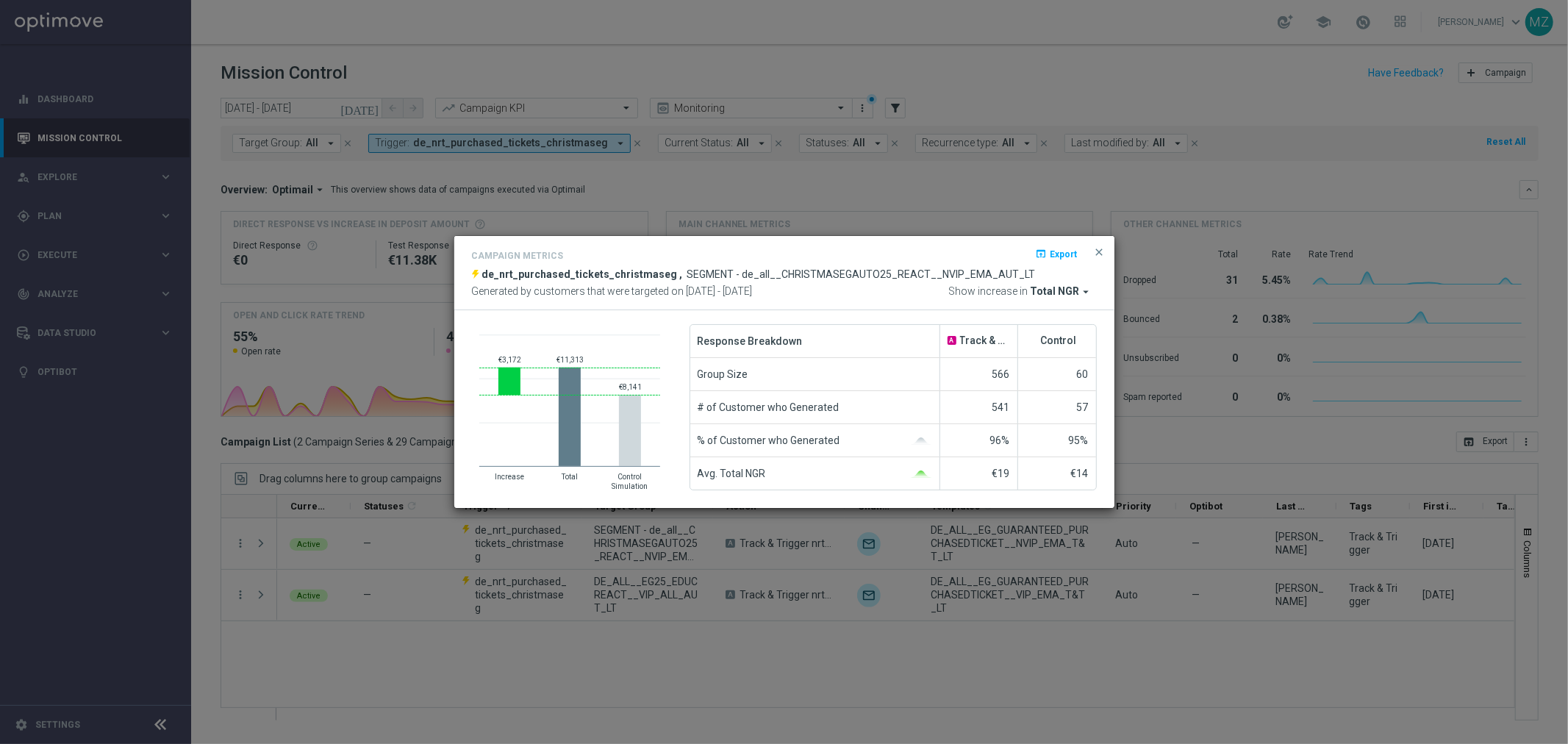
click at [1049, 293] on span "Total NGR" at bounding box center [1055, 292] width 49 height 13
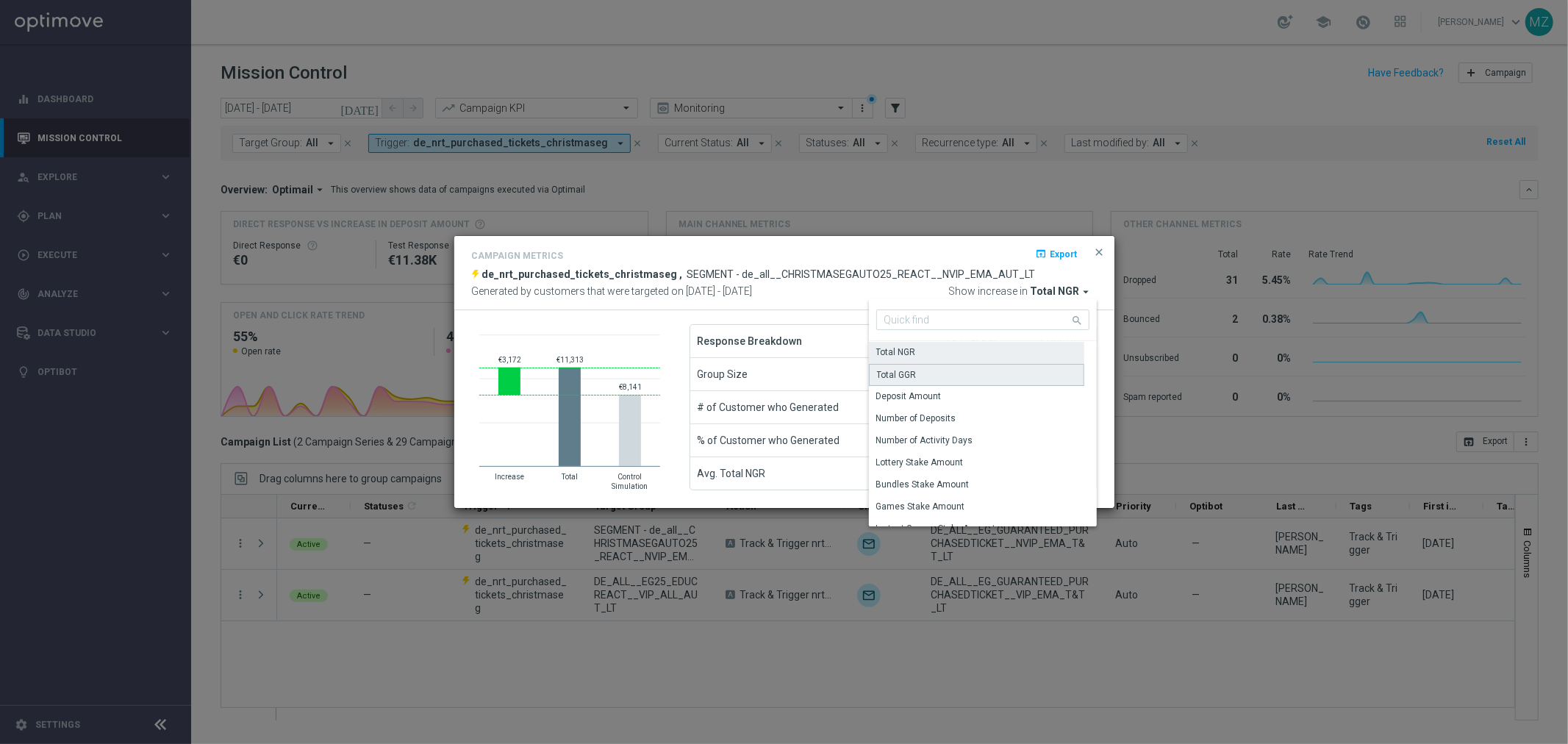
click at [952, 371] on div "Total GGR" at bounding box center [976, 375] width 216 height 22
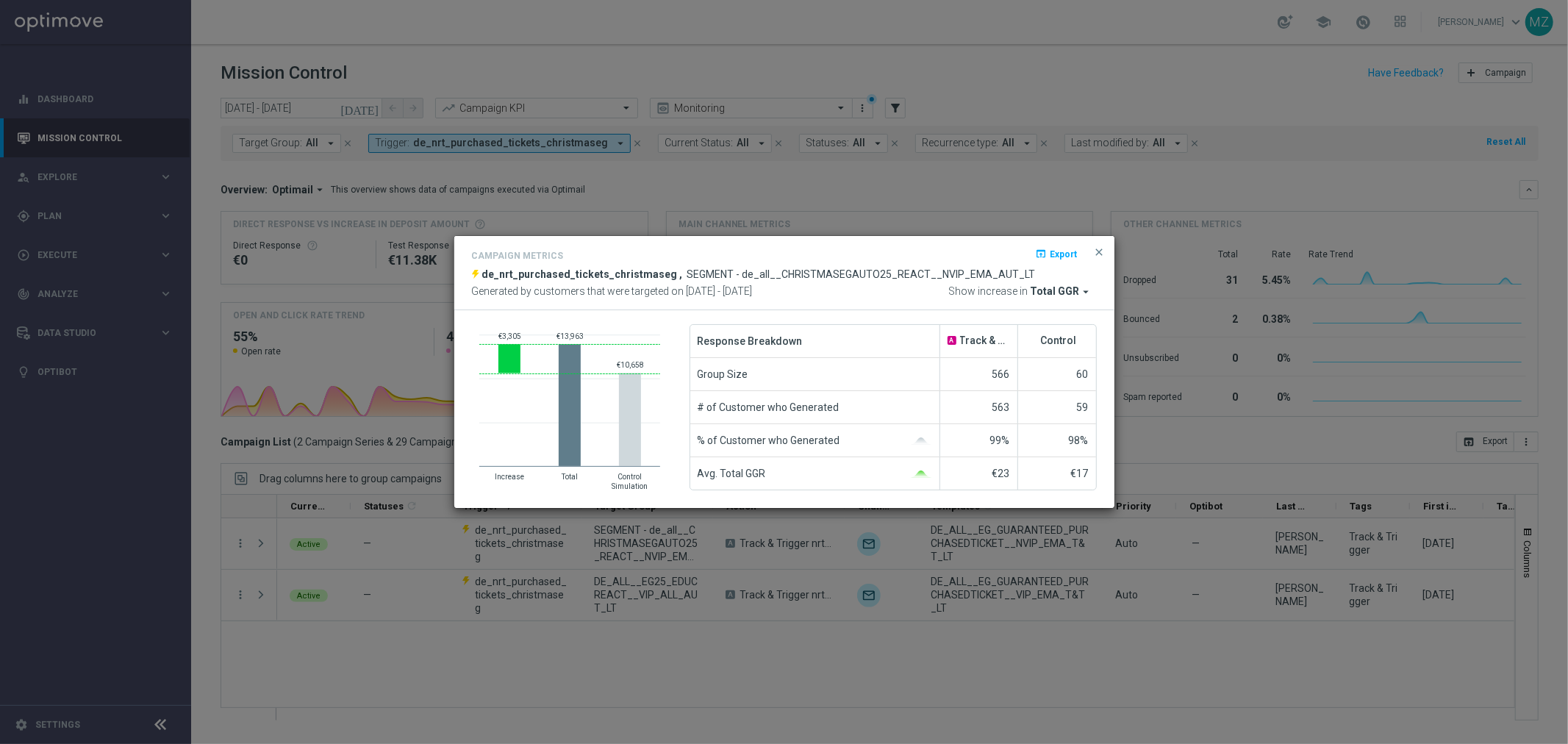
click at [1068, 298] on div "Campaign Metrics open_in_browser Export de_nrt_purchased_tickets_christmaseg , …" at bounding box center [784, 272] width 660 height 74
click at [1062, 291] on span "Total GGR" at bounding box center [1055, 292] width 49 height 13
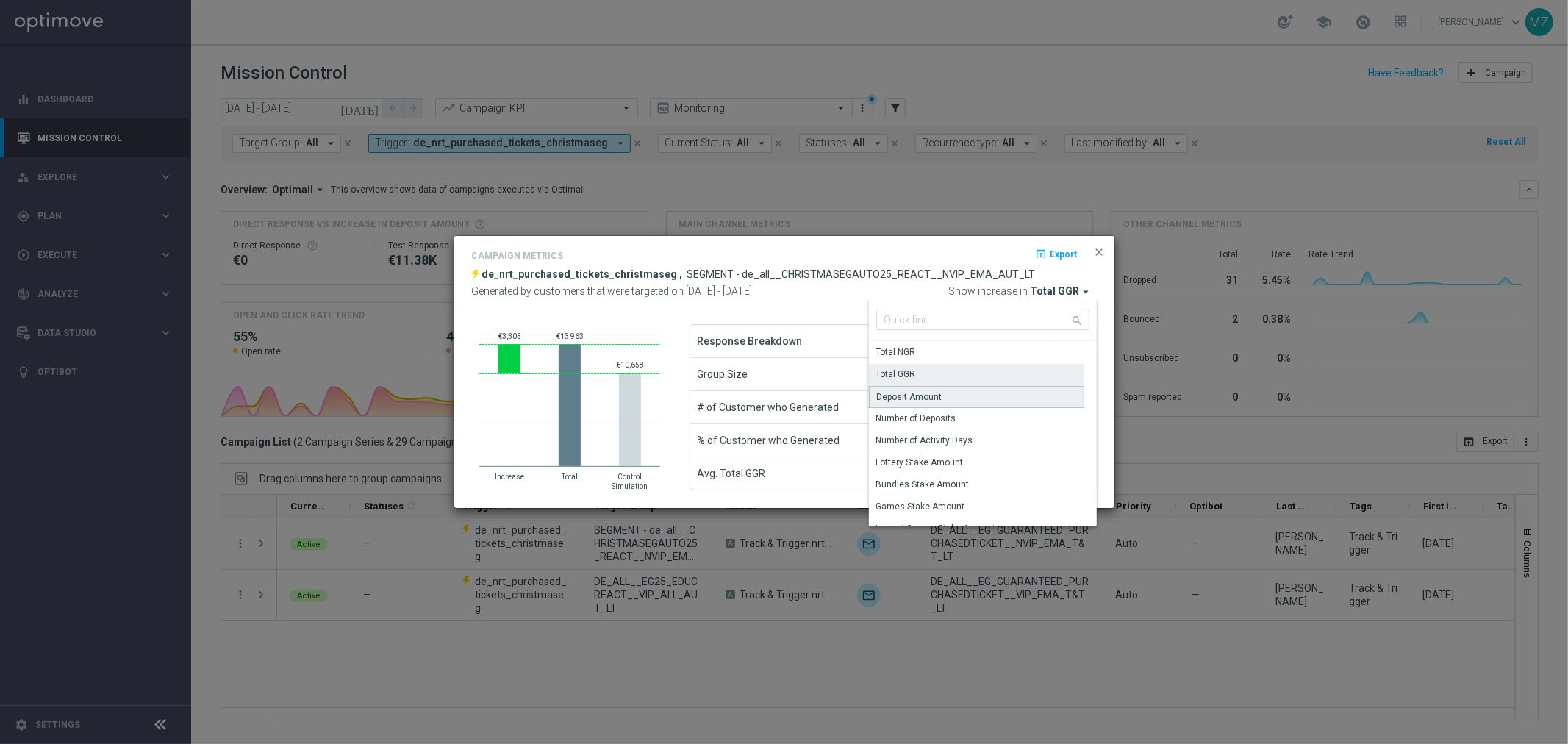
click at [966, 396] on div "Deposit Amount" at bounding box center [976, 396] width 216 height 22
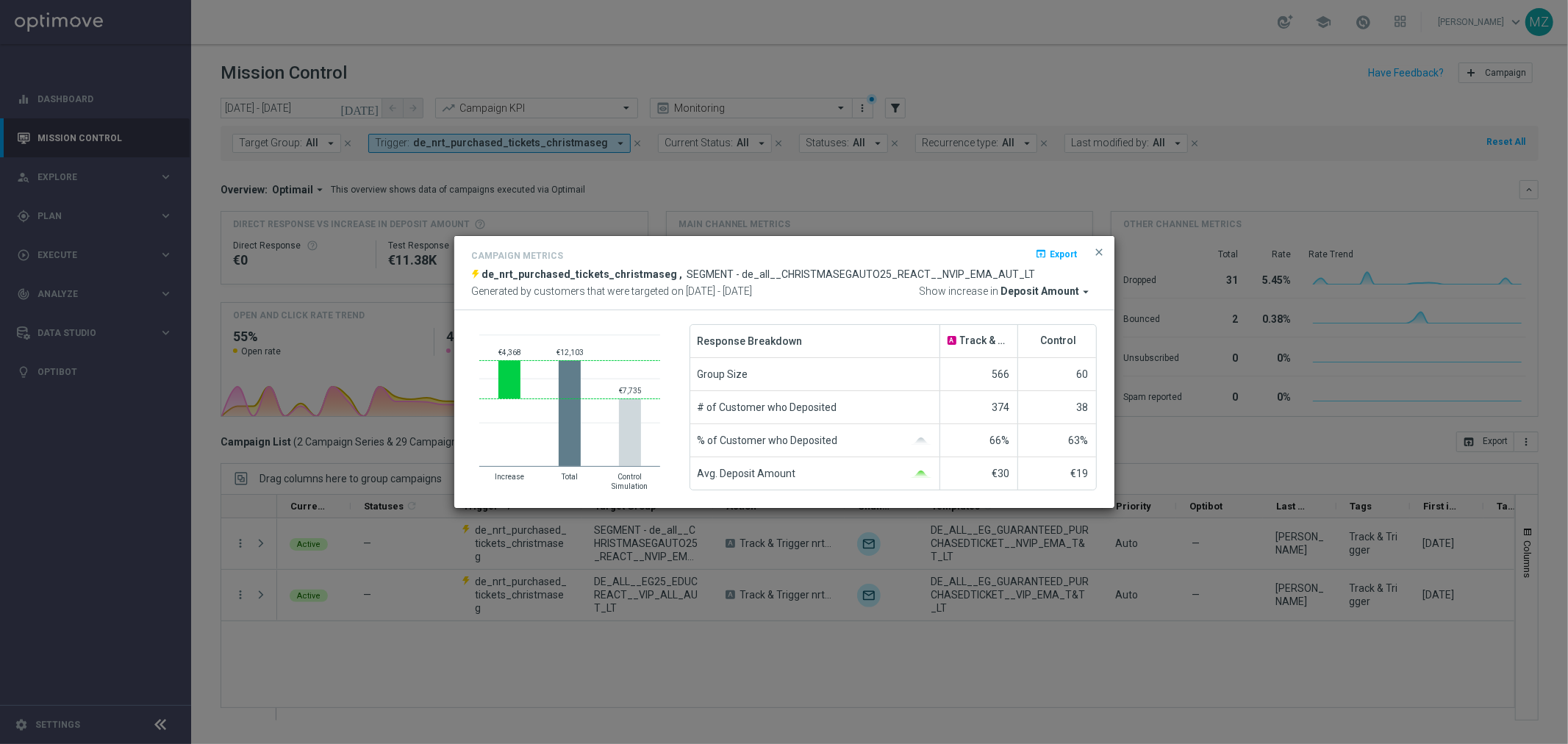
click at [1042, 291] on span "Deposit Amount" at bounding box center [1041, 292] width 79 height 13
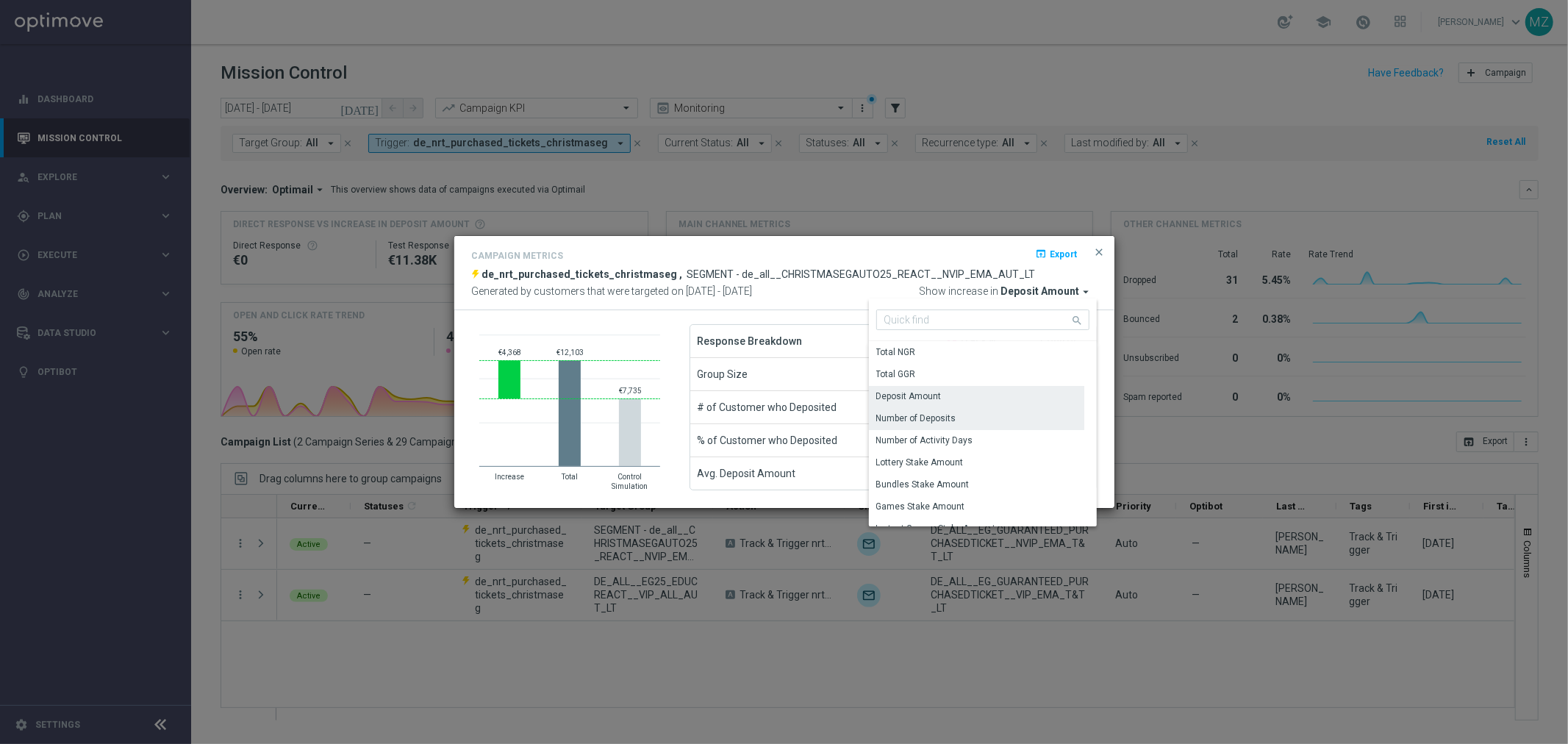
click at [952, 420] on div "Number of Deposits" at bounding box center [916, 417] width 80 height 13
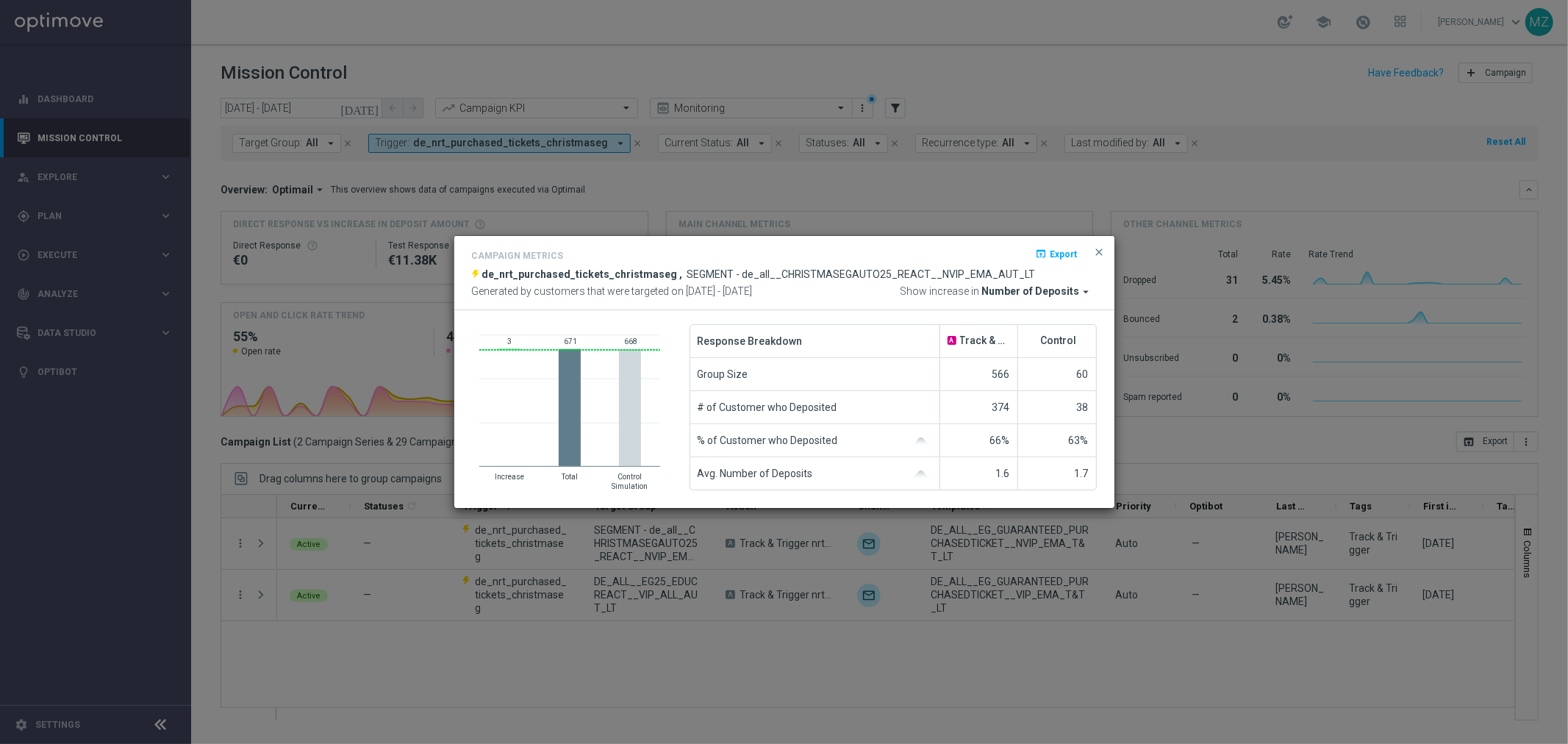
click at [1077, 294] on span "Number of Deposits" at bounding box center [1031, 292] width 98 height 13
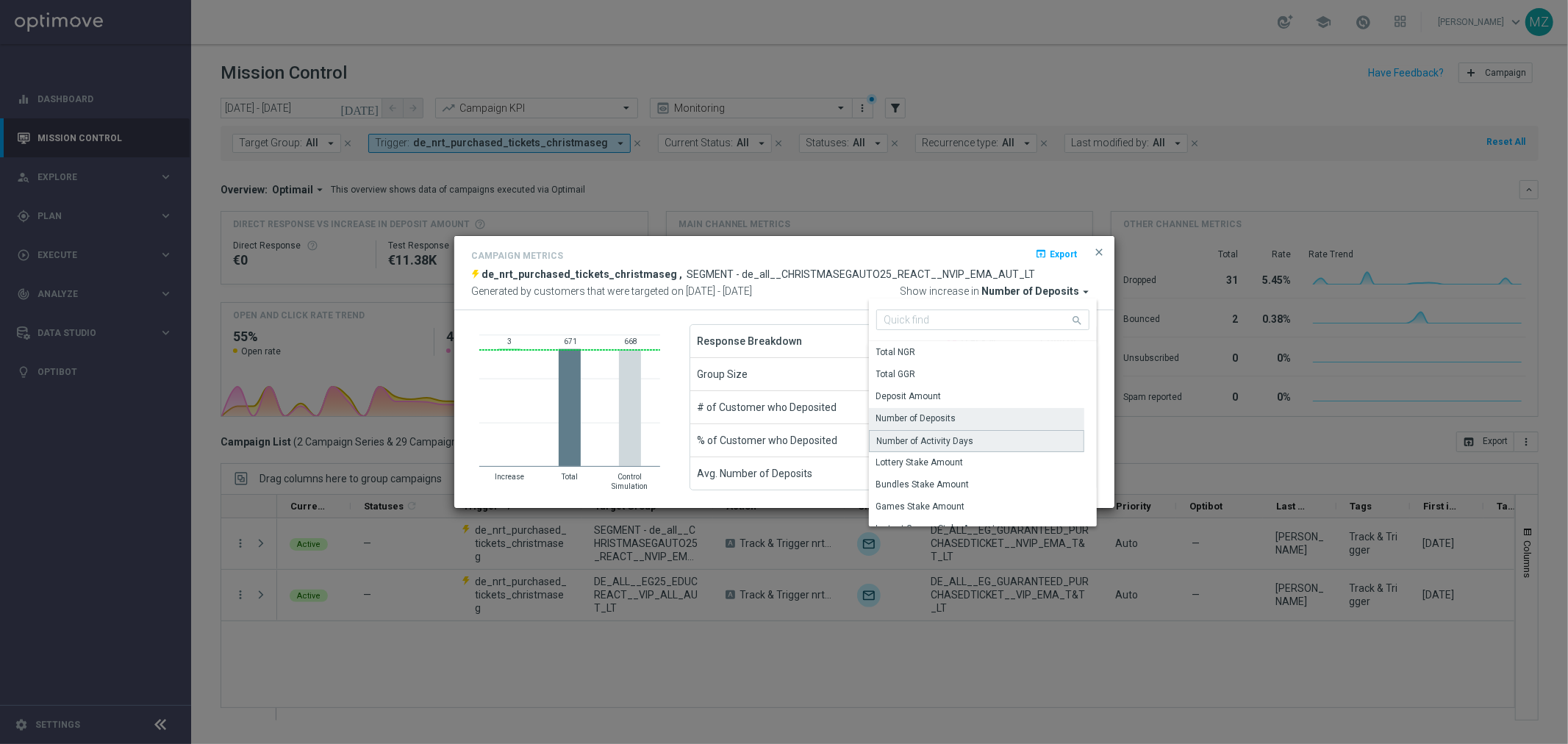
click at [982, 438] on div "Number of Activity Days" at bounding box center [976, 440] width 216 height 22
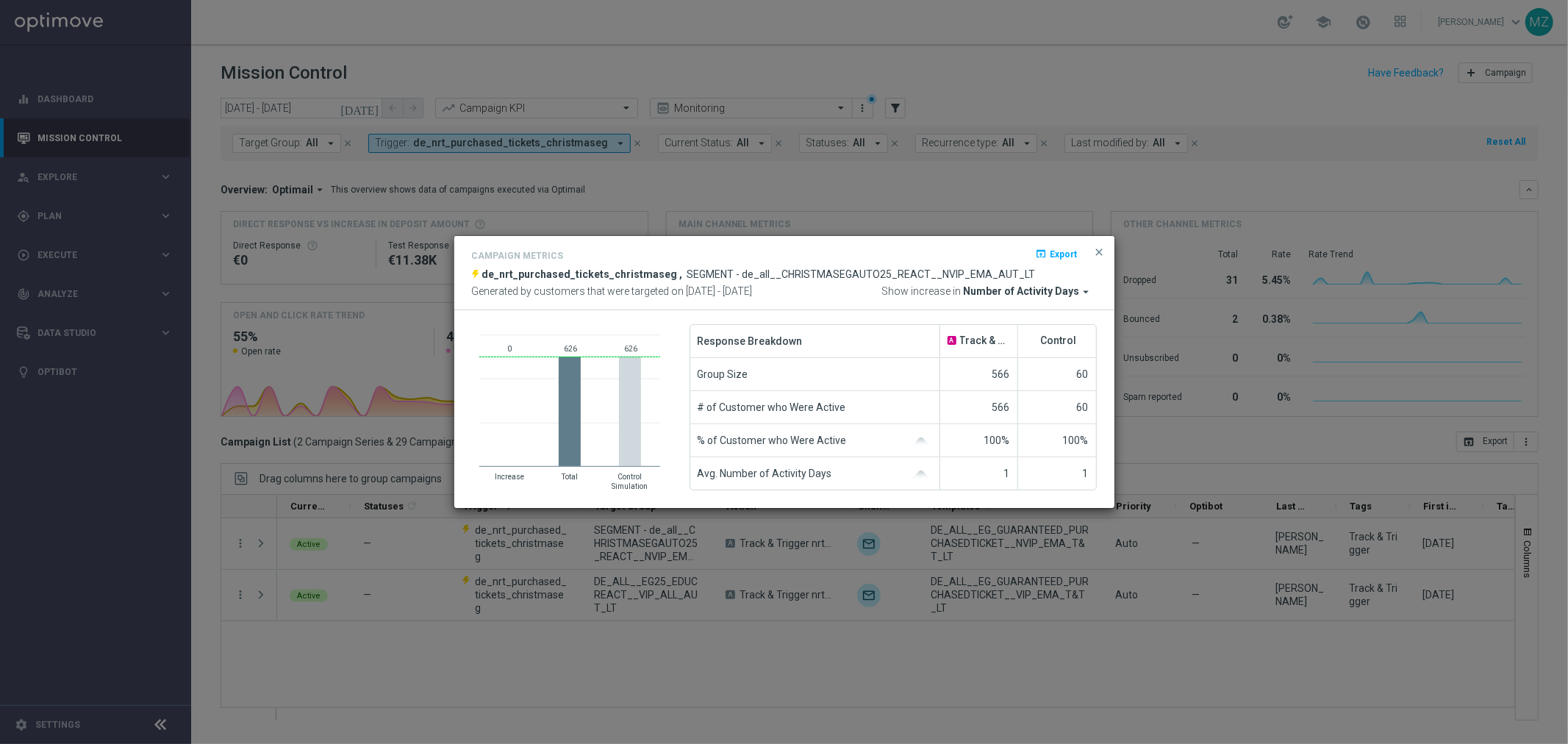
click at [1045, 286] on span "Number of Activity Days" at bounding box center [1021, 292] width 116 height 13
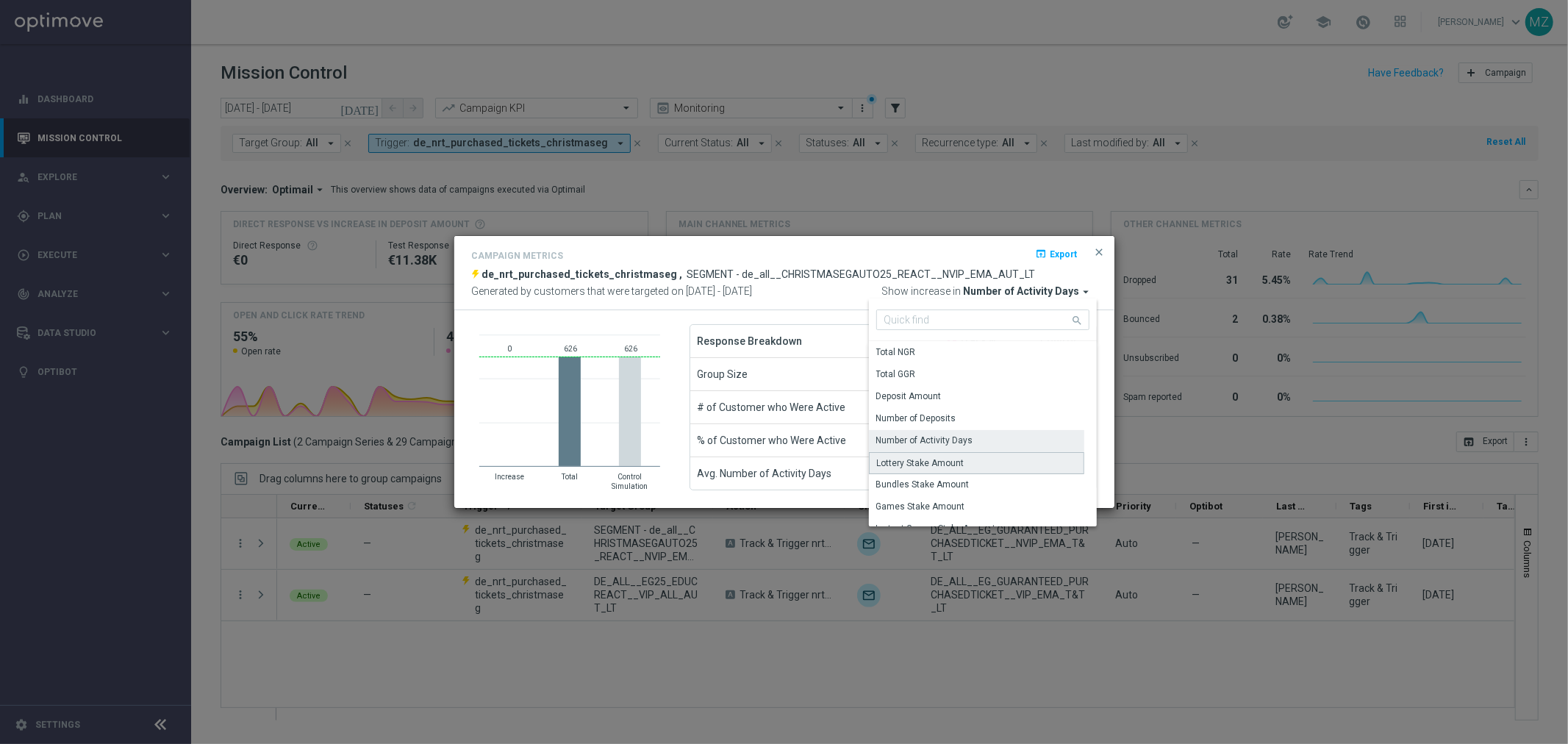
click at [944, 458] on div "Lottery Stake Amount" at bounding box center [920, 463] width 87 height 13
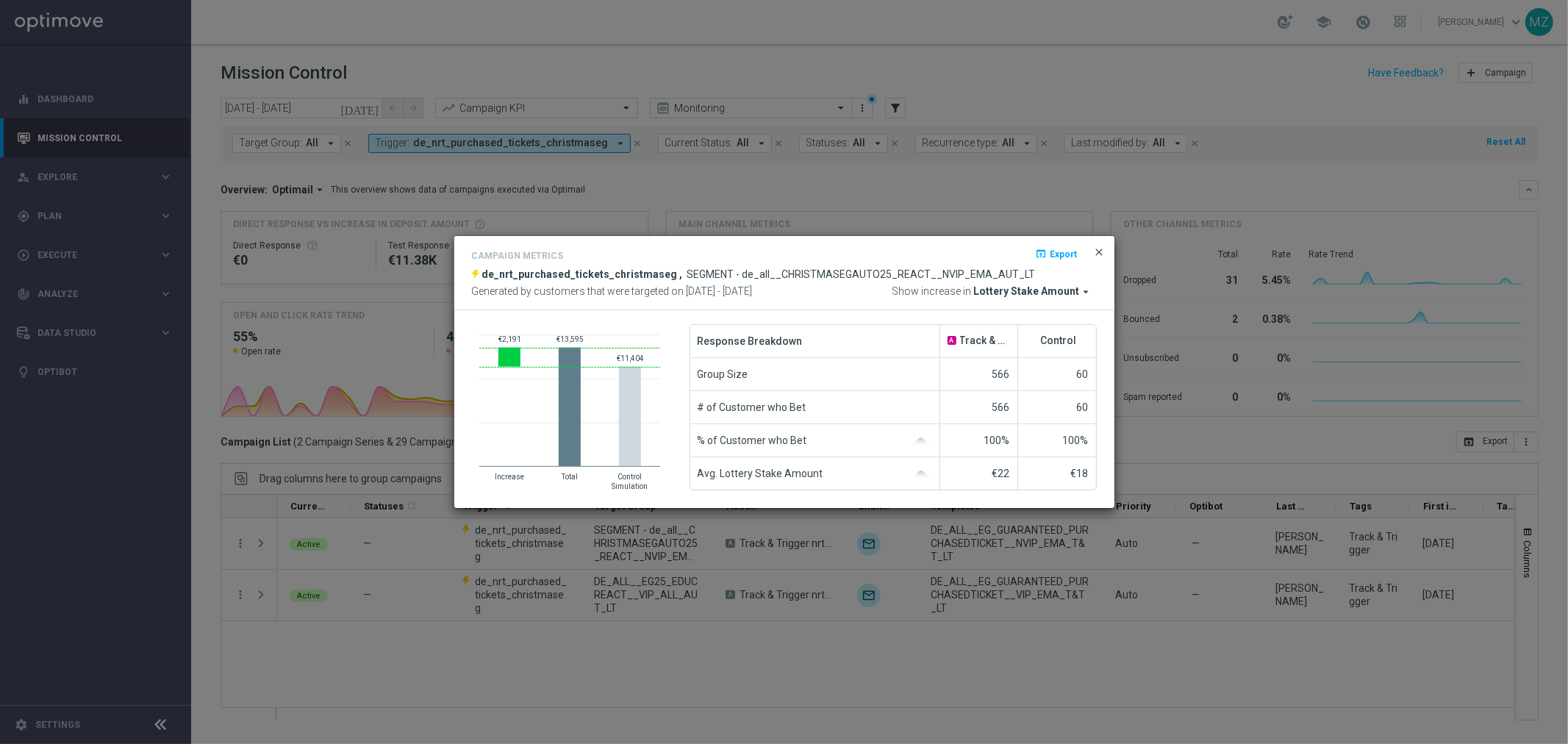
click at [1095, 251] on span "close" at bounding box center [1099, 251] width 11 height 11
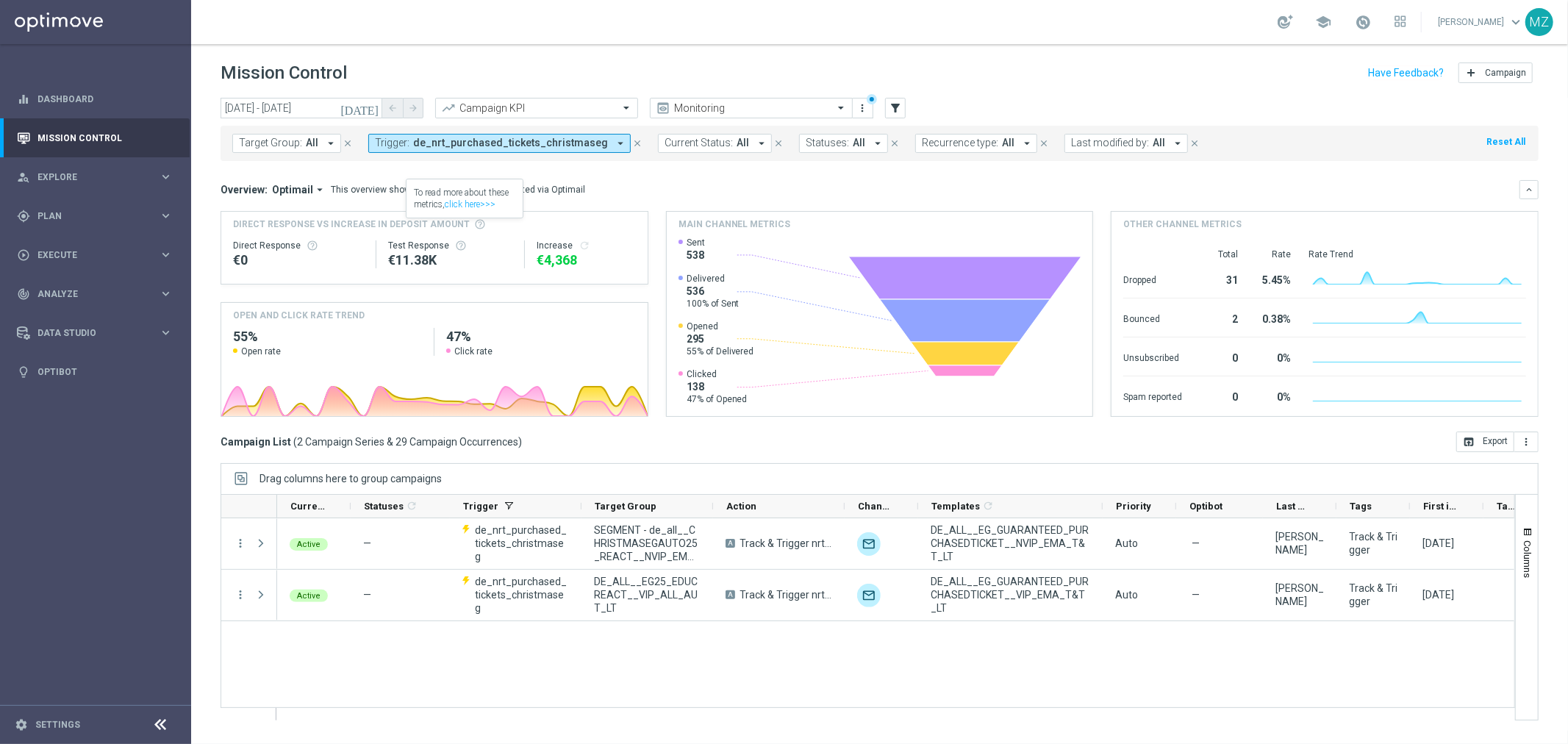
click at [512, 140] on span "de_nrt_purchased_tickets_christmaseg" at bounding box center [510, 143] width 195 height 12
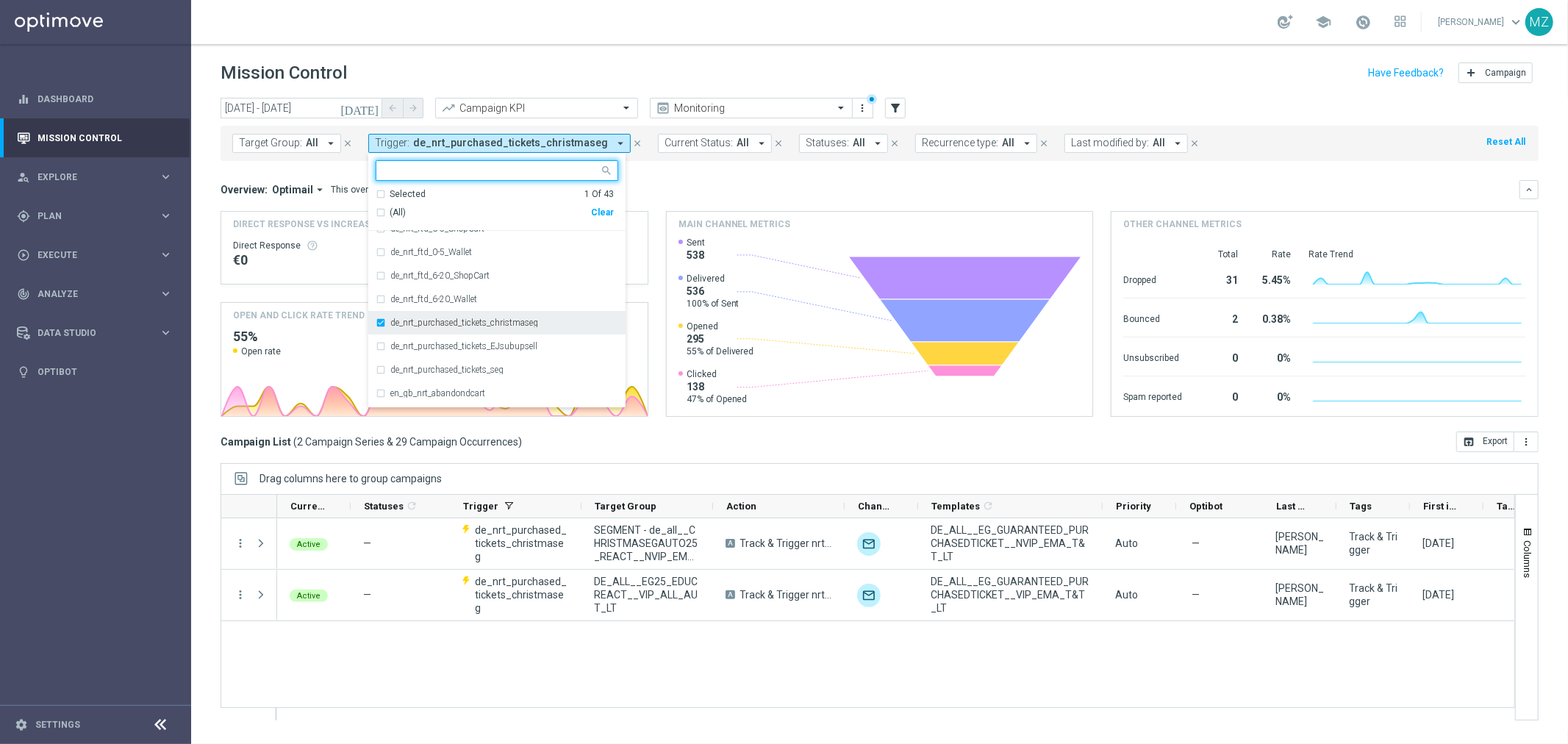
scroll to position [245, 0]
click at [451, 281] on label "de_nrt_purchased_tickets_christmaseg" at bounding box center [464, 280] width 148 height 9
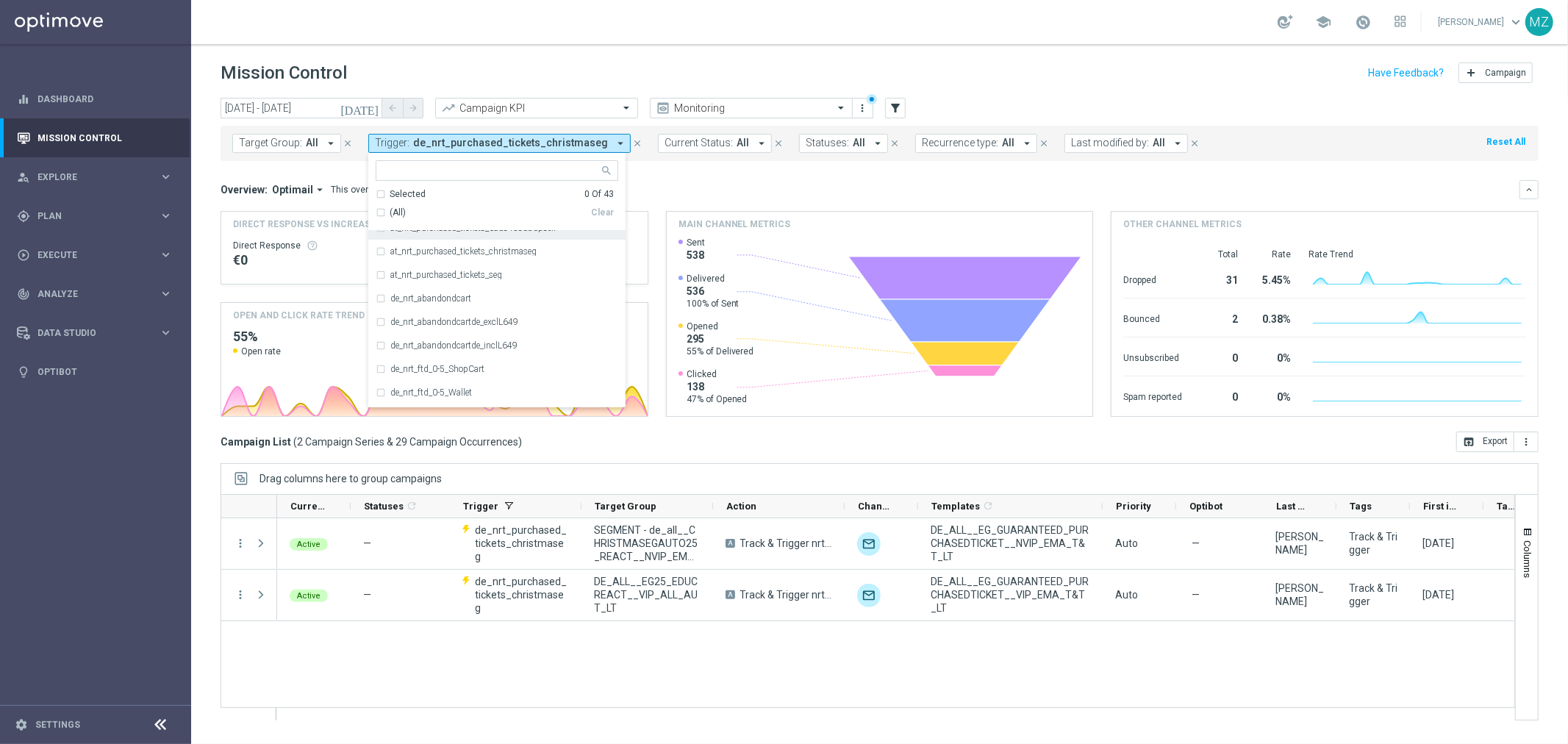
scroll to position [0, 0]
click at [443, 266] on label "at_nrt_abandondcart" at bounding box center [430, 266] width 79 height 9
click at [740, 35] on div "school [PERSON_NAME] keyboard_arrow_down MZ" at bounding box center [879, 22] width 1377 height 45
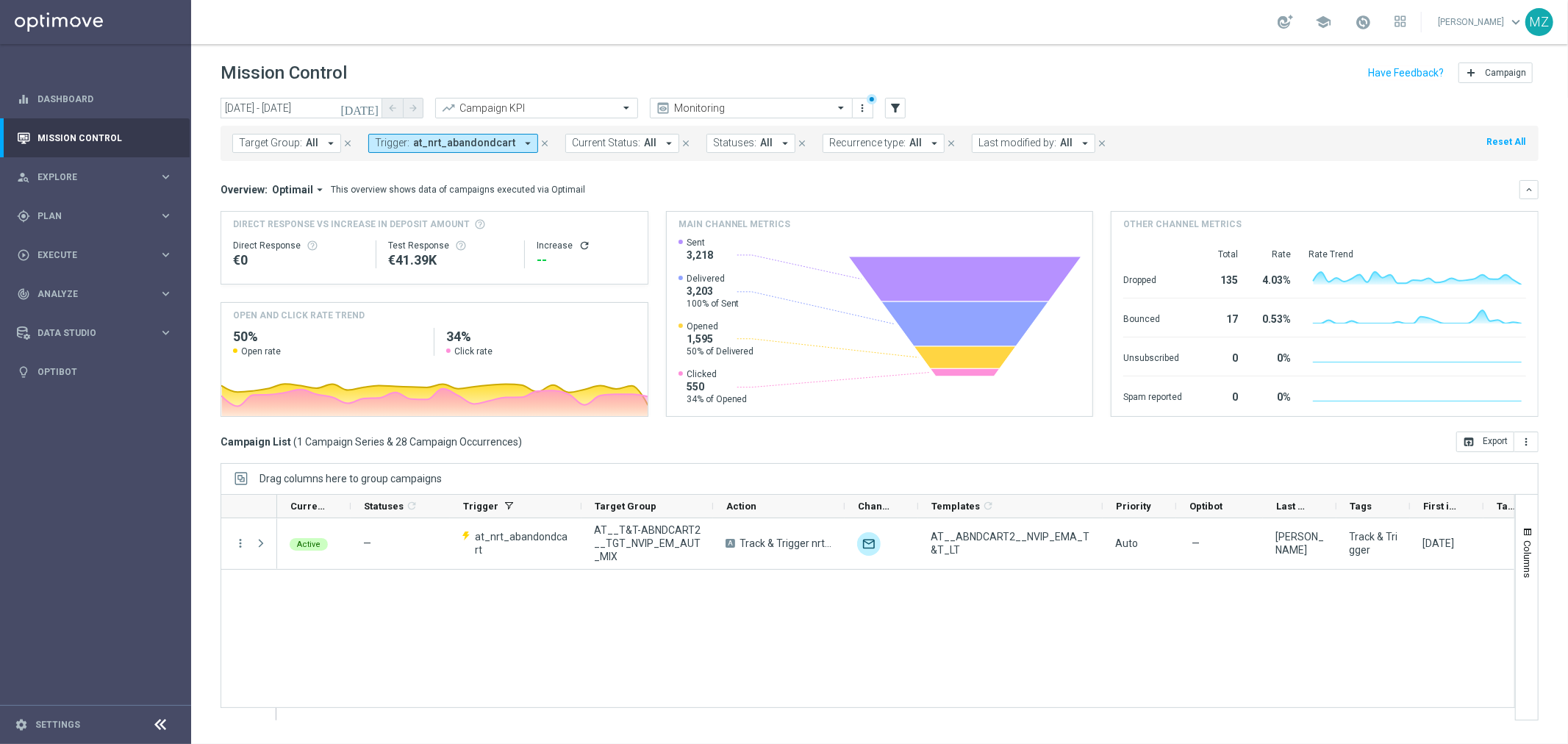
click at [521, 143] on icon "arrow_drop_down" at bounding box center [527, 143] width 13 height 13
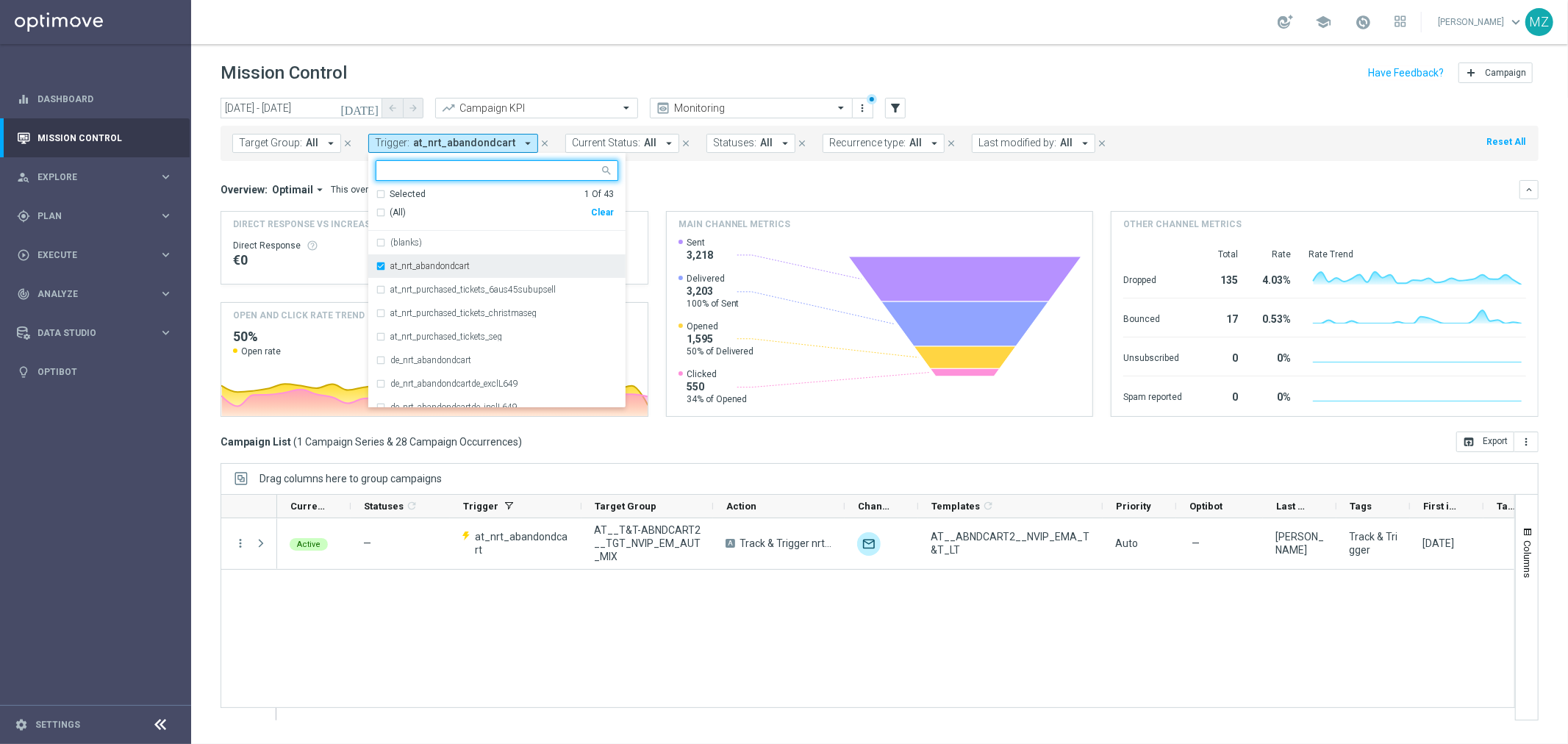
click at [434, 263] on label "at_nrt_abandondcart" at bounding box center [430, 266] width 79 height 9
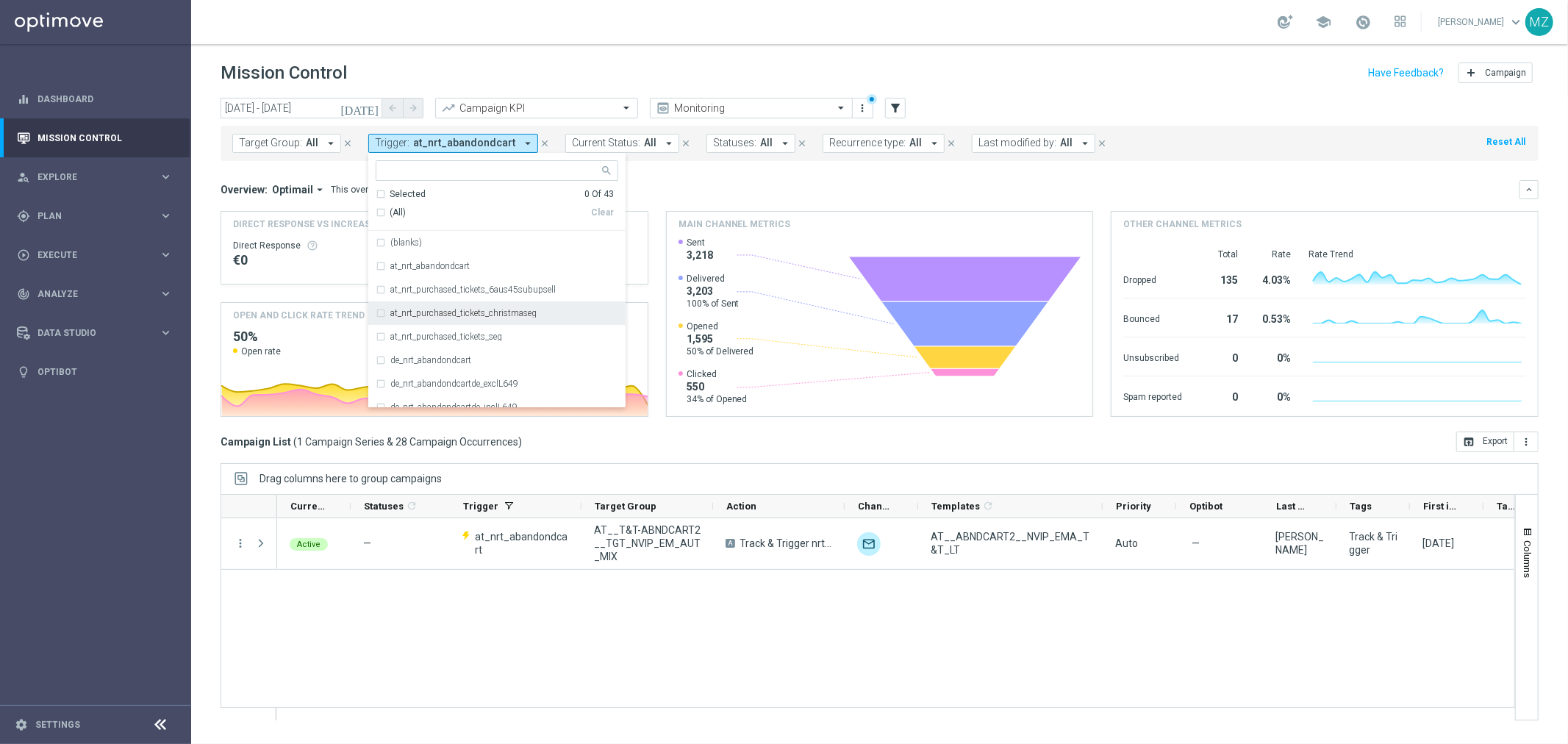
click at [467, 311] on label "at_nrt_purchased_tickets_christmaseg" at bounding box center [464, 313] width 147 height 9
click at [1161, 52] on header "Mission Control add Campaign" at bounding box center [879, 71] width 1377 height 53
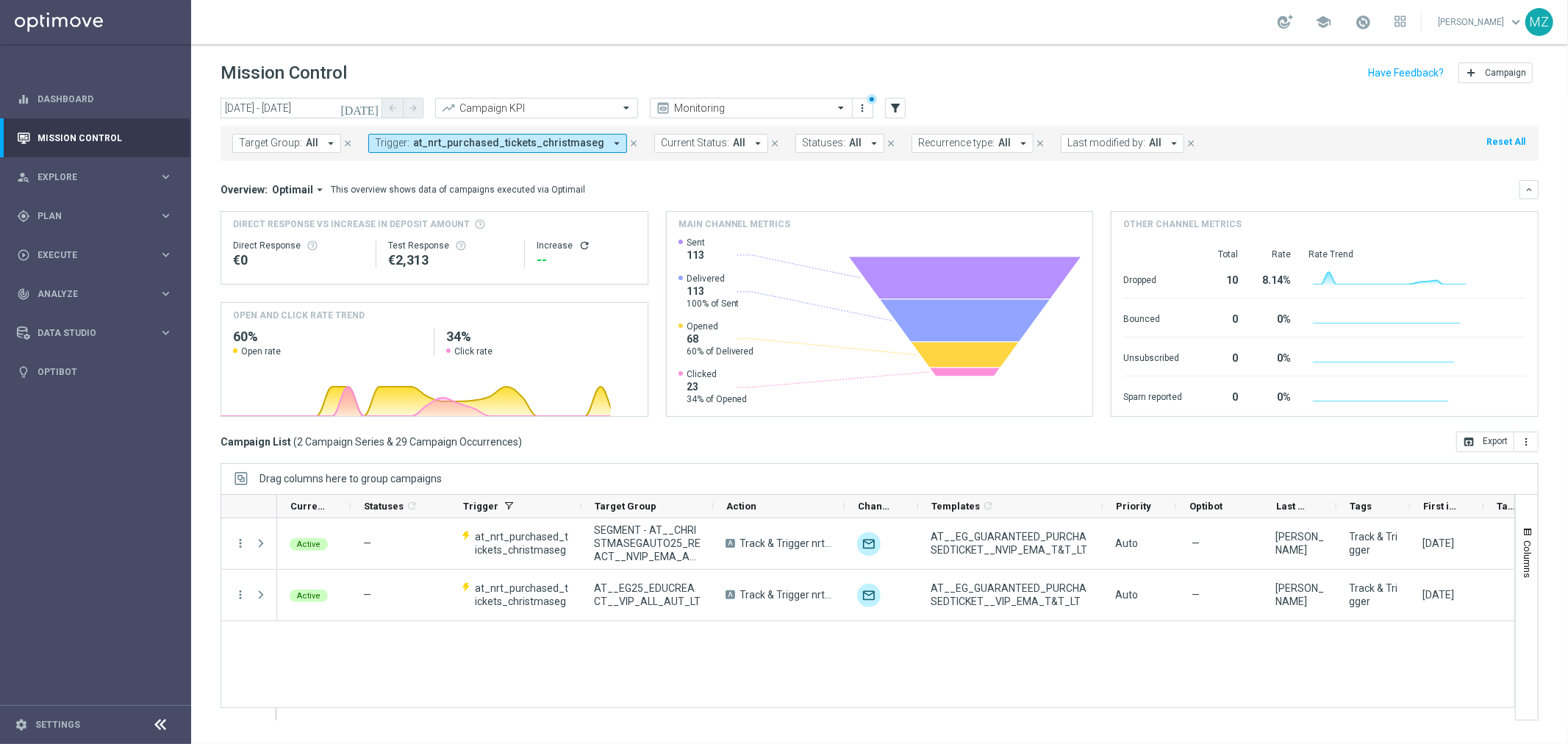
click at [581, 241] on icon "refresh" at bounding box center [583, 245] width 11 height 11
